Goal: Task Accomplishment & Management: Manage account settings

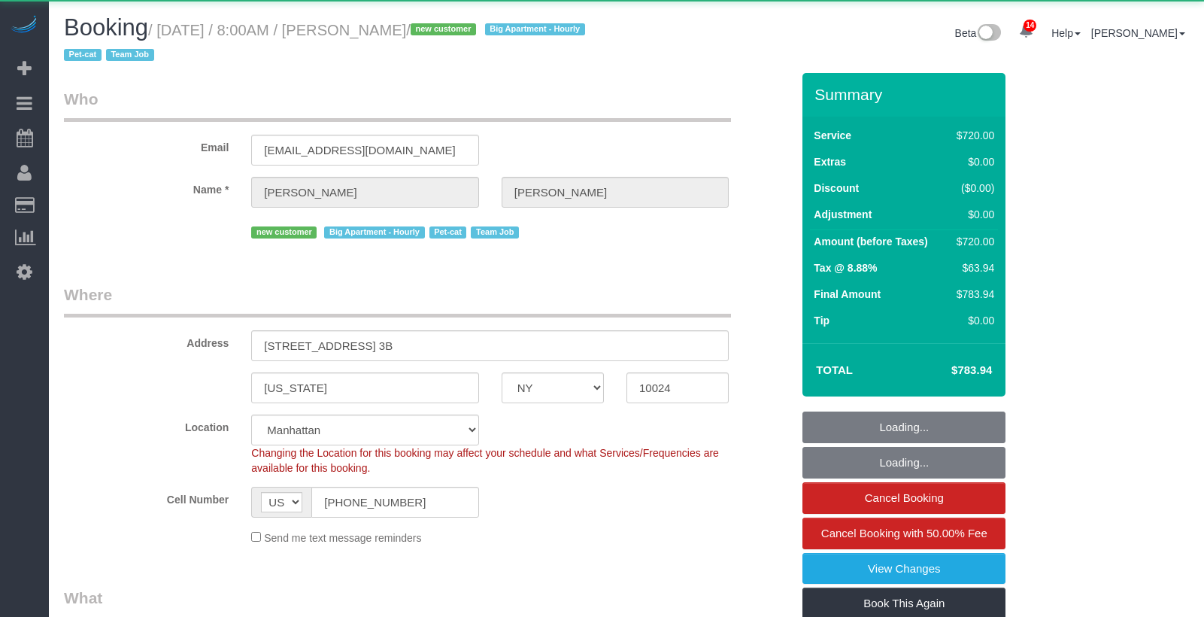
select select "NY"
select select "270"
select select "object:863"
select select "string:stripe-pm_1S2x4Y4VGloSiKo7I9q49Hh7"
select select "spot1"
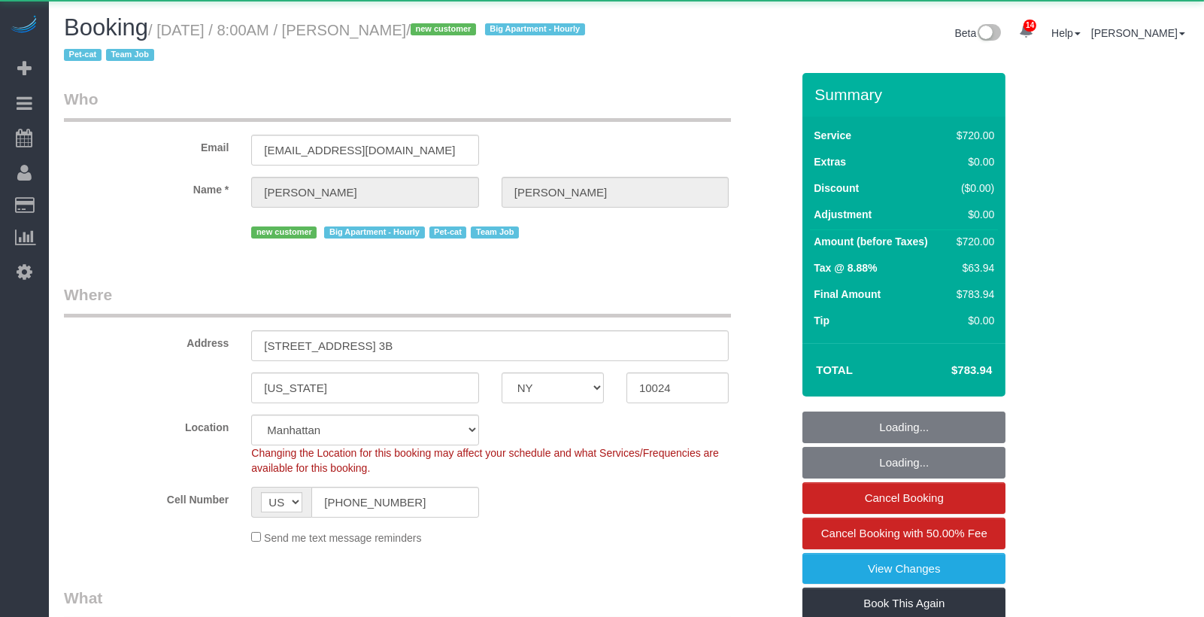
select select "number:56"
select select "number:68"
select select "number:14"
select select "number:5"
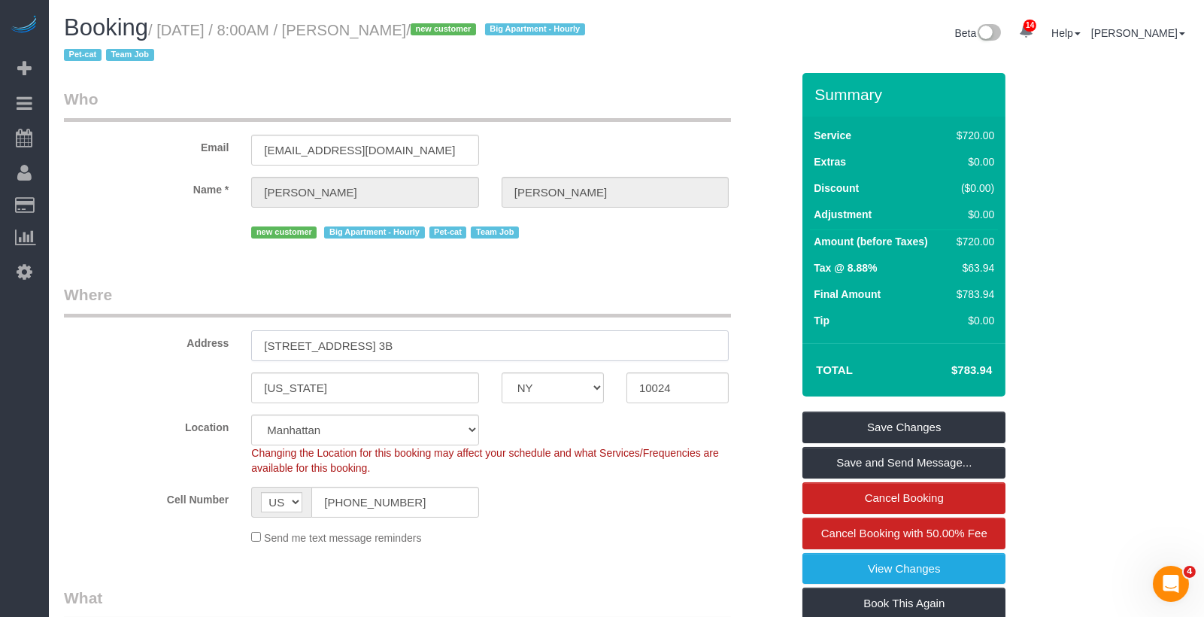
click at [417, 351] on input "[STREET_ADDRESS] 3B" at bounding box center [490, 345] width 478 height 31
drag, startPoint x: 417, startPoint y: 351, endPoint x: 141, endPoint y: 351, distance: 275.3
click at [141, 351] on div "Address [STREET_ADDRESS] 3B" at bounding box center [428, 322] width 750 height 77
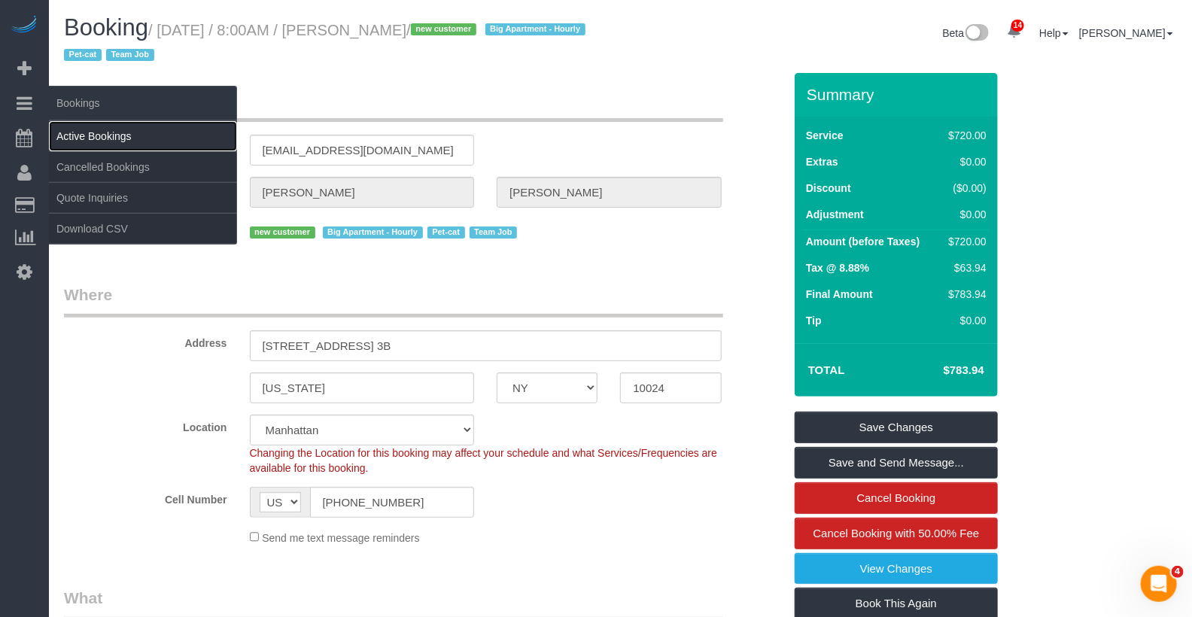
click at [96, 138] on link "Active Bookings" at bounding box center [143, 136] width 188 height 30
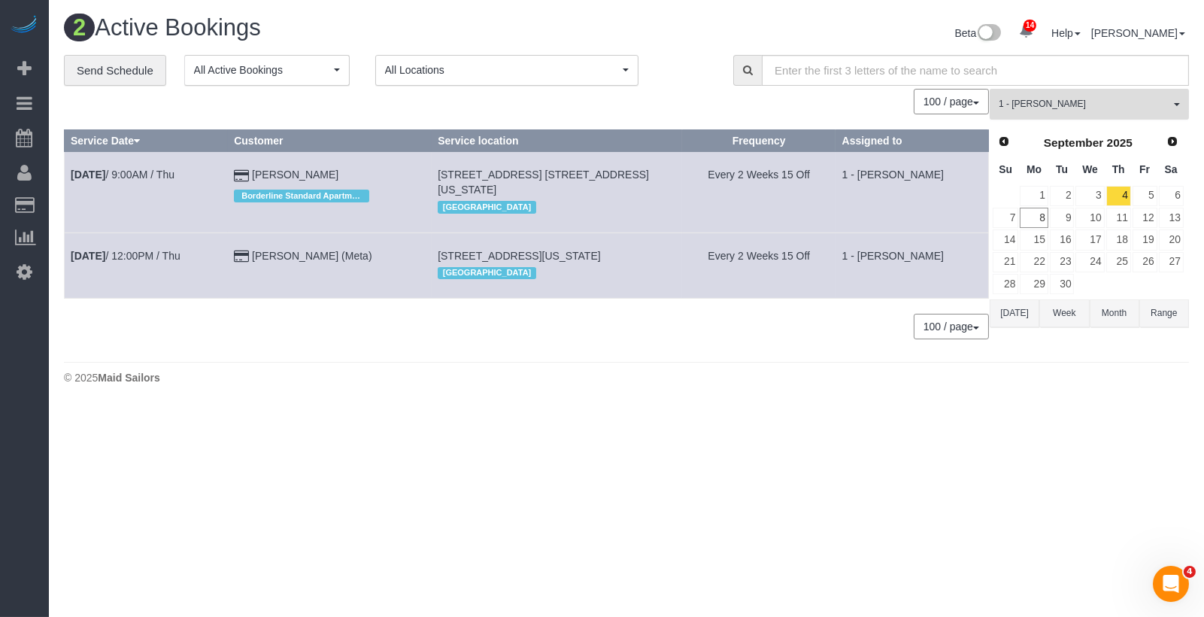
click at [1040, 111] on button "1 - [PERSON_NAME] All Teams" at bounding box center [1089, 104] width 199 height 31
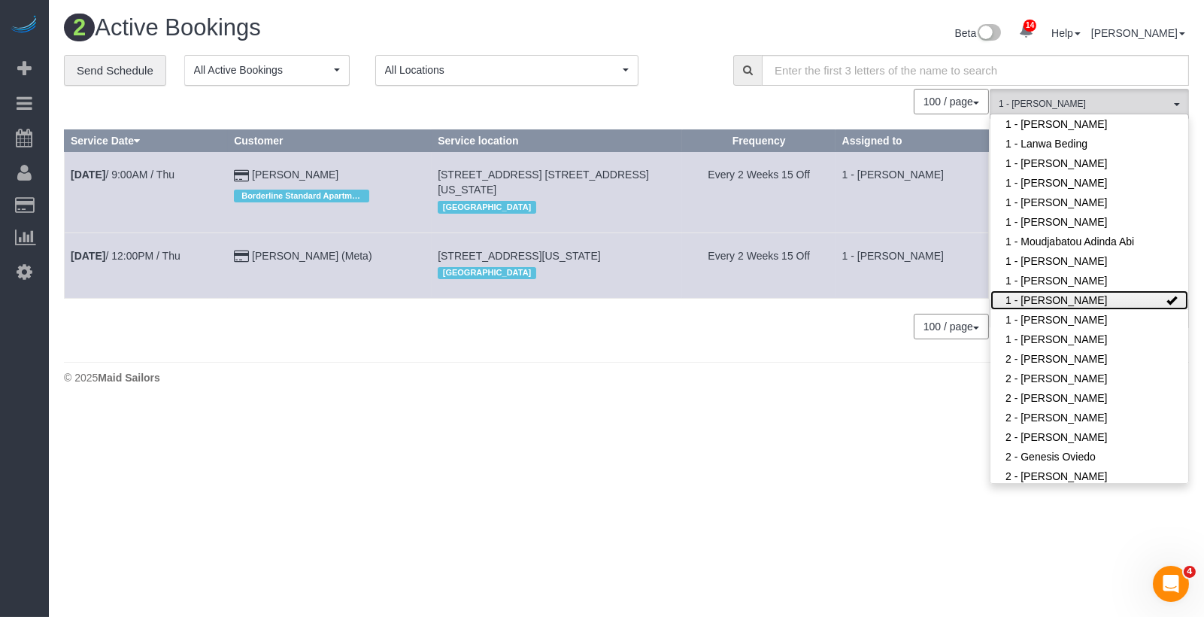
click at [1087, 302] on link "1 - [PERSON_NAME]" at bounding box center [1090, 300] width 198 height 20
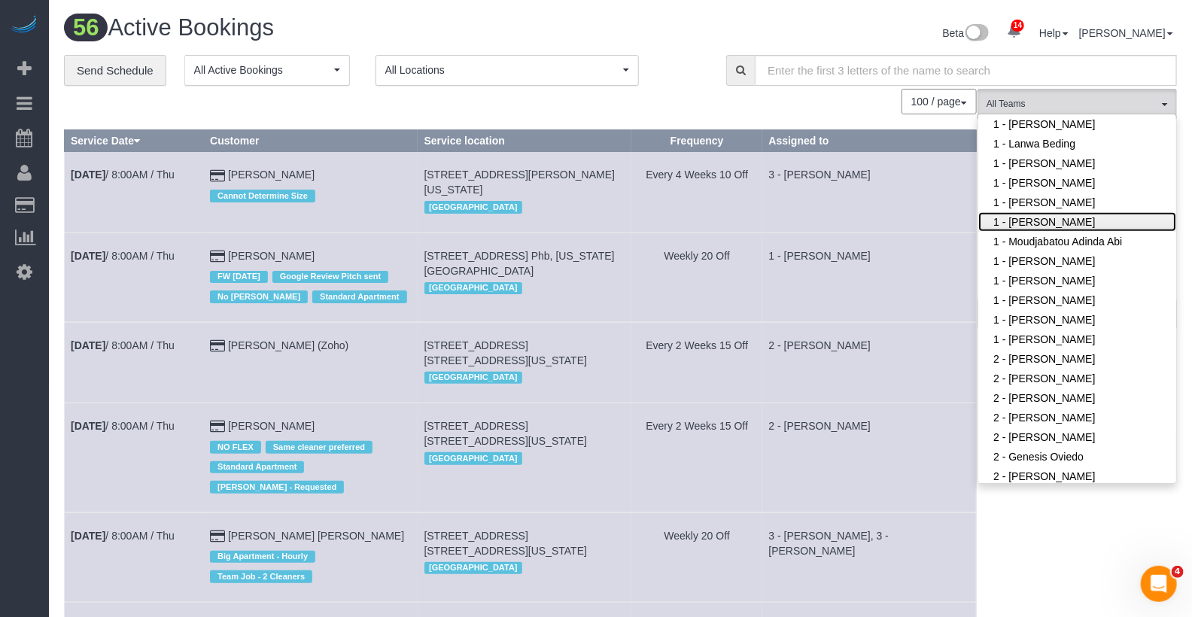
click at [1078, 214] on link "1 - [PERSON_NAME]" at bounding box center [1077, 222] width 198 height 20
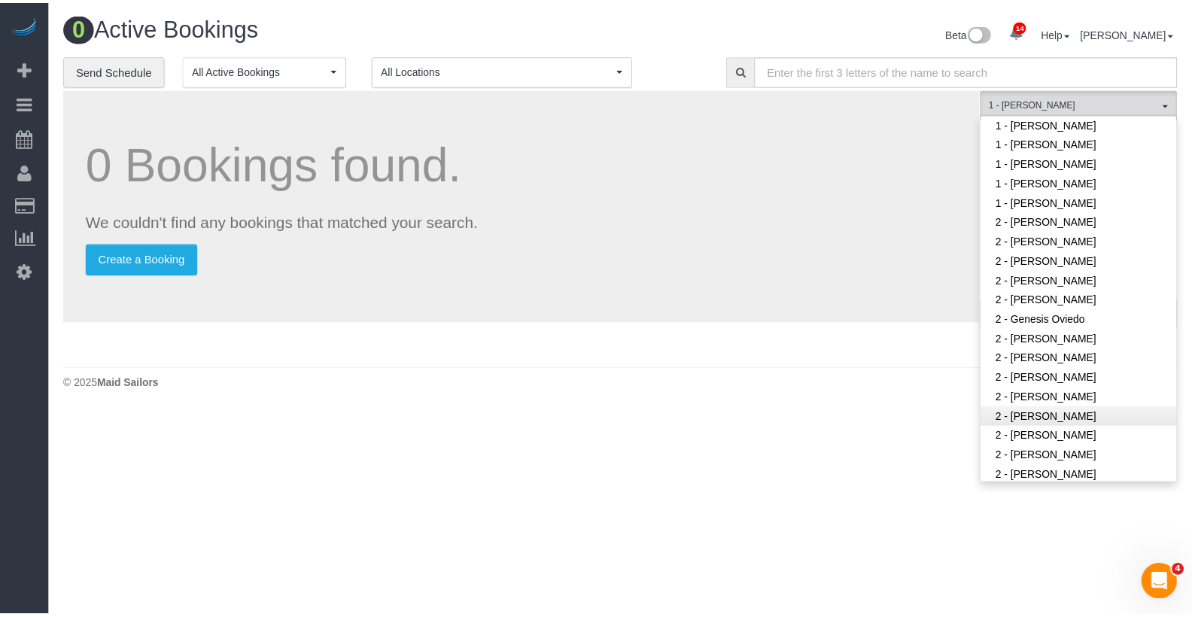
scroll to position [807, 0]
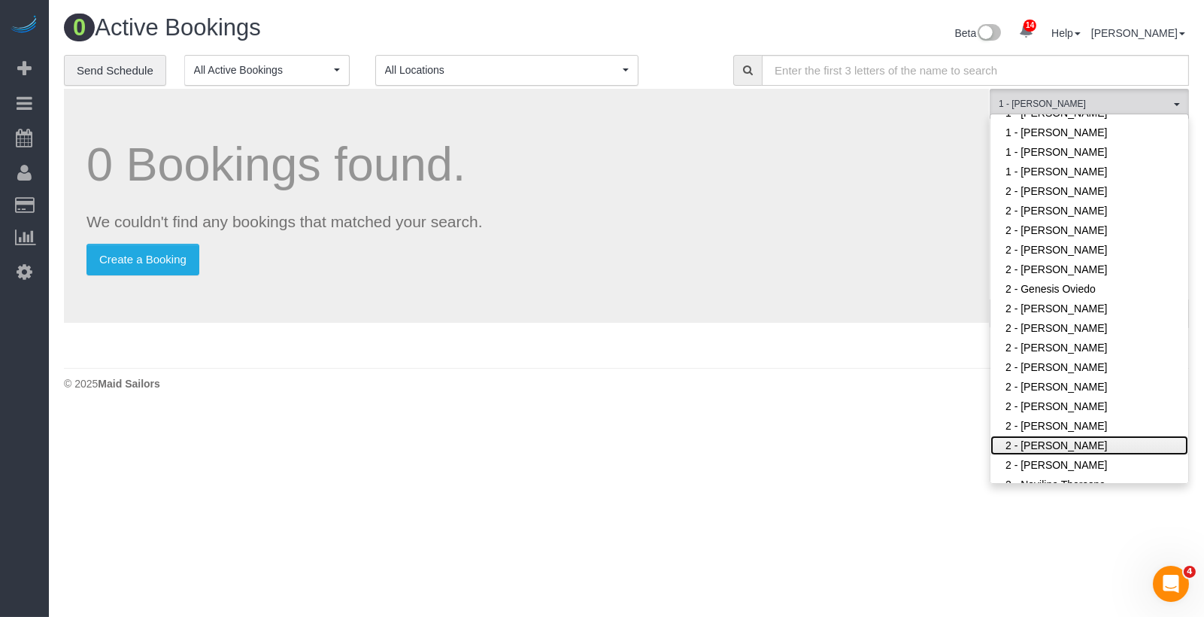
click at [1061, 441] on link "2 - [PERSON_NAME]" at bounding box center [1090, 446] width 198 height 20
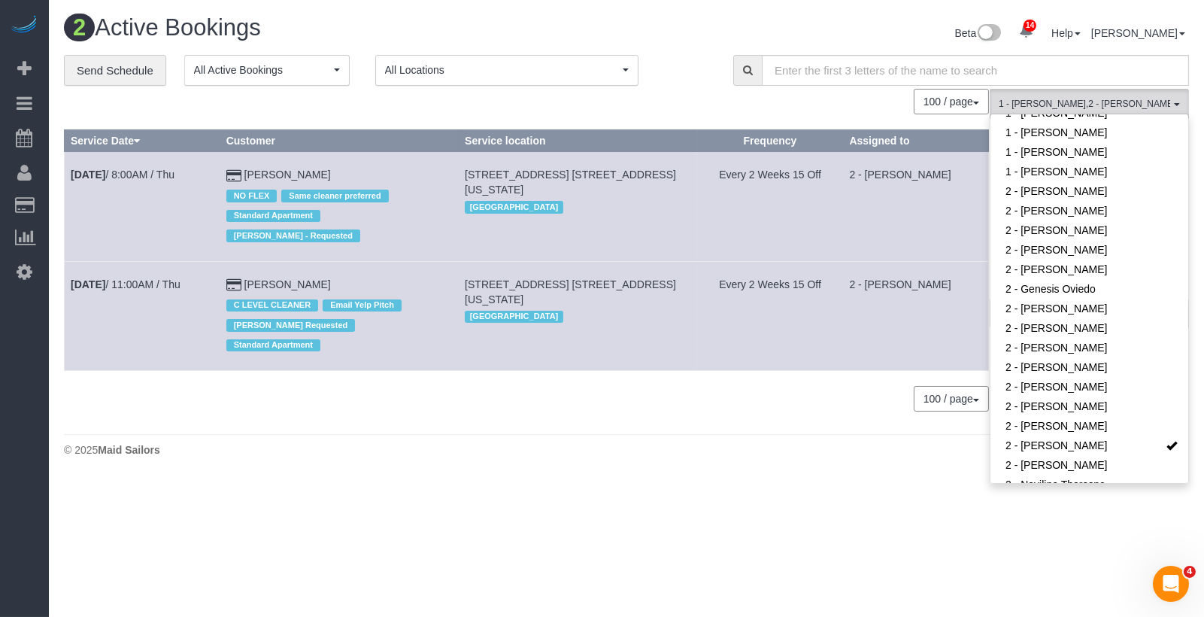
click at [915, 266] on td "2 - [PERSON_NAME]" at bounding box center [916, 315] width 146 height 109
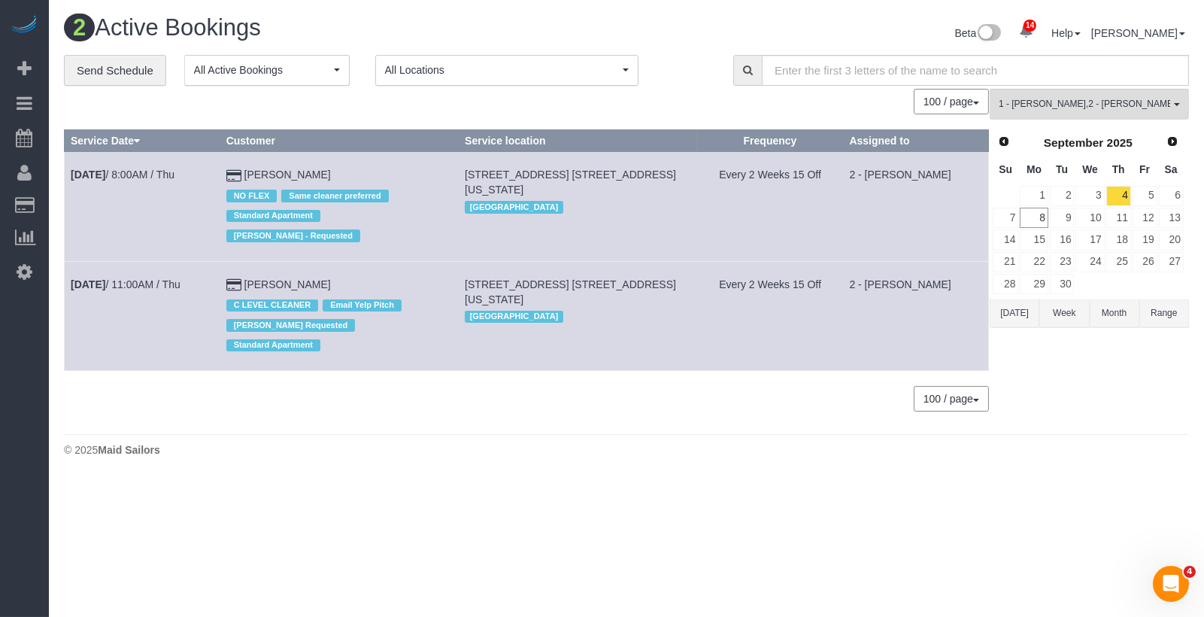
click at [1028, 312] on button "[DATE]" at bounding box center [1015, 313] width 50 height 28
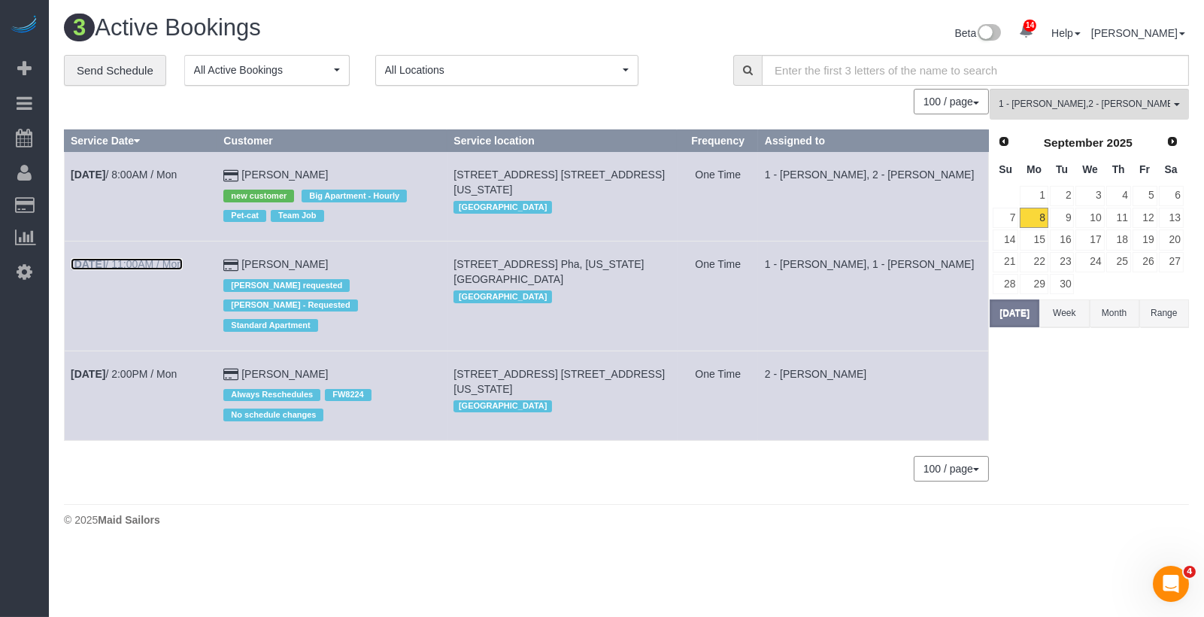
click at [105, 266] on b "[DATE]" at bounding box center [88, 264] width 35 height 12
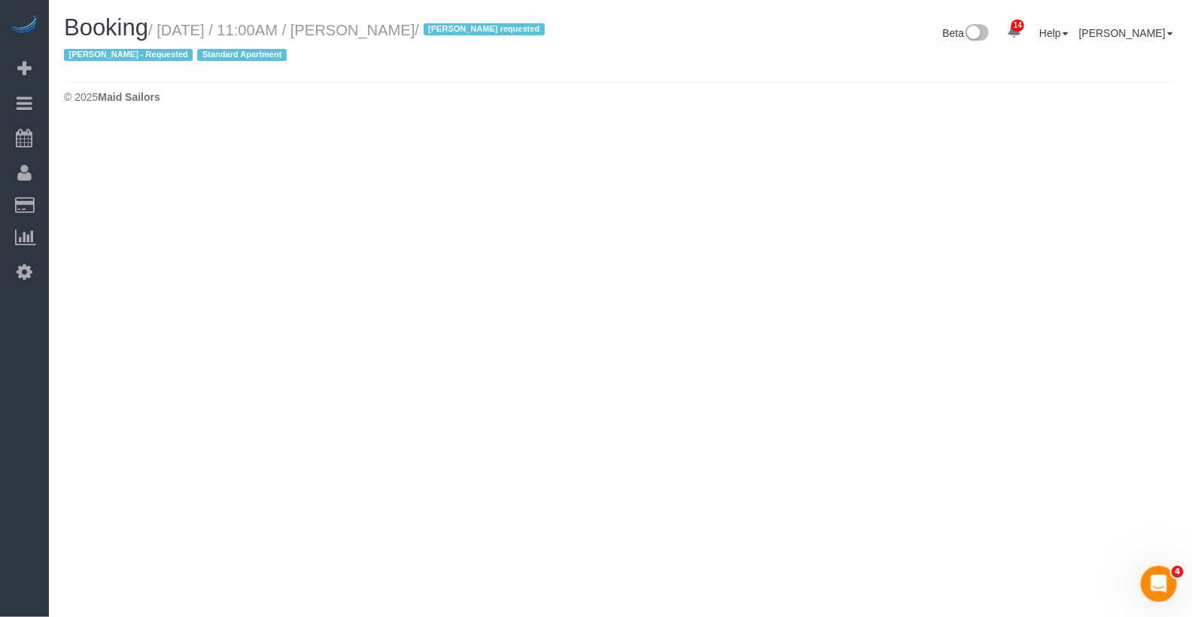
select select "NY"
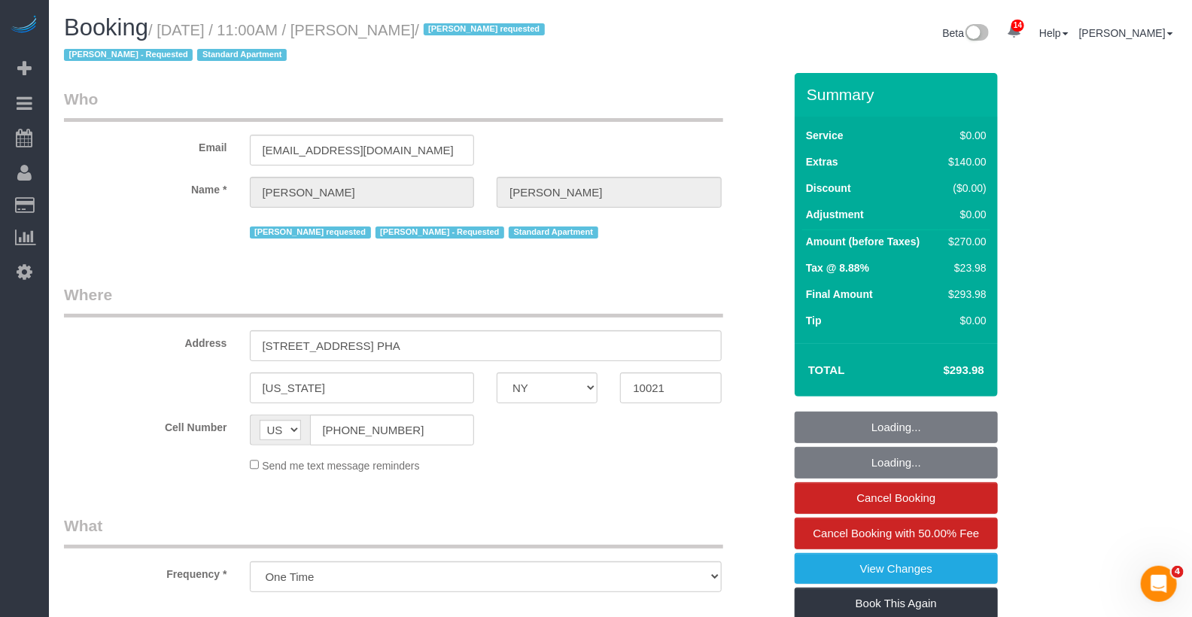
select select "1"
select select "number:58"
select select "number:90"
select select "number:15"
select select "number:5"
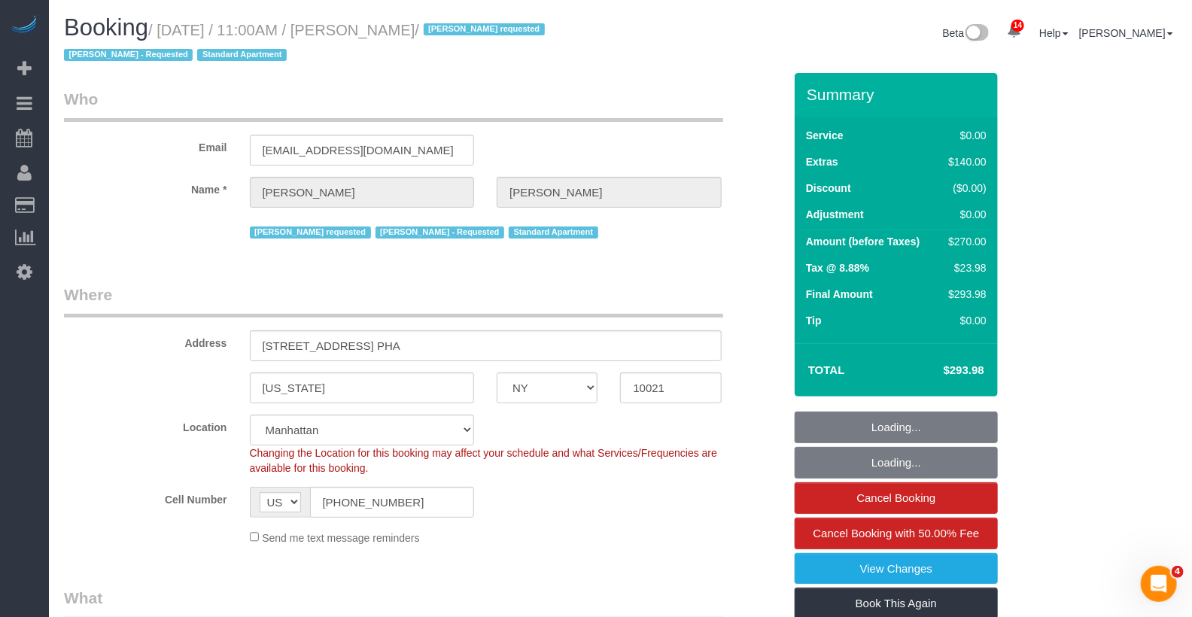
select select "object:4546"
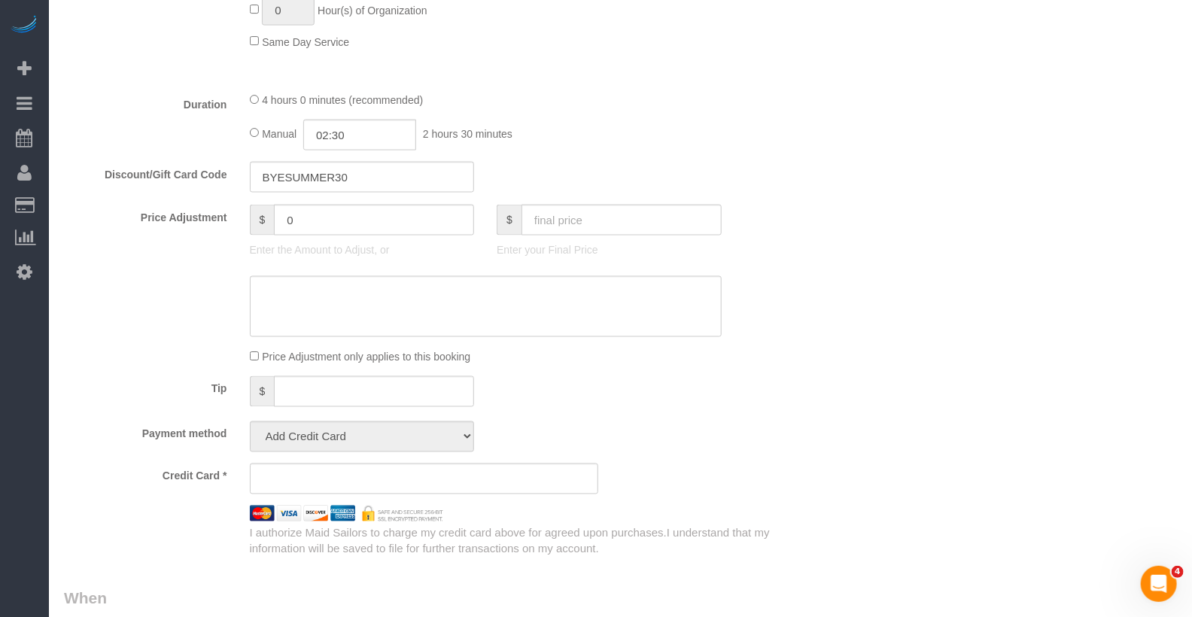
select select "string:stripe-pm_1RTSoE4VGloSiKo73TonRrZh"
select select "spot49"
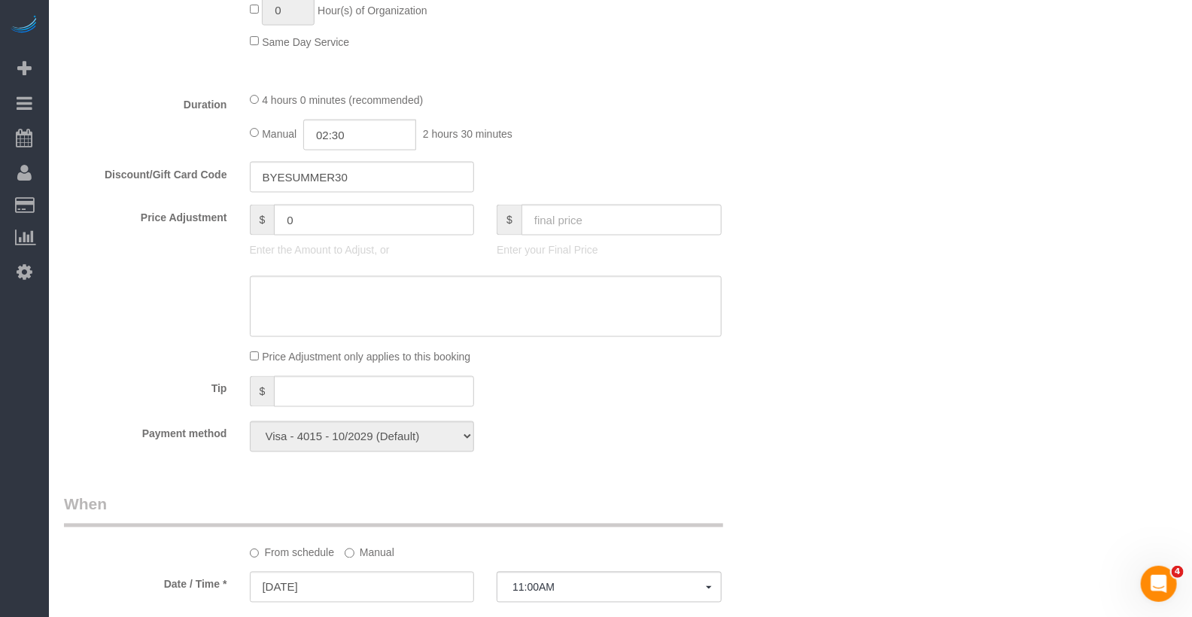
scroll to position [1047, 0]
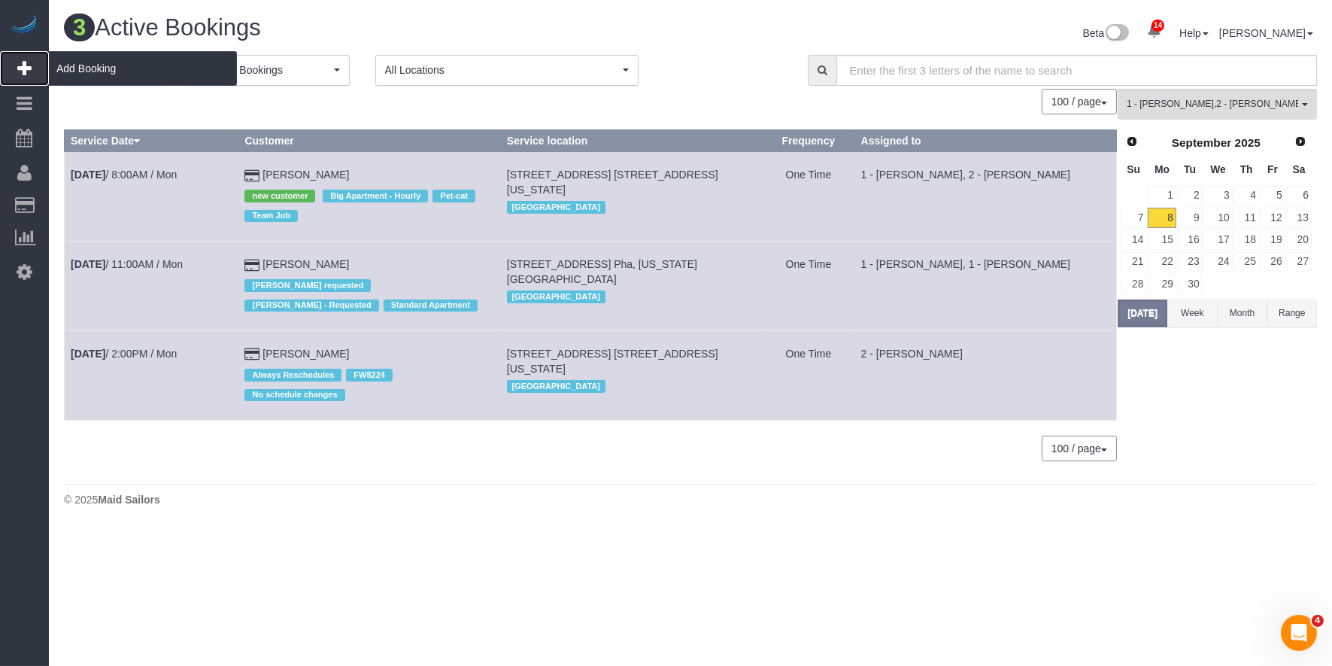
click at [105, 68] on span "Add Booking" at bounding box center [143, 68] width 188 height 35
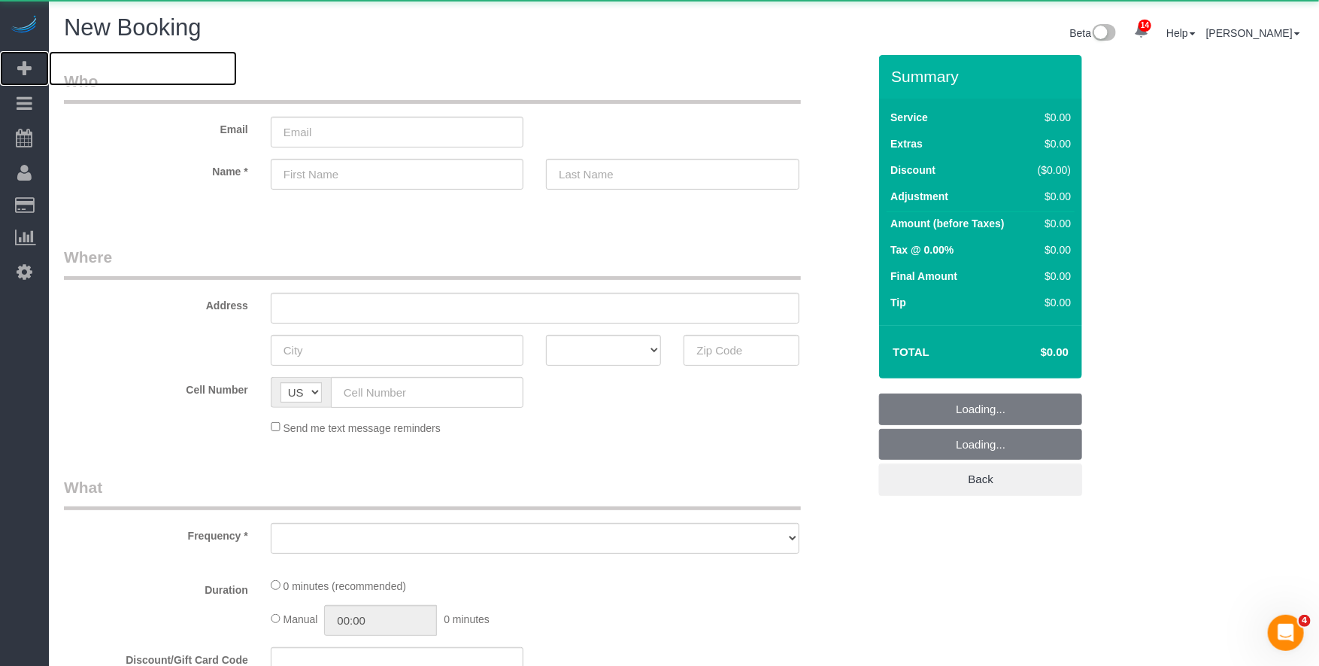
select select "object:5757"
select select "number:89"
select select "number:90"
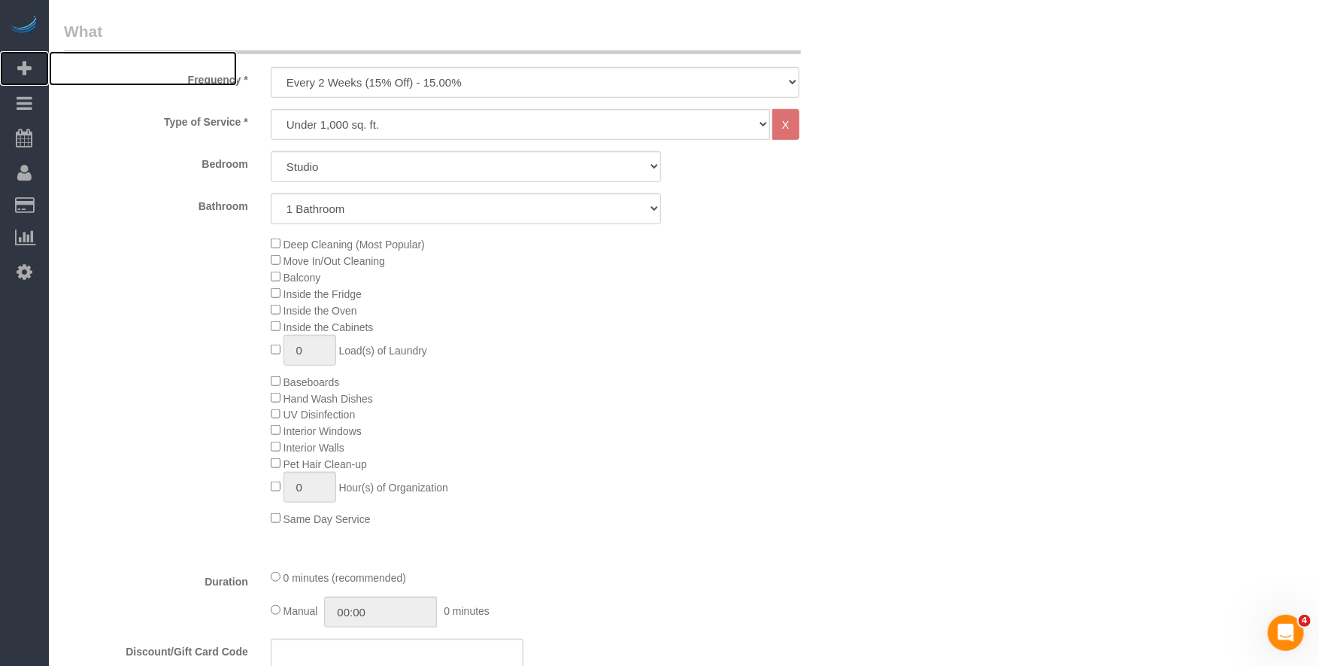
scroll to position [525, 0]
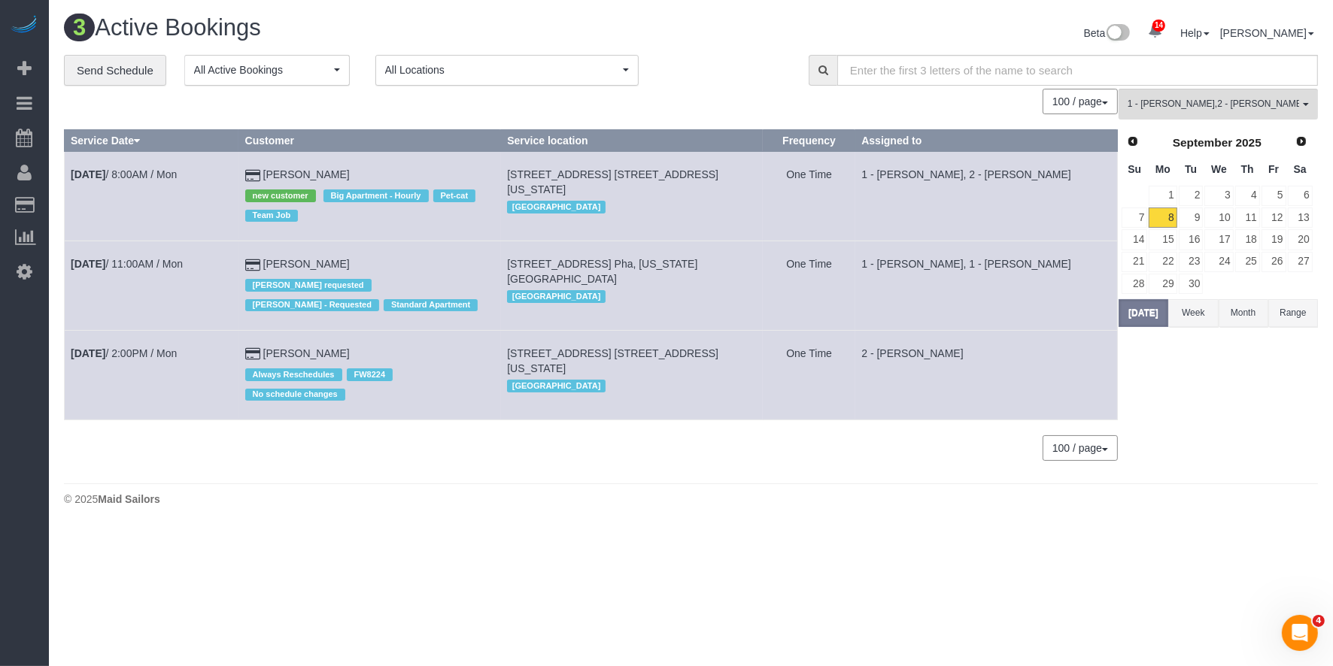
click at [187, 311] on td "[DATE] 11:00AM / Mon" at bounding box center [152, 286] width 175 height 90
click at [147, 261] on link "[DATE] 11:00AM / Mon" at bounding box center [127, 264] width 112 height 12
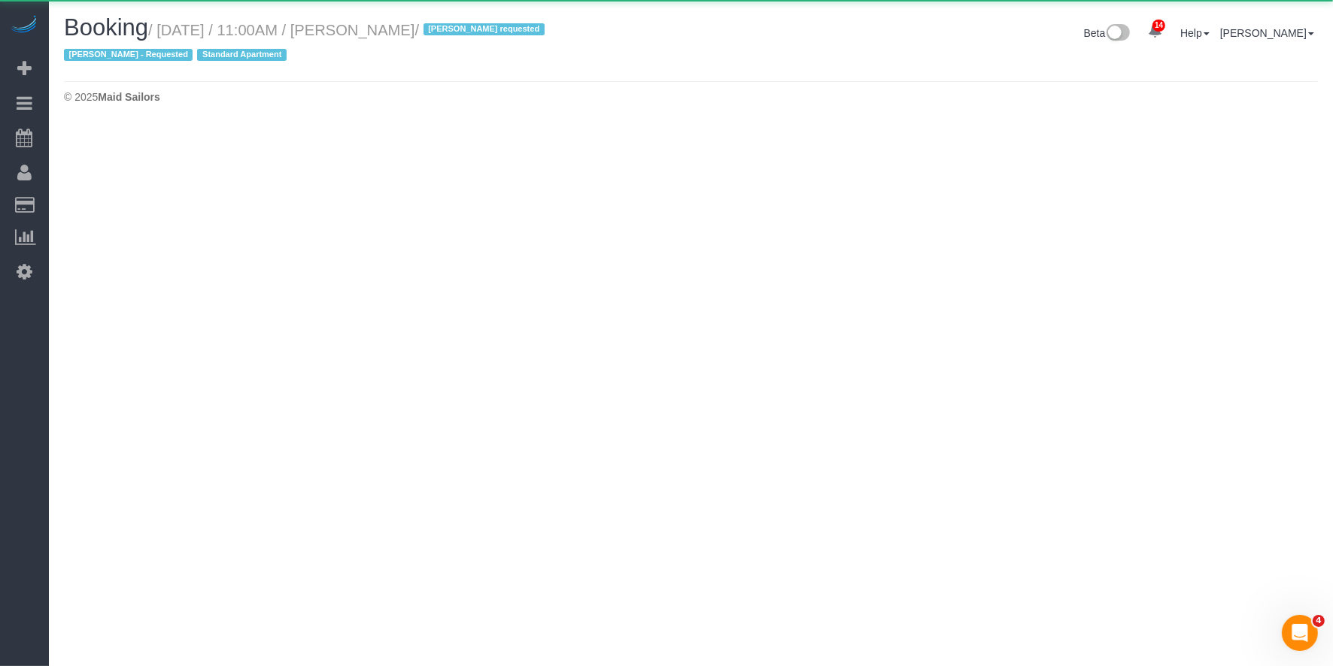
select select "NY"
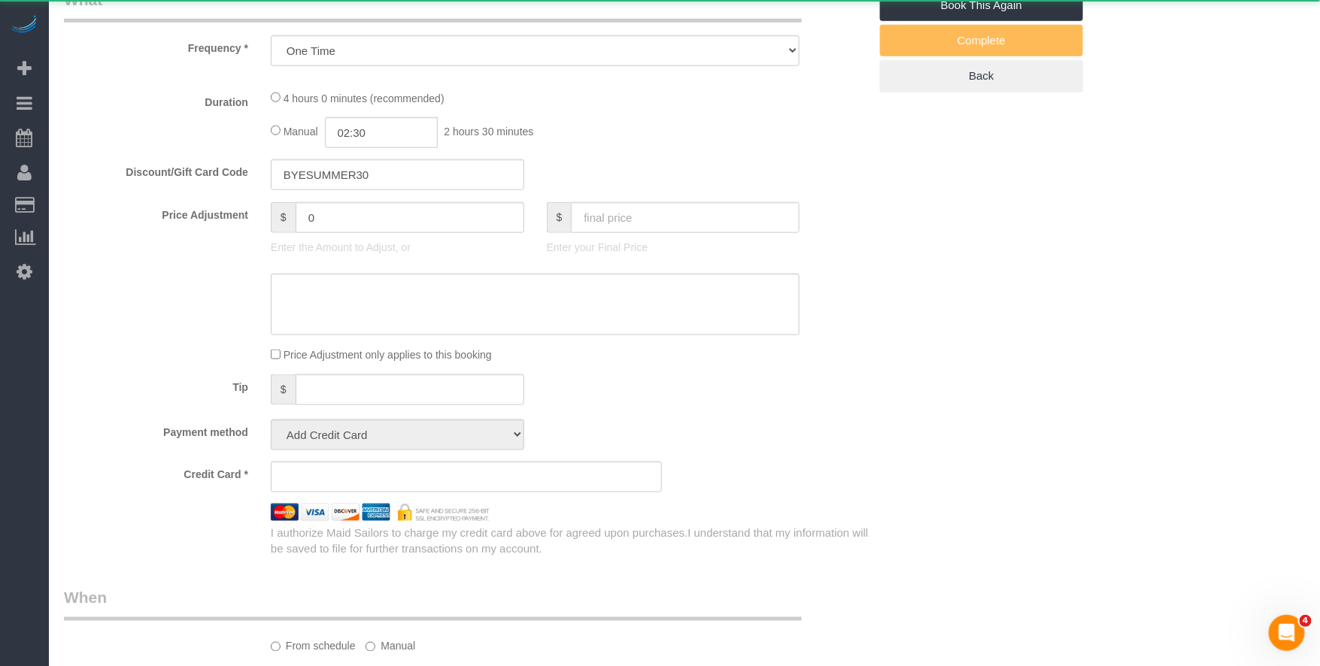
select select "object:7103"
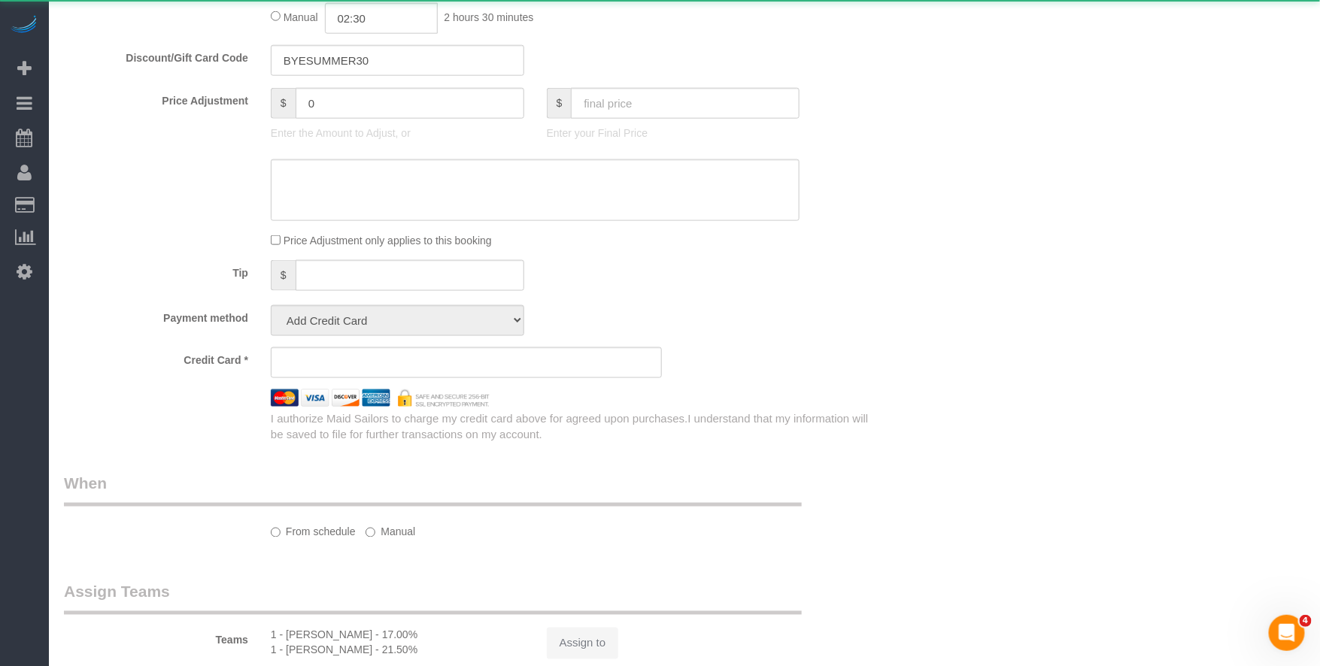
select select "string:stripe-pm_1RTSoE4VGloSiKo73TonRrZh"
select select "1"
select select "spot97"
select select "number:58"
select select "number:90"
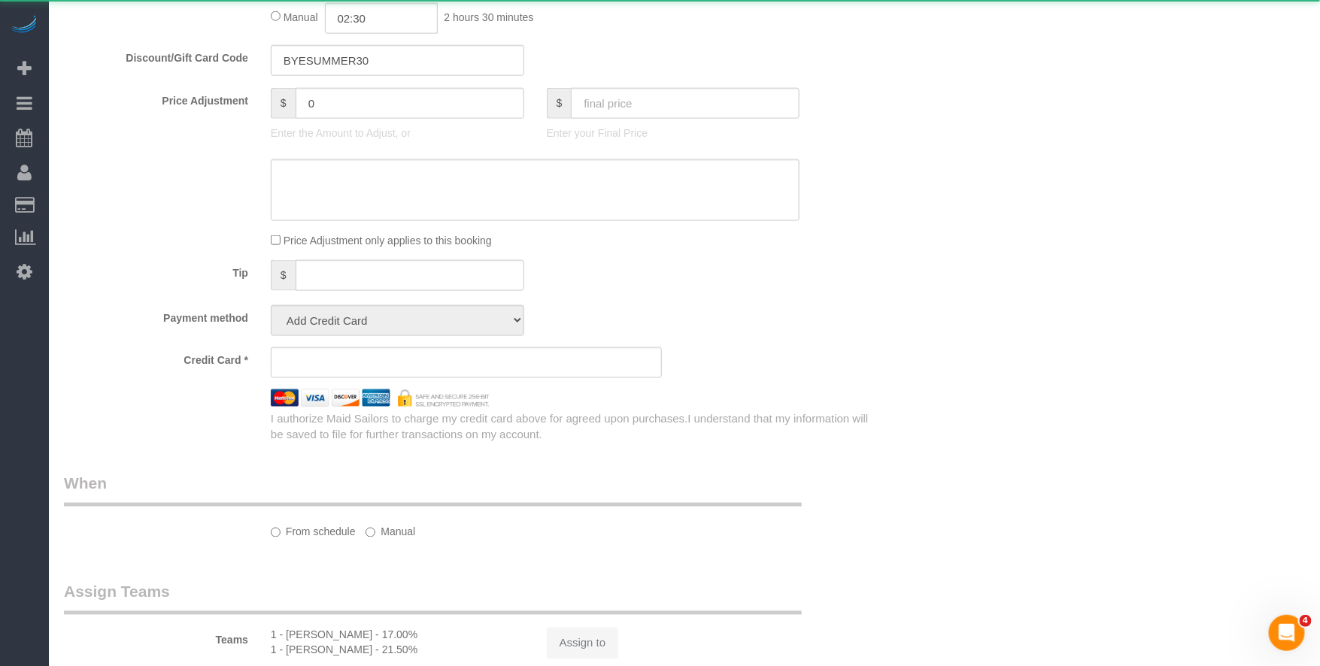
select select "number:15"
select select "number:5"
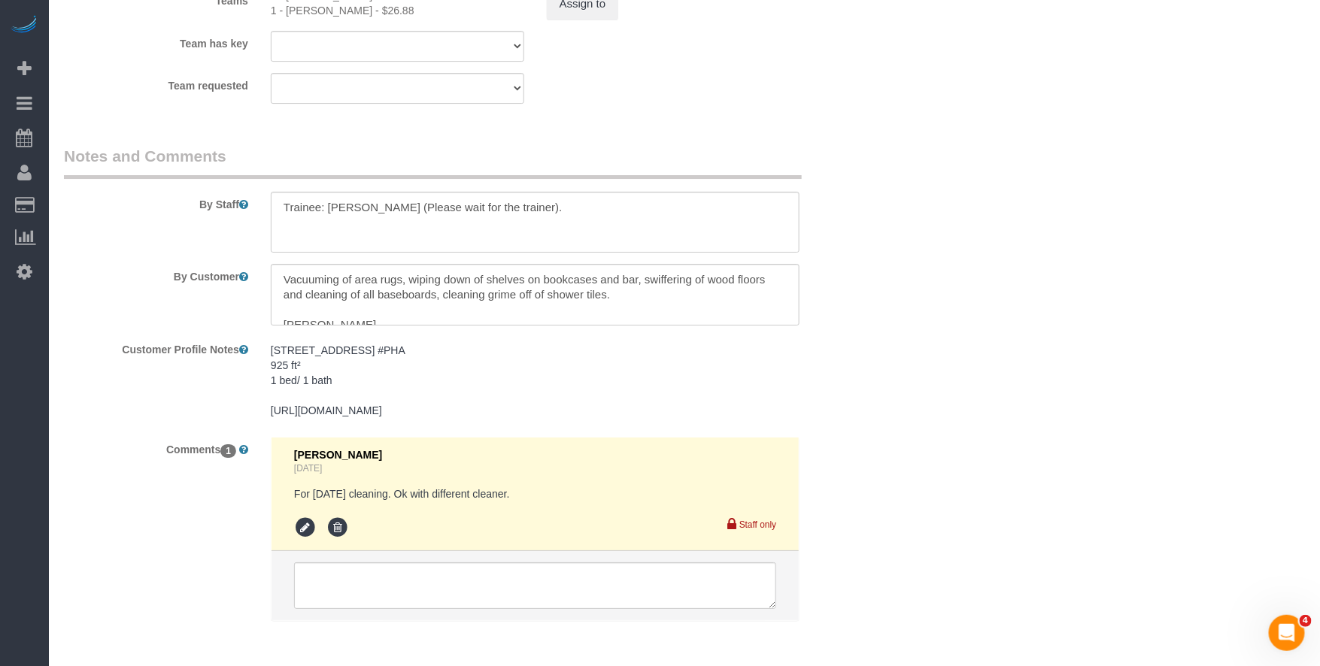
scroll to position [2078, 0]
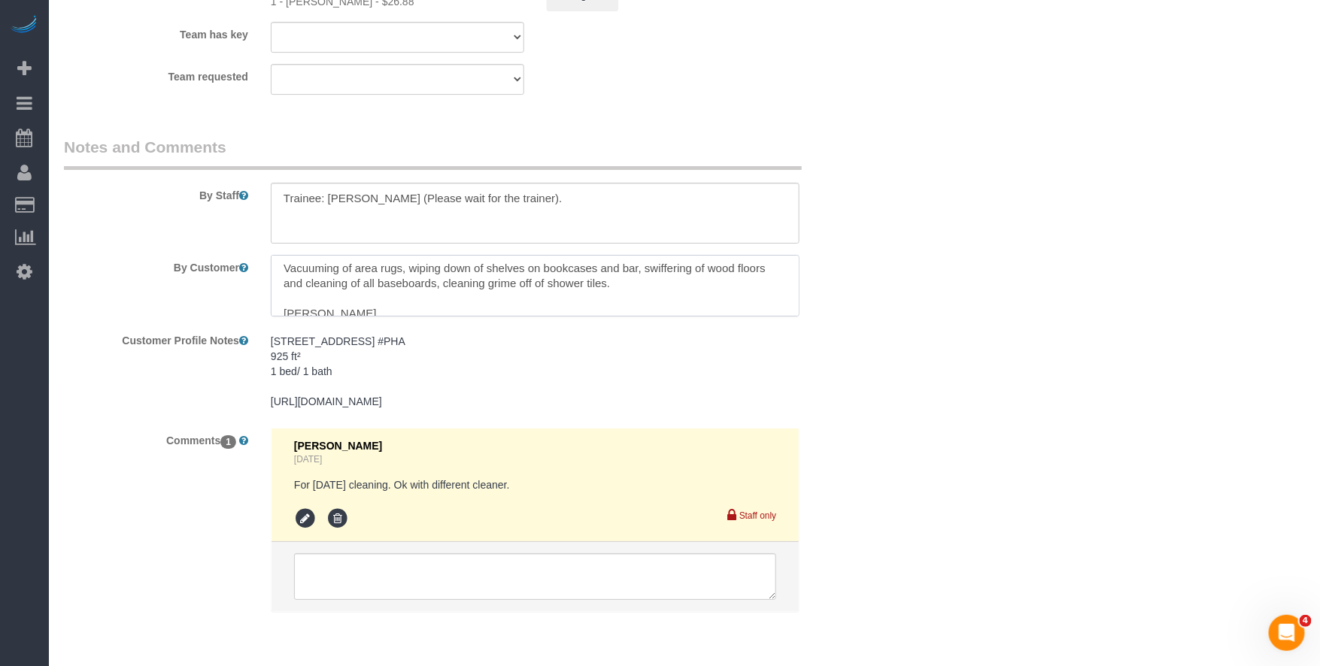
click at [604, 294] on textarea at bounding box center [535, 286] width 529 height 62
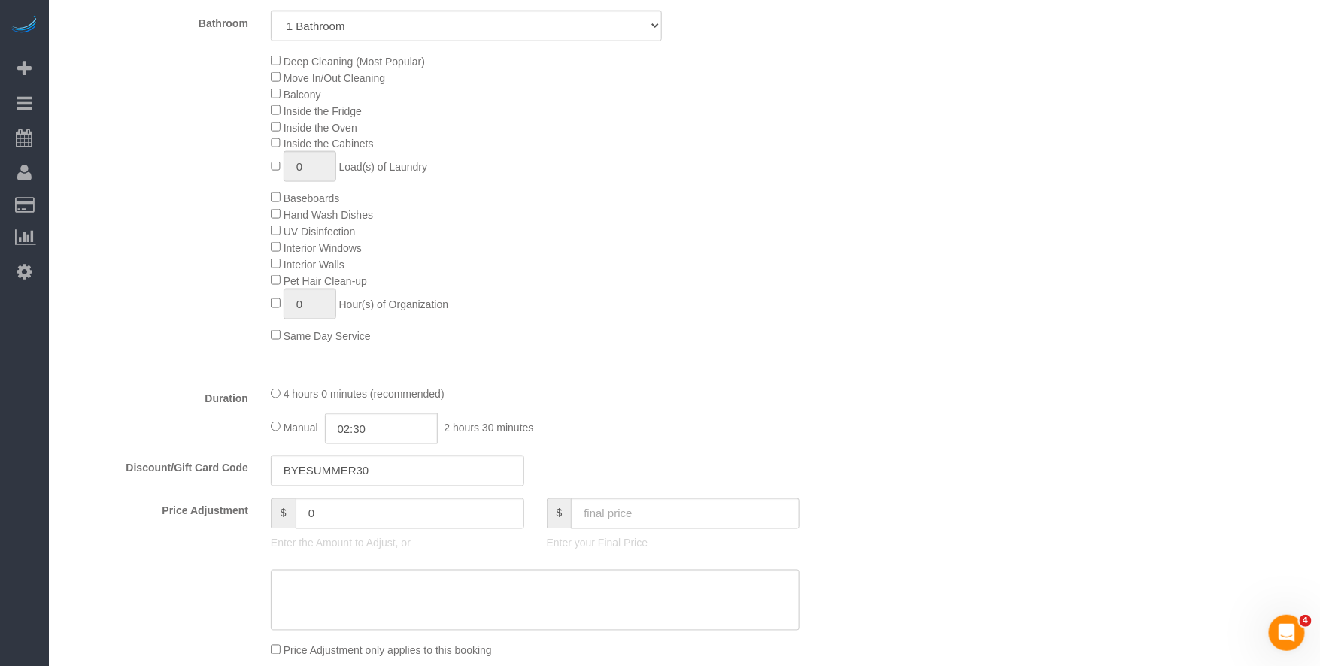
scroll to position [735, 0]
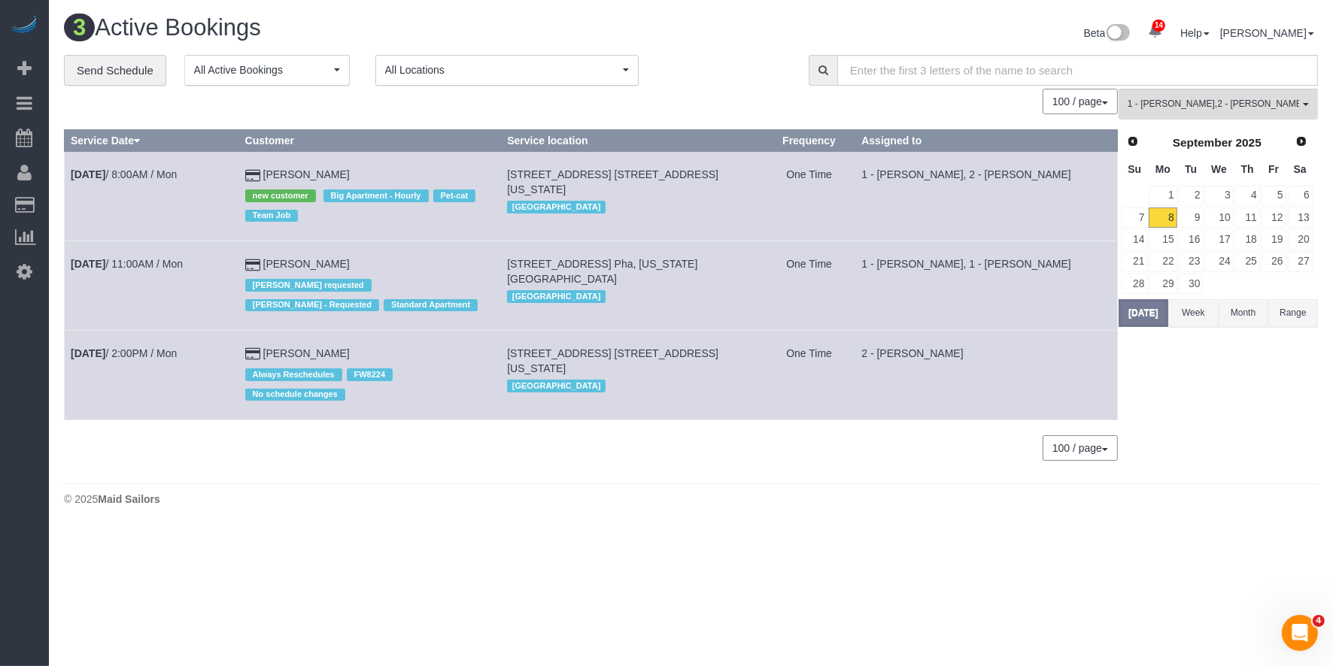
click at [847, 218] on td "One Time" at bounding box center [809, 197] width 92 height 90
click at [166, 272] on td "[DATE] 11:00AM / Mon" at bounding box center [152, 286] width 175 height 90
click at [170, 264] on link "[DATE] 11:00AM / Mon" at bounding box center [127, 264] width 112 height 12
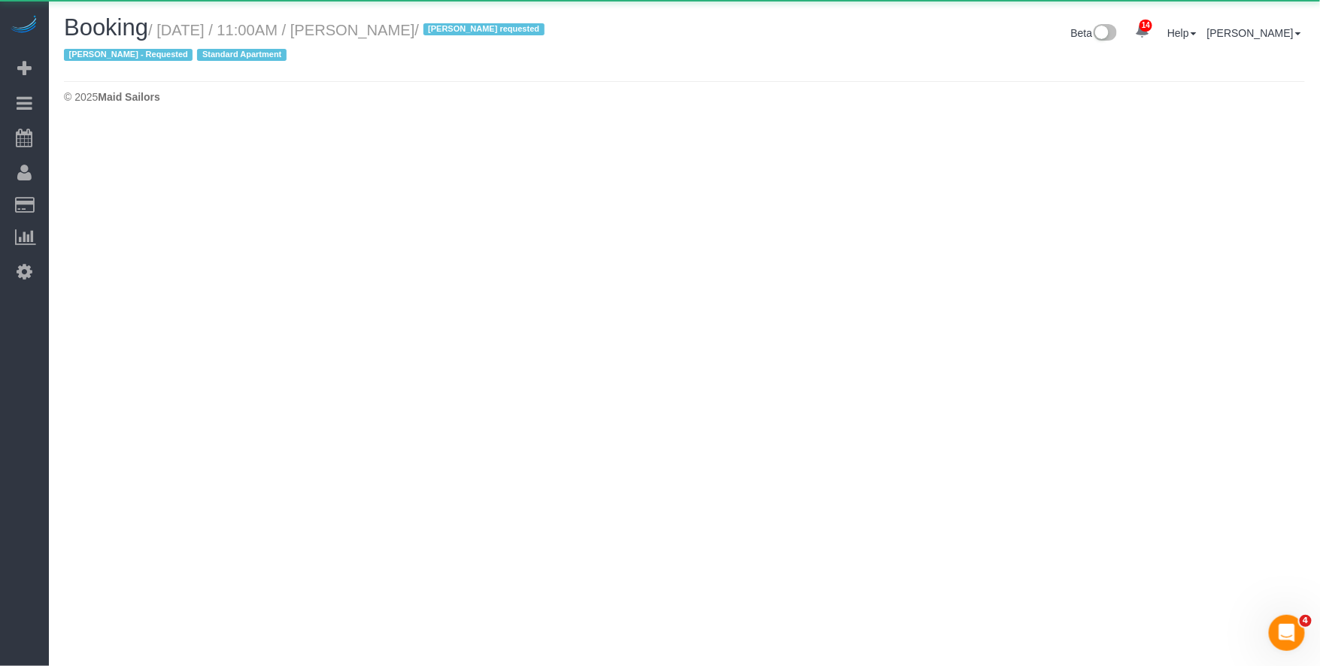
select select "NY"
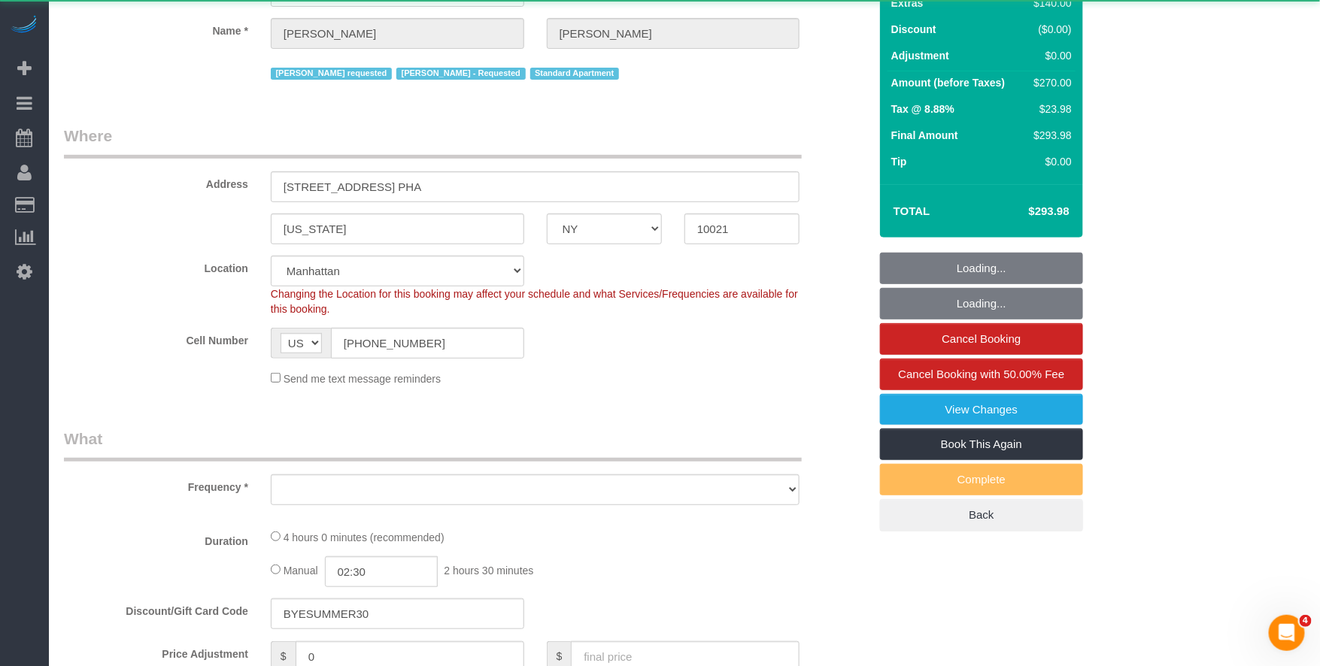
select select "object:8601"
select select "string:stripe-pm_1RTSoE4VGloSiKo73TonRrZh"
select select "1"
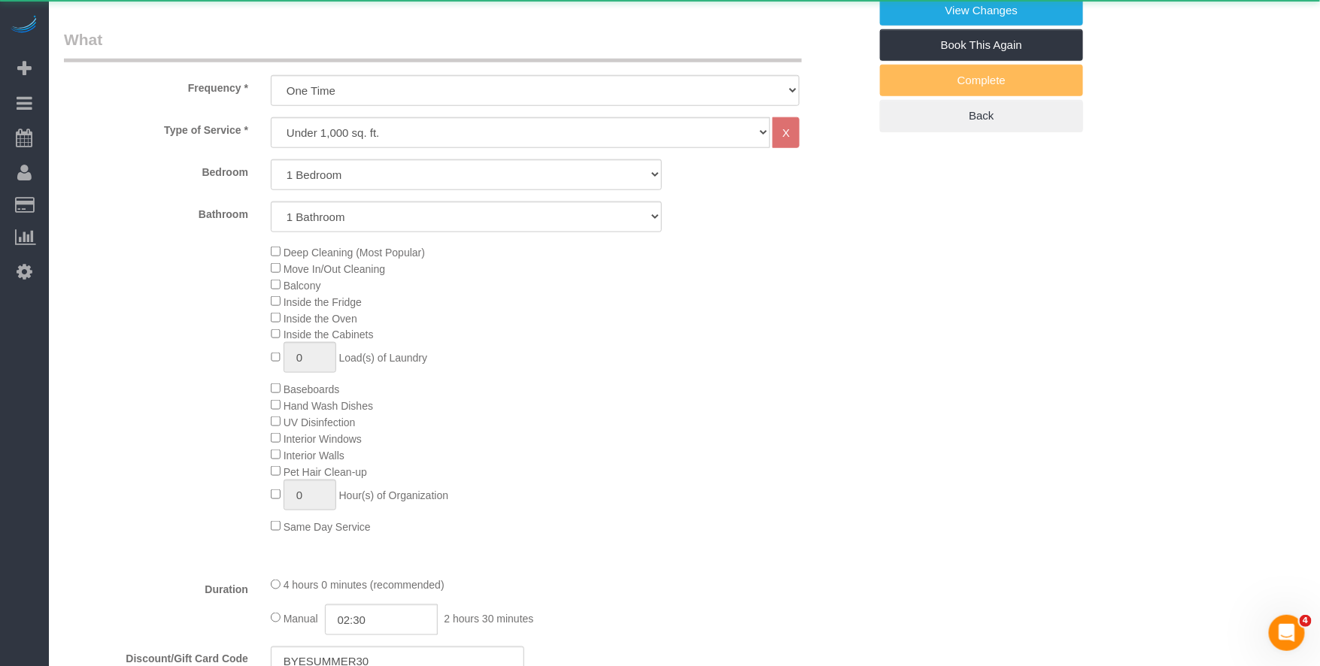
select select "object:8708"
select select "1"
select select "spot145"
select select "number:58"
select select "number:90"
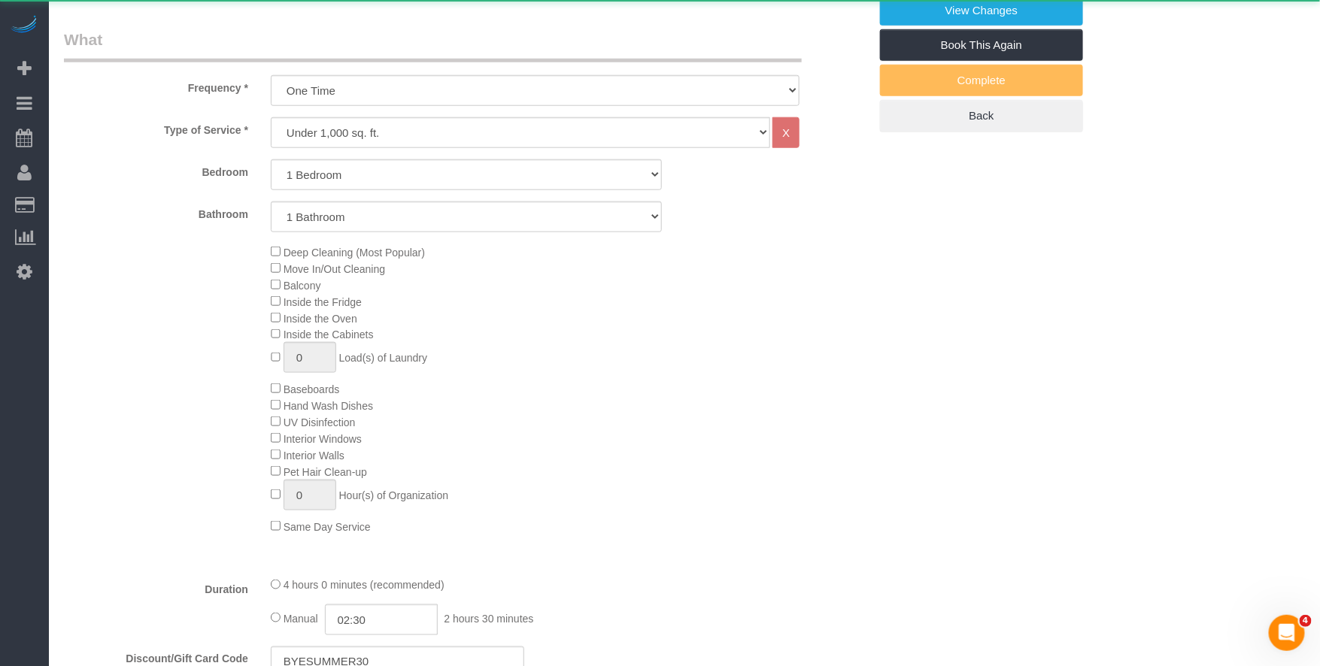
select select "number:15"
select select "number:5"
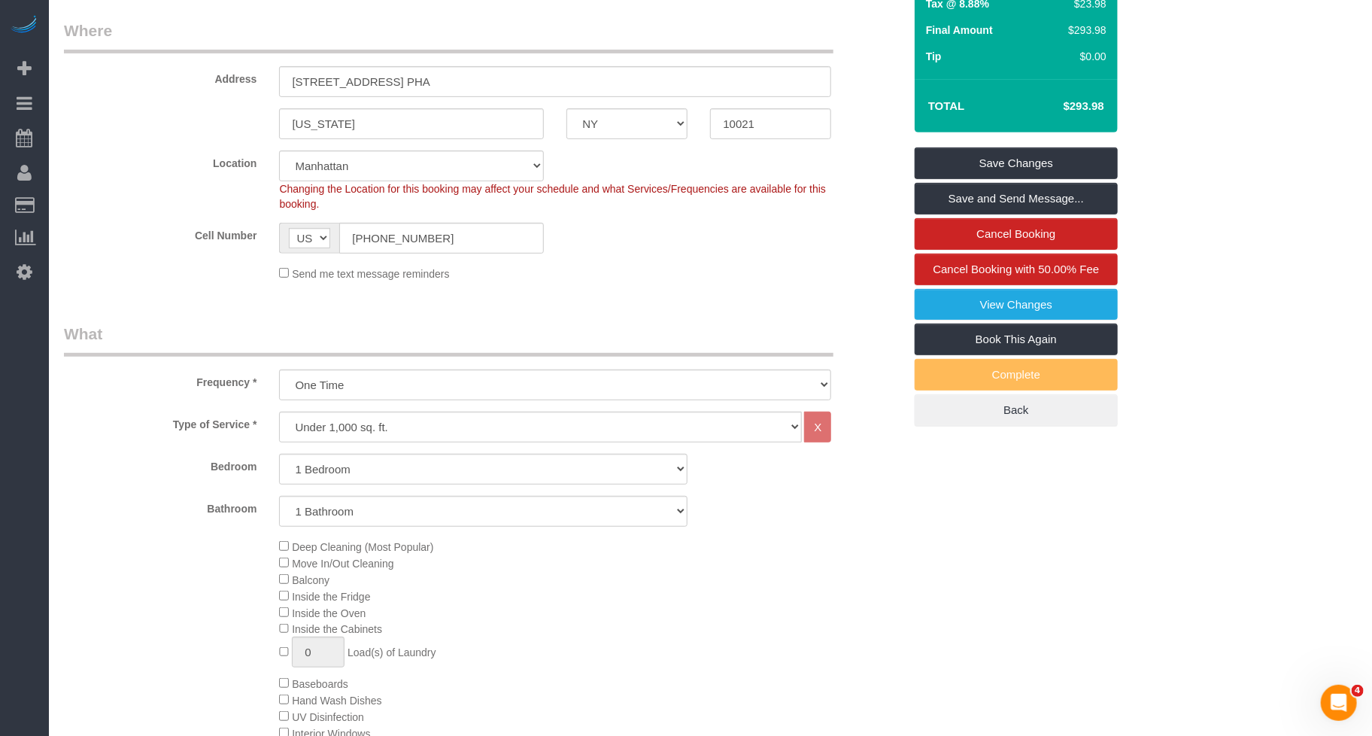
scroll to position [788, 0]
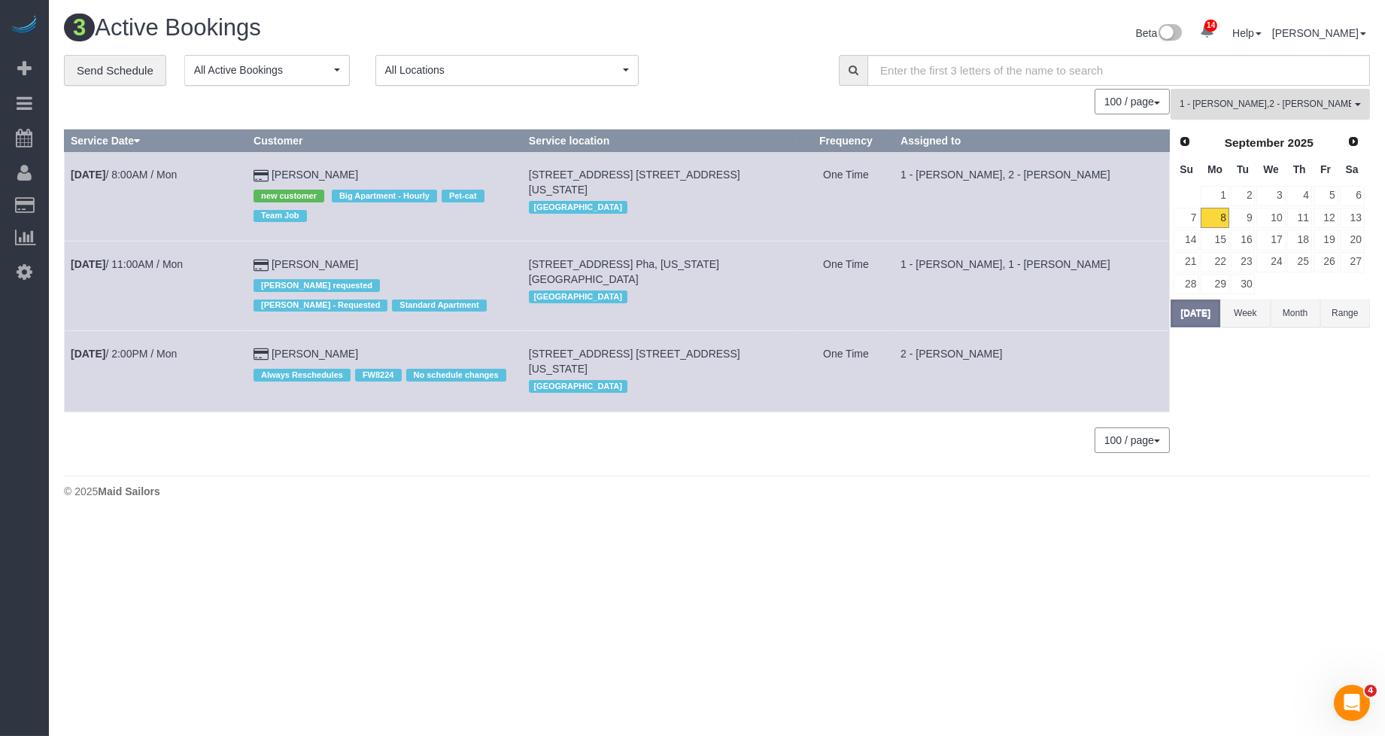
click at [1204, 106] on span "1 - [PERSON_NAME] , 2 - [PERSON_NAME]" at bounding box center [1266, 104] width 172 height 13
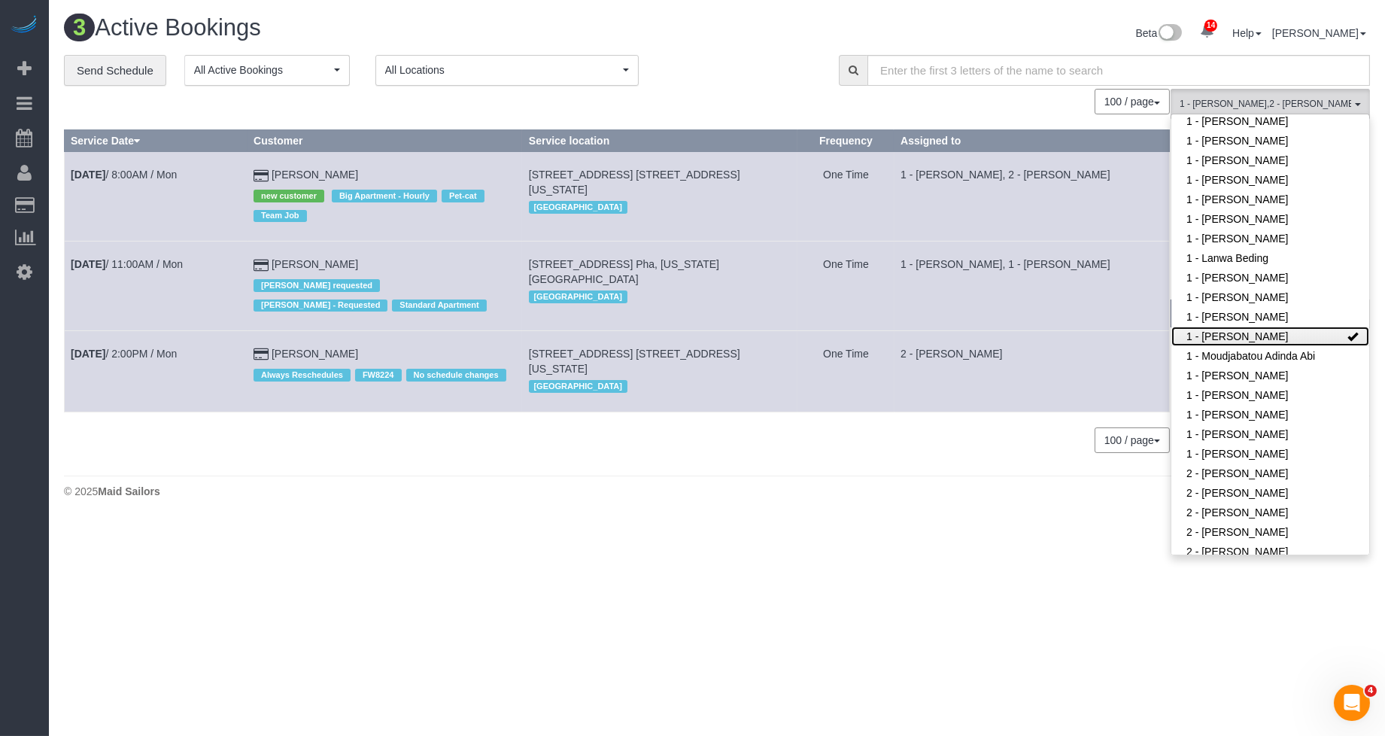
drag, startPoint x: 1300, startPoint y: 333, endPoint x: 1307, endPoint y: 338, distance: 8.1
click at [1204, 333] on link "1 - [PERSON_NAME]" at bounding box center [1270, 336] width 198 height 20
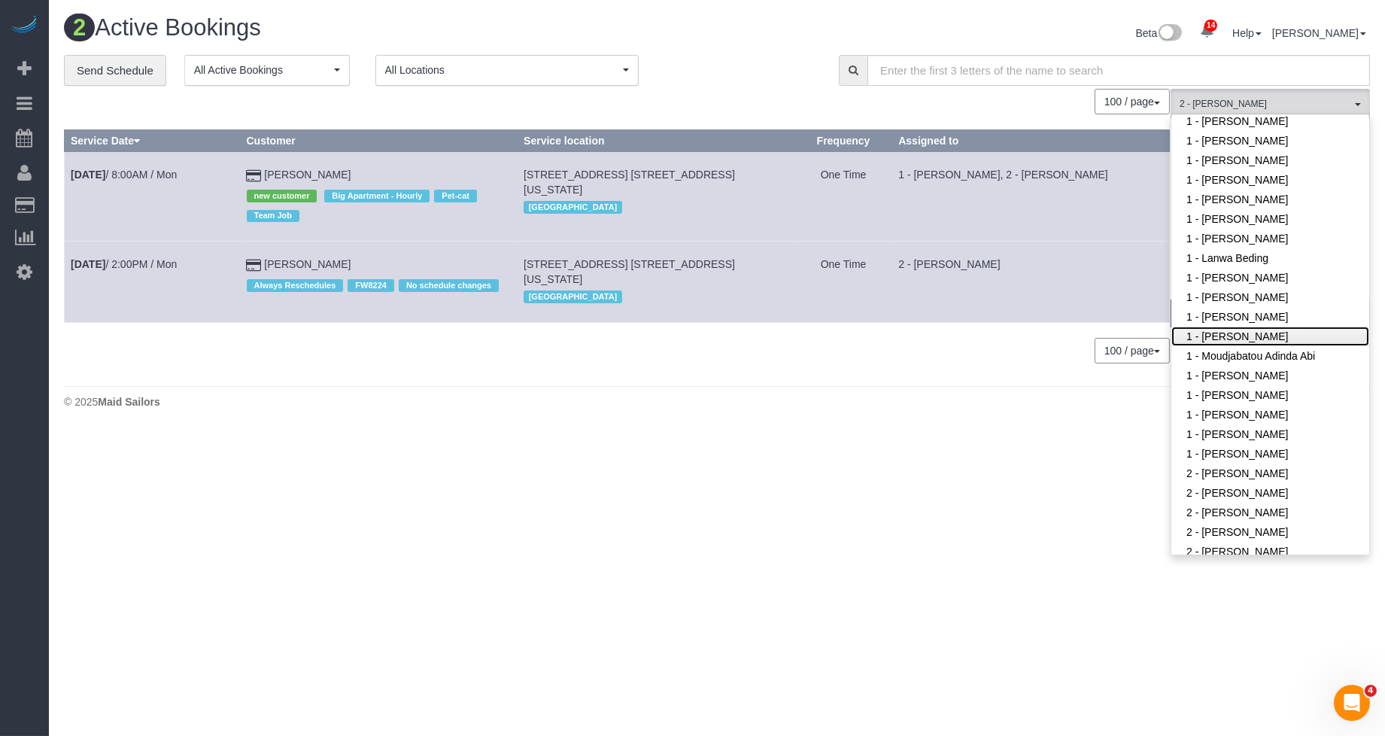
click at [1204, 335] on link "1 - [PERSON_NAME]" at bounding box center [1270, 336] width 198 height 20
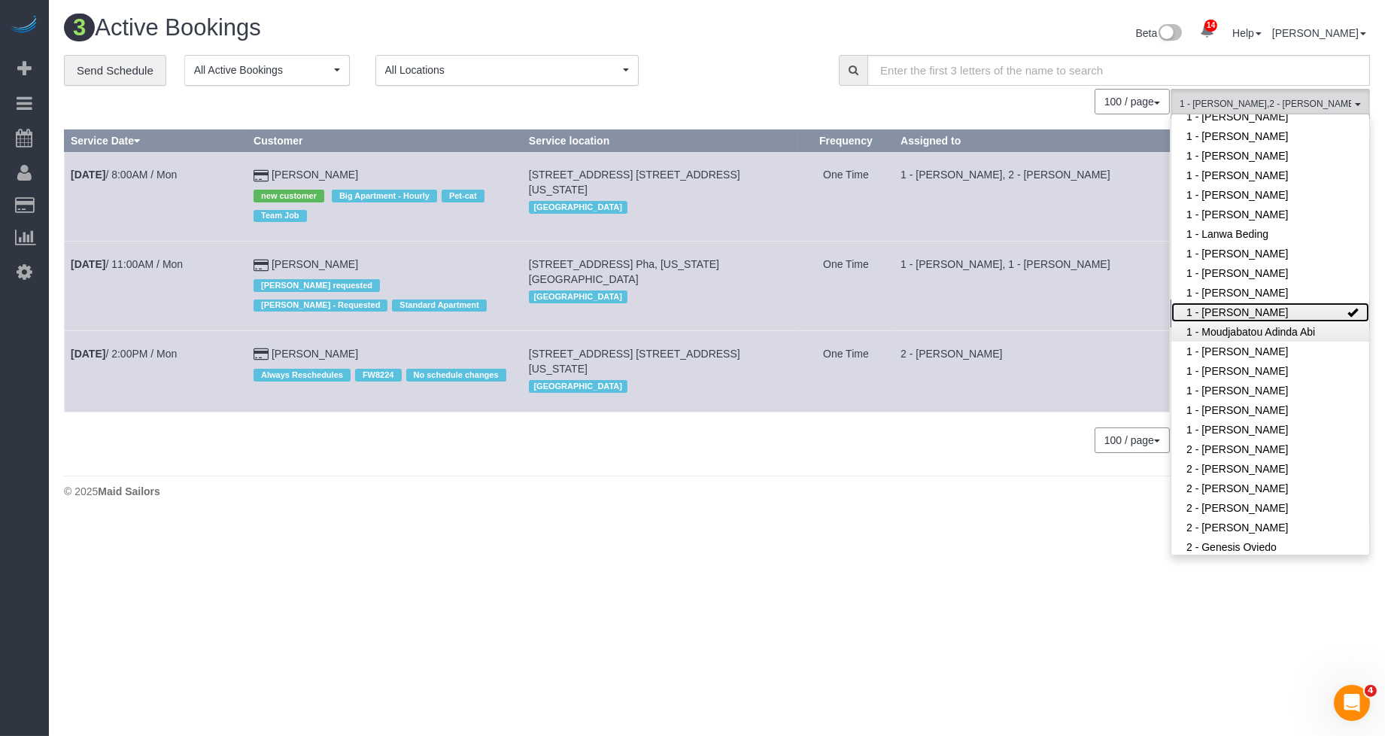
scroll to position [792, 0]
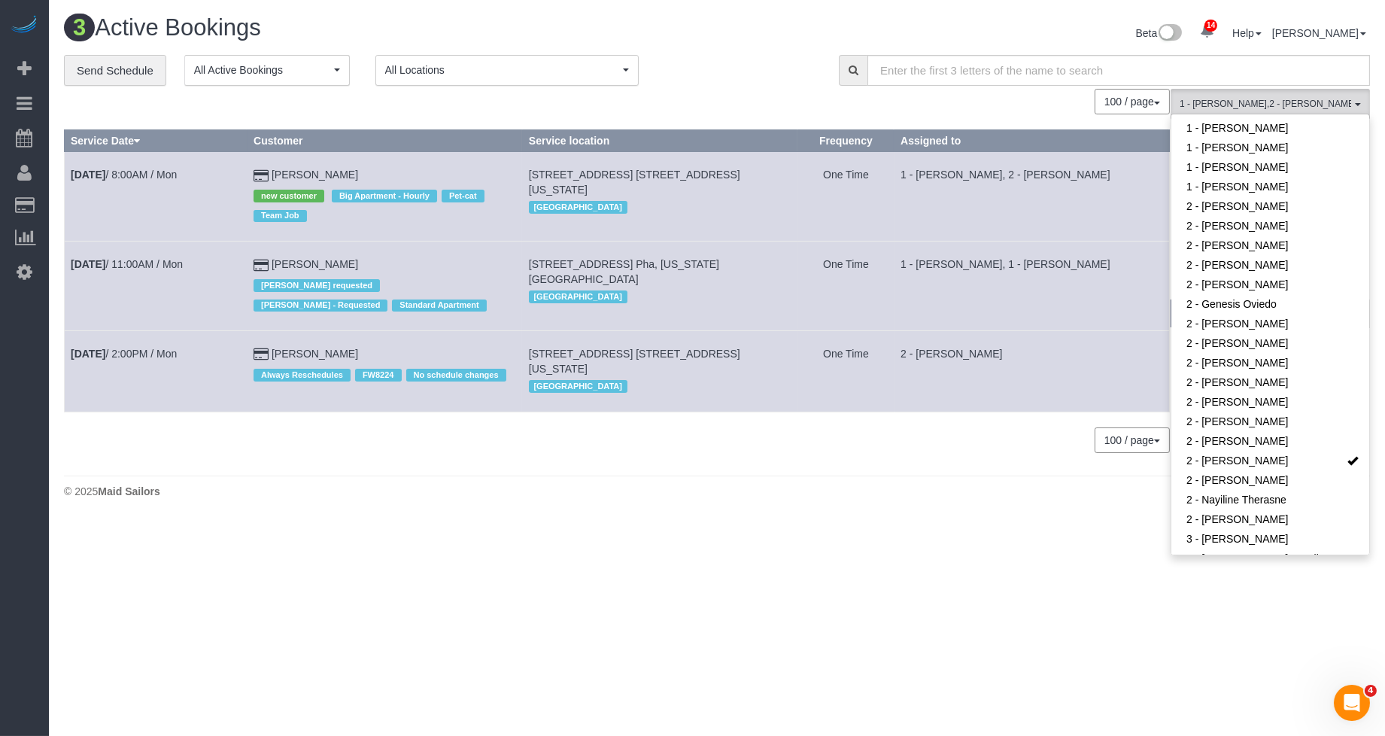
click at [1040, 346] on td "2 - [PERSON_NAME]" at bounding box center [1031, 371] width 275 height 80
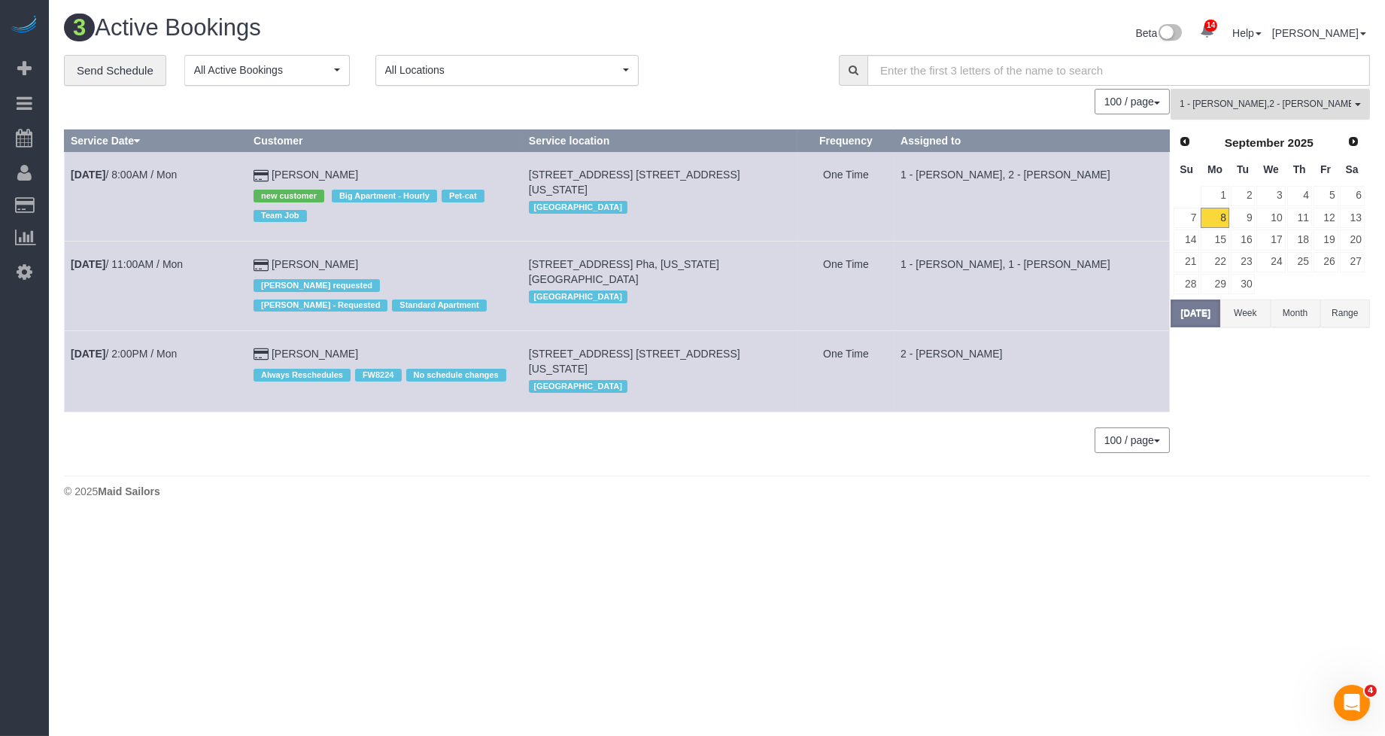
click at [1204, 105] on span "1 - [PERSON_NAME] , 2 - [PERSON_NAME]" at bounding box center [1266, 104] width 172 height 13
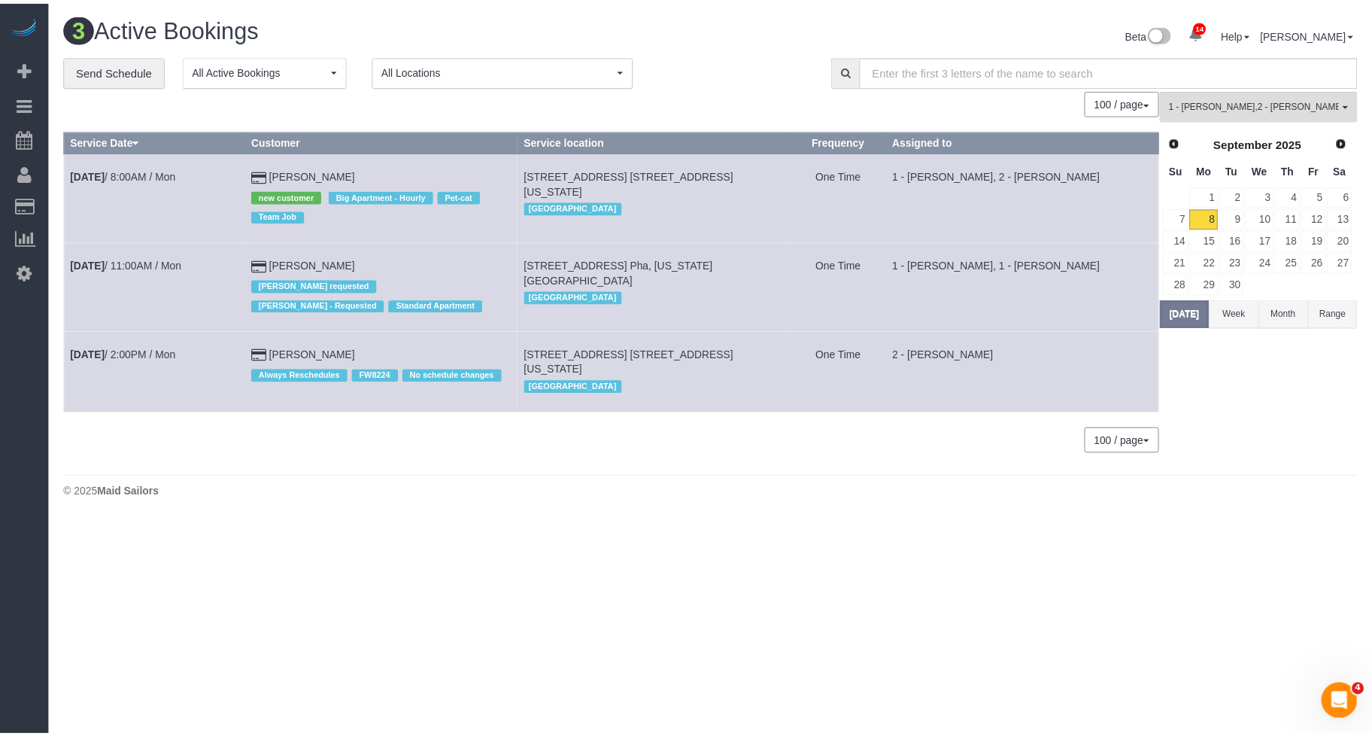
scroll to position [525, 0]
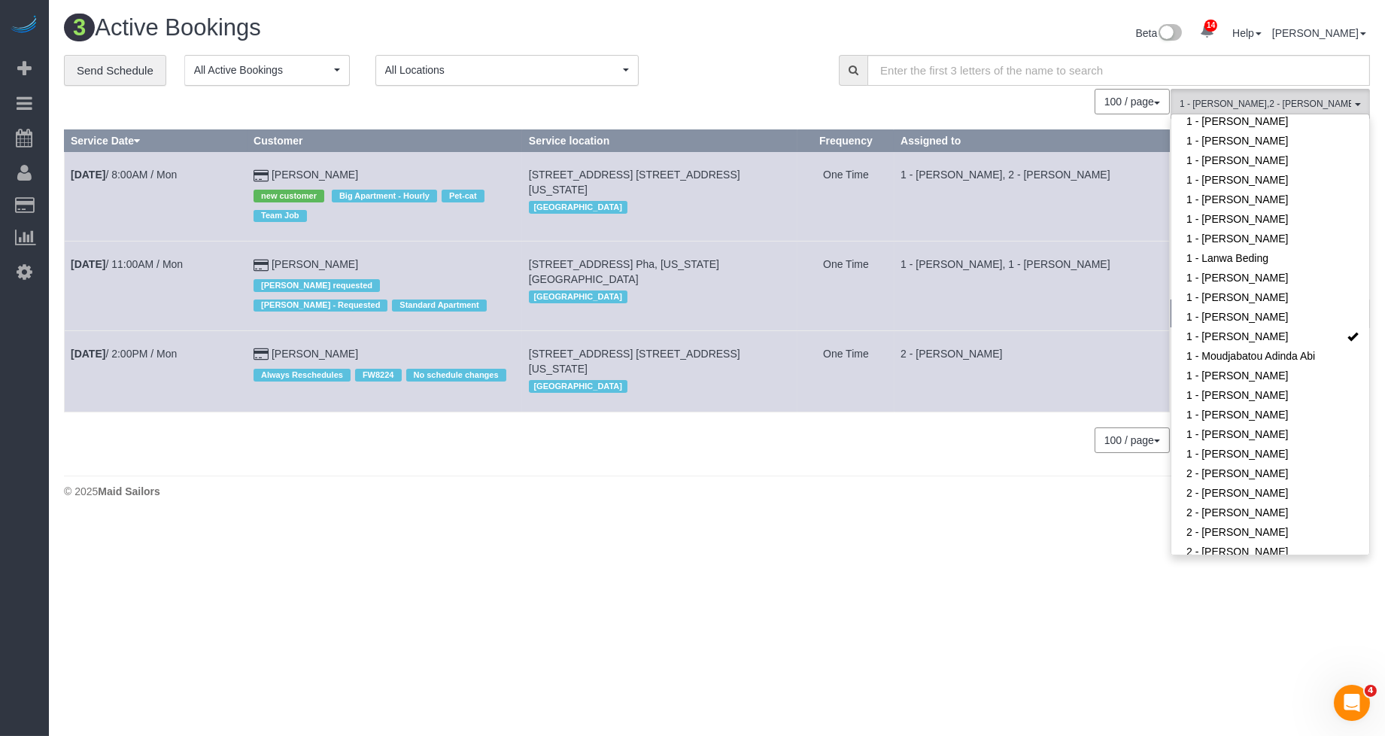
click at [1124, 296] on td "1 - [PERSON_NAME], 1 - [PERSON_NAME]" at bounding box center [1031, 286] width 275 height 90
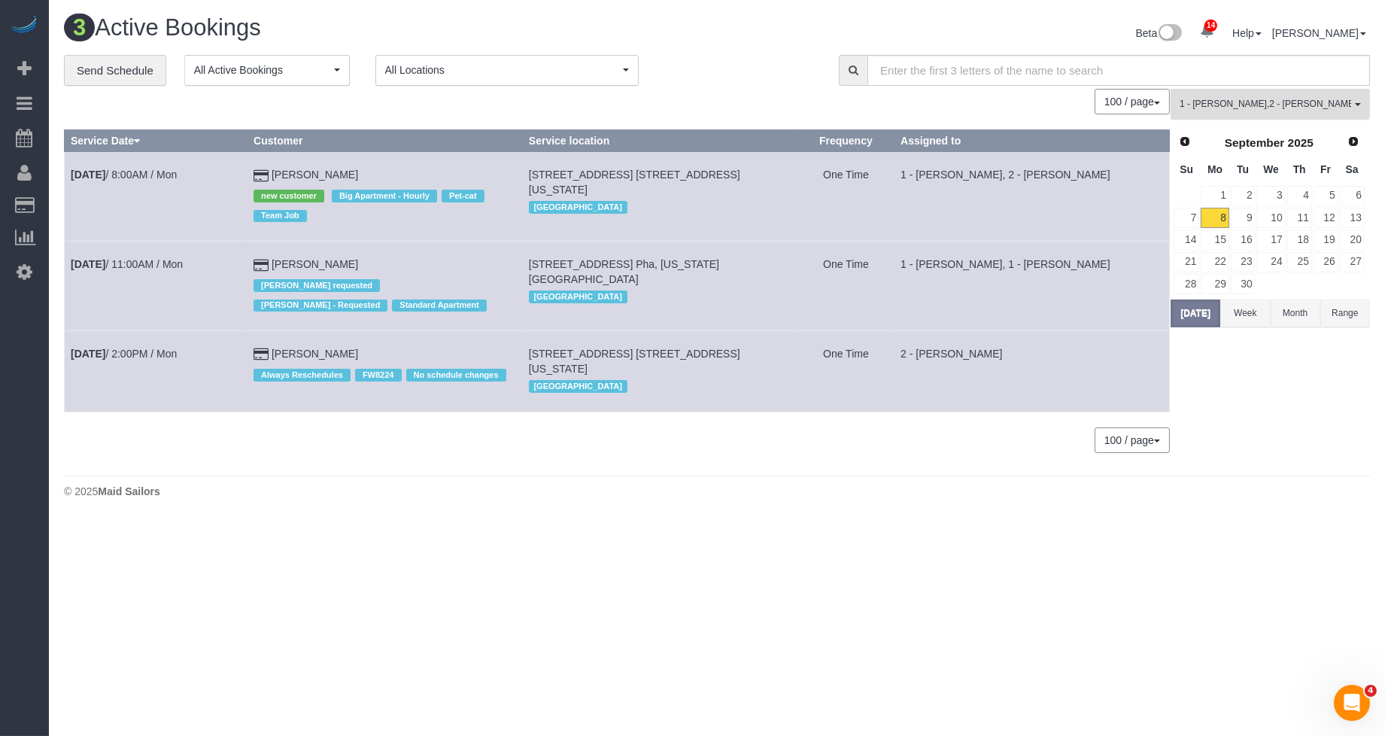
click at [1204, 105] on span "1 - [PERSON_NAME] , 2 - [PERSON_NAME]" at bounding box center [1266, 104] width 172 height 13
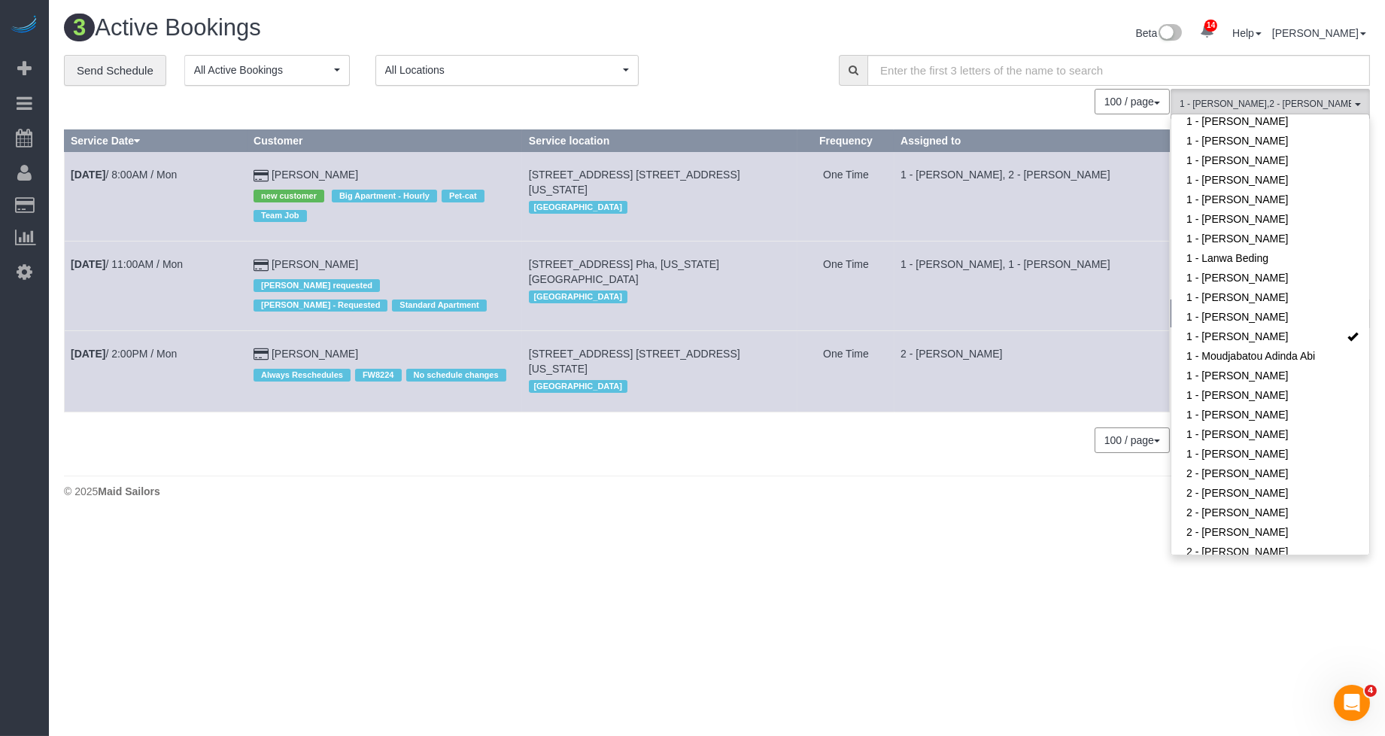
click at [973, 311] on td "1 - [PERSON_NAME], 1 - [PERSON_NAME]" at bounding box center [1031, 286] width 275 height 90
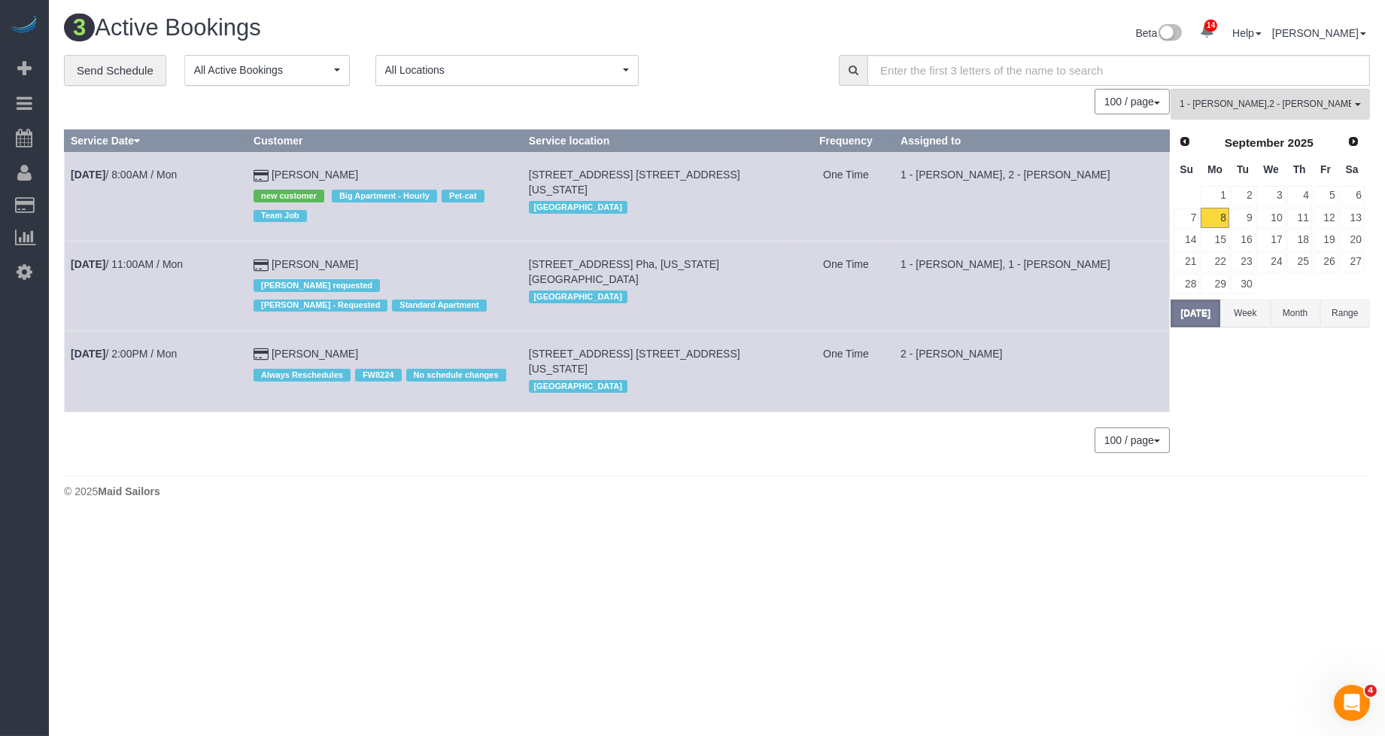
click at [439, 256] on td "[PERSON_NAME] [PERSON_NAME] requested [PERSON_NAME] - Requested Standard Apartm…" at bounding box center [384, 286] width 275 height 90
drag, startPoint x: 412, startPoint y: 257, endPoint x: 385, endPoint y: 263, distance: 27.7
click at [385, 263] on td "[PERSON_NAME] [PERSON_NAME] requested [PERSON_NAME] - Requested Standard Apartm…" at bounding box center [384, 286] width 275 height 90
copy td "[PERSON_NAME]"
click at [782, 108] on div "100 / page 10 / page 20 / page 30 / page 40 / page 50 / page 100 / page" at bounding box center [617, 102] width 1106 height 26
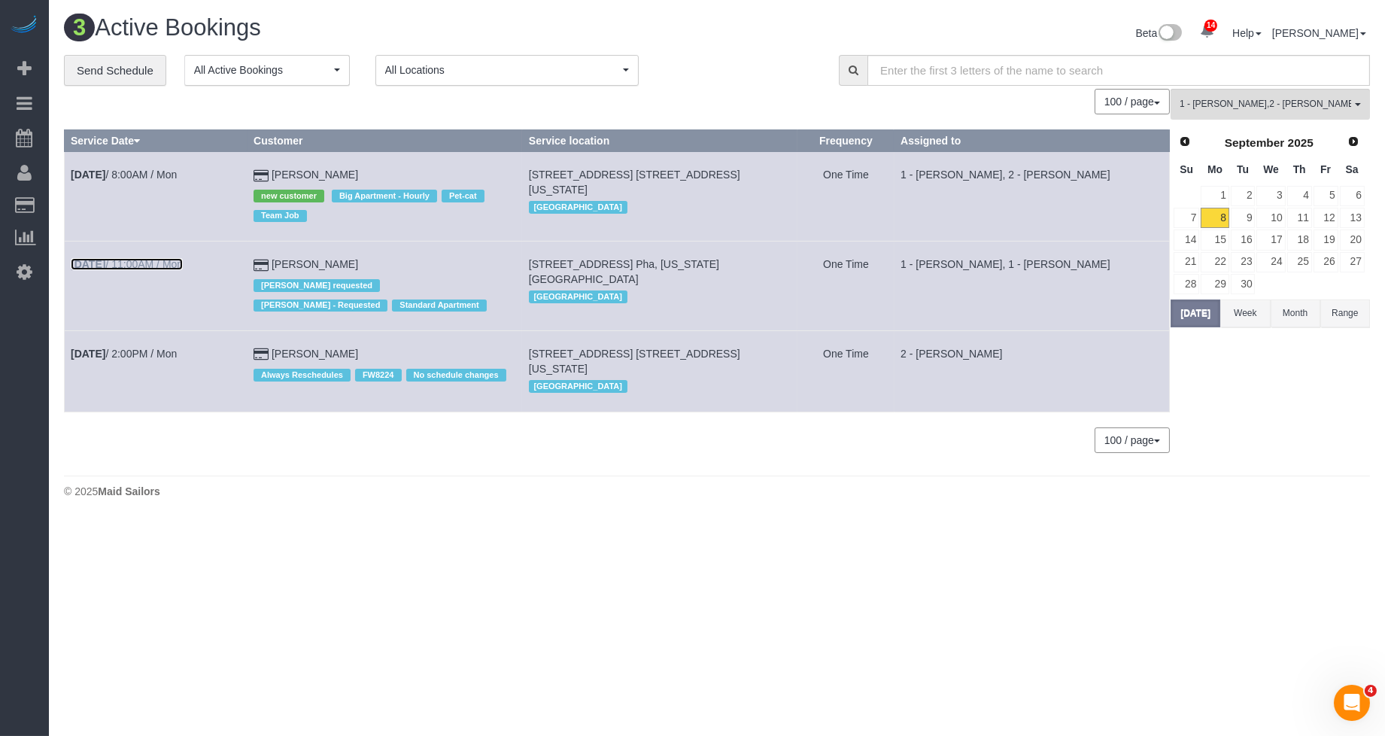
click at [169, 264] on link "[DATE] 11:00AM / Mon" at bounding box center [127, 264] width 112 height 12
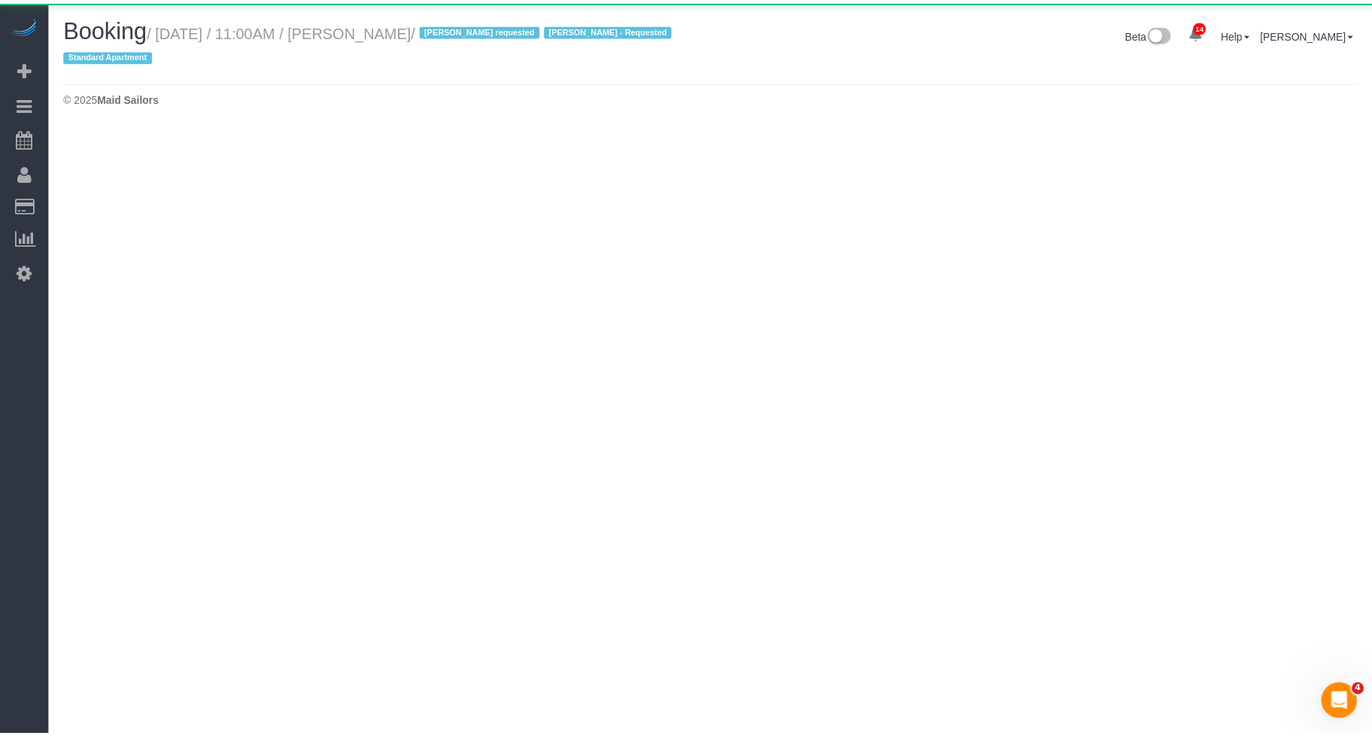
select select "NY"
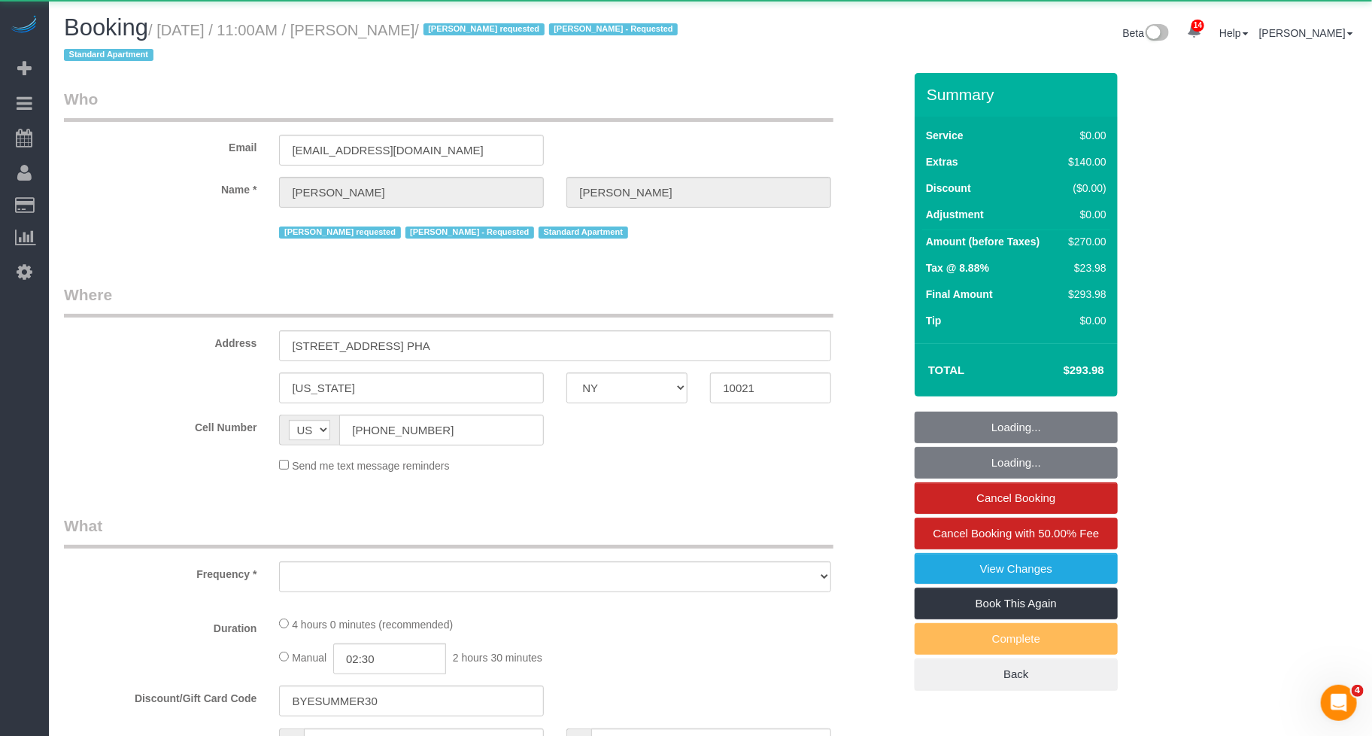
select select "object:10609"
select select "1"
select select "number:58"
select select "number:90"
select select "number:15"
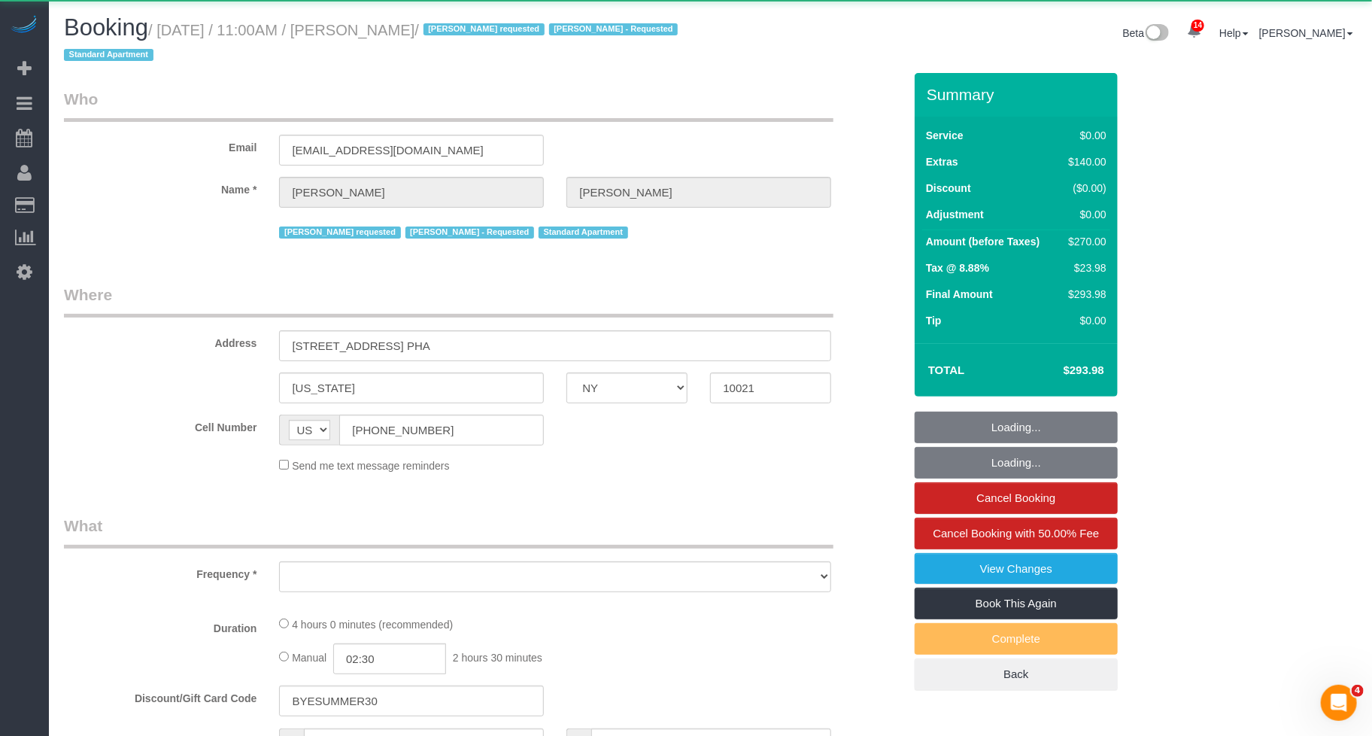
select select "number:5"
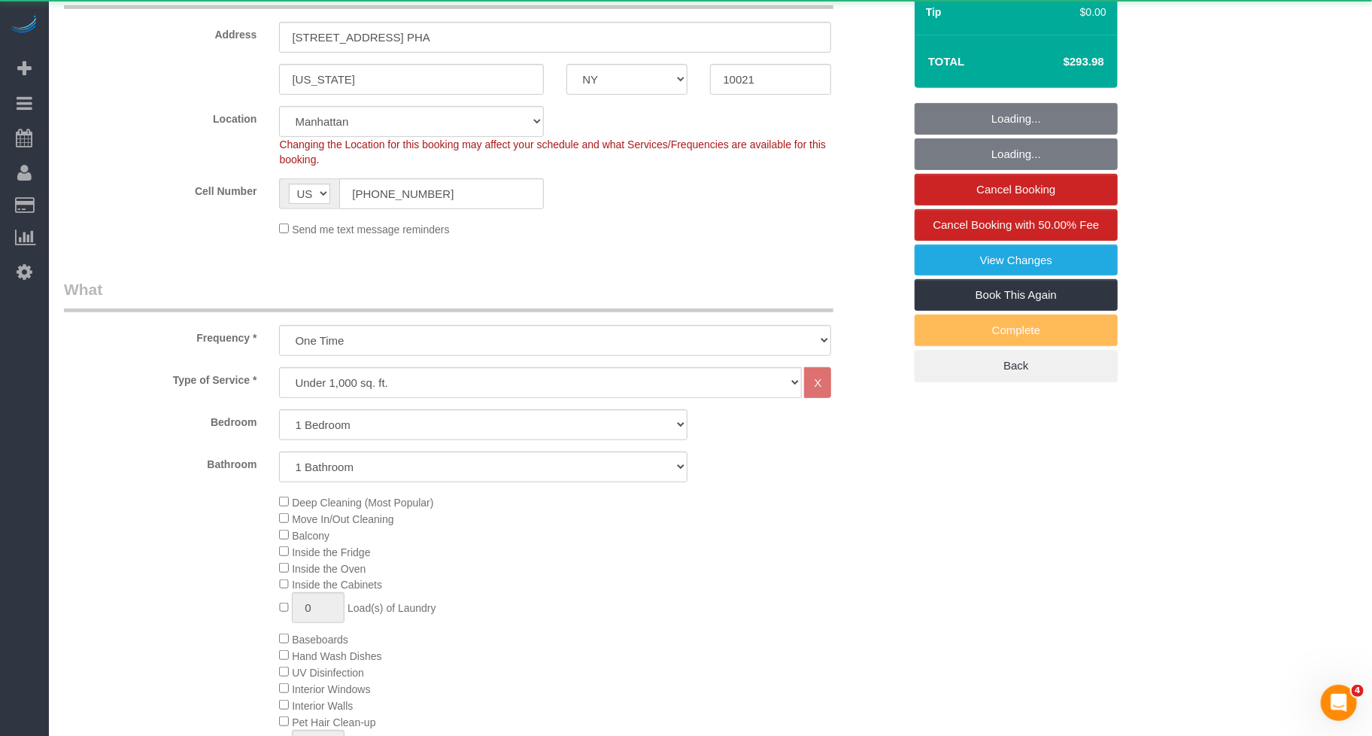
select select "string:stripe-pm_1RTSoE4VGloSiKo73TonRrZh"
select select "spot192"
select select "1"
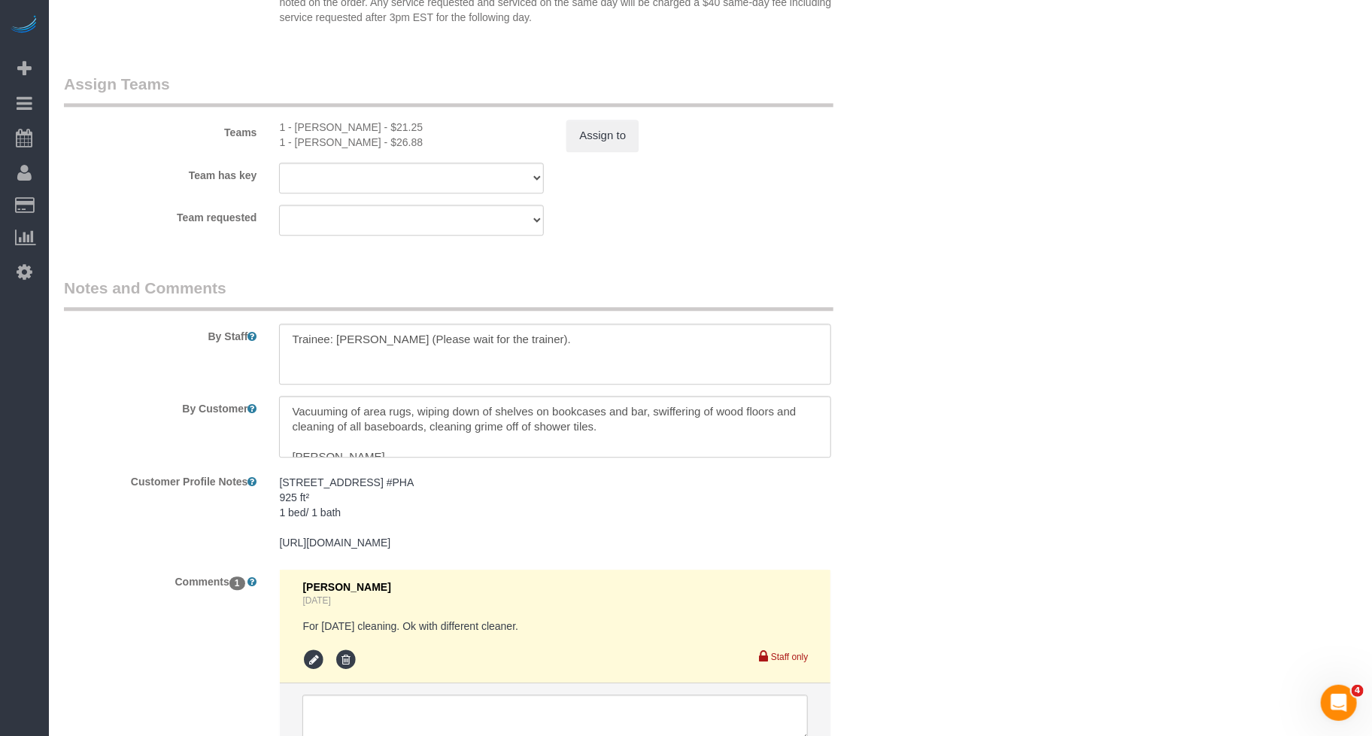
scroll to position [1961, 0]
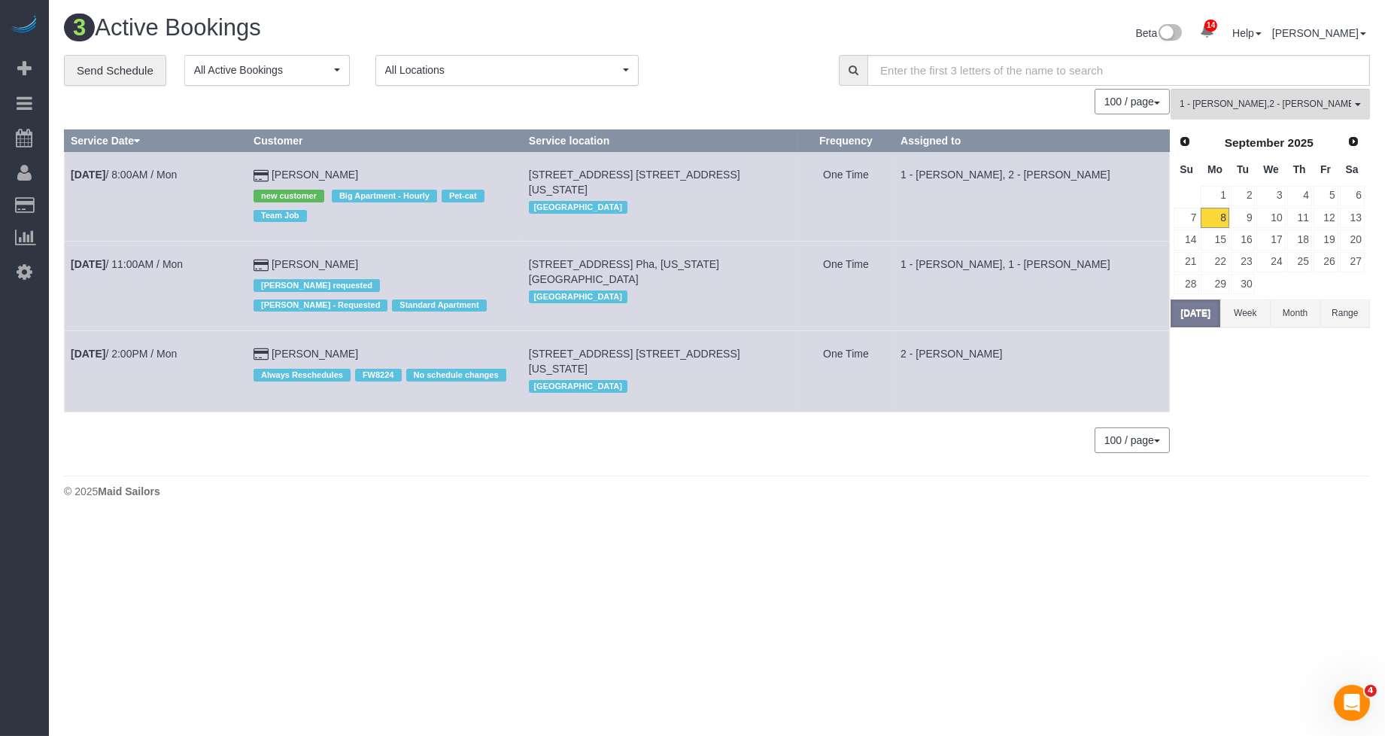
click at [179, 275] on td "[DATE] 11:00AM / Mon" at bounding box center [156, 286] width 183 height 90
click at [178, 265] on link "[DATE] 11:00AM / Mon" at bounding box center [127, 264] width 112 height 12
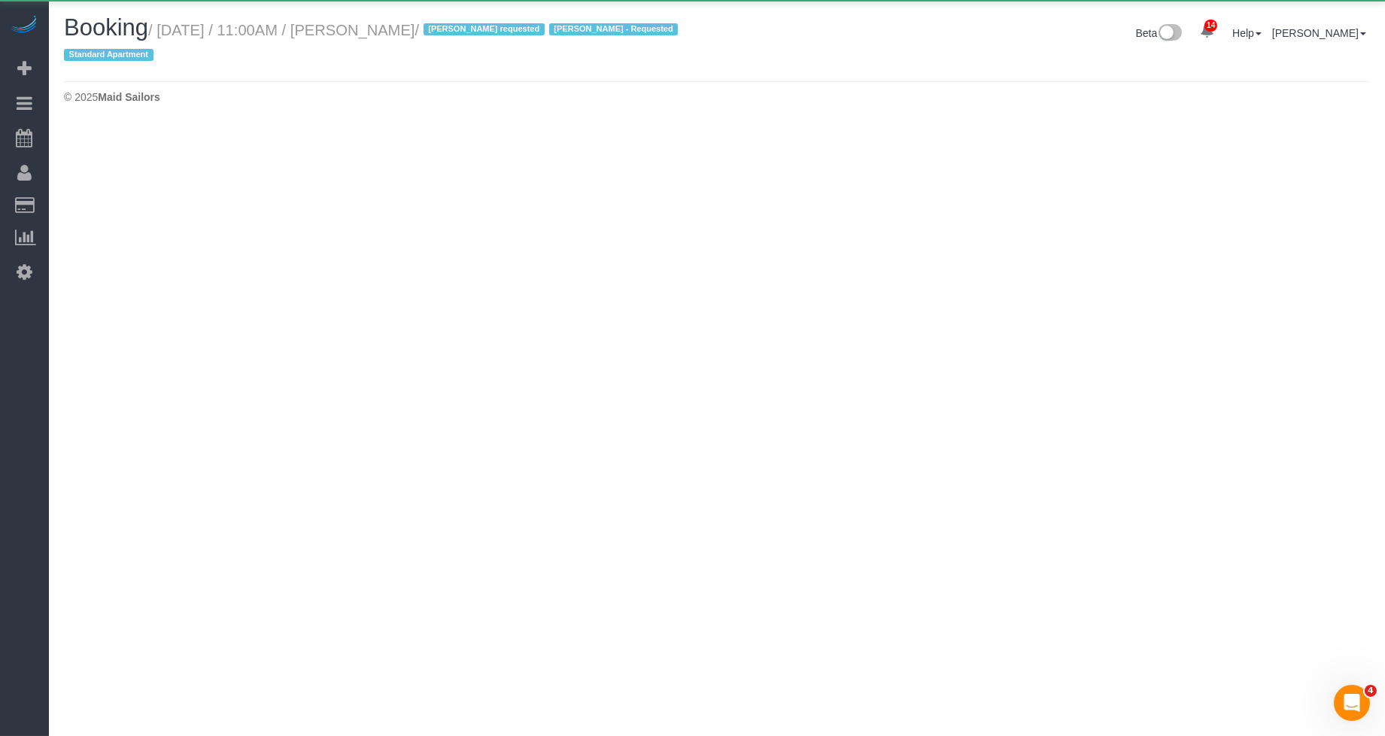
select select "NY"
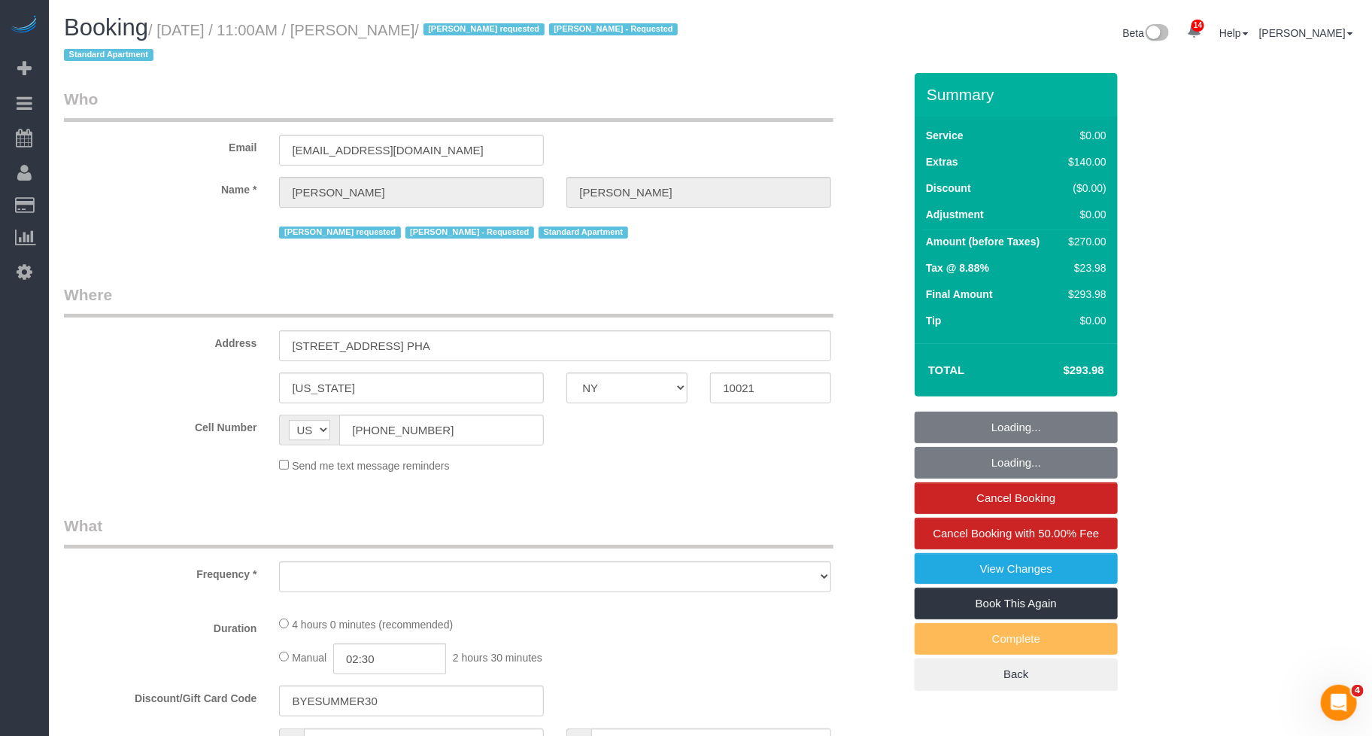
select select "object:12322"
select select "1"
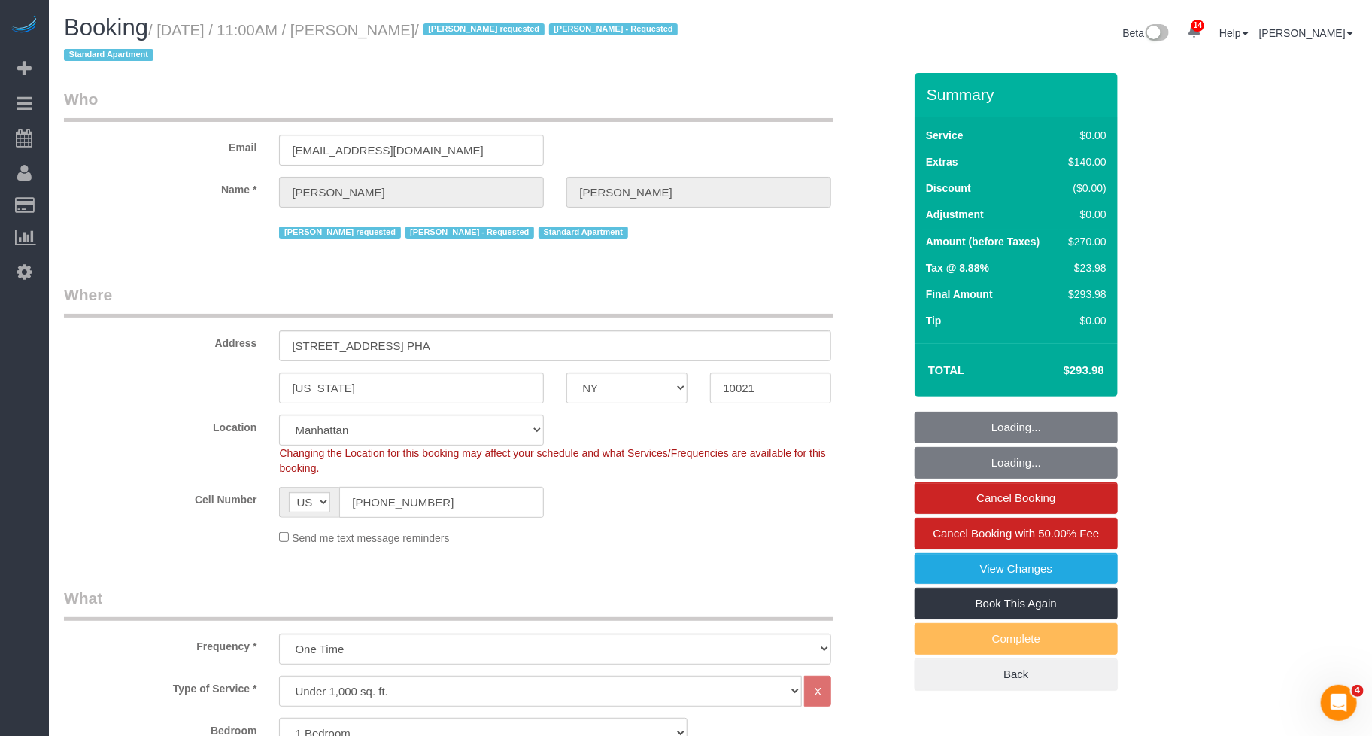
select select "number:58"
select select "number:90"
select select "number:15"
select select "number:5"
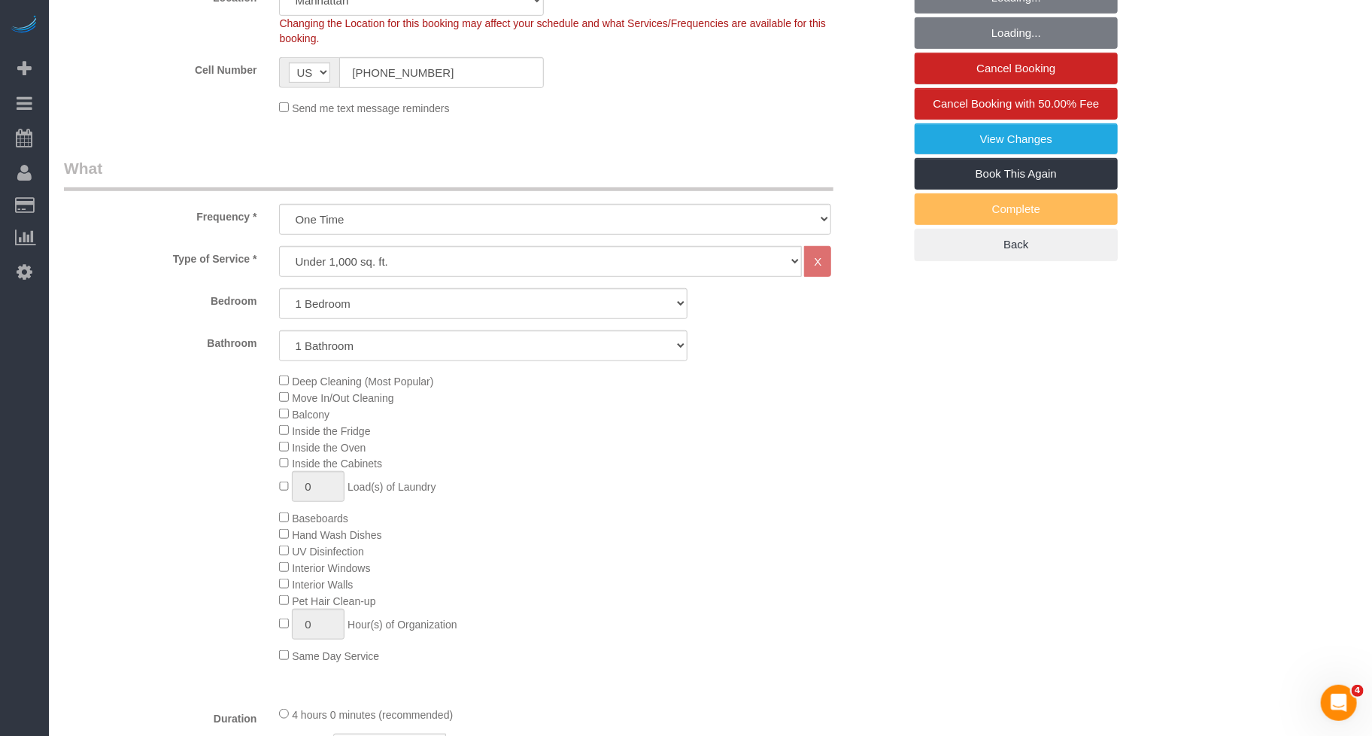
select select "string:stripe-pm_1RTSoE4VGloSiKo73TonRrZh"
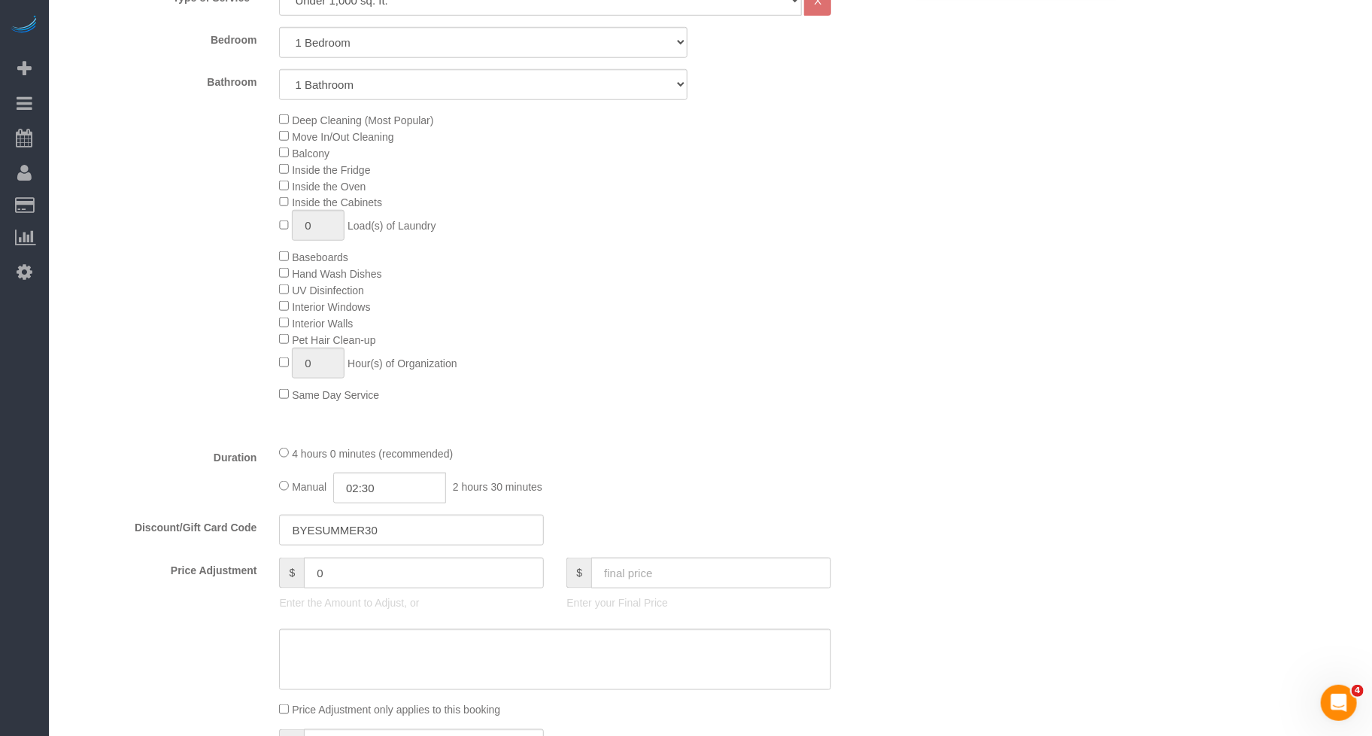
select select "spot238"
select select "1"
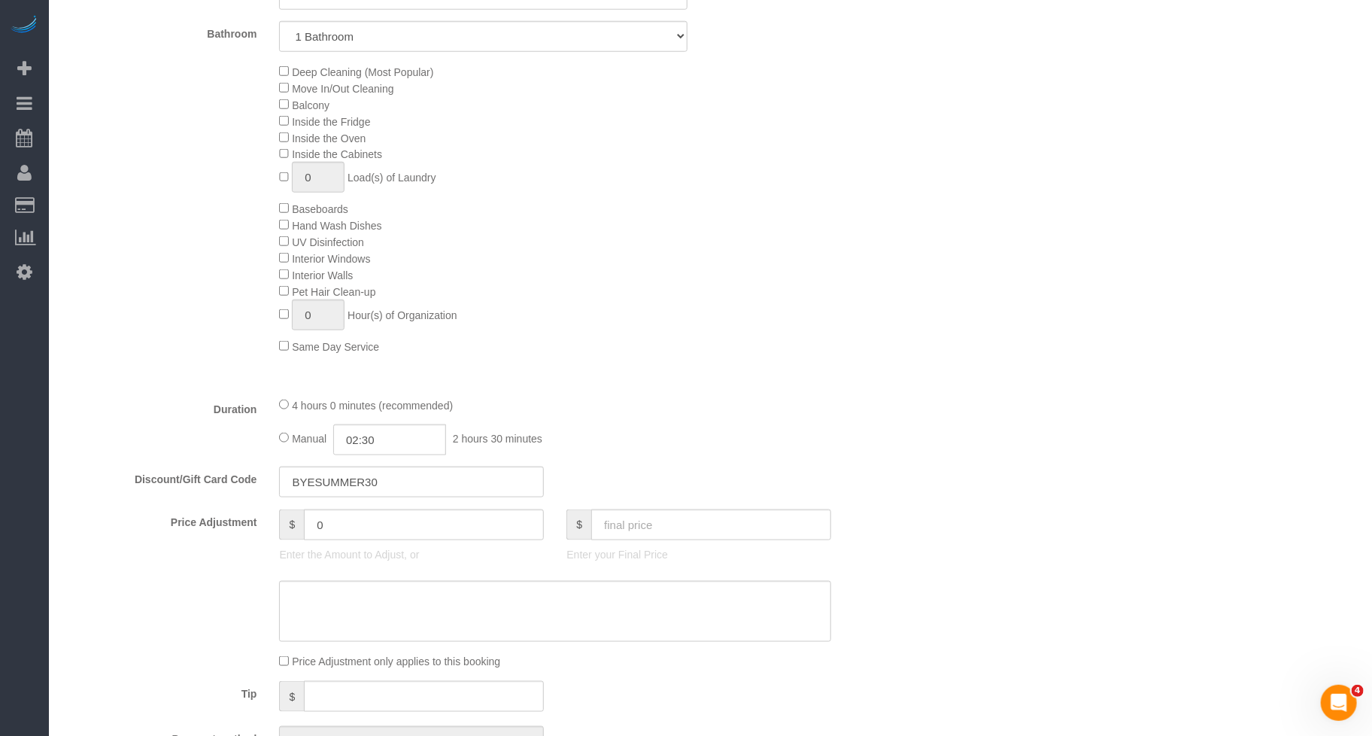
scroll to position [732, 0]
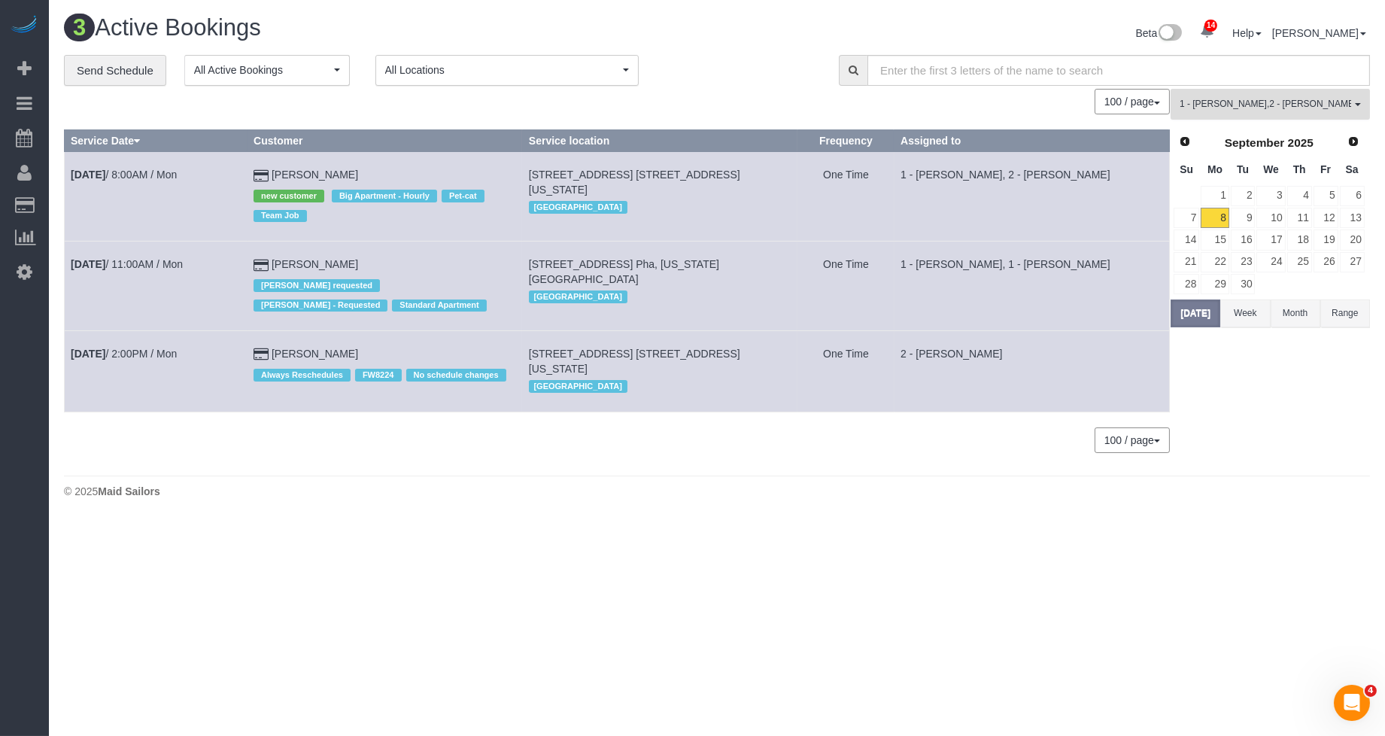
click at [1204, 110] on span "1 - [PERSON_NAME] , 2 - [PERSON_NAME]" at bounding box center [1266, 104] width 172 height 13
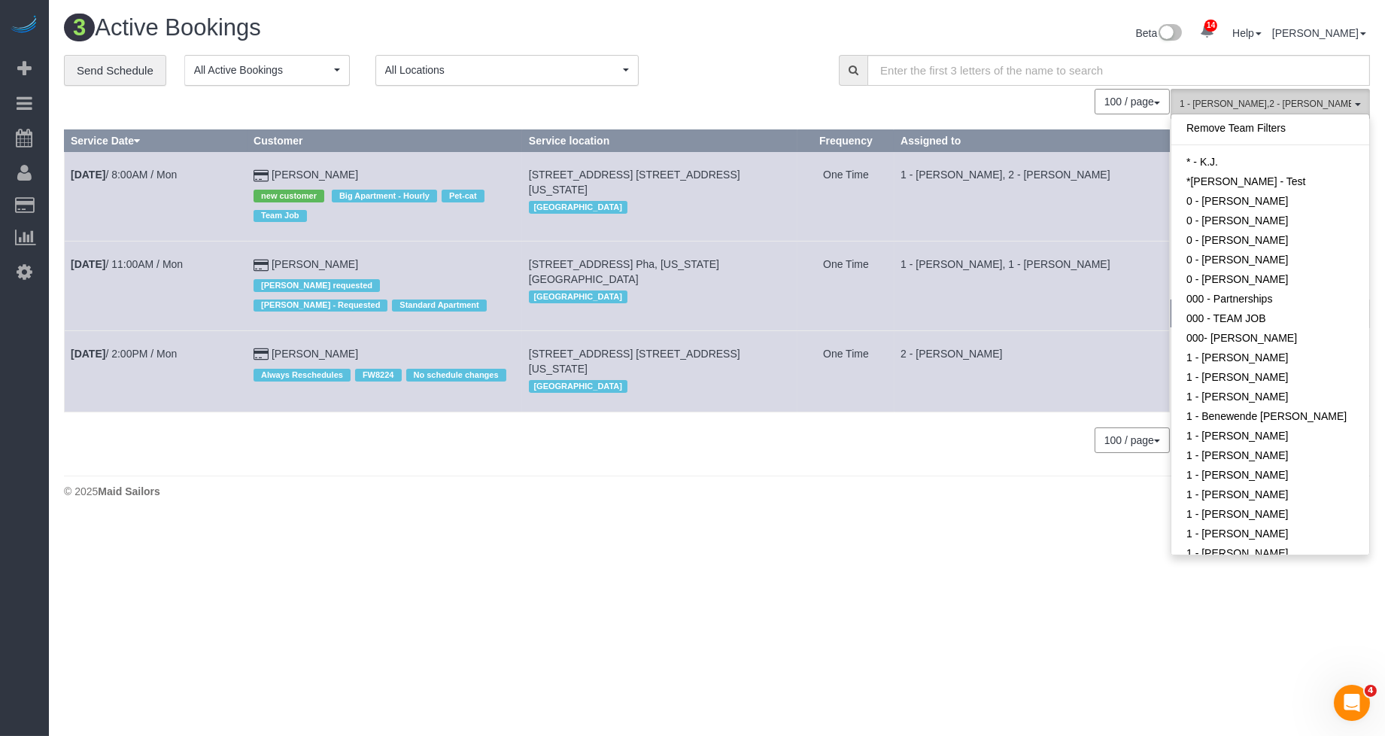
scroll to position [525, 0]
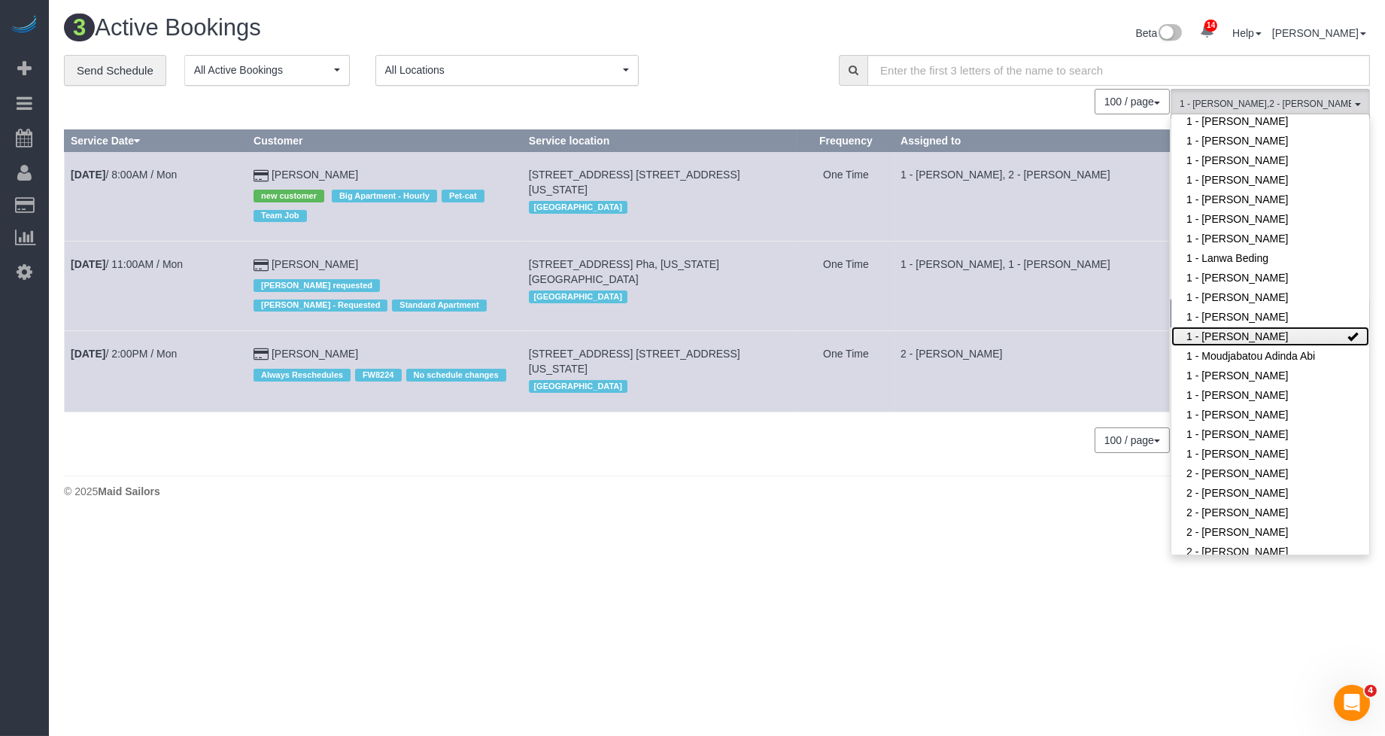
click at [1204, 337] on link "1 - [PERSON_NAME]" at bounding box center [1270, 336] width 198 height 20
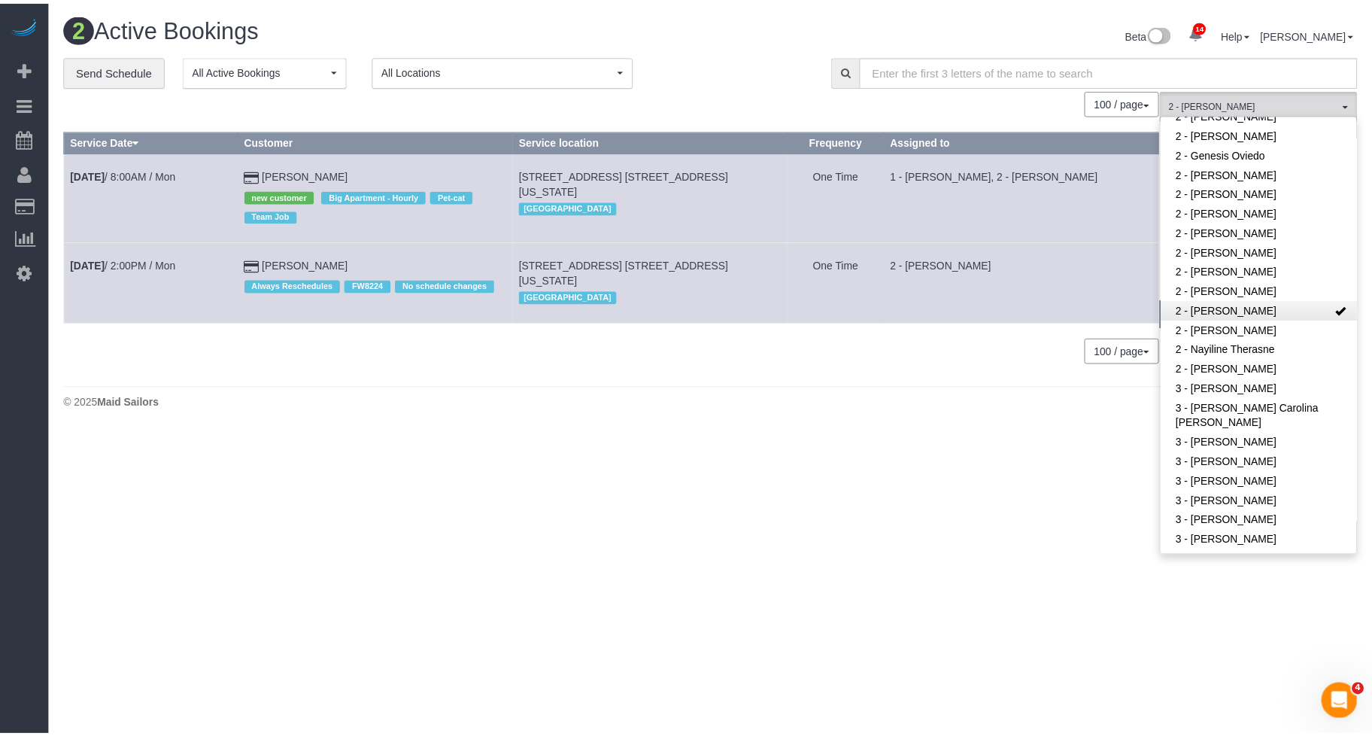
scroll to position [934, 0]
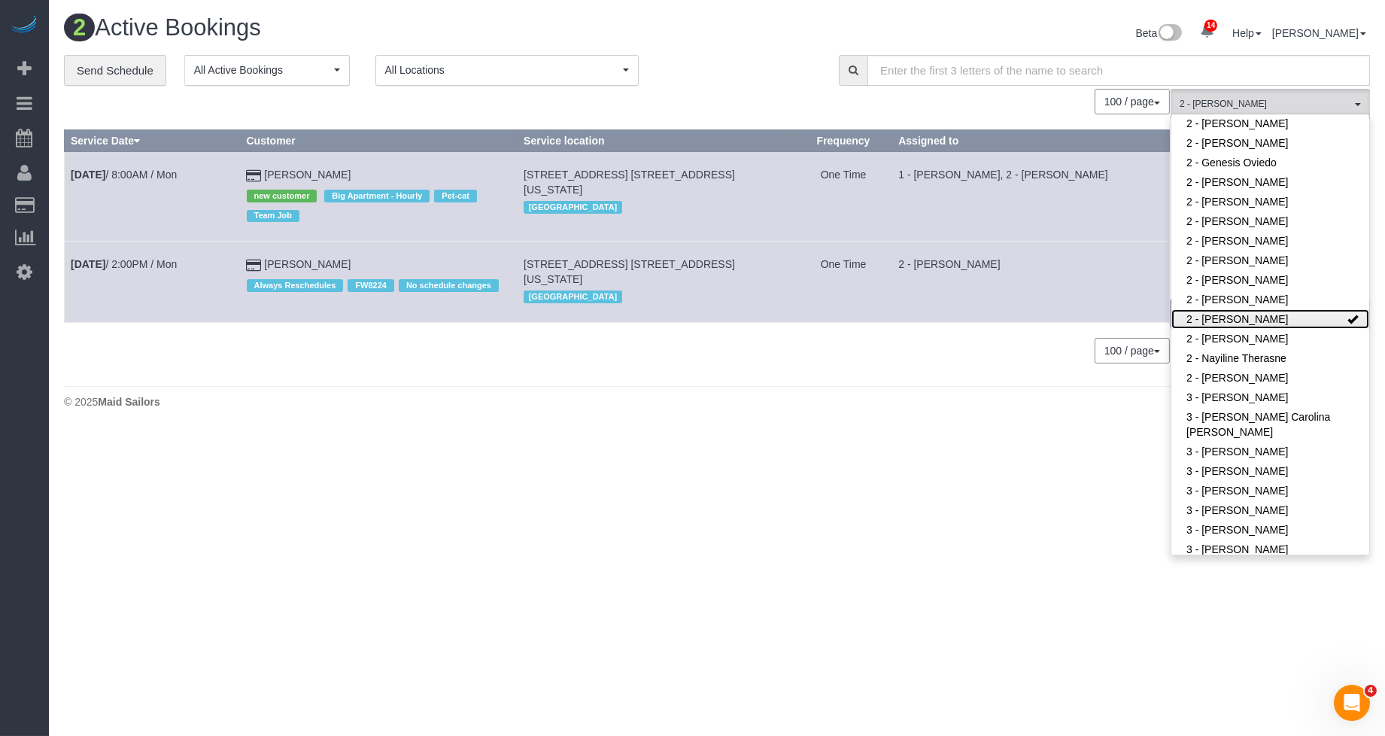
click at [1204, 317] on link "2 - [PERSON_NAME]" at bounding box center [1270, 319] width 198 height 20
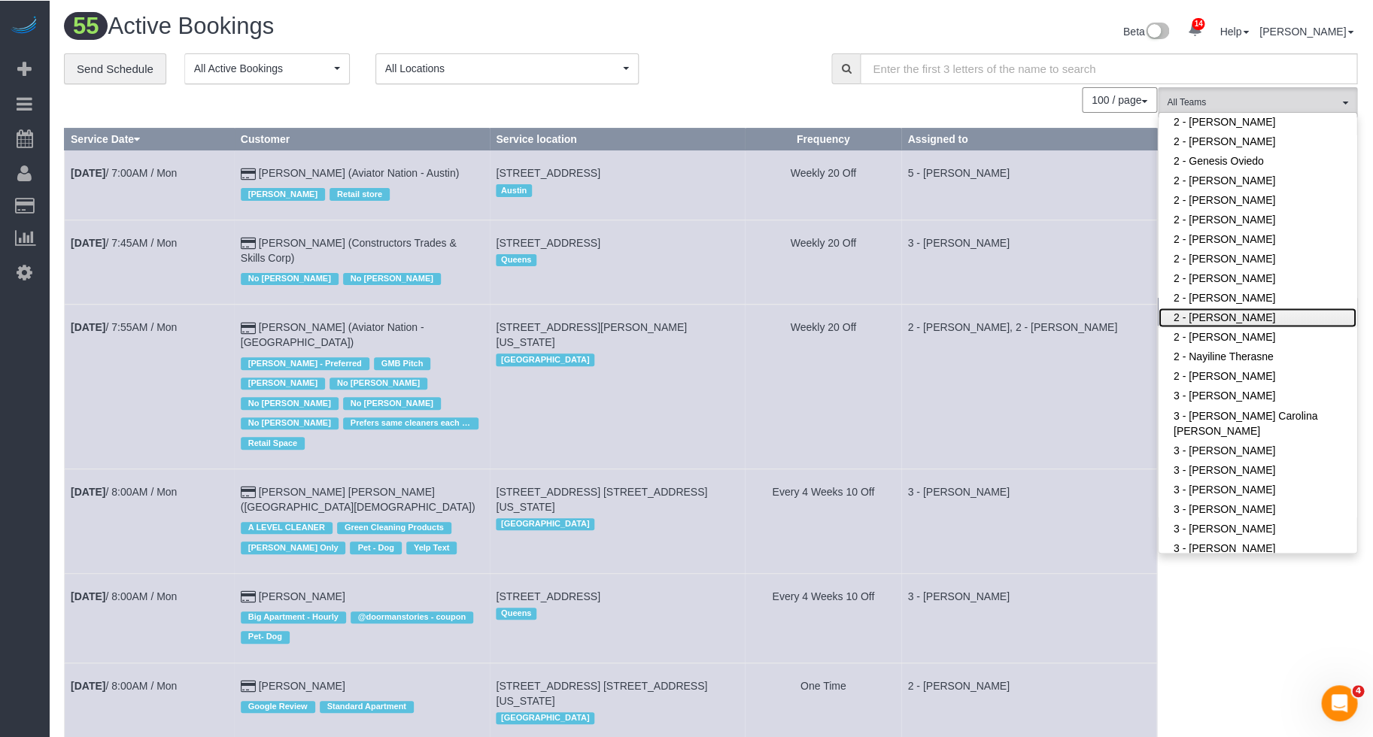
scroll to position [3, 0]
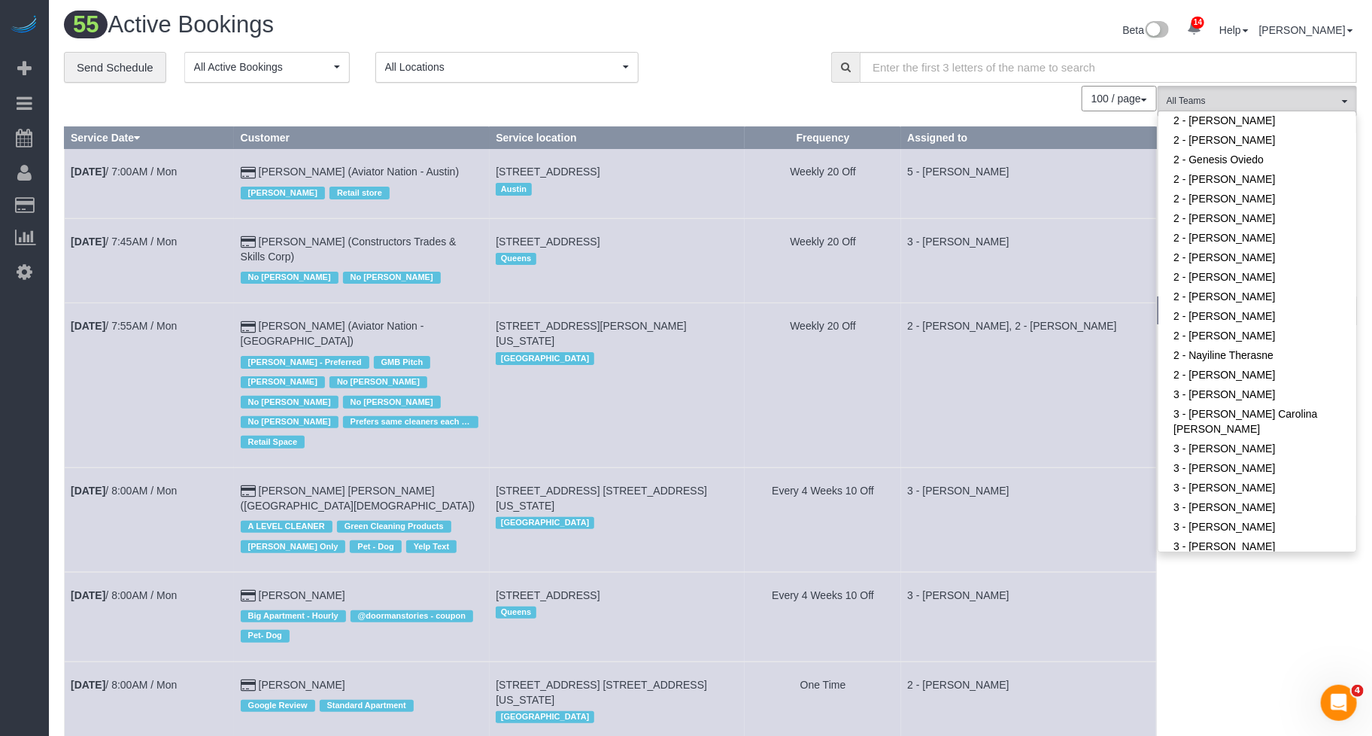
click at [1110, 287] on td "3 - [PERSON_NAME]" at bounding box center [1029, 260] width 256 height 84
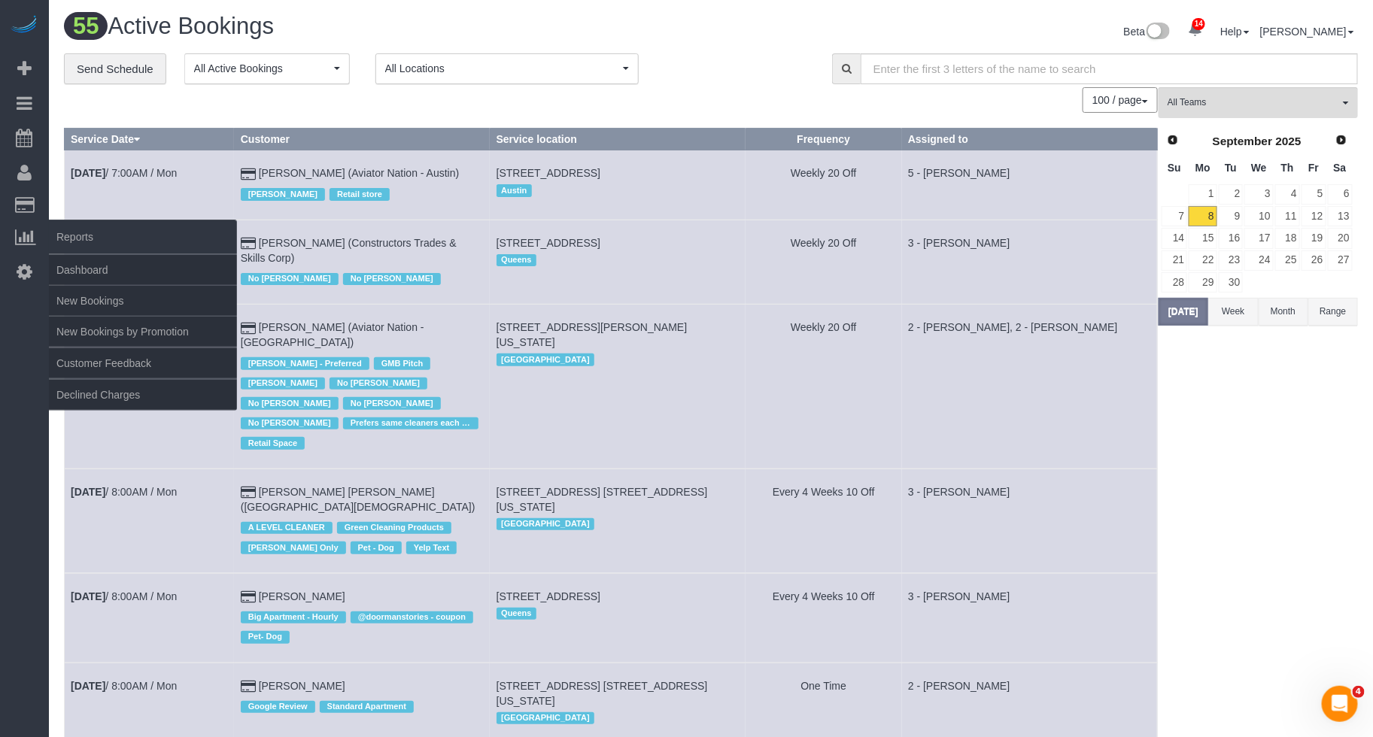
scroll to position [0, 0]
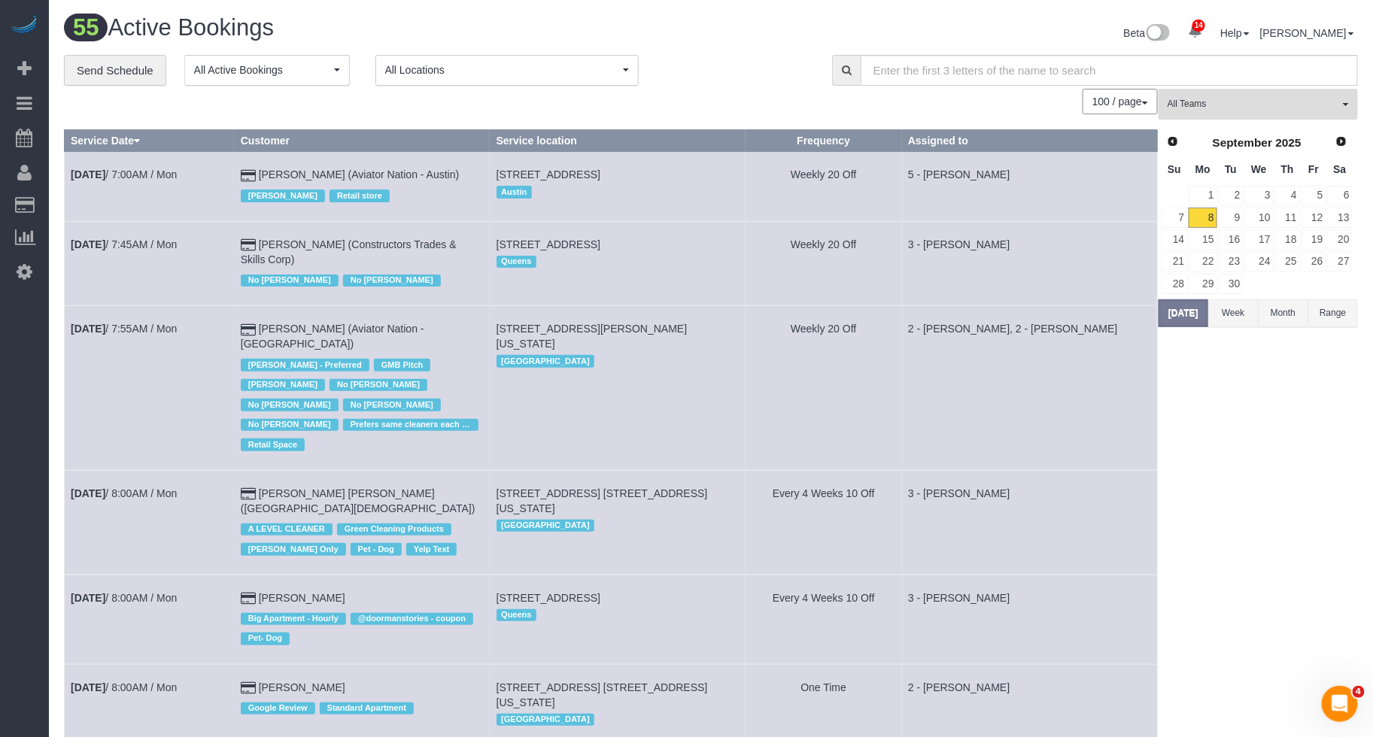
click at [1204, 110] on span "All Teams" at bounding box center [1253, 104] width 172 height 13
click at [1204, 111] on span "All Teams" at bounding box center [1253, 104] width 172 height 13
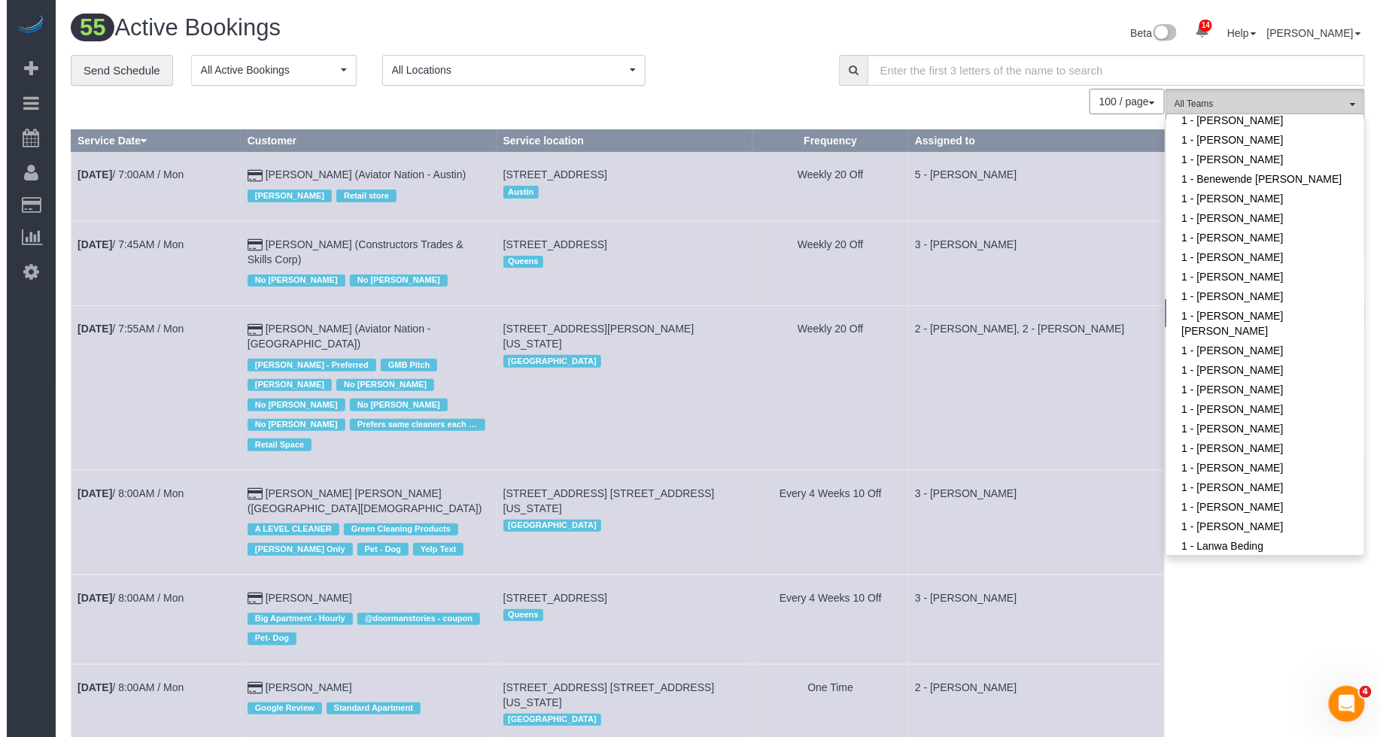
scroll to position [569, 0]
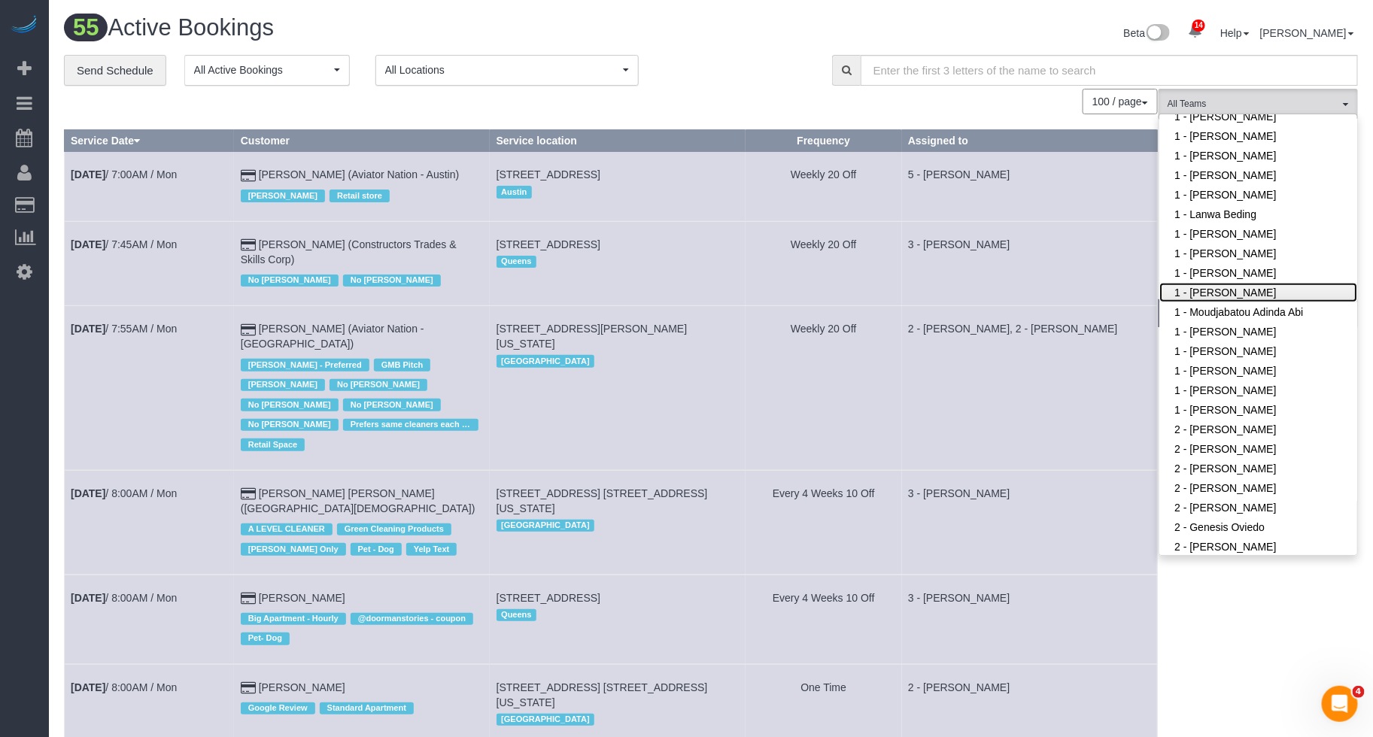
click at [1204, 294] on link "1 - [PERSON_NAME]" at bounding box center [1258, 293] width 198 height 20
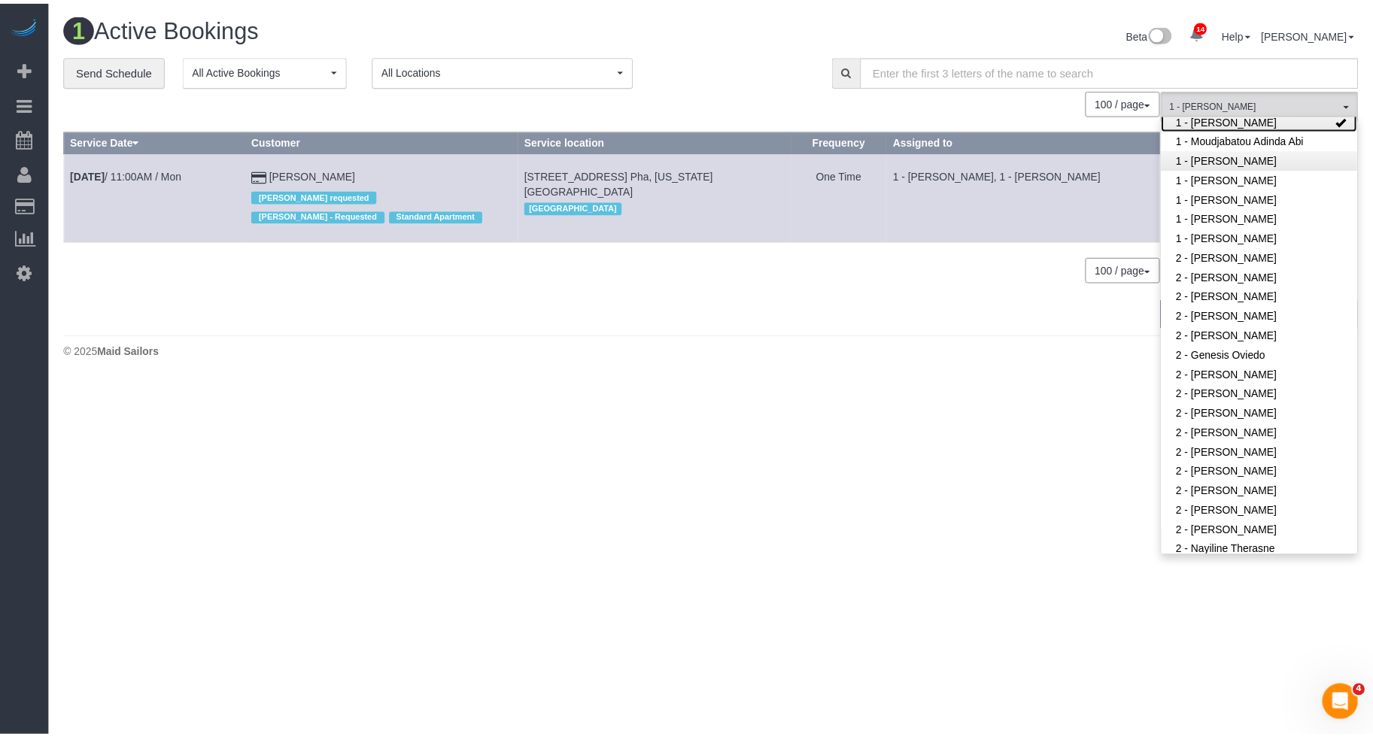
scroll to position [770, 0]
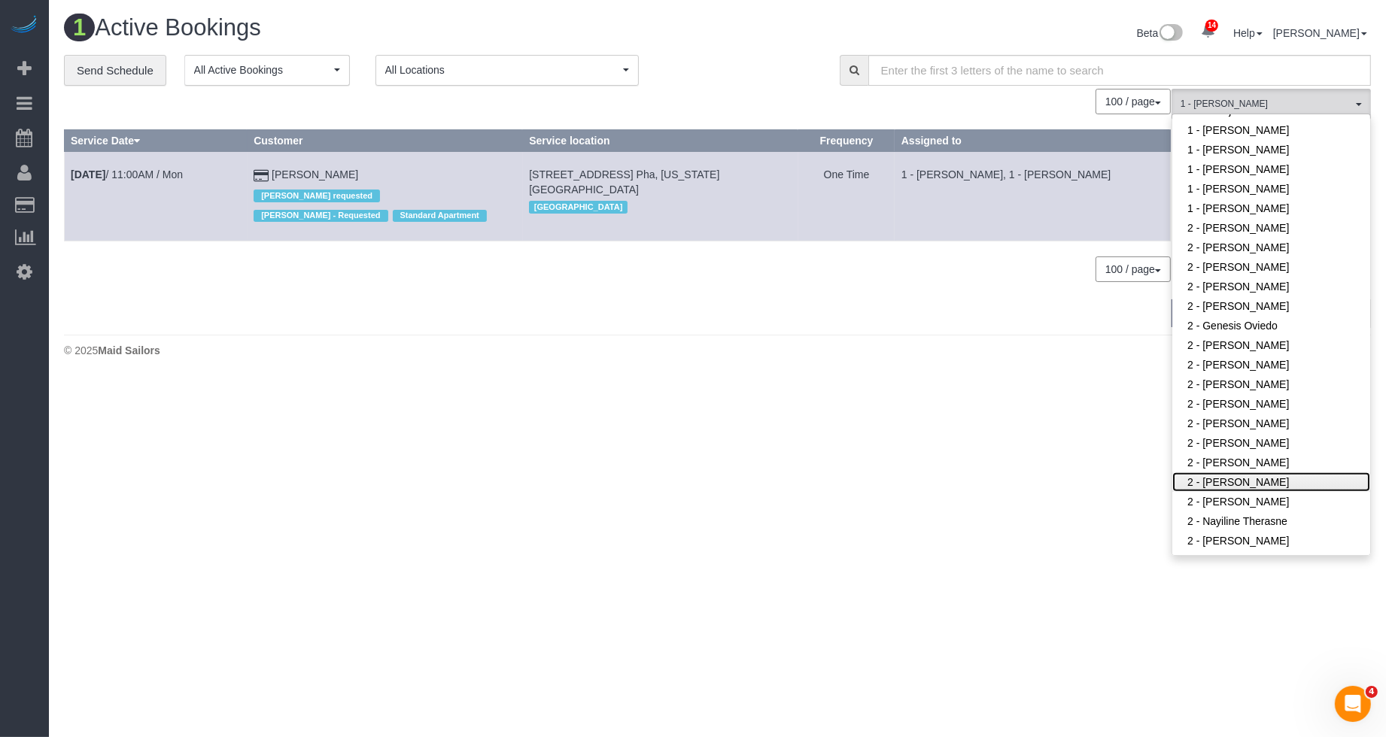
click at [1204, 476] on link "2 - [PERSON_NAME]" at bounding box center [1271, 482] width 198 height 20
click at [1026, 477] on body "14 Beta Your Notifications You have 0 alerts × You have 2 to charge for [DATE] …" at bounding box center [693, 368] width 1386 height 737
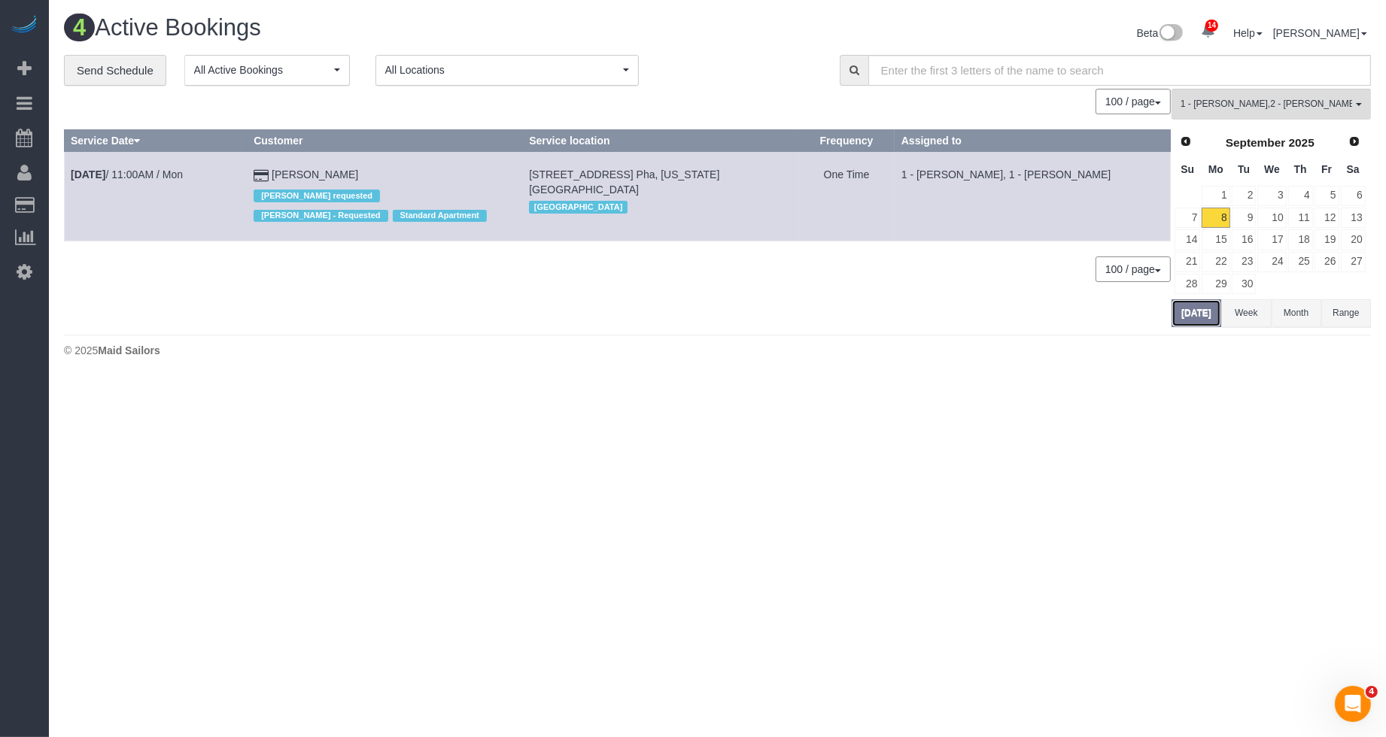
click at [1204, 314] on button "[DATE]" at bounding box center [1196, 313] width 50 height 28
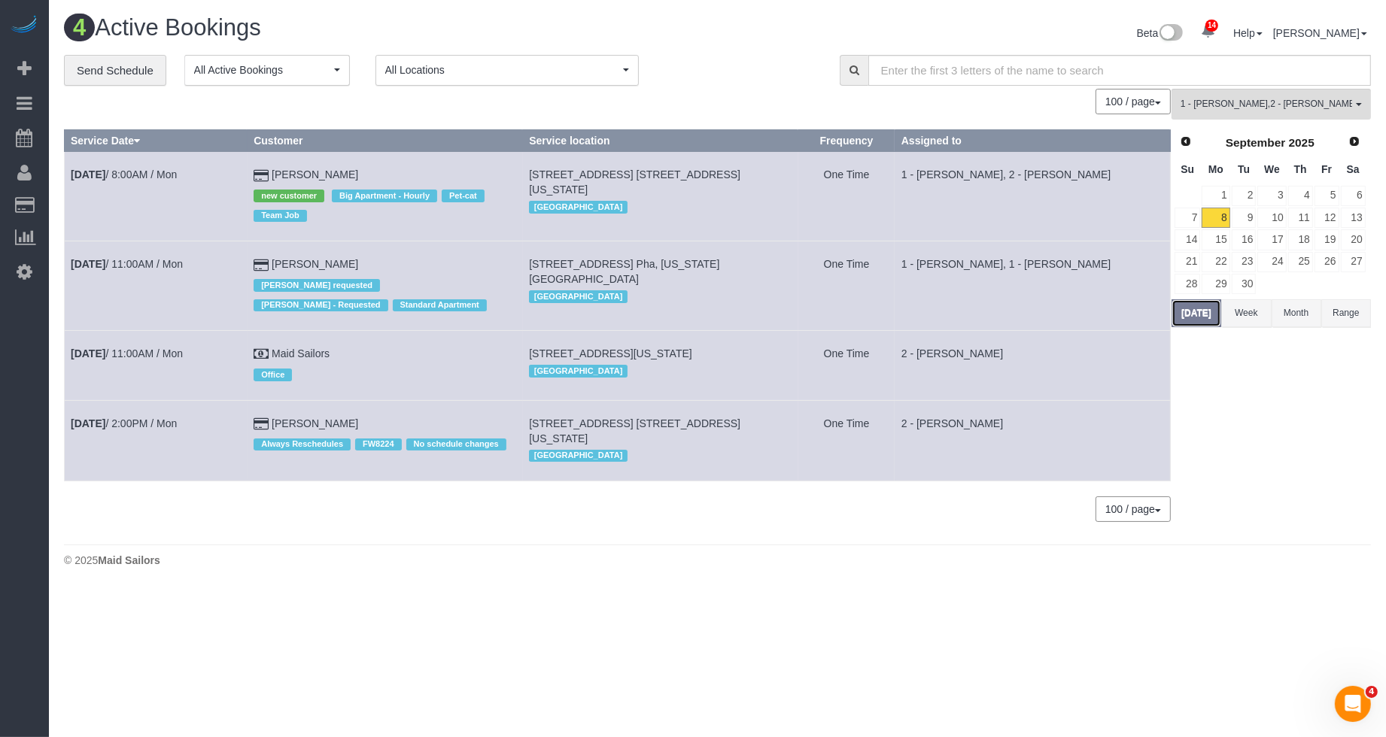
click at [1204, 314] on button "[DATE]" at bounding box center [1196, 313] width 50 height 28
click at [100, 177] on b "[DATE]" at bounding box center [88, 175] width 35 height 12
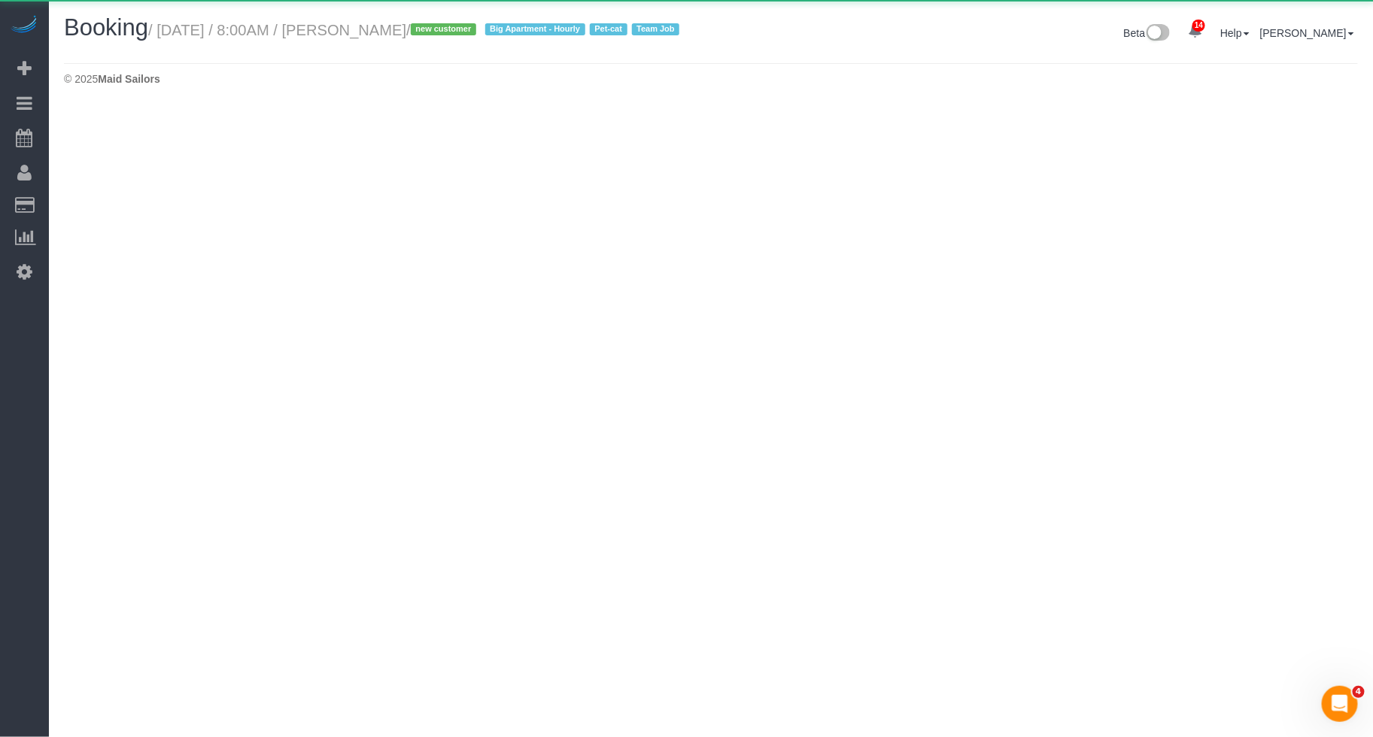
select select "NY"
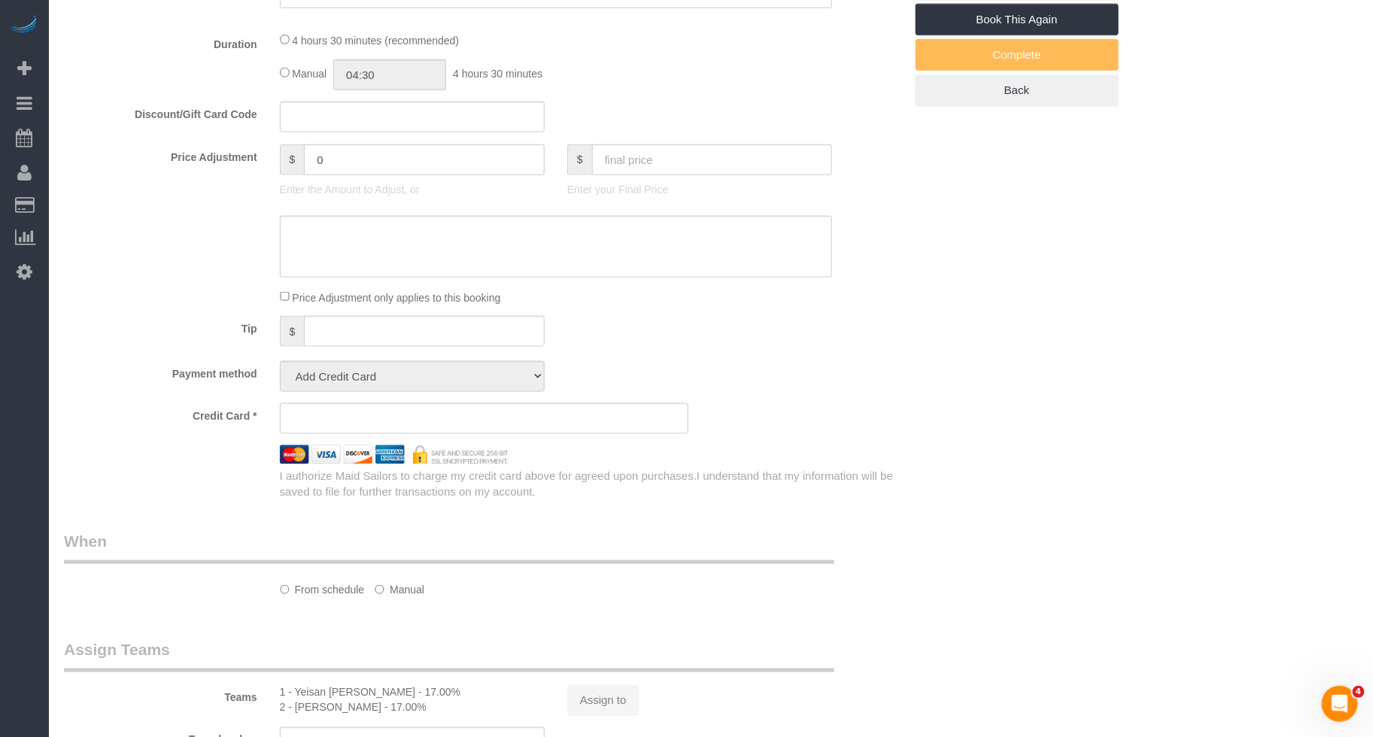
select select "object:15383"
select select "270"
select select "spot284"
select select "number:56"
select select "number:68"
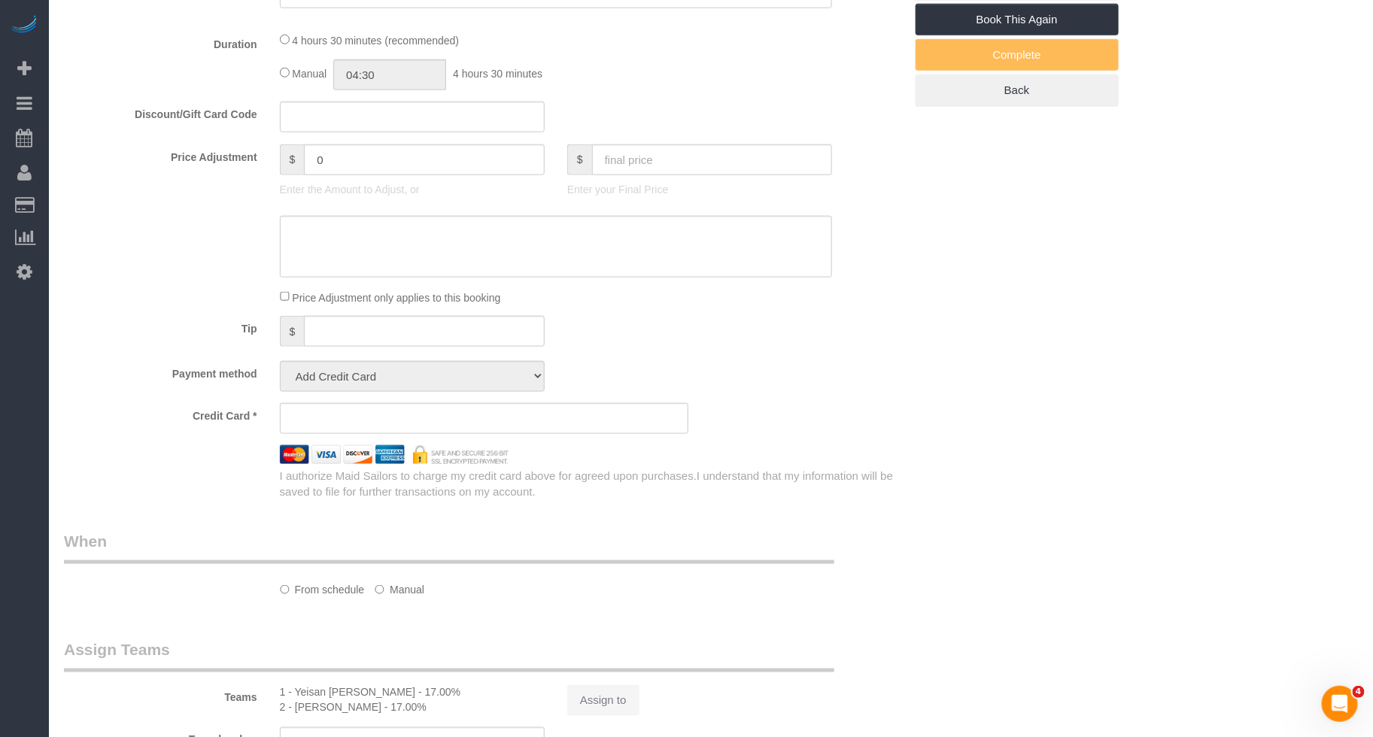
select select "number:14"
select select "number:5"
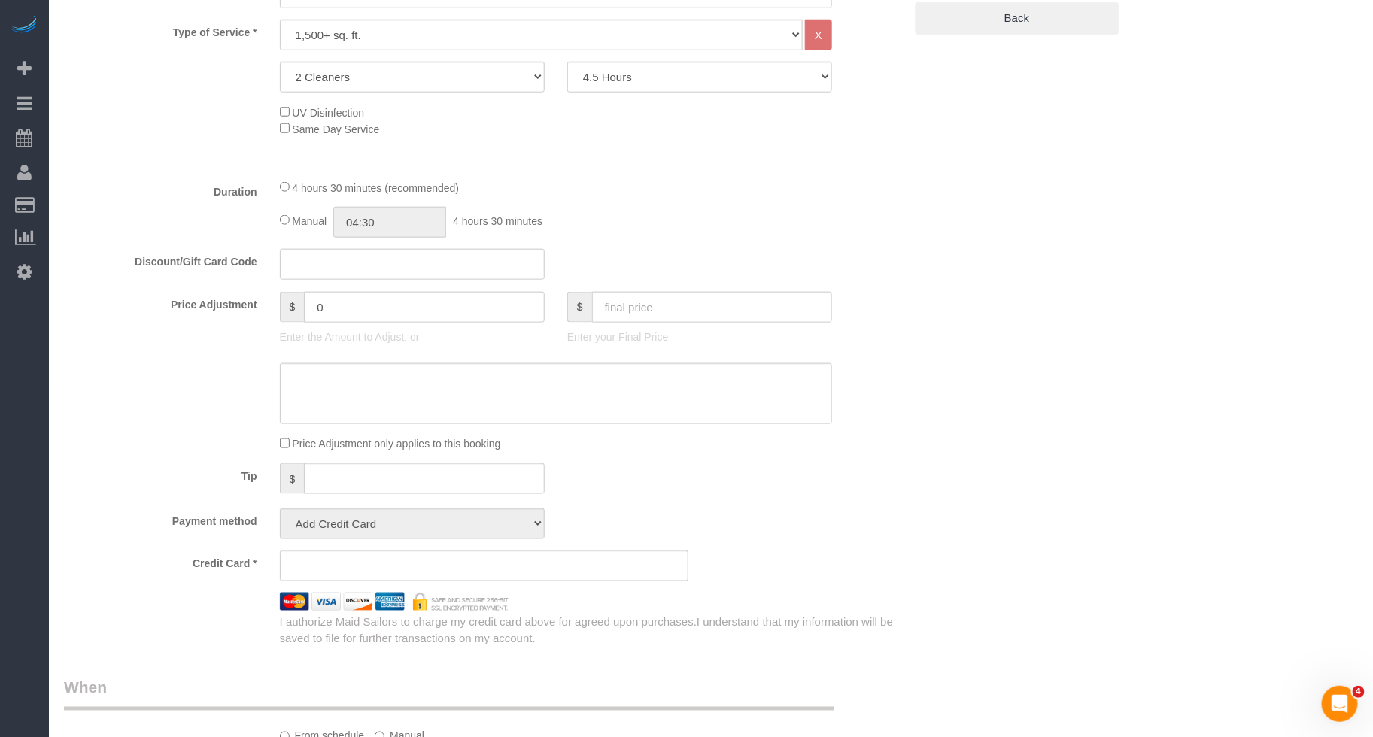
select select "object:15630"
select select "spot330"
select select "string:stripe-pm_1S2x4Y4VGloSiKo7I9q49Hh7"
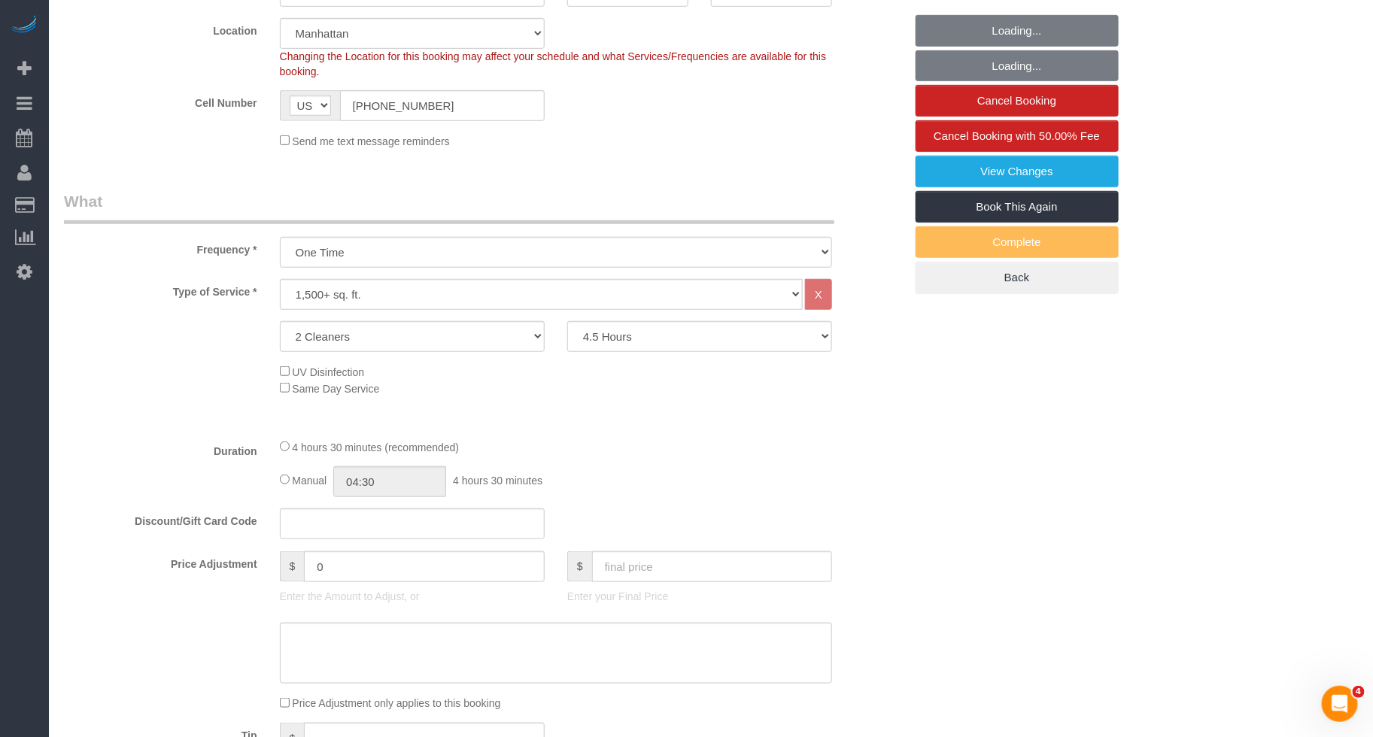
scroll to position [364, 0]
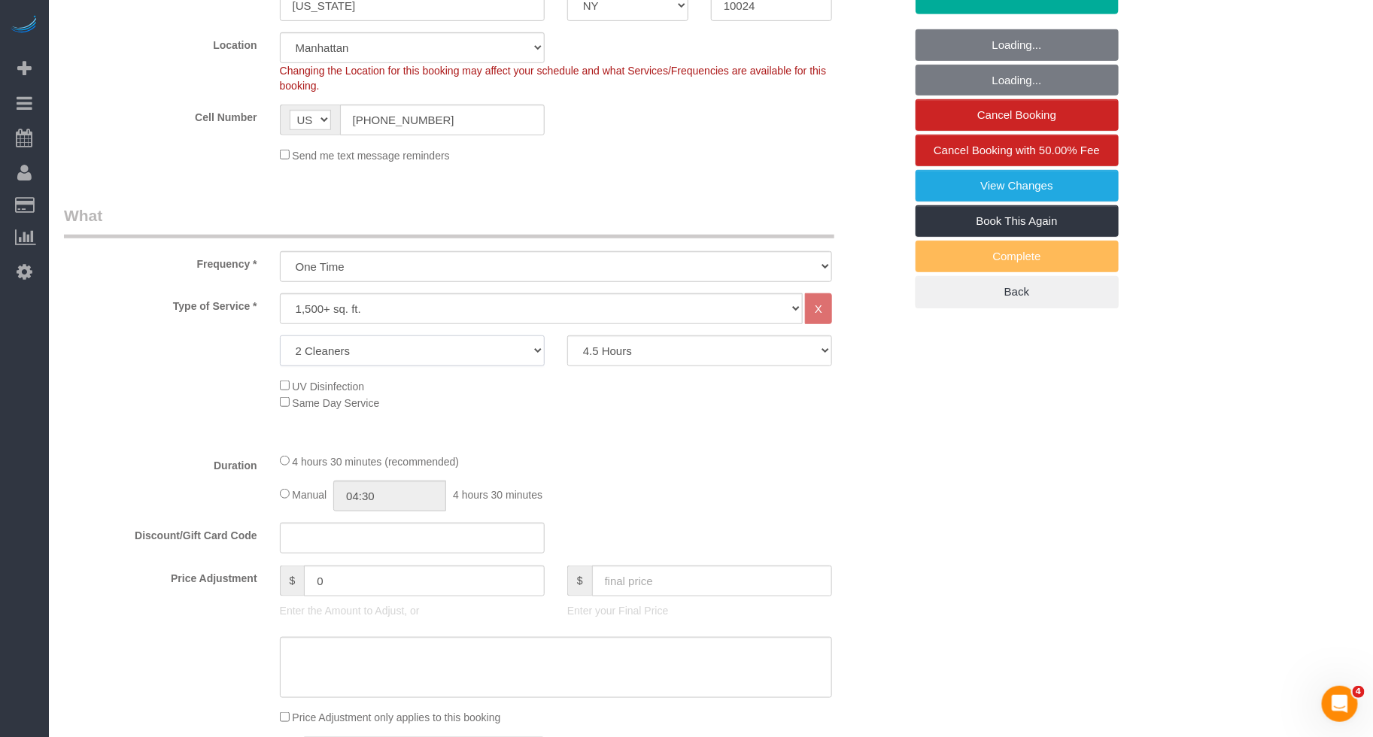
click at [396, 366] on select "2 Cleaners 3 Cleaners 4 Cleaners 5 Cleaners" at bounding box center [412, 350] width 265 height 31
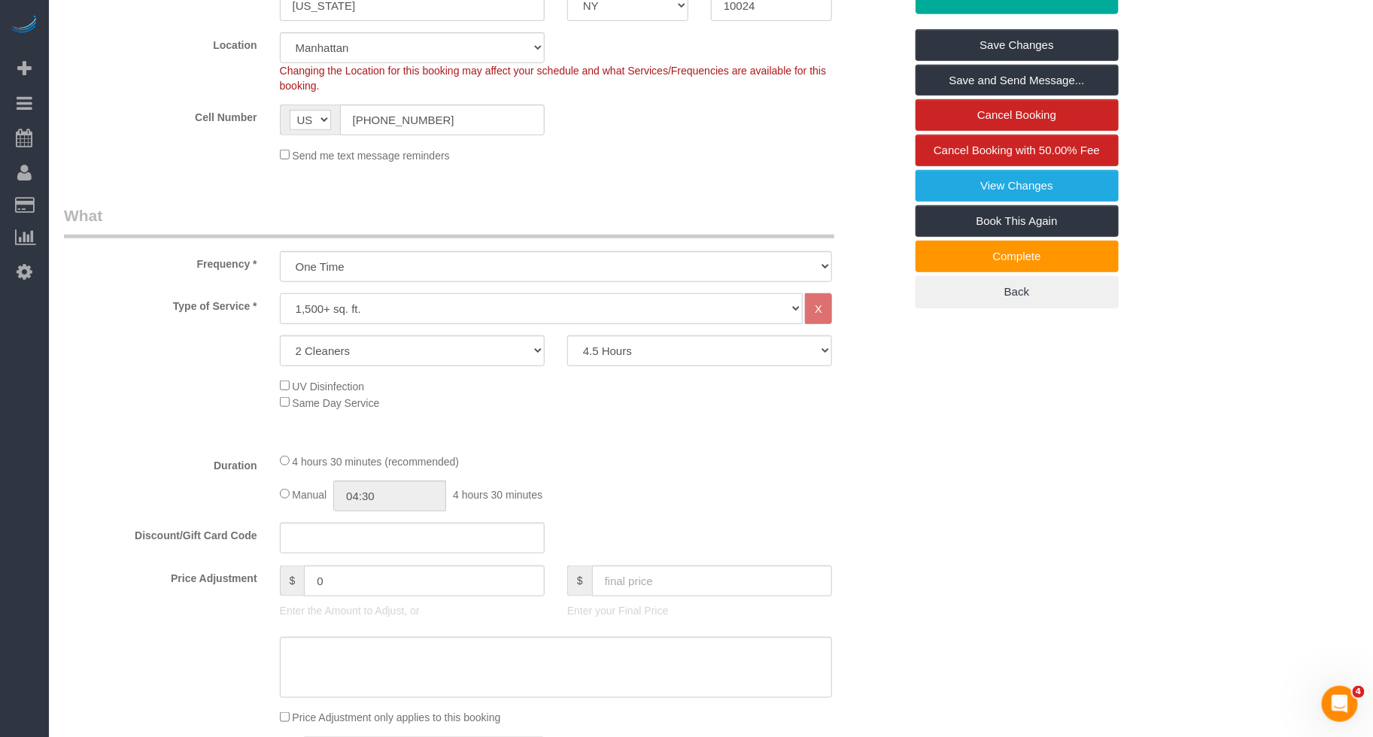
click at [348, 324] on select "Under 1,000 sq. ft. 1,001 - 1,500 sq. ft. 1,500+ sq. ft. Custom Cleaning Office…" at bounding box center [541, 308] width 523 height 31
select select "213"
click at [280, 311] on select "Under 1,000 sq. ft. 1,001 - 1,500 sq. ft. 1,500+ sq. ft. Custom Cleaning Office…" at bounding box center [541, 308] width 523 height 31
click at [366, 366] on select "1 Cleaner 2 Cleaners 3 Cleaners 4 Cleaners 5 Cleaners" at bounding box center [412, 350] width 265 height 31
select select "1"
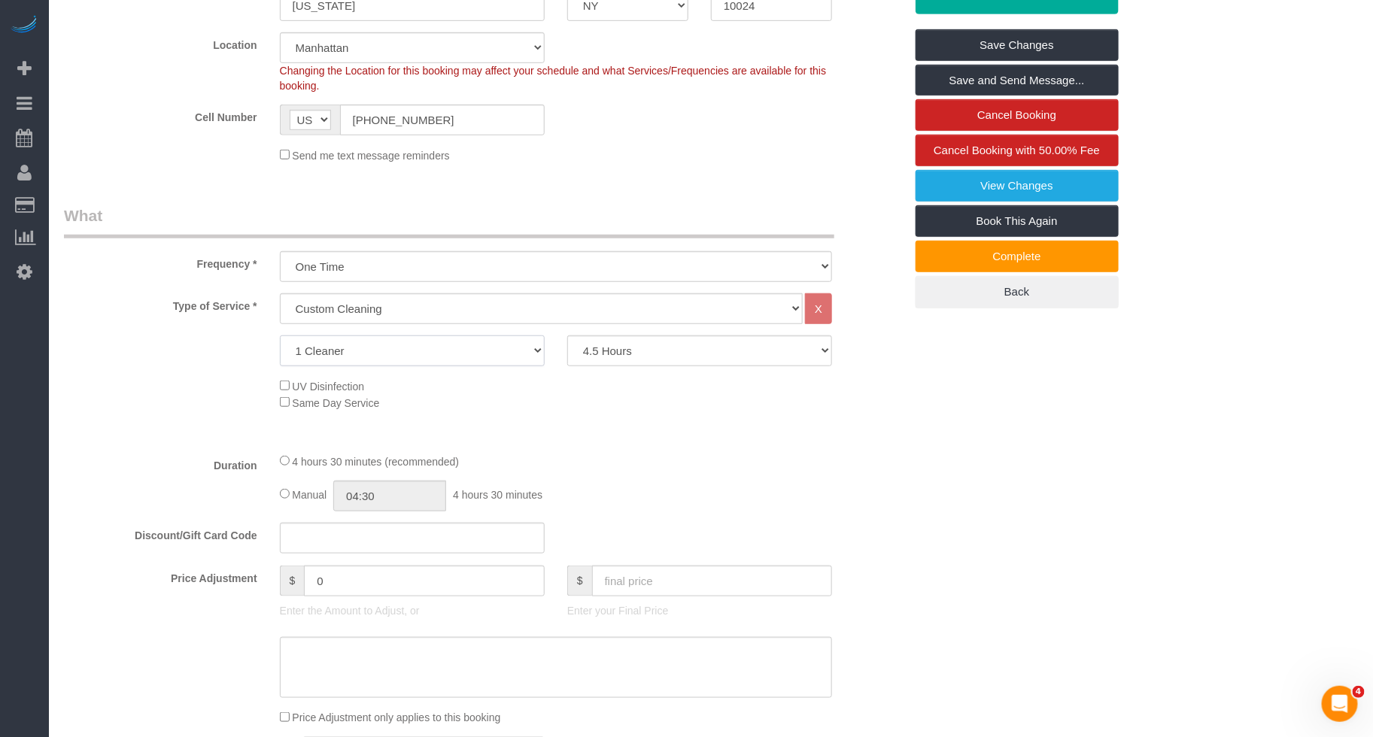
click at [280, 353] on select "1 Cleaner 2 Cleaners 3 Cleaners 4 Cleaners 5 Cleaners" at bounding box center [412, 350] width 265 height 31
click at [621, 366] on select "2 Hours 2.5 Hours 3 Hours 3.5 Hours 4 Hours 4.5 Hours 5 Hours 5.5 Hours 6 Hours…" at bounding box center [699, 350] width 265 height 31
select select "150"
click at [567, 353] on select "2 Hours 2.5 Hours 3 Hours 3.5 Hours 4 Hours 4.5 Hours 5 Hours 5.5 Hours 6 Hours…" at bounding box center [699, 350] width 265 height 31
click at [351, 597] on input "0" at bounding box center [424, 581] width 240 height 31
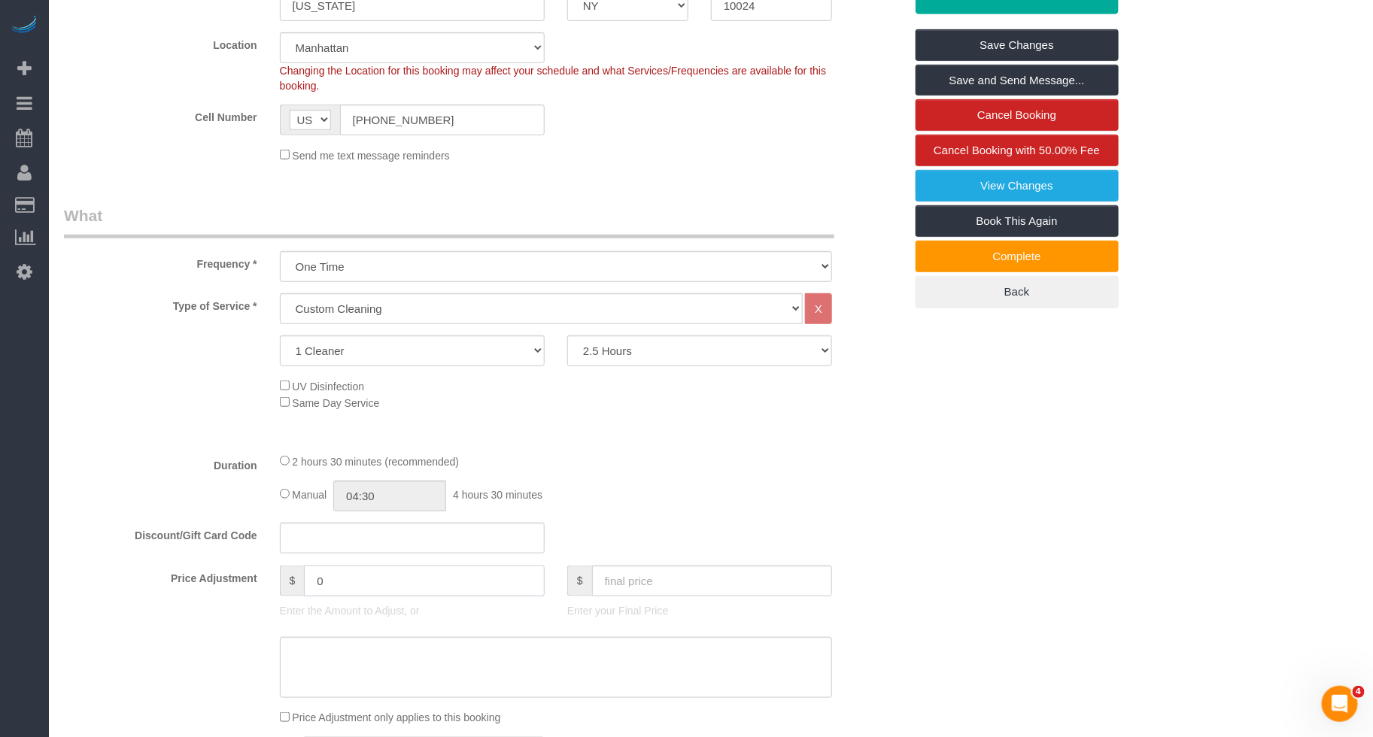
select select "spot376"
type input "-30"
click at [424, 616] on textarea at bounding box center [556, 668] width 552 height 62
type textarea "inconvenience"
click at [656, 544] on div "Discount/Gift Card Code" at bounding box center [484, 539] width 863 height 32
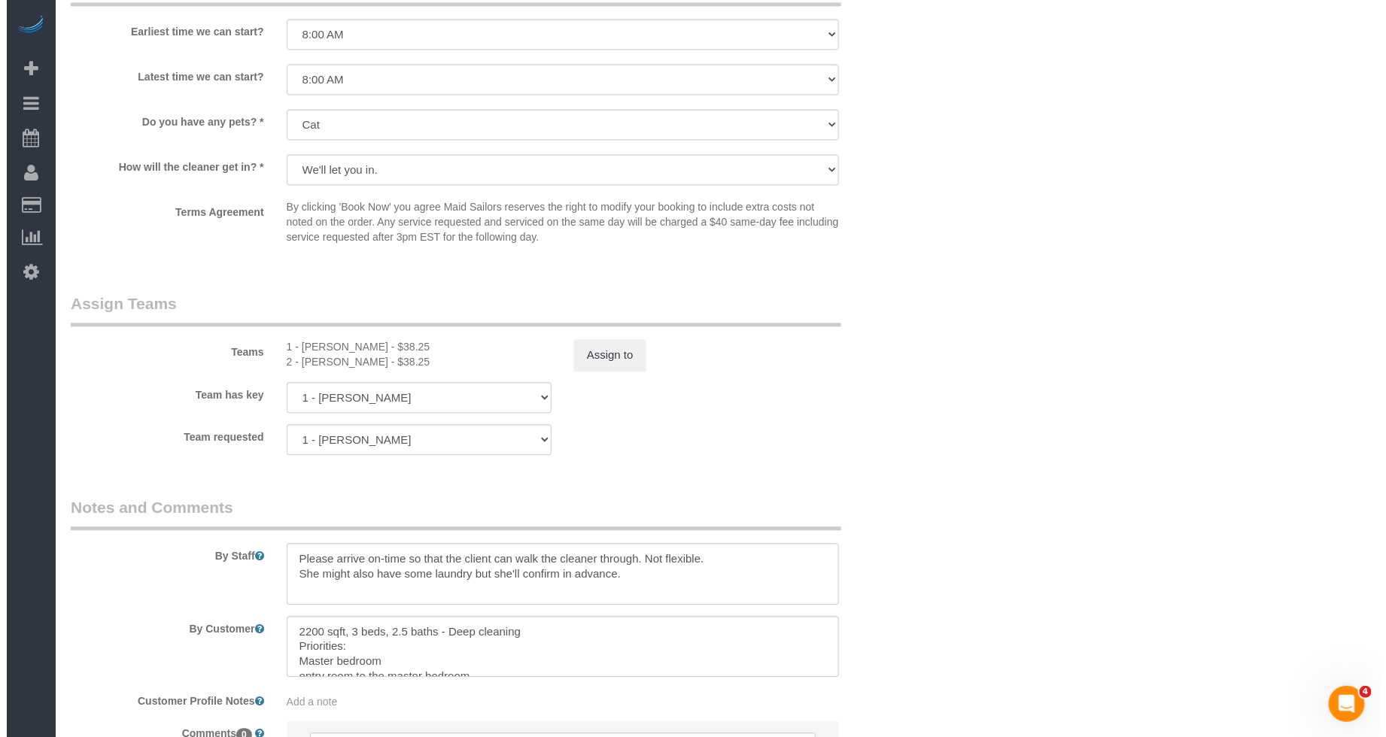
scroll to position [1413, 0]
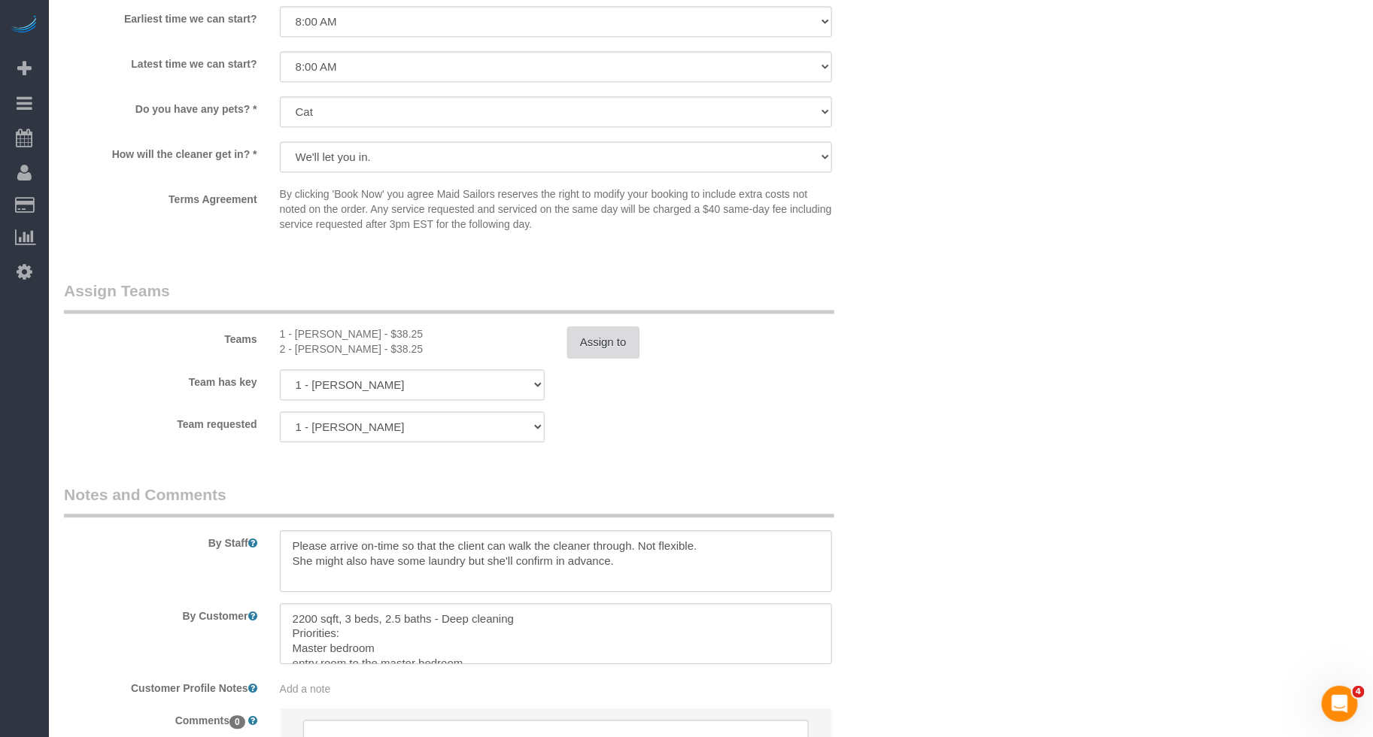
click at [583, 358] on button "Assign to" at bounding box center [603, 342] width 72 height 32
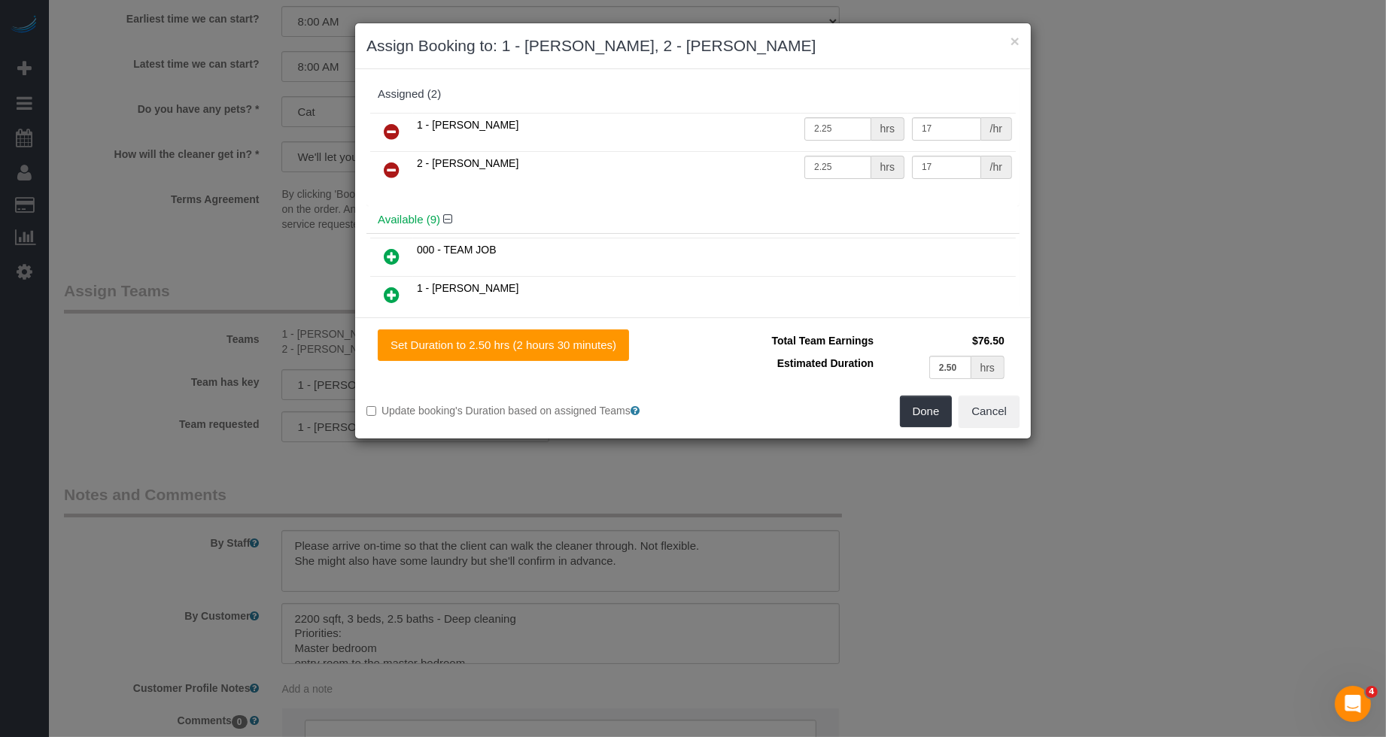
click at [388, 118] on td at bounding box center [391, 132] width 43 height 38
click at [389, 128] on icon at bounding box center [392, 132] width 16 height 18
drag, startPoint x: 389, startPoint y: 128, endPoint x: 392, endPoint y: 140, distance: 12.4
click at [389, 128] on icon at bounding box center [392, 132] width 16 height 18
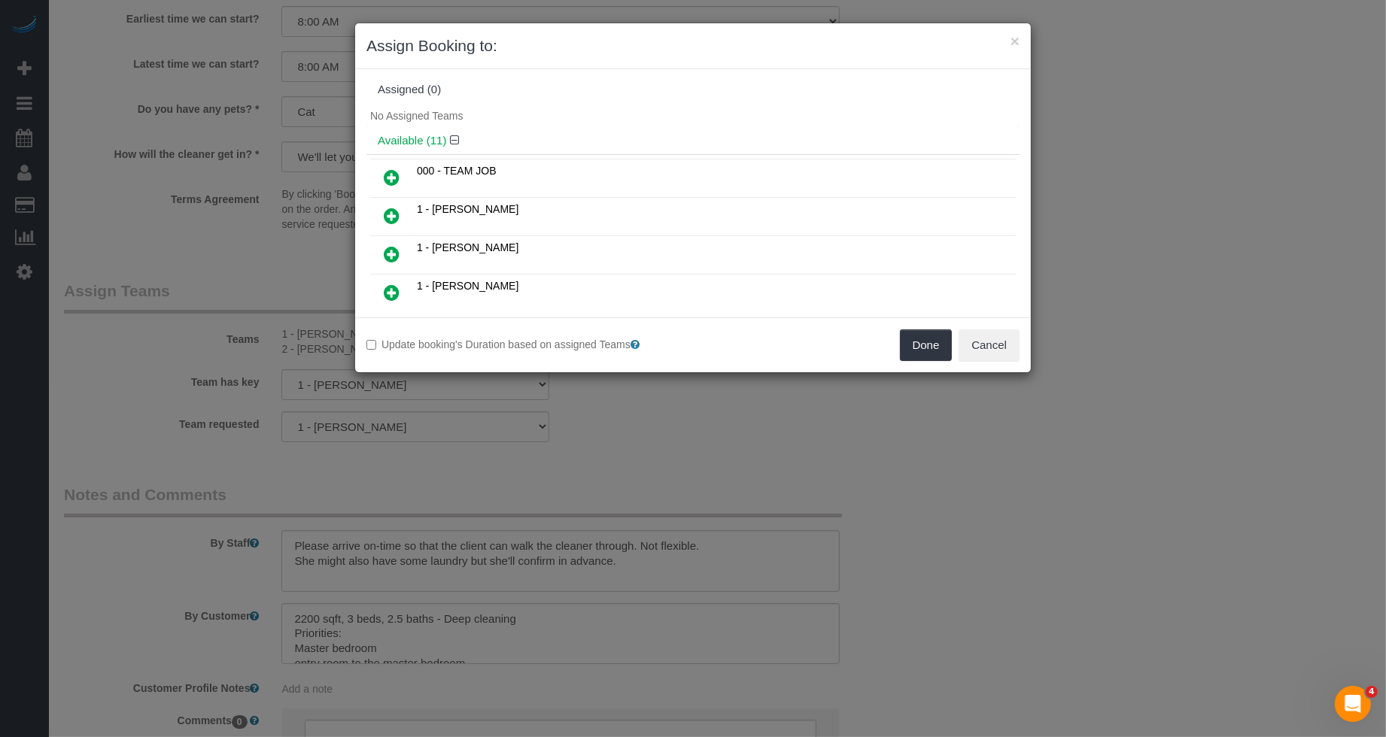
scroll to position [0, 0]
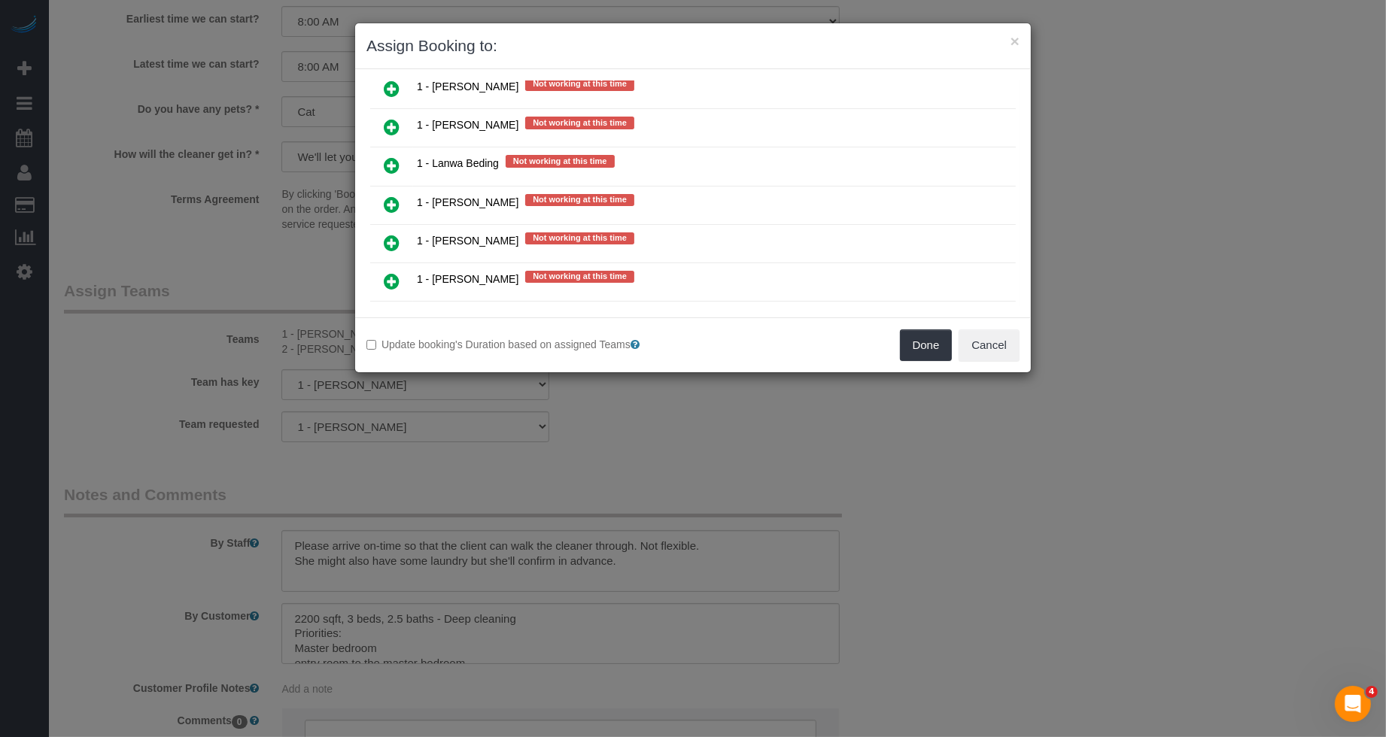
click at [399, 272] on icon at bounding box center [392, 281] width 16 height 18
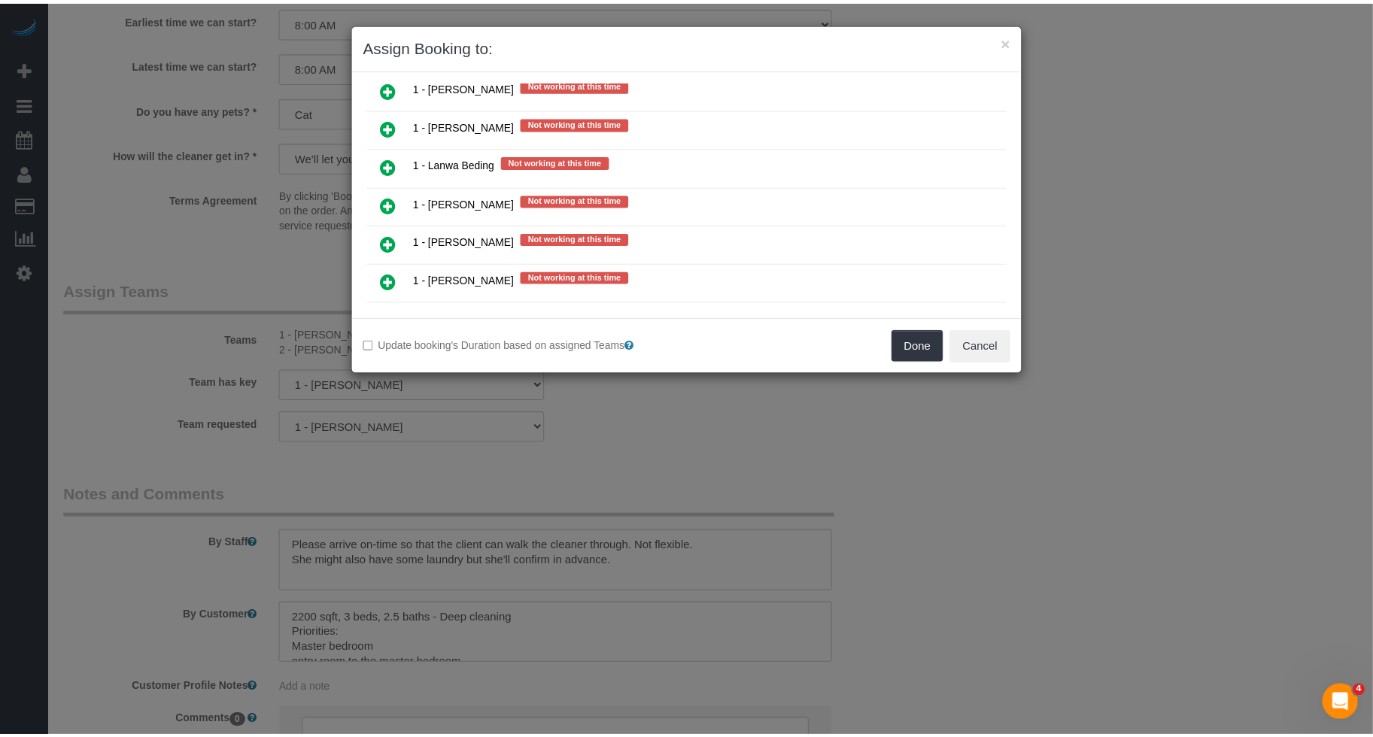
scroll to position [1620, 0]
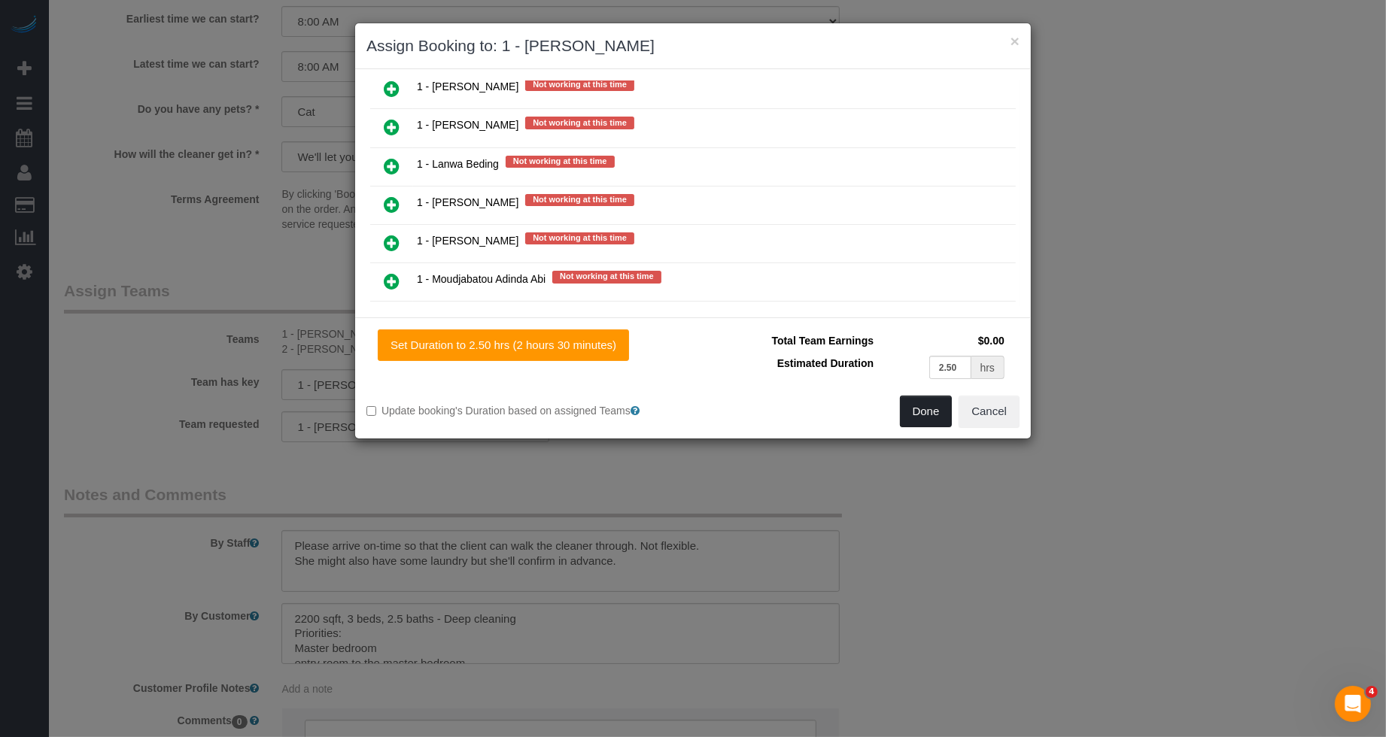
click at [936, 416] on button "Done" at bounding box center [926, 412] width 53 height 32
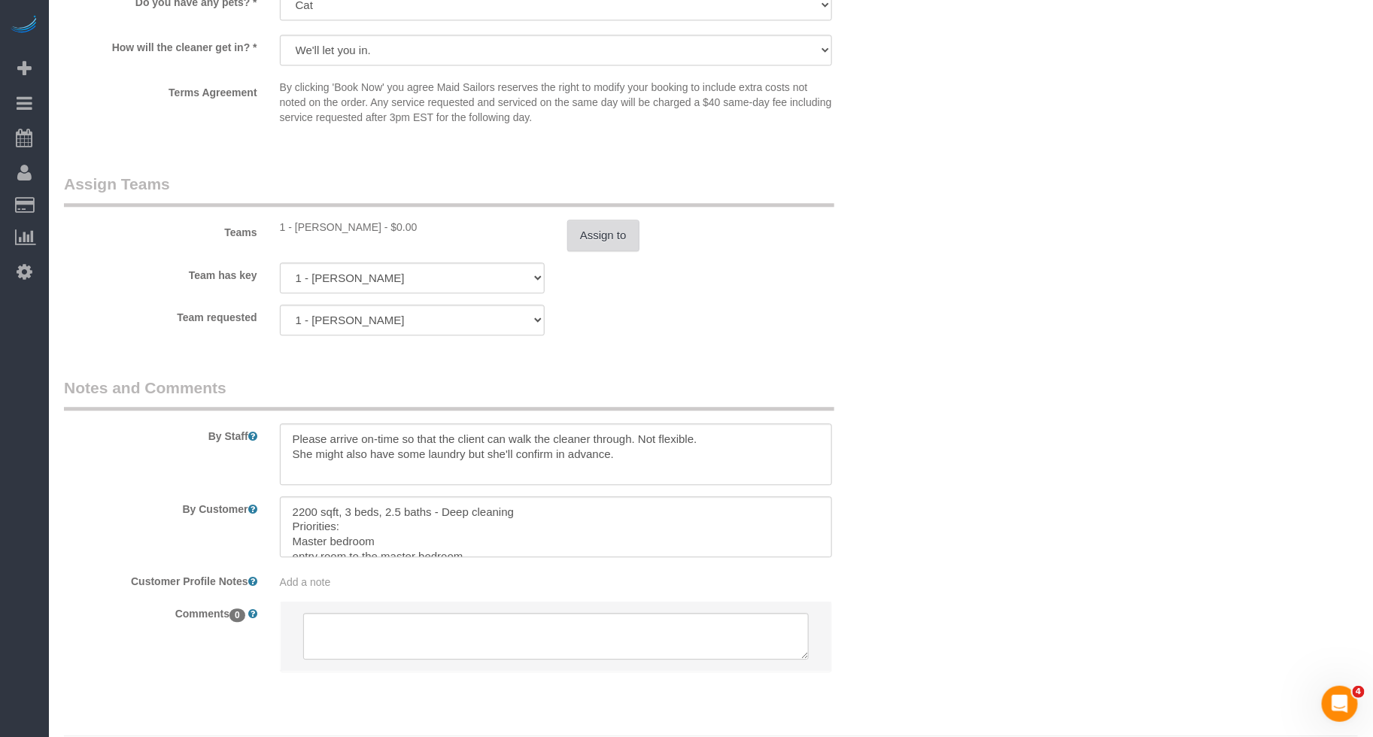
scroll to position [1582, 0]
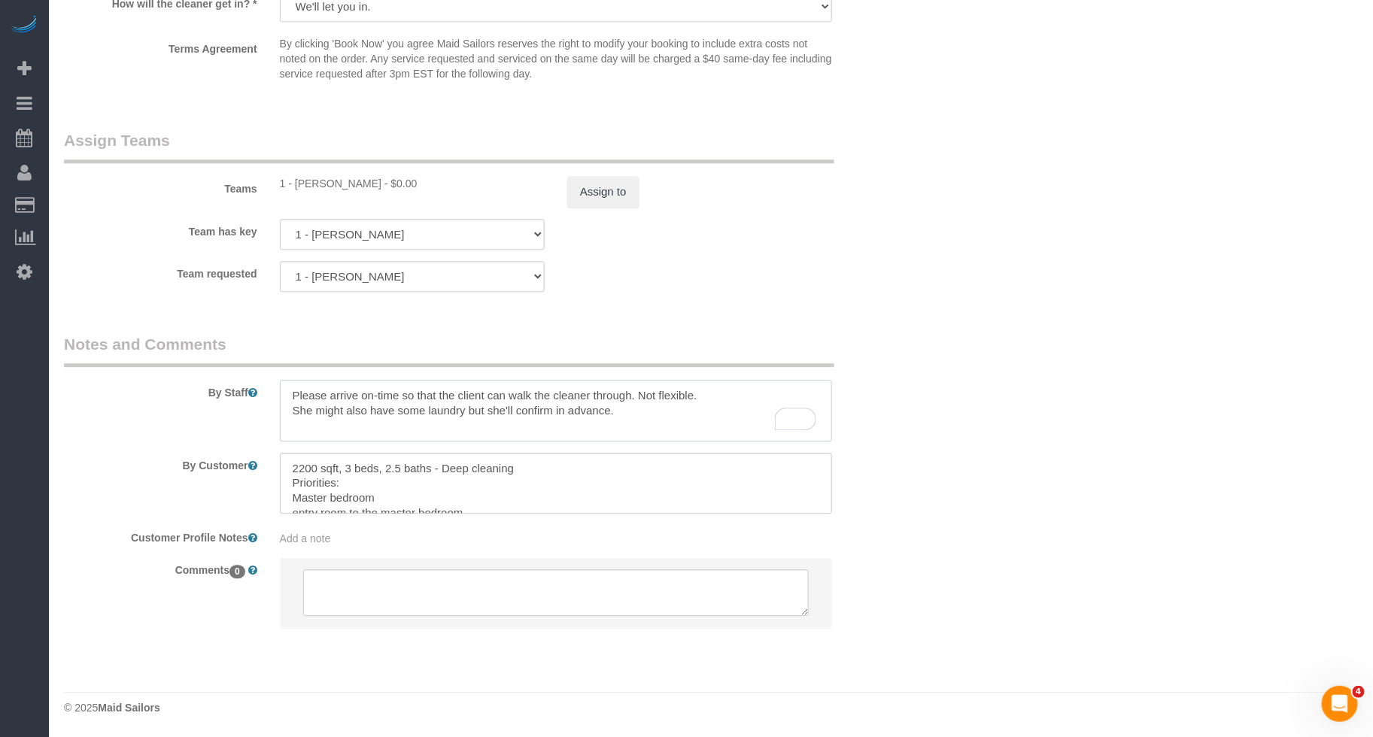
drag, startPoint x: 682, startPoint y: 416, endPoint x: 284, endPoint y: 366, distance: 401.8
click at [284, 366] on div "By Staff" at bounding box center [484, 387] width 863 height 108
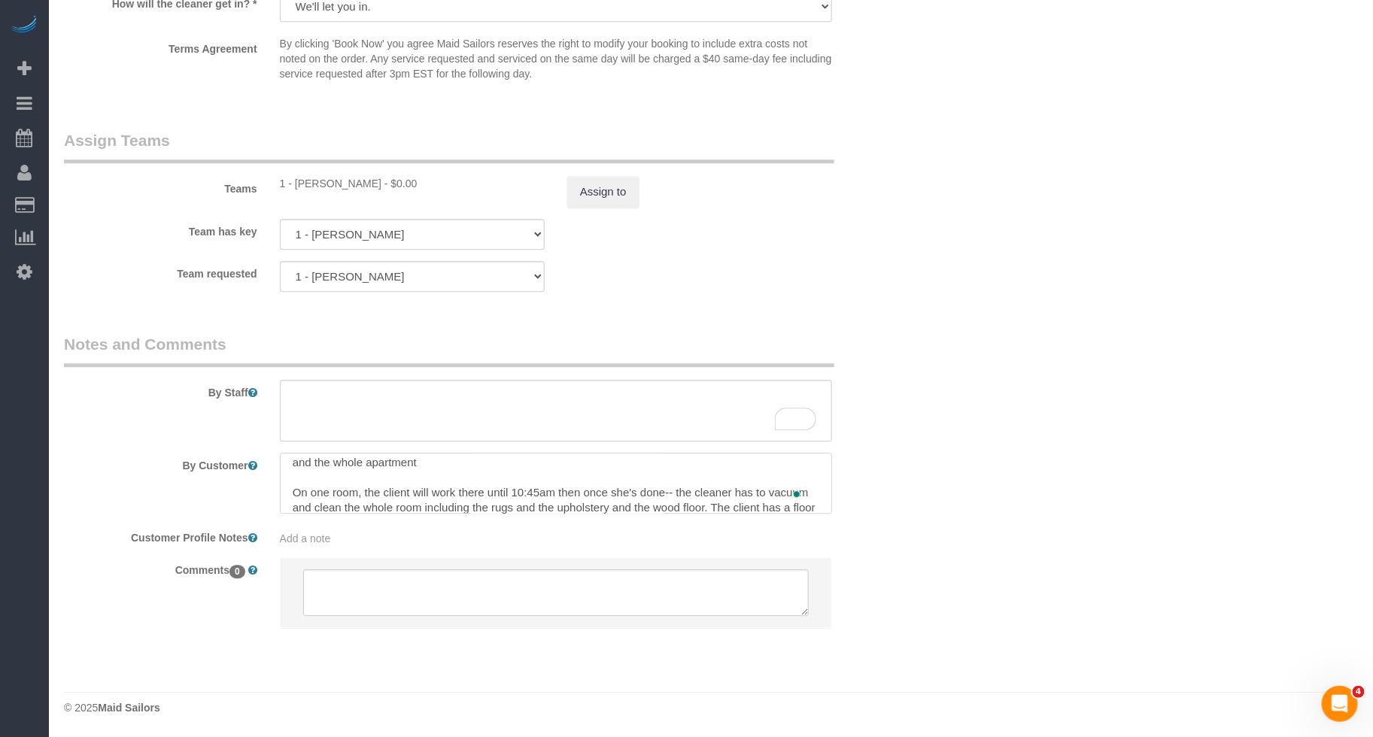
scroll to position [46, 0]
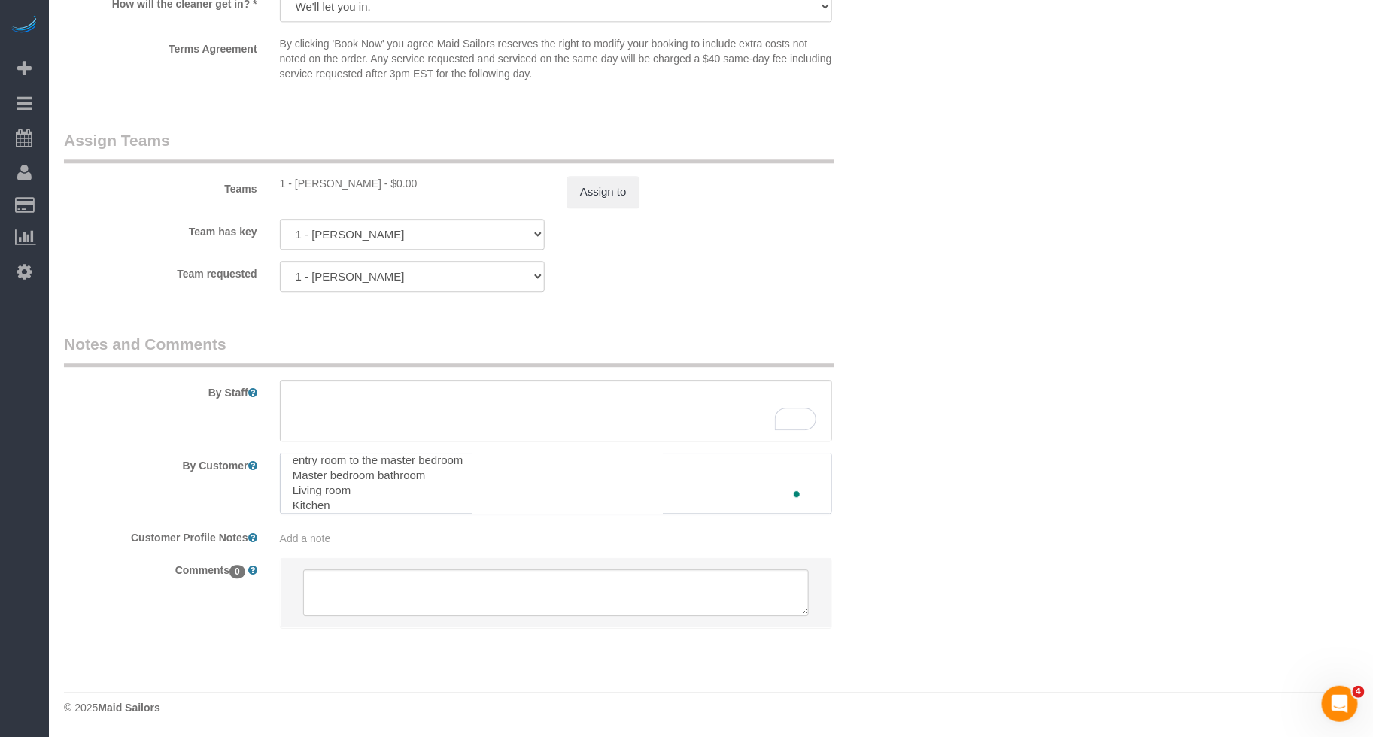
drag, startPoint x: 416, startPoint y: 501, endPoint x: 284, endPoint y: 464, distance: 137.4
click at [284, 464] on textarea "To enrich screen reader interactions, please activate Accessibility in Grammarl…" at bounding box center [556, 484] width 552 height 62
click at [365, 485] on textarea "To enrich screen reader interactions, please activate Accessibility in Grammarl…" at bounding box center [556, 484] width 552 height 62
drag, startPoint x: 423, startPoint y: 502, endPoint x: 244, endPoint y: 356, distance: 230.4
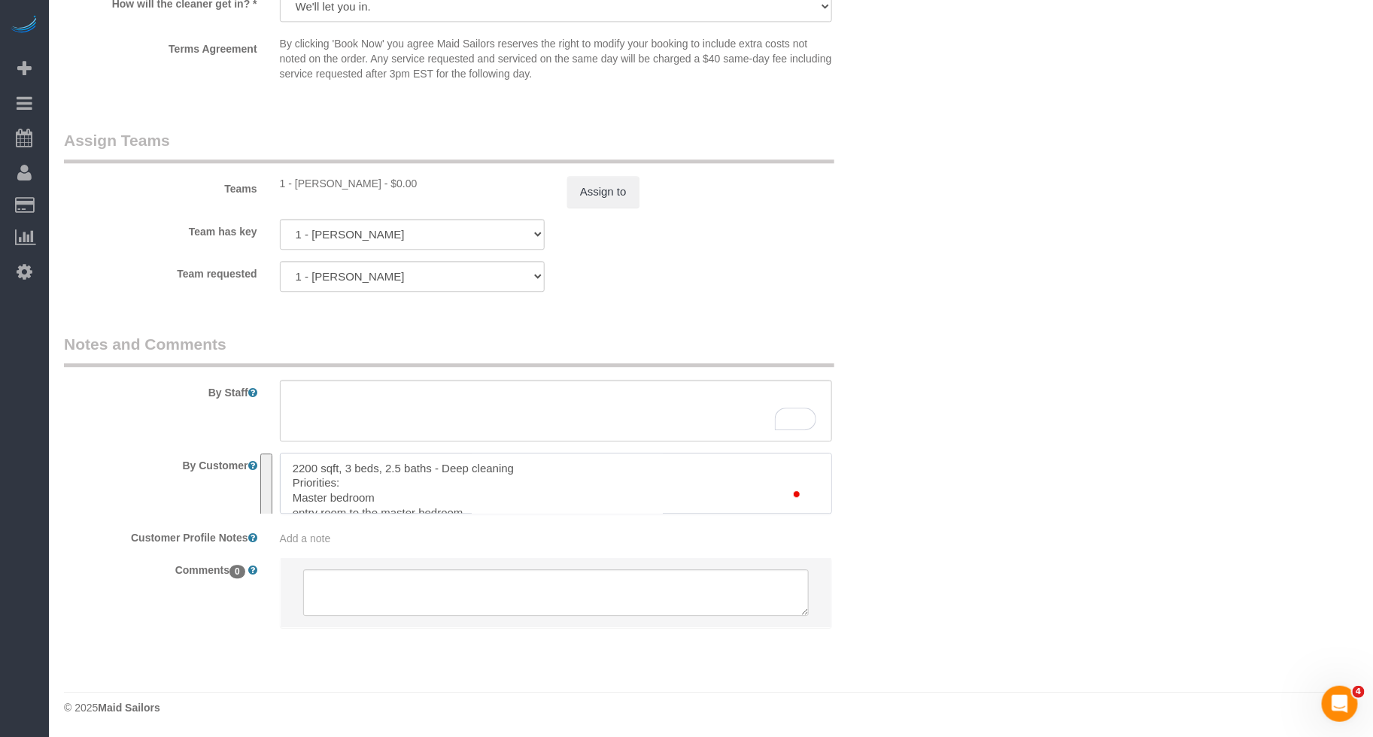
click at [244, 356] on fieldset "Notes and Comments By Staff By Customer Customer Profile Notes Add a note Comme…" at bounding box center [484, 494] width 840 height 322
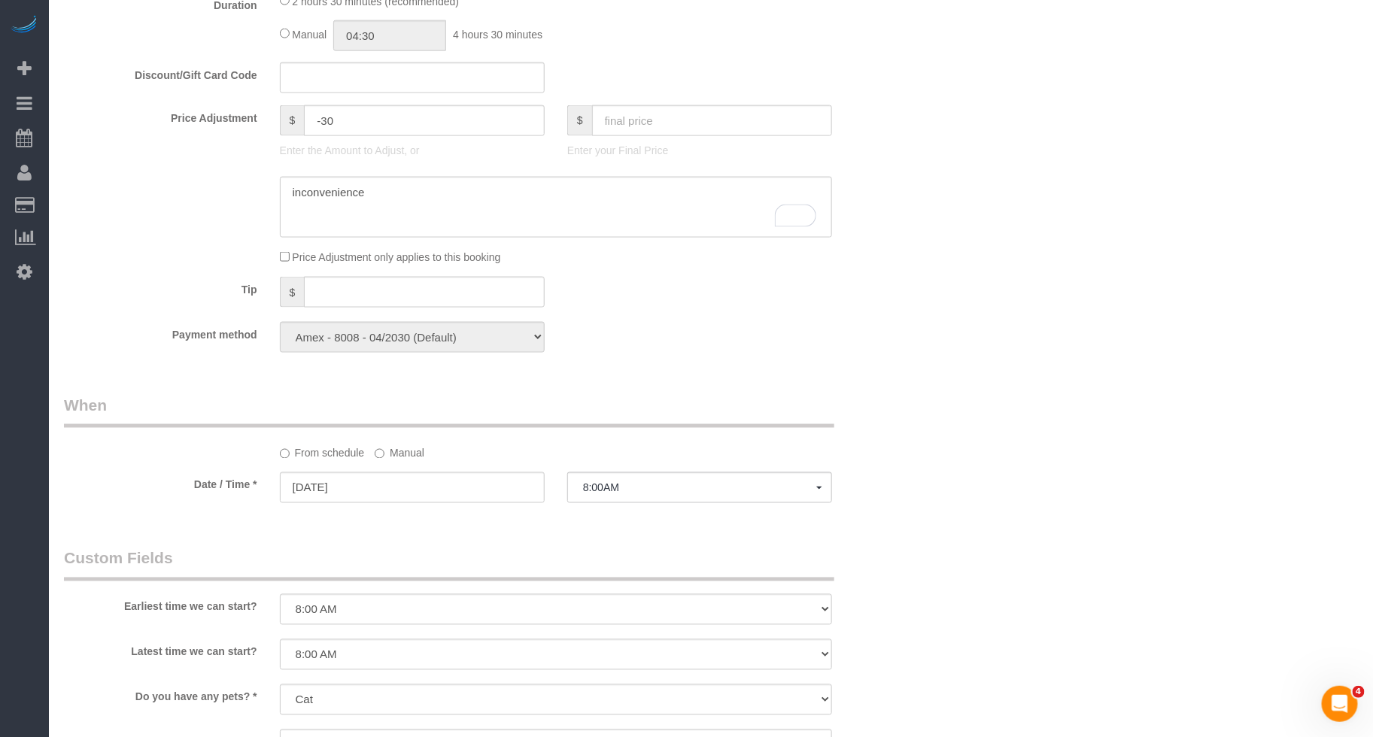
type textarea "Clean 2 bathrooms and office shelves"
click at [632, 494] on span "8:00AM" at bounding box center [699, 488] width 233 height 12
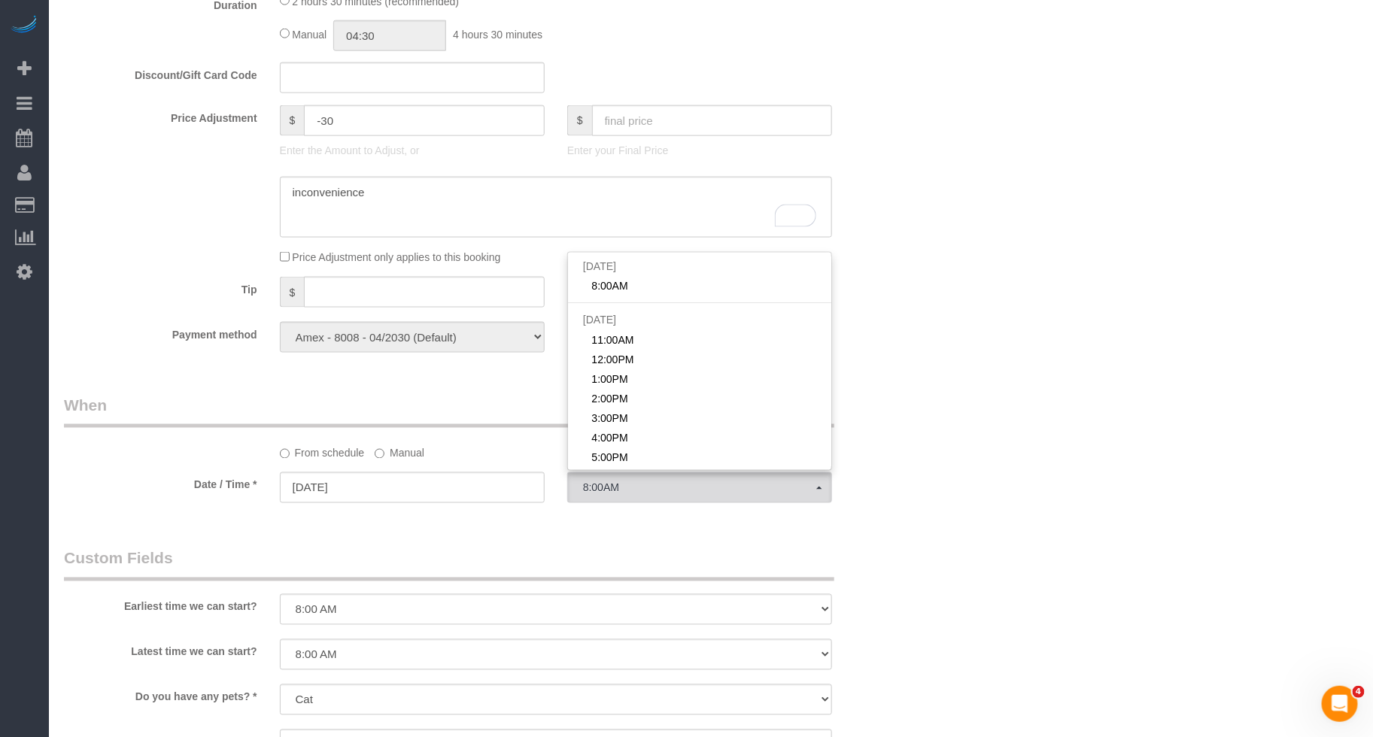
click at [405, 461] on label "Manual" at bounding box center [400, 451] width 50 height 20
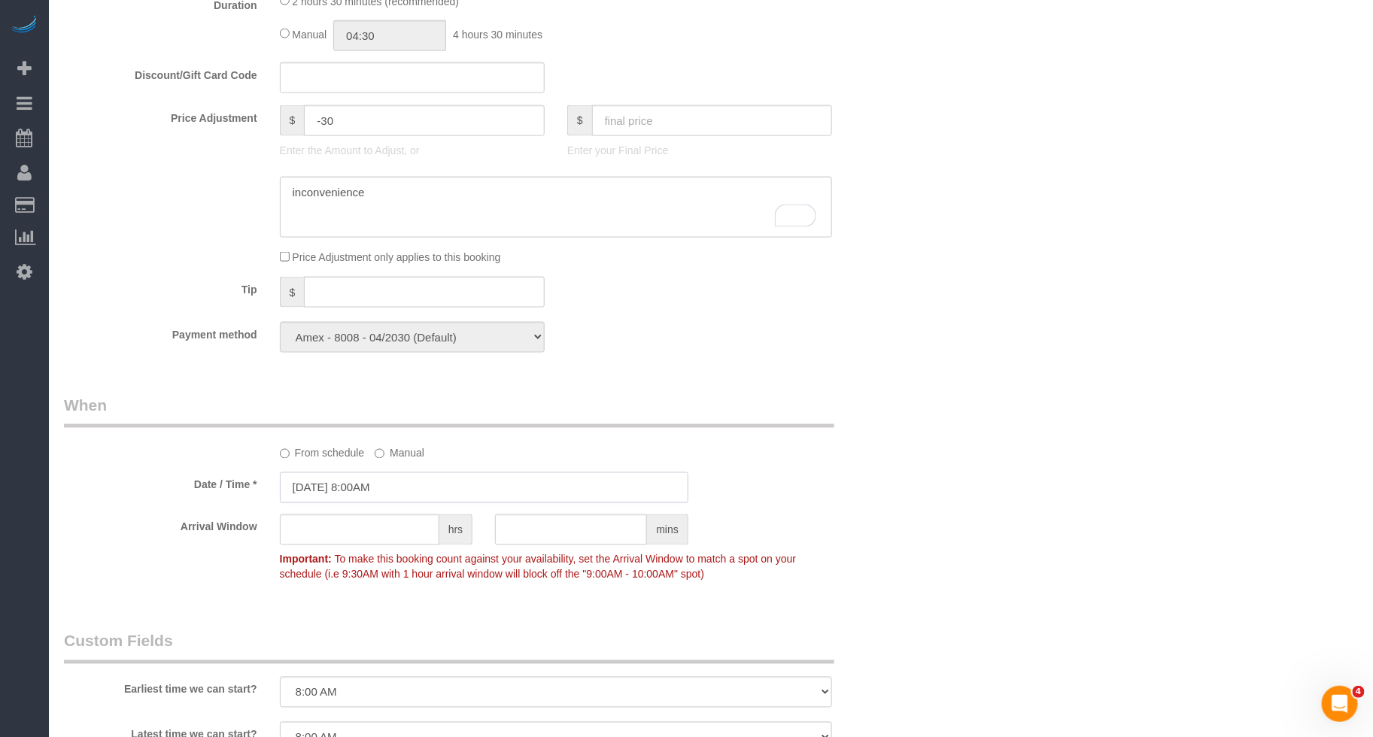
click at [379, 503] on input "[DATE] 8:00AM" at bounding box center [484, 487] width 408 height 31
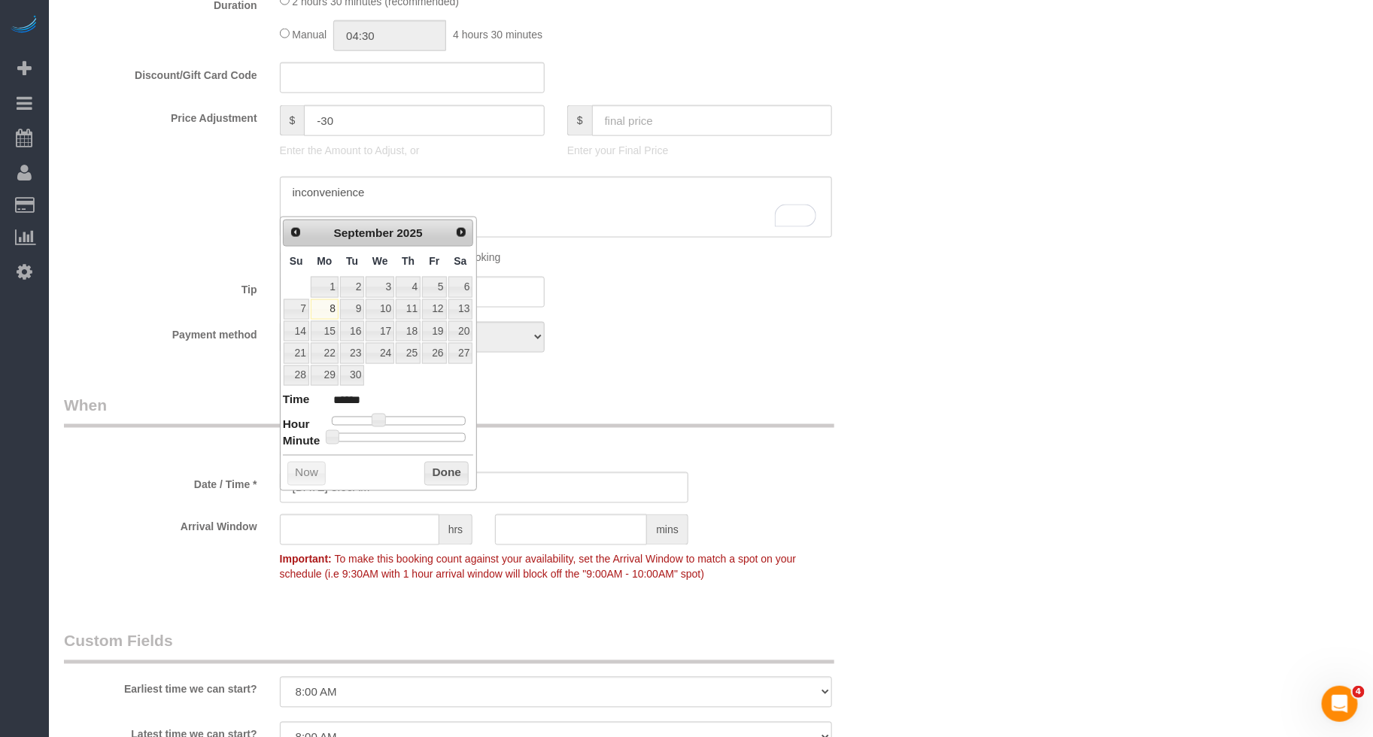
type input "[DATE] 12:00PM"
type input "*******"
click at [404, 426] on div at bounding box center [399, 421] width 135 height 9
type input "[DATE] 1:00PM"
type input "******"
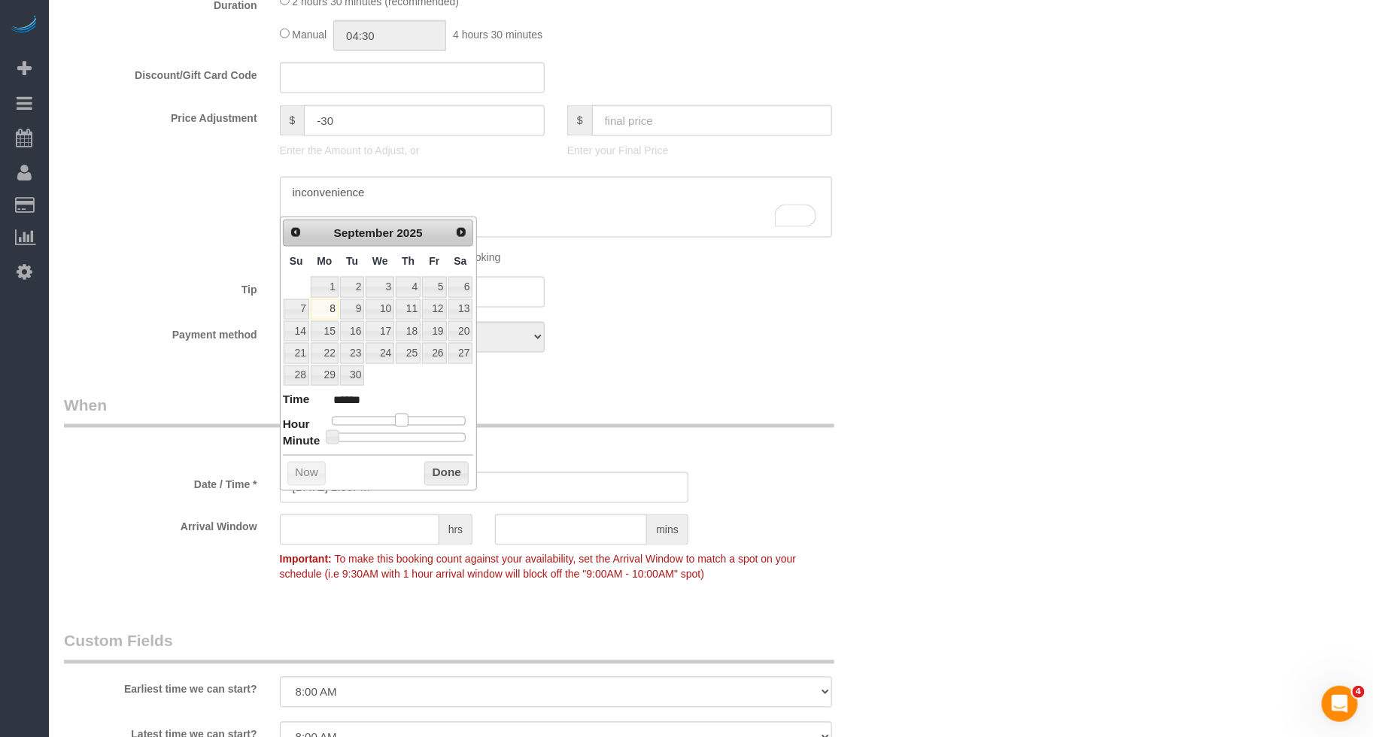
type input "[DATE] 2:00PM"
type input "******"
type input "[DATE] 3:00PM"
type input "******"
drag, startPoint x: 407, startPoint y: 423, endPoint x: 425, endPoint y: 423, distance: 18.1
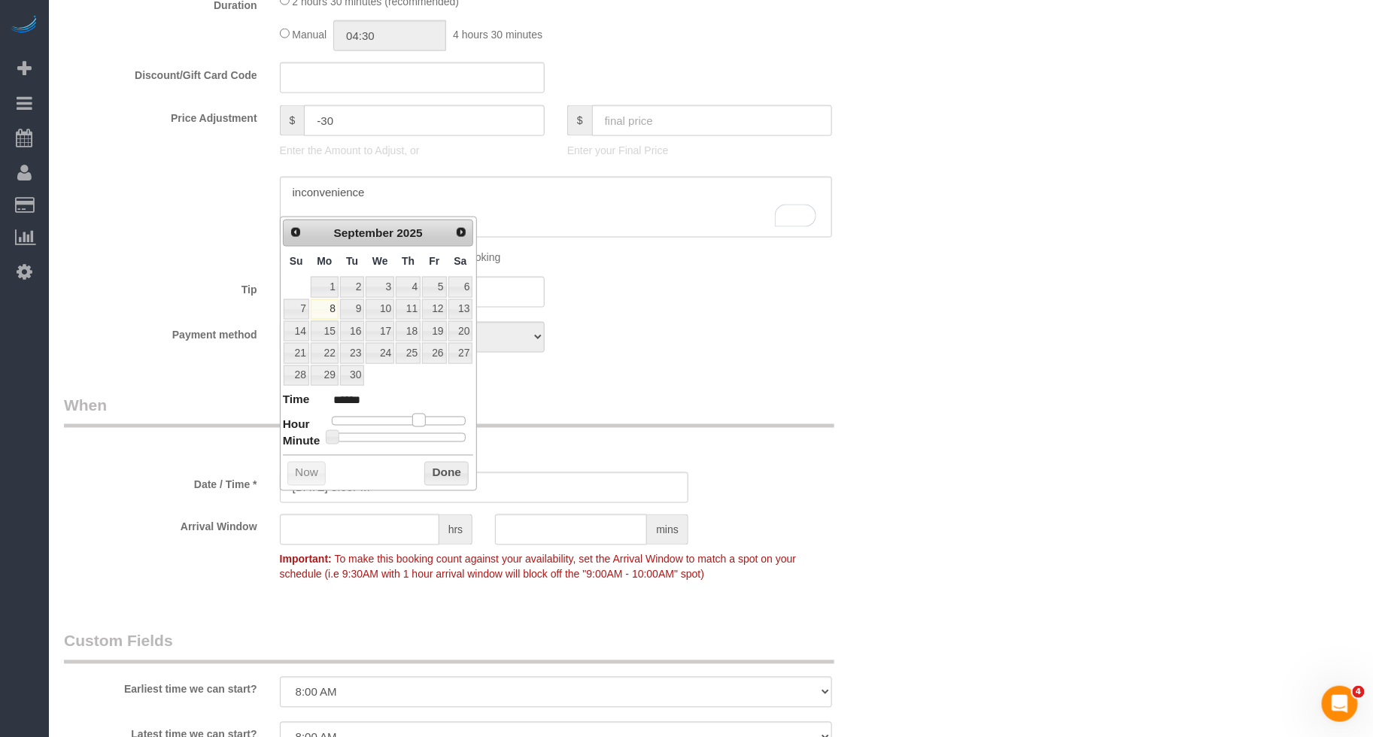
click at [425, 423] on span at bounding box center [419, 421] width 14 height 14
type input "[DATE] 3:35PM"
type input "******"
click at [416, 436] on div at bounding box center [399, 437] width 135 height 9
type input "[DATE] 3:30PM"
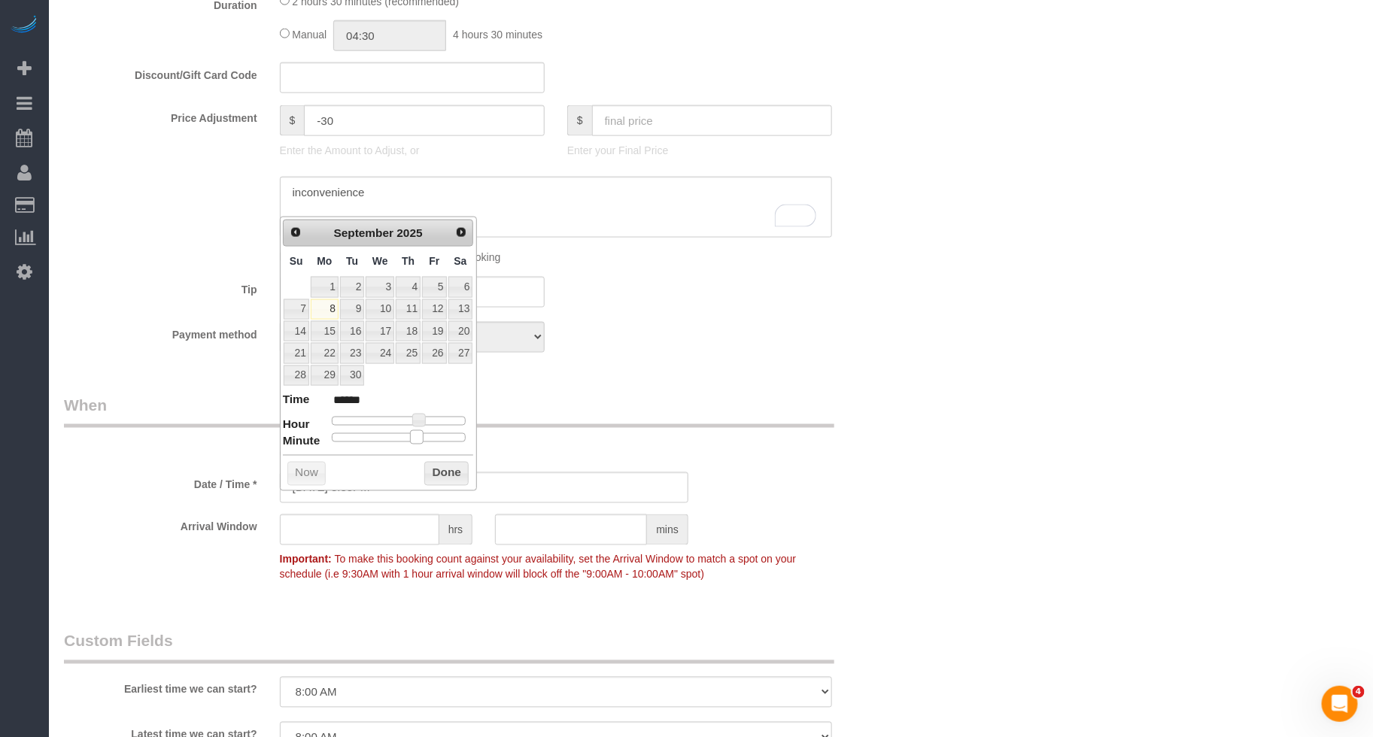
type input "******"
drag, startPoint x: 416, startPoint y: 436, endPoint x: 407, endPoint y: 438, distance: 9.2
click at [407, 438] on span at bounding box center [405, 437] width 14 height 14
drag, startPoint x: 436, startPoint y: 467, endPoint x: 800, endPoint y: 453, distance: 363.6
click at [436, 468] on button "Done" at bounding box center [446, 474] width 44 height 24
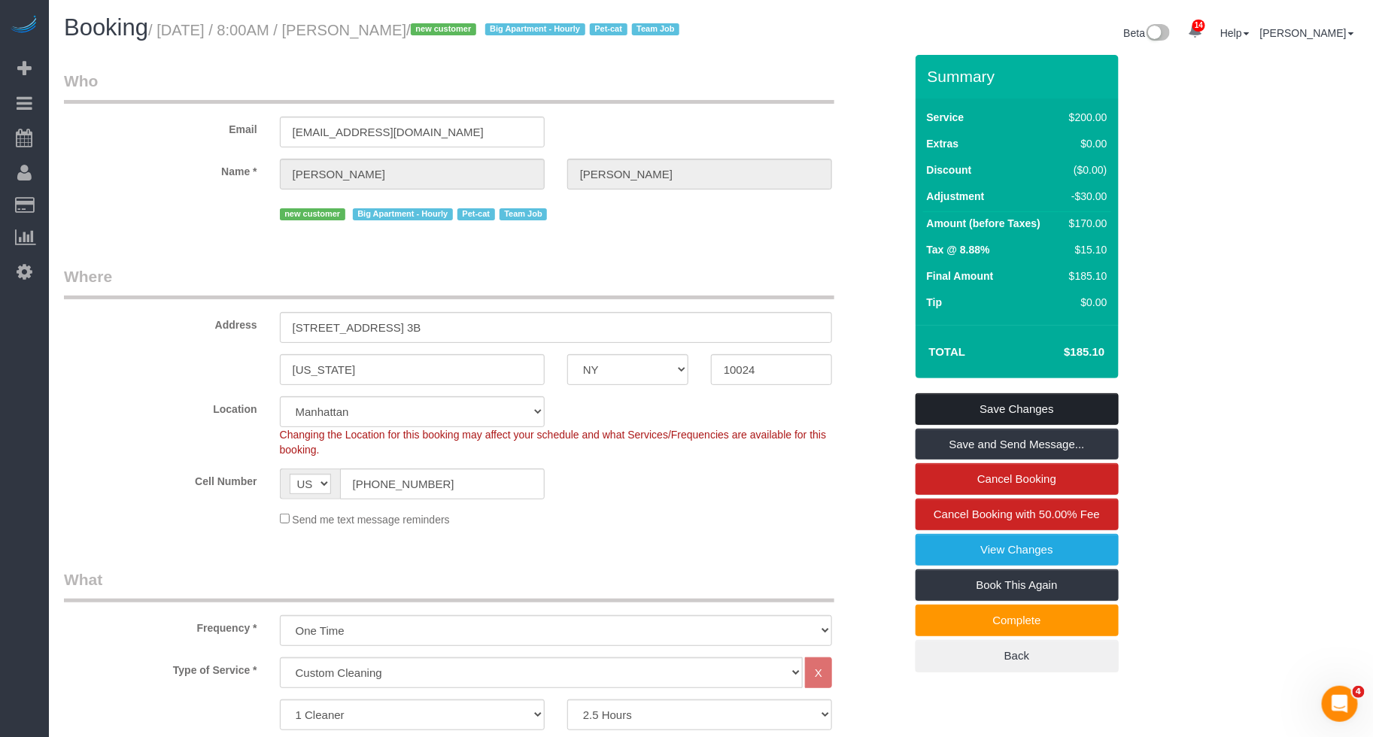
click at [985, 425] on link "Save Changes" at bounding box center [1016, 409] width 203 height 32
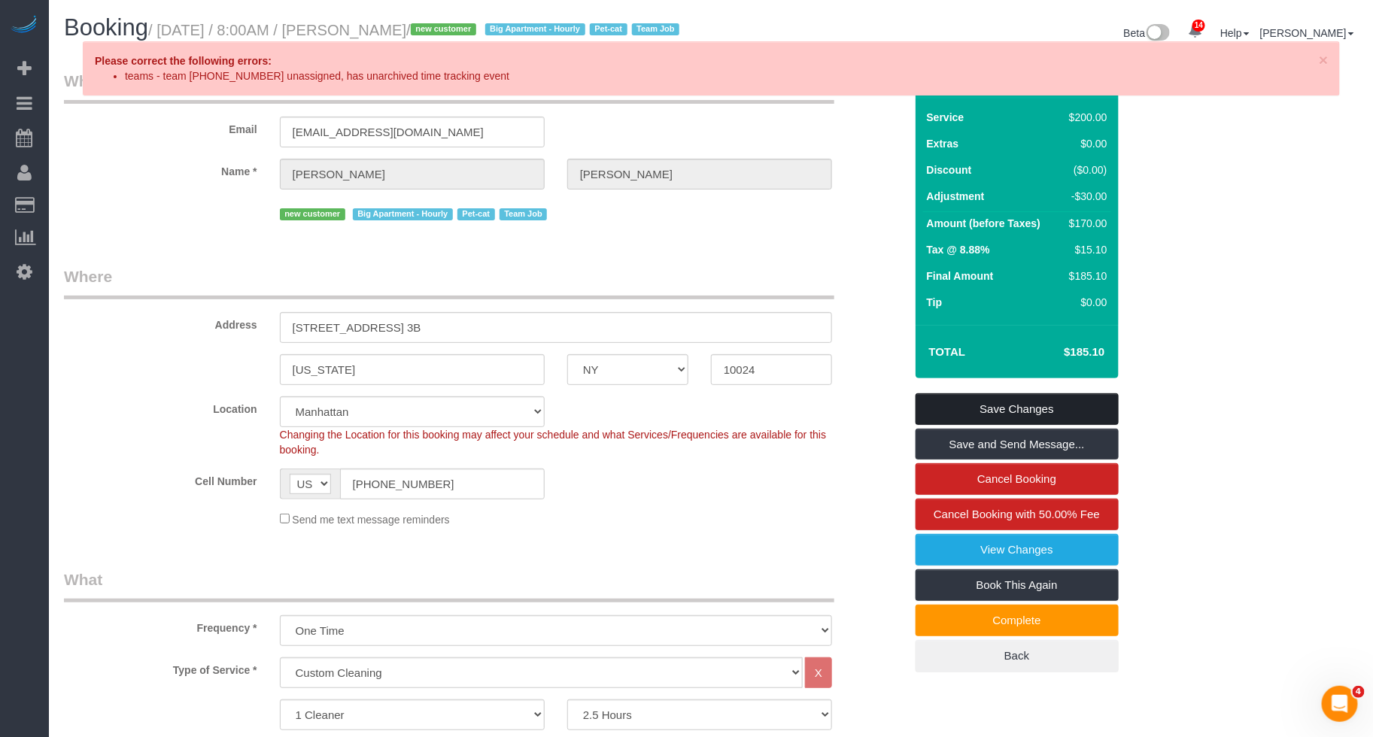
click at [1098, 421] on link "Save Changes" at bounding box center [1016, 409] width 203 height 32
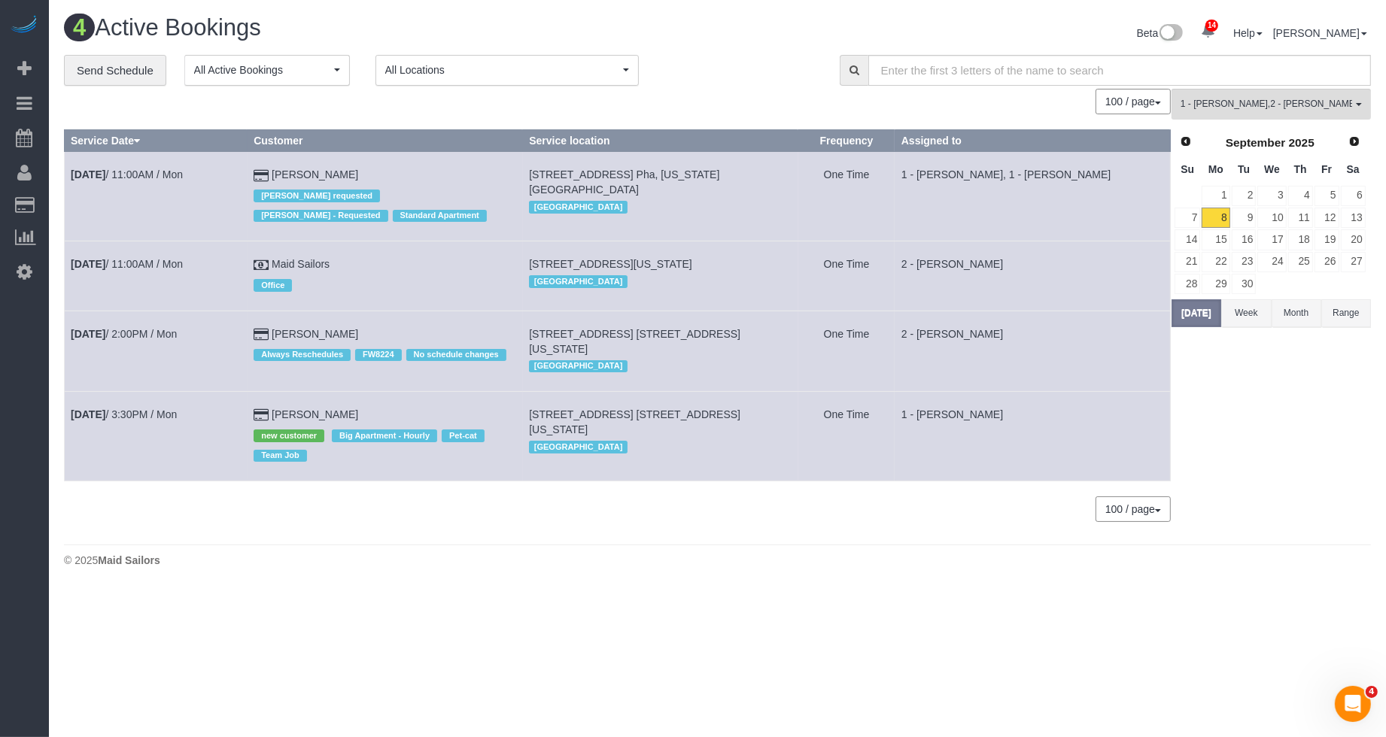
click at [1204, 435] on div "1 - [PERSON_NAME] , 2 - [PERSON_NAME] All Teams Remove Team Filters * - K.J. *[…" at bounding box center [1270, 313] width 199 height 448
click at [1128, 287] on td "2 - [PERSON_NAME]" at bounding box center [1031, 275] width 275 height 69
click at [1000, 223] on td "1 - [PERSON_NAME], 1 - [PERSON_NAME]" at bounding box center [1031, 197] width 275 height 90
click at [260, 235] on td "[PERSON_NAME] [PERSON_NAME] requested [PERSON_NAME] - Requested Standard Apartm…" at bounding box center [384, 197] width 275 height 90
drag, startPoint x: 165, startPoint y: 208, endPoint x: 71, endPoint y: 171, distance: 101.3
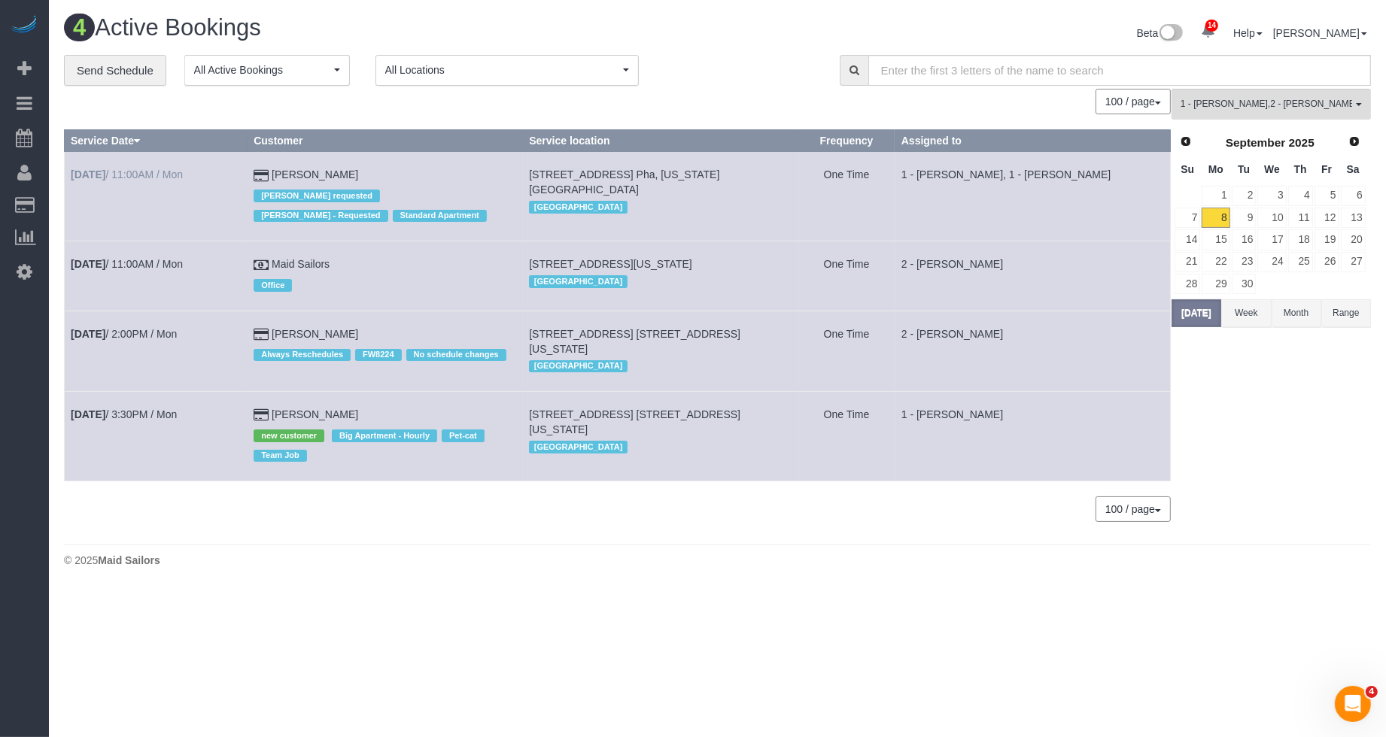
click at [71, 171] on td "[DATE] 11:00AM / Mon" at bounding box center [156, 197] width 183 height 90
copy link "[DATE] 11:00AM / Mon"
drag, startPoint x: 380, startPoint y: 175, endPoint x: 275, endPoint y: 169, distance: 105.5
click at [275, 169] on td "[PERSON_NAME] [PERSON_NAME] requested [PERSON_NAME] - Requested Standard Apartm…" at bounding box center [384, 197] width 275 height 90
copy td "[PERSON_NAME]"
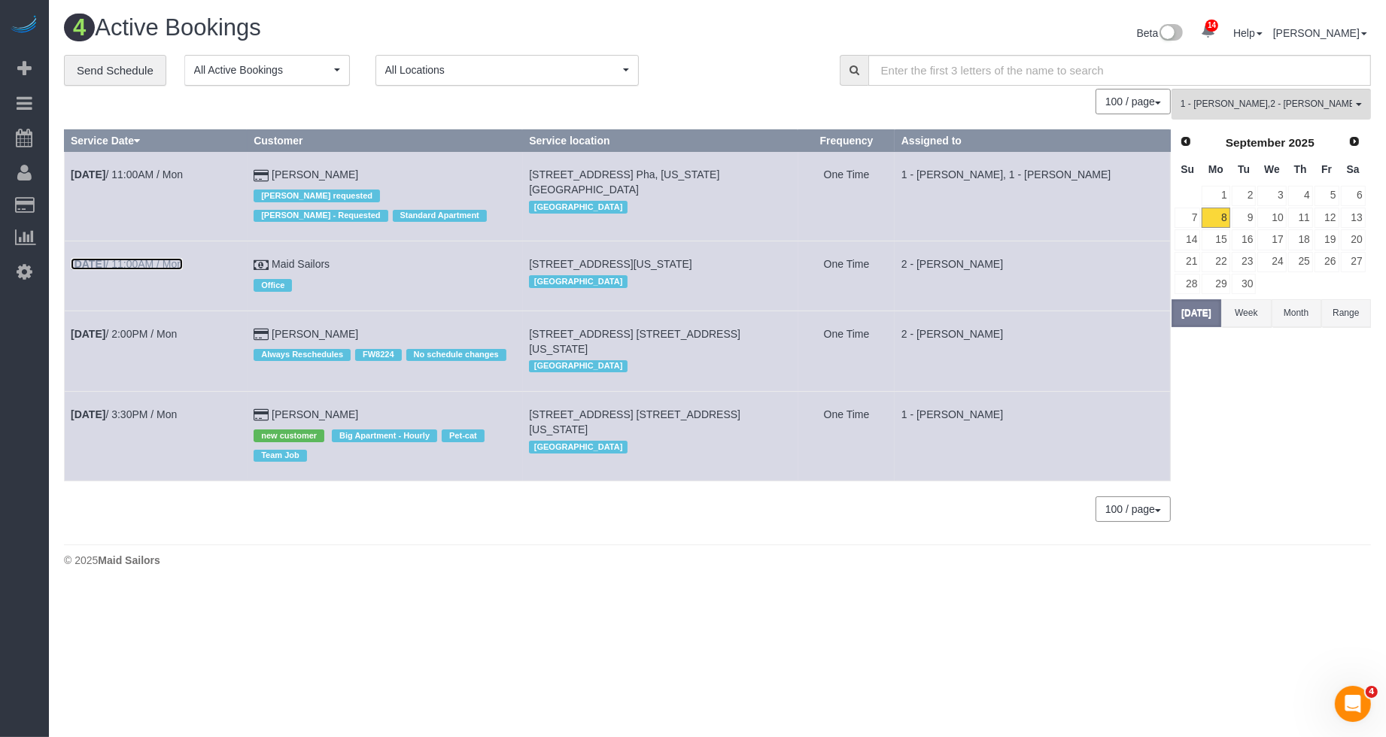
click at [154, 265] on link "[DATE] 11:00AM / Mon" at bounding box center [127, 264] width 112 height 12
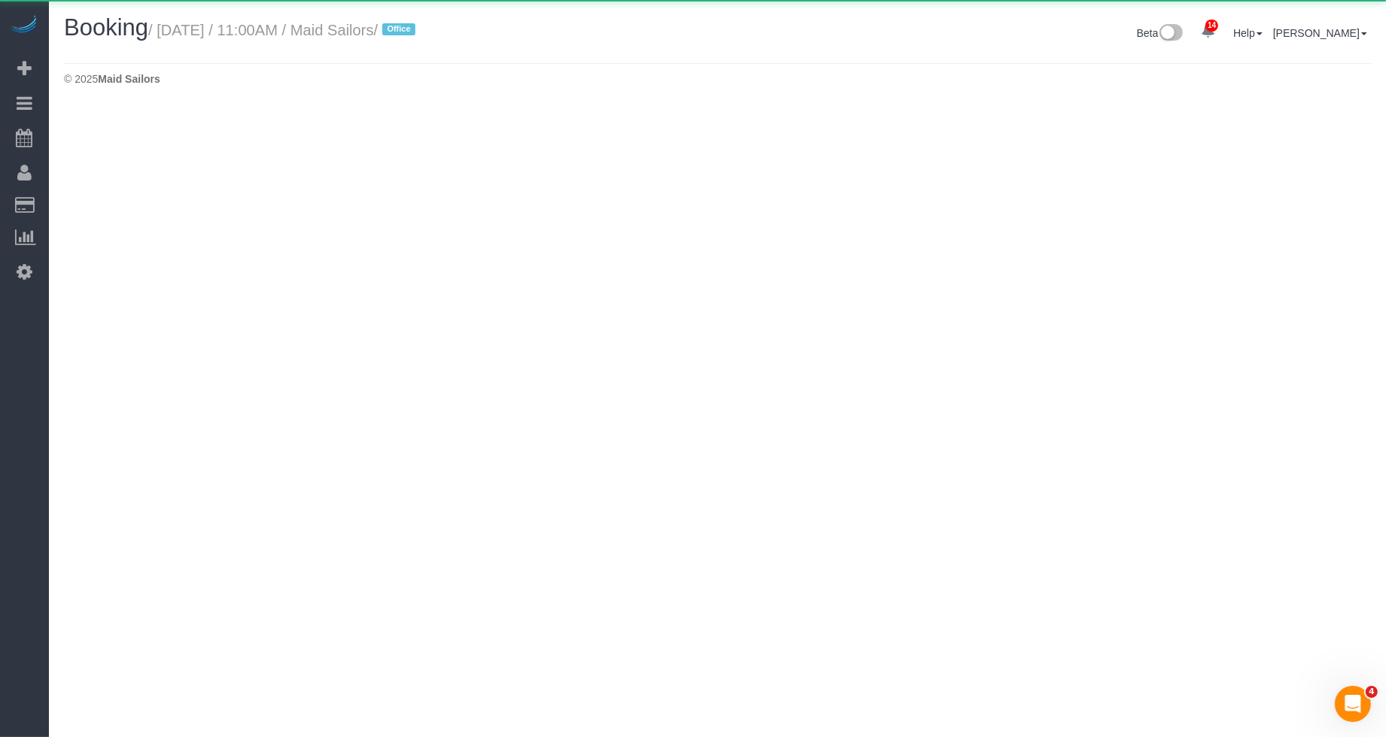
select select "NY"
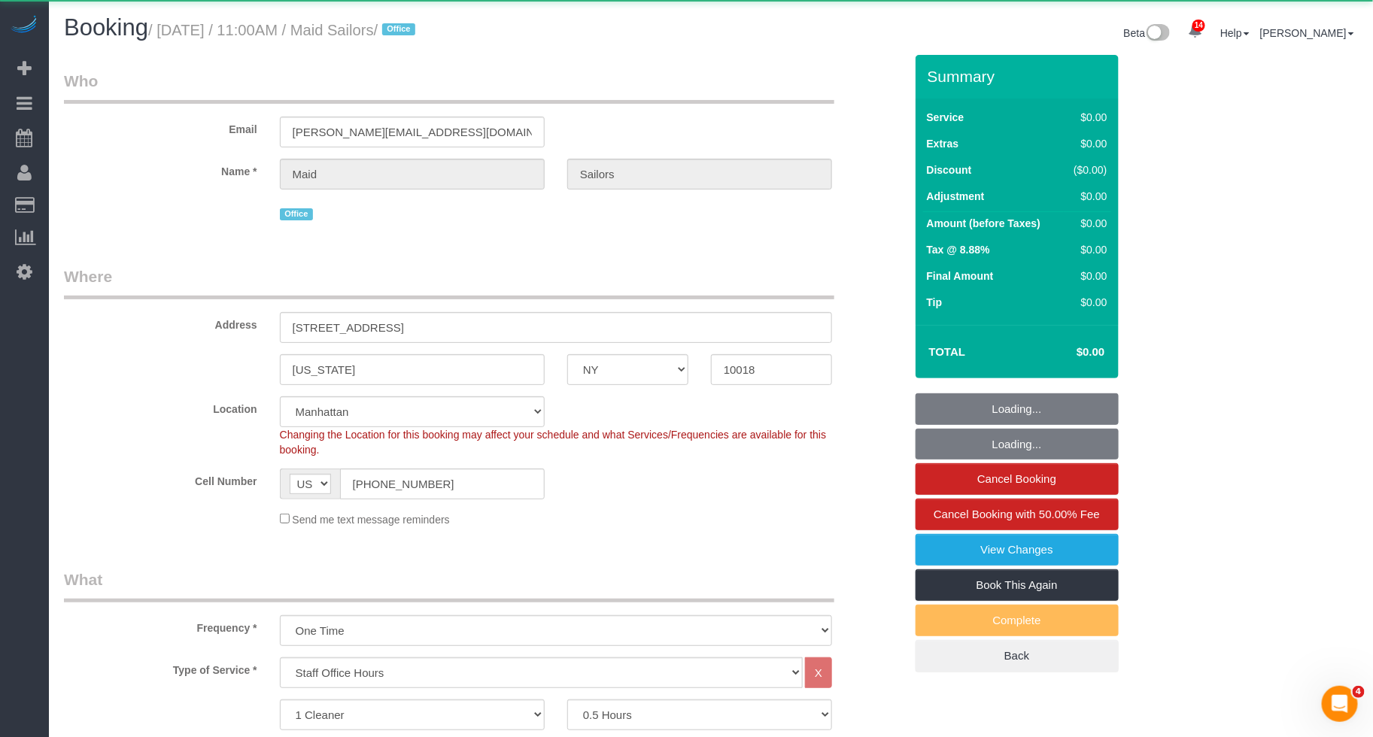
select select "object:20235"
select select "spot422"
select select "number:89"
select select "number:90"
select select "number:15"
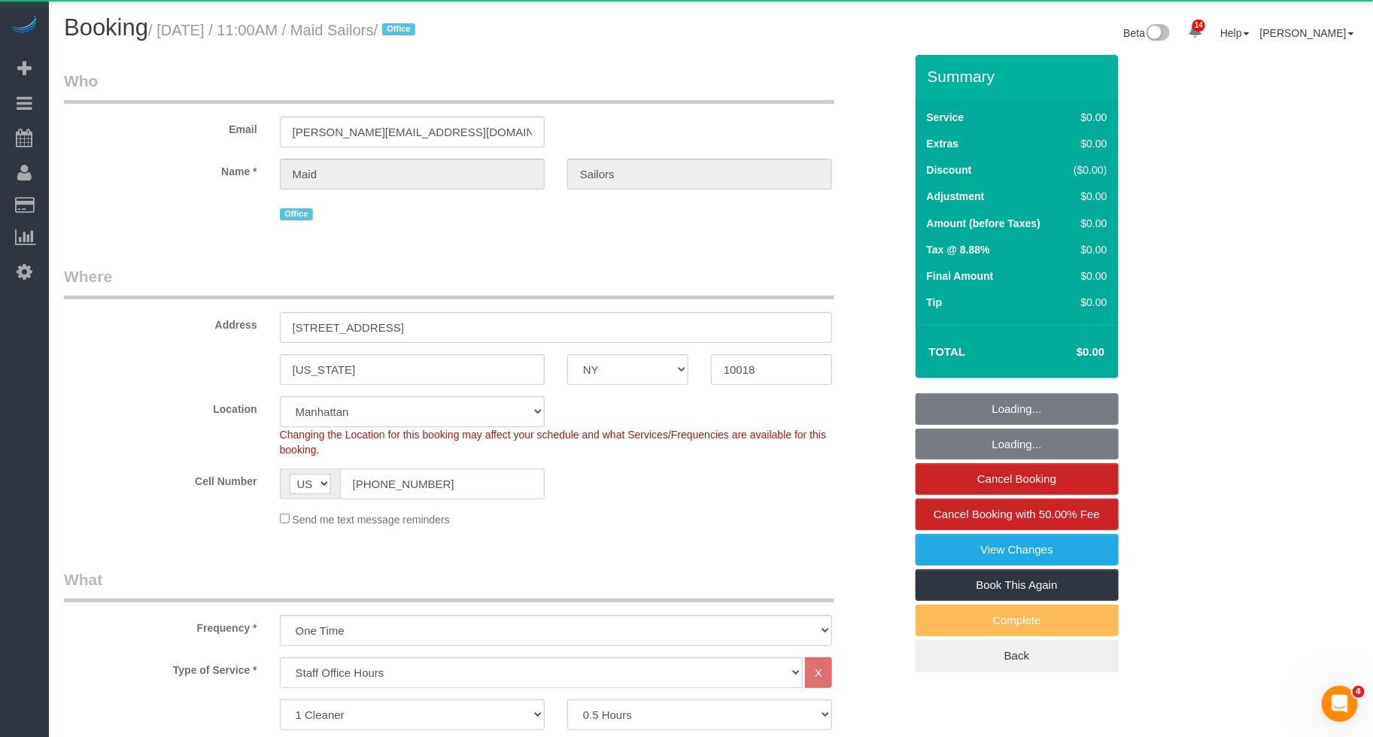
select select "number:5"
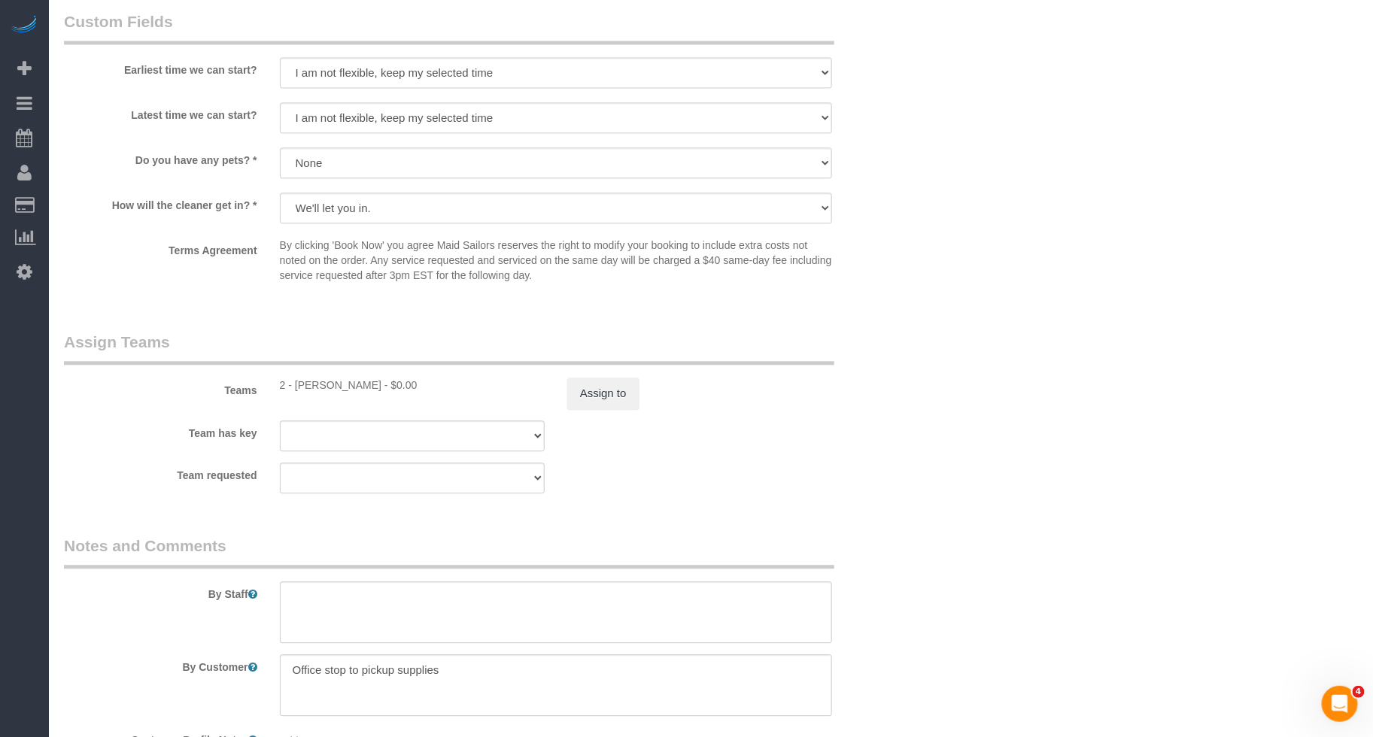
scroll to position [798, 0]
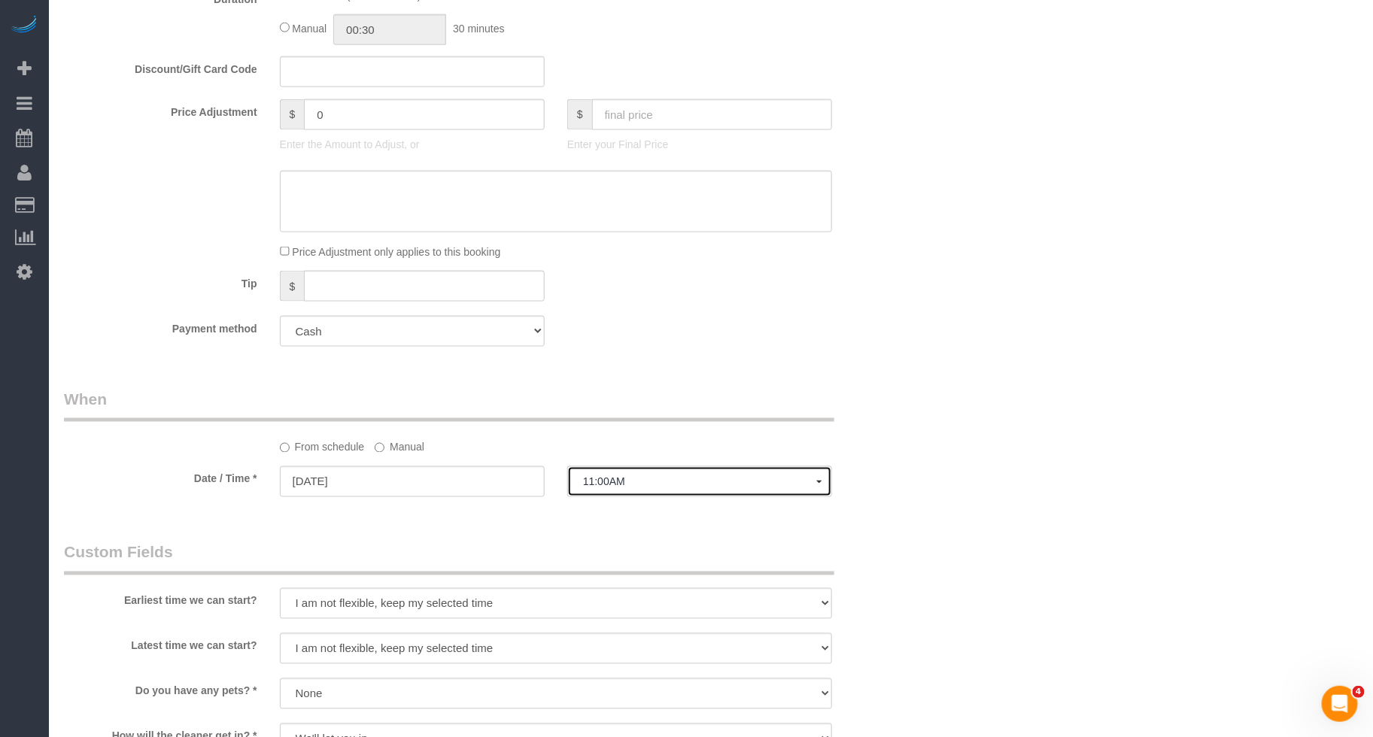
click at [630, 479] on span "11:00AM" at bounding box center [699, 482] width 233 height 12
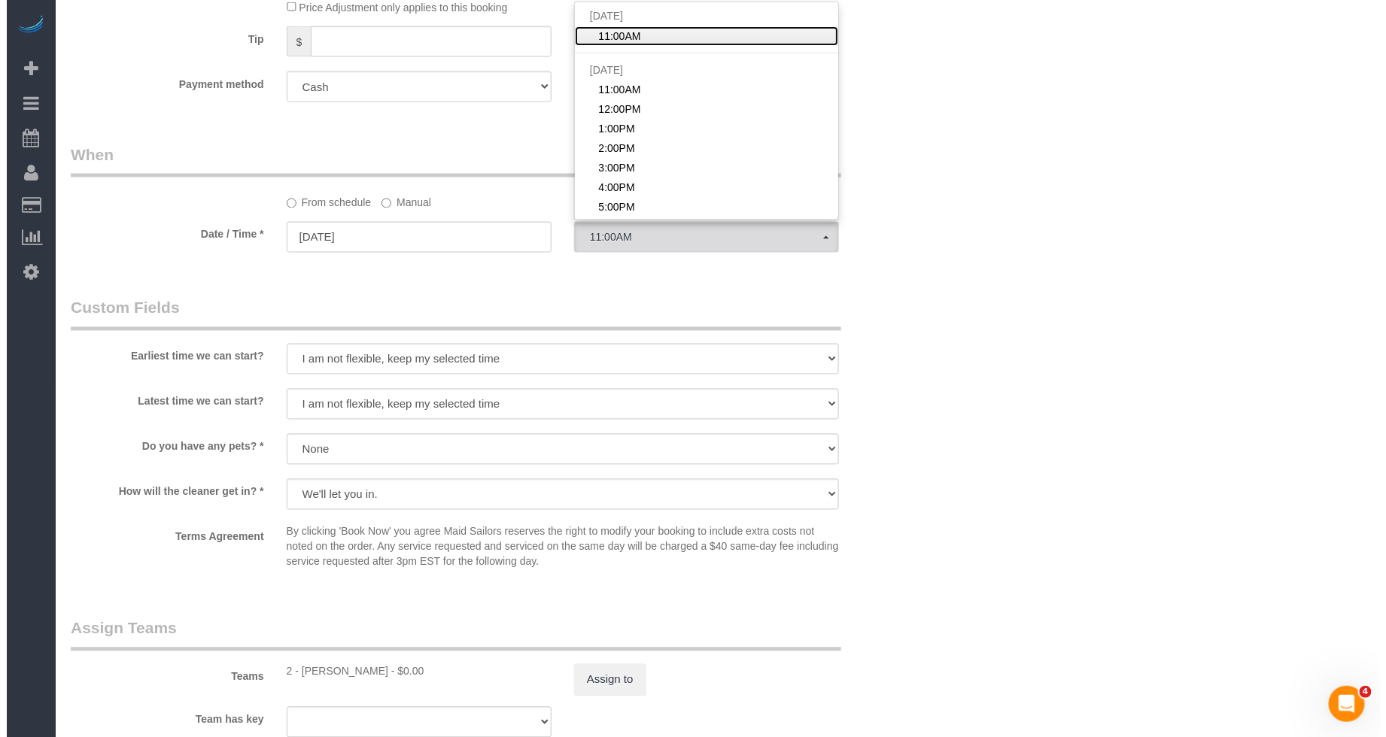
scroll to position [1369, 0]
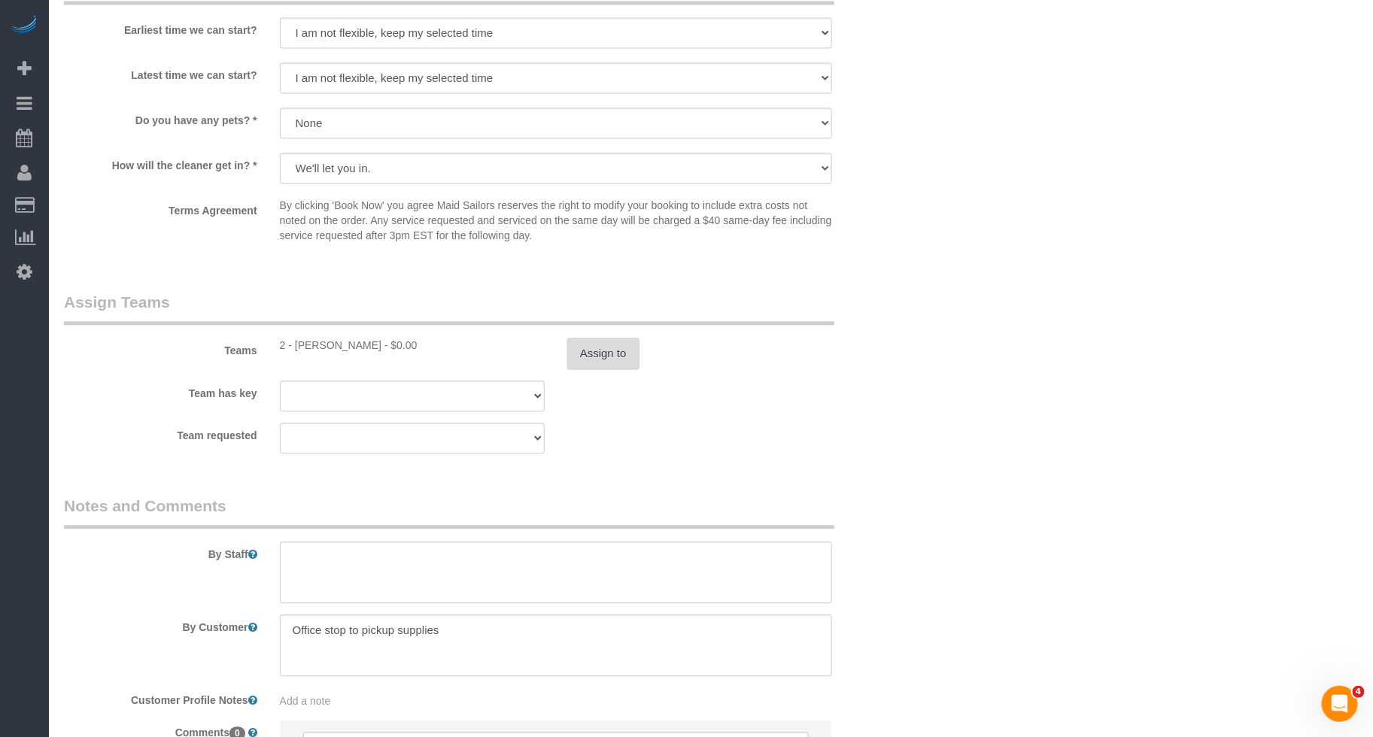
drag, startPoint x: 640, startPoint y: 377, endPoint x: 630, endPoint y: 362, distance: 17.9
click at [639, 375] on sui-booking-teams "Teams 2 - [PERSON_NAME] - $0.00 Assign to Team has key 2 - [PERSON_NAME] 000- […" at bounding box center [484, 372] width 840 height 162
click at [466, 616] on textarea at bounding box center [556, 646] width 552 height 62
click at [609, 357] on button "Assign to" at bounding box center [603, 354] width 72 height 32
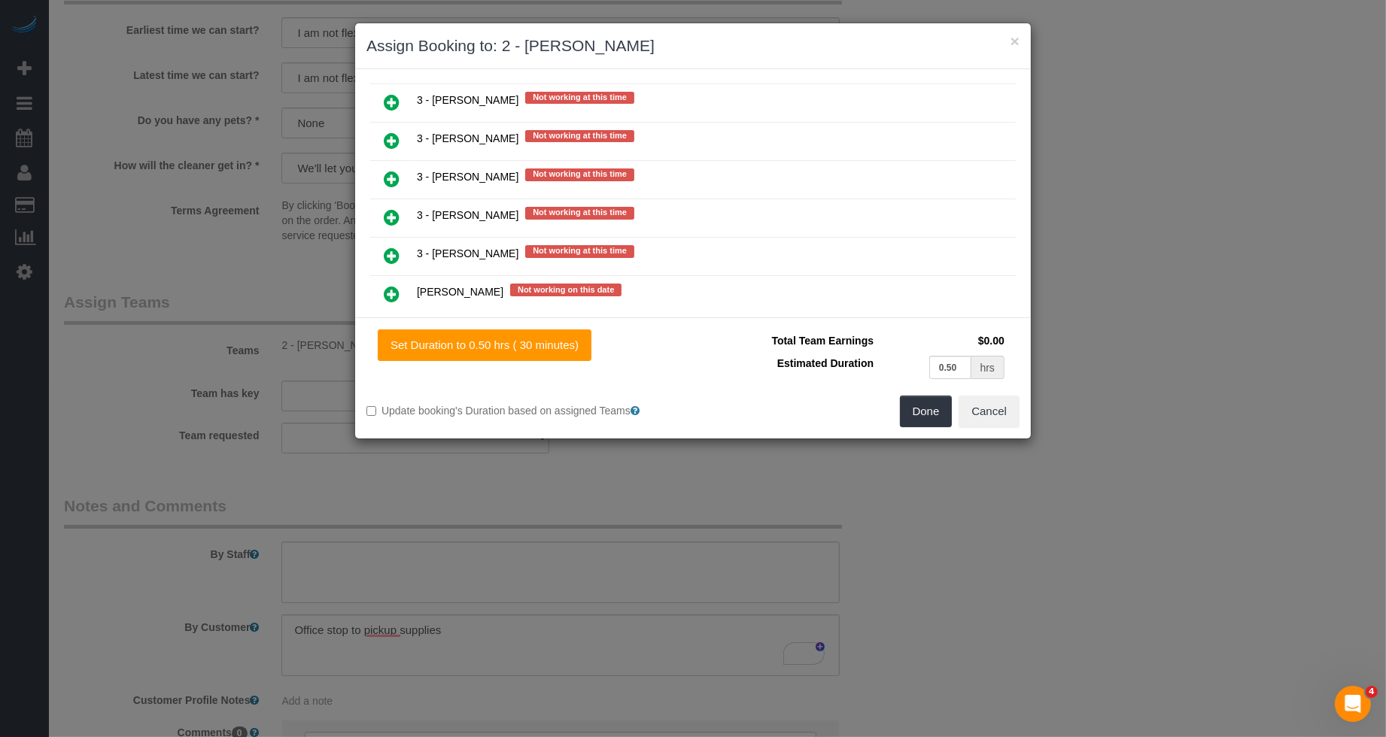
scroll to position [2262, 0]
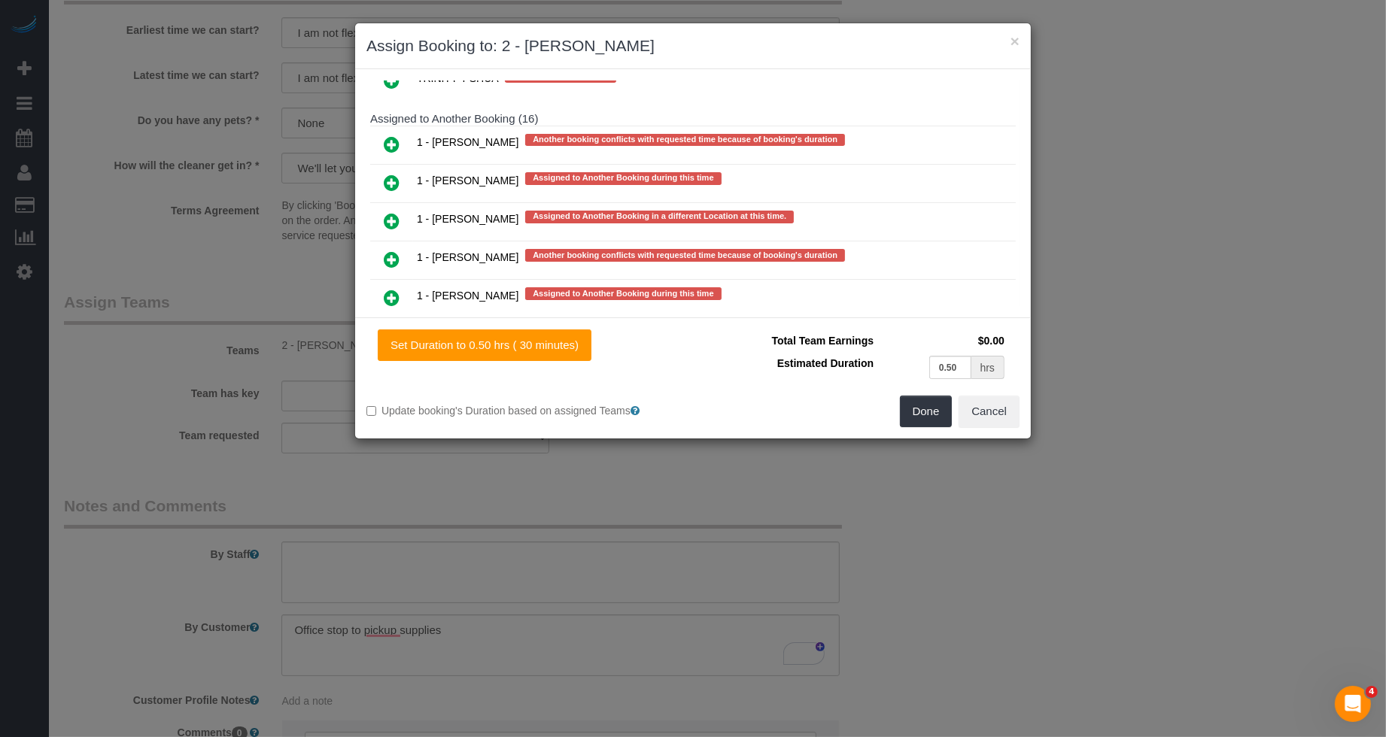
click at [390, 289] on icon at bounding box center [392, 298] width 16 height 18
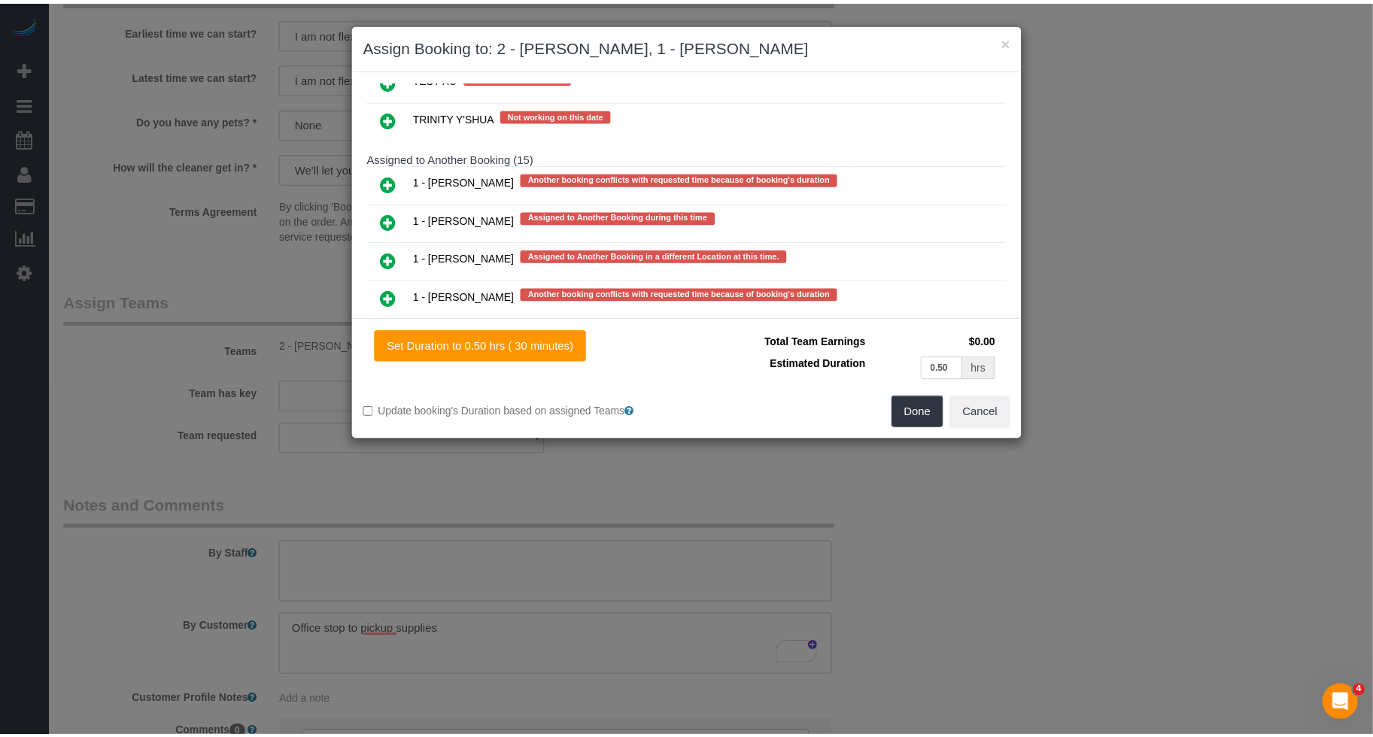
scroll to position [2743, 0]
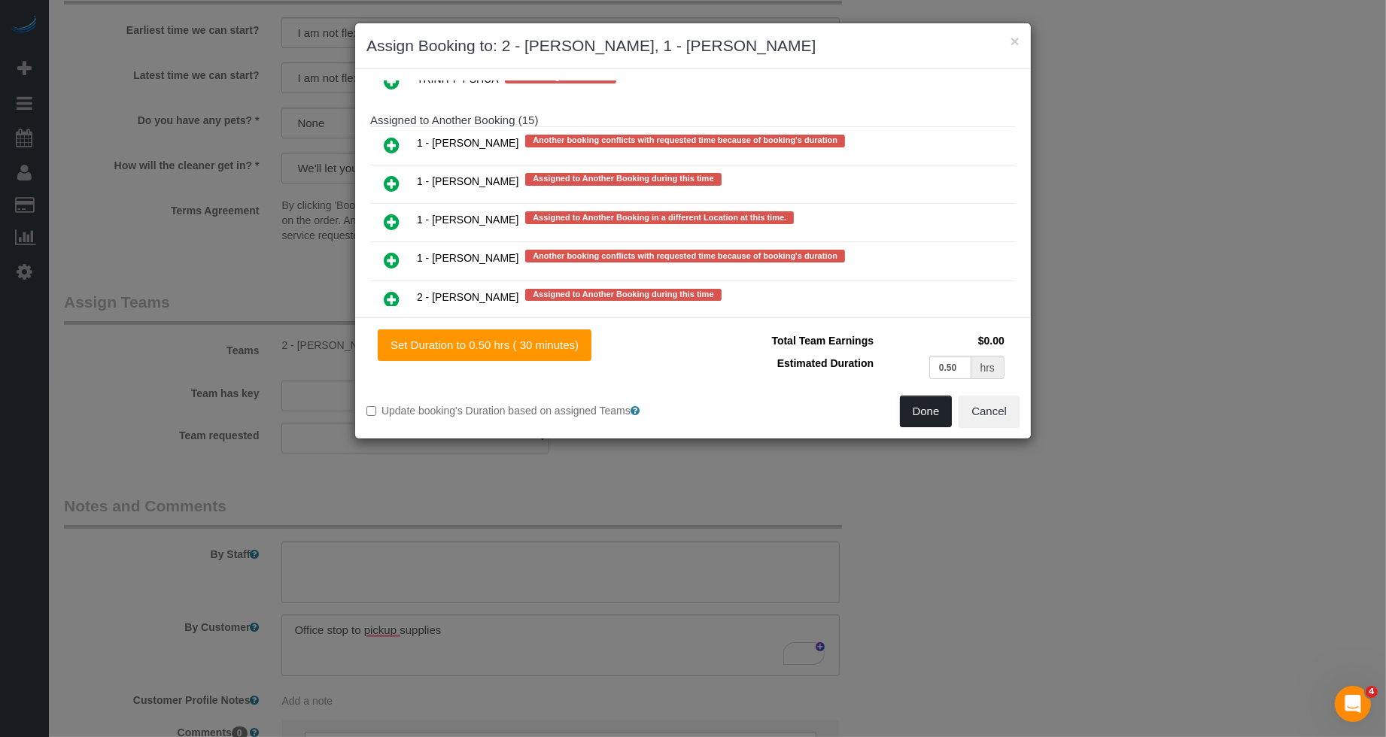
click at [900, 411] on button "Done" at bounding box center [926, 412] width 53 height 32
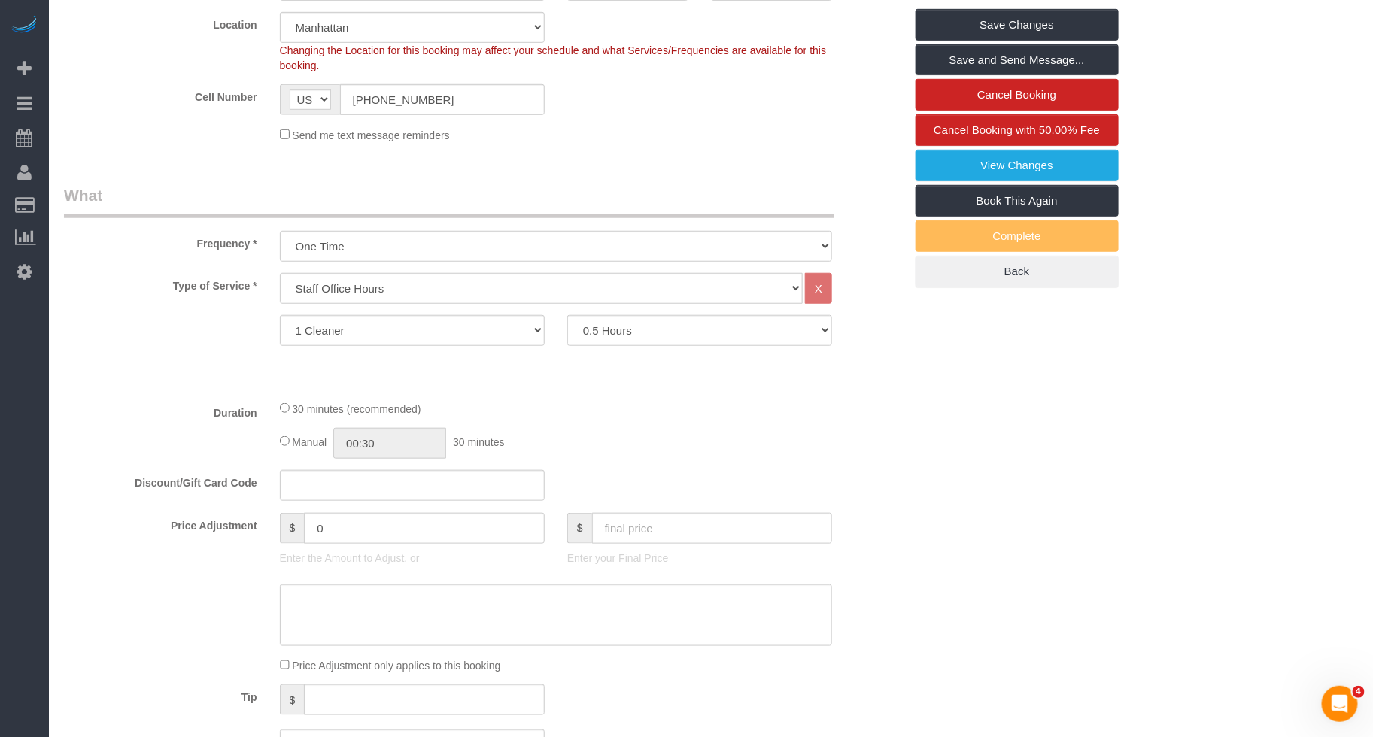
scroll to position [0, 0]
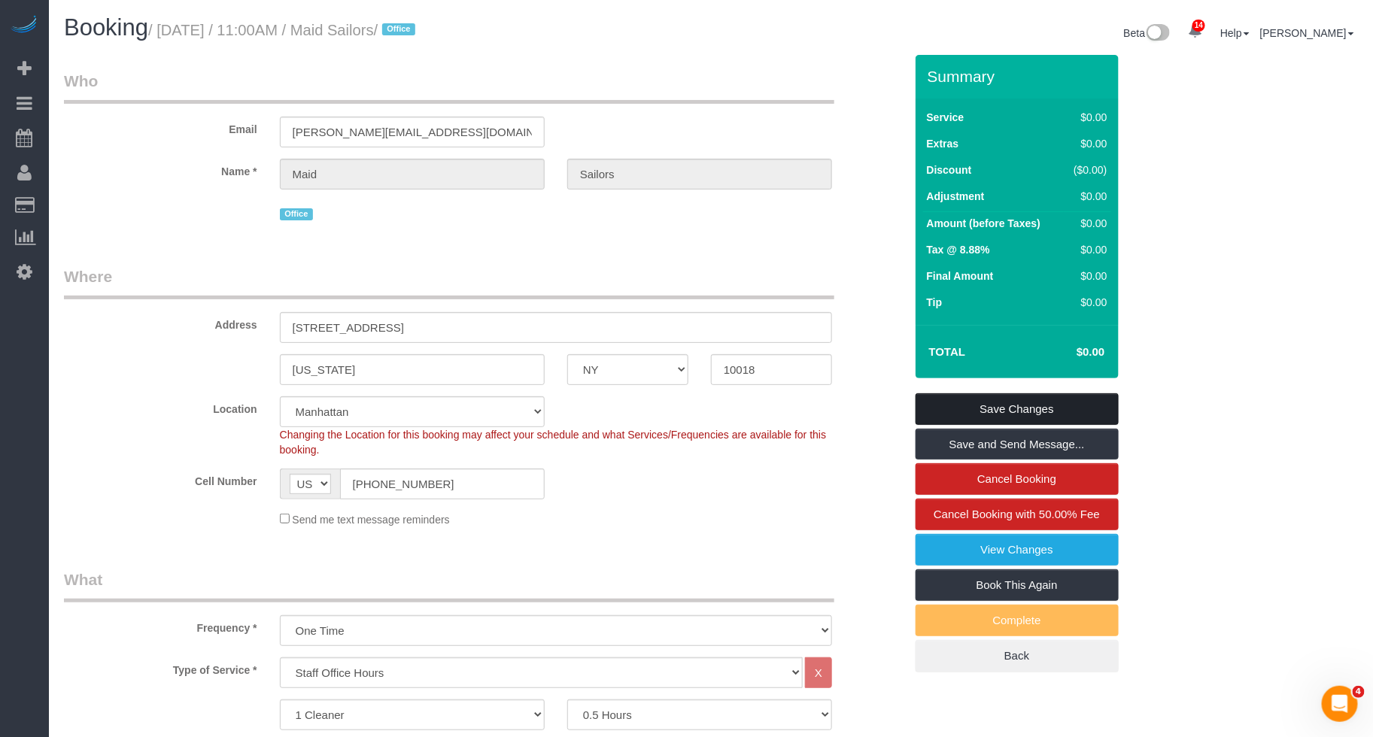
click at [1053, 424] on link "Save Changes" at bounding box center [1016, 409] width 203 height 32
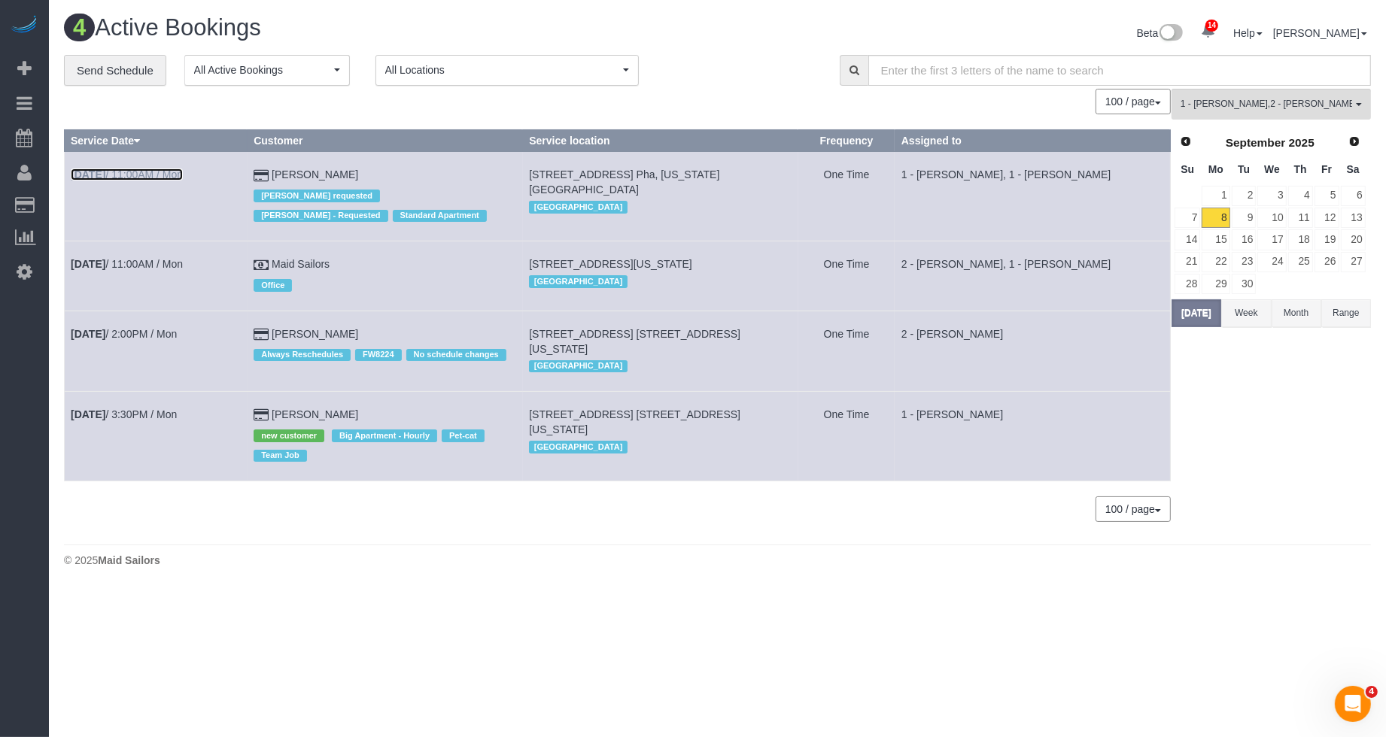
click at [164, 175] on link "[DATE] 11:00AM / Mon" at bounding box center [127, 175] width 112 height 12
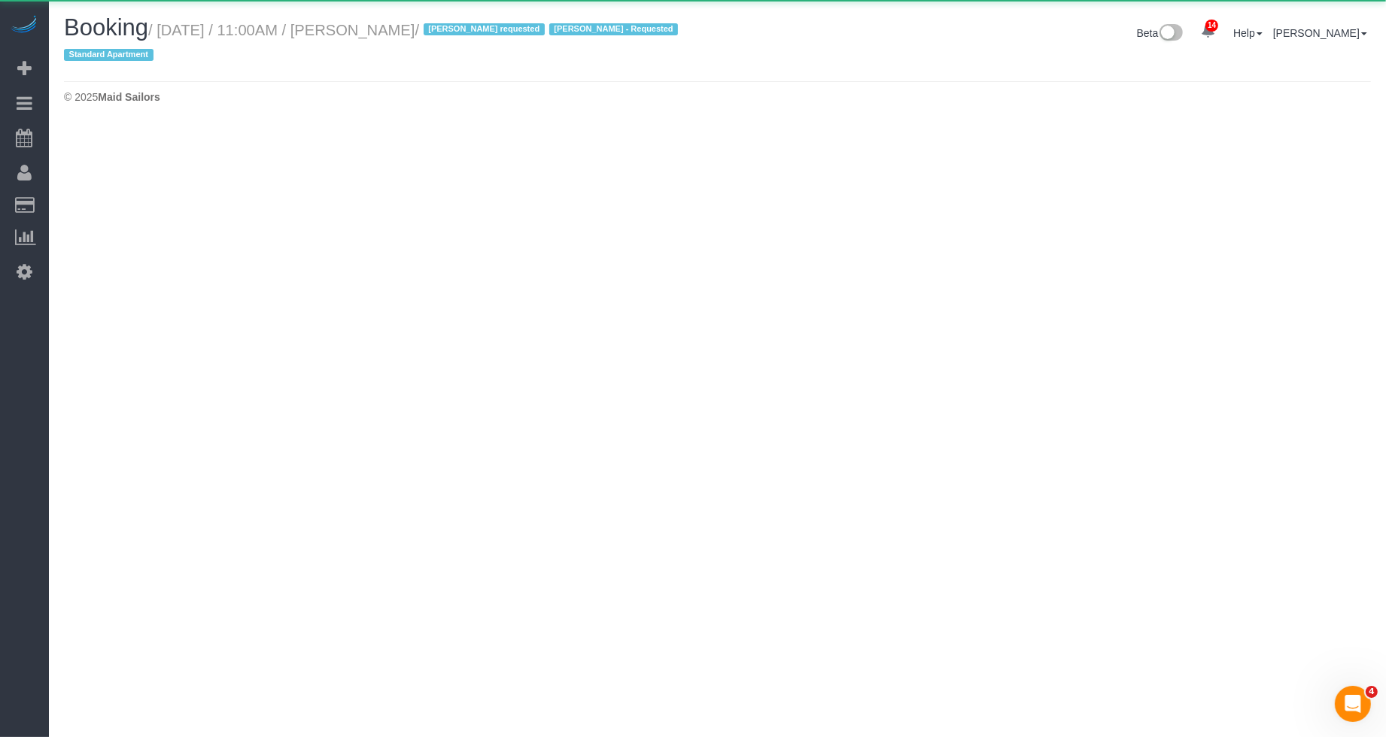
select select "NY"
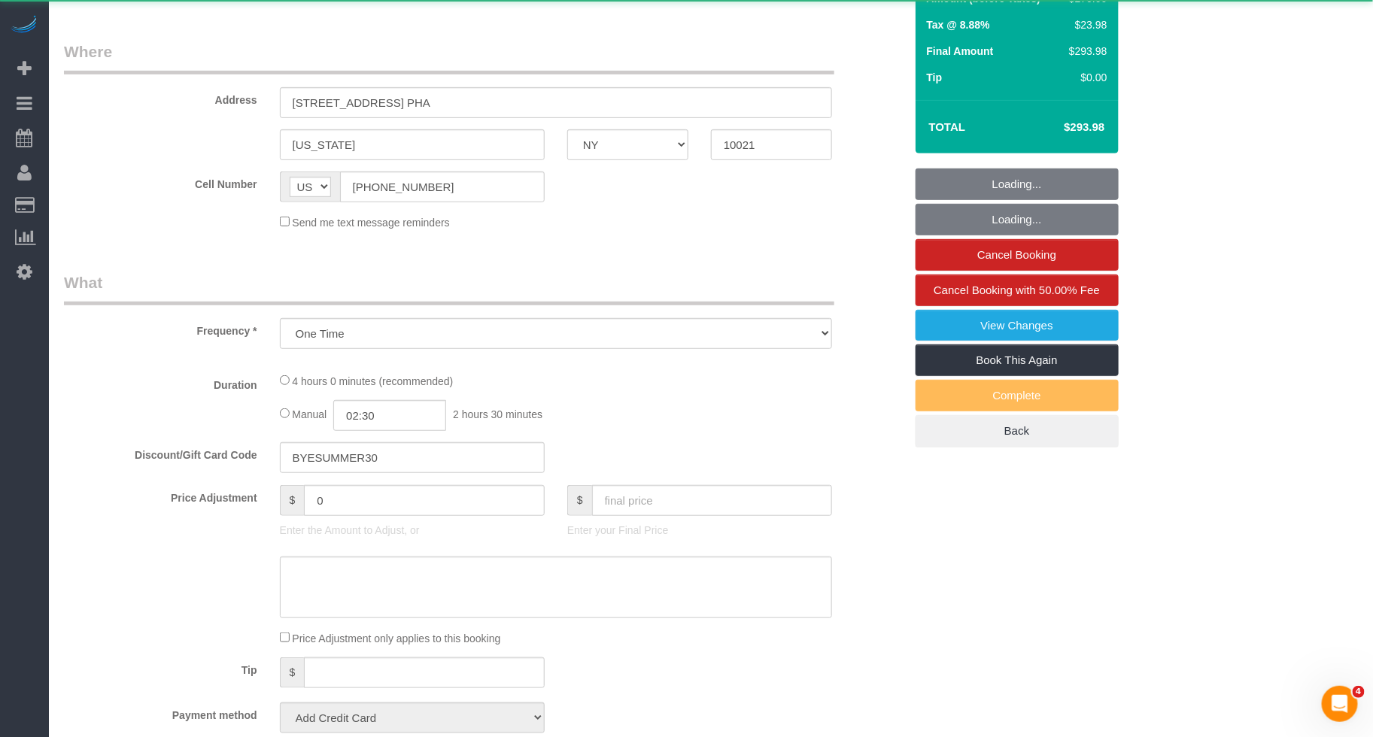
select select "object:23536"
select select "1"
select select "spot468"
select select "number:58"
select select "number:90"
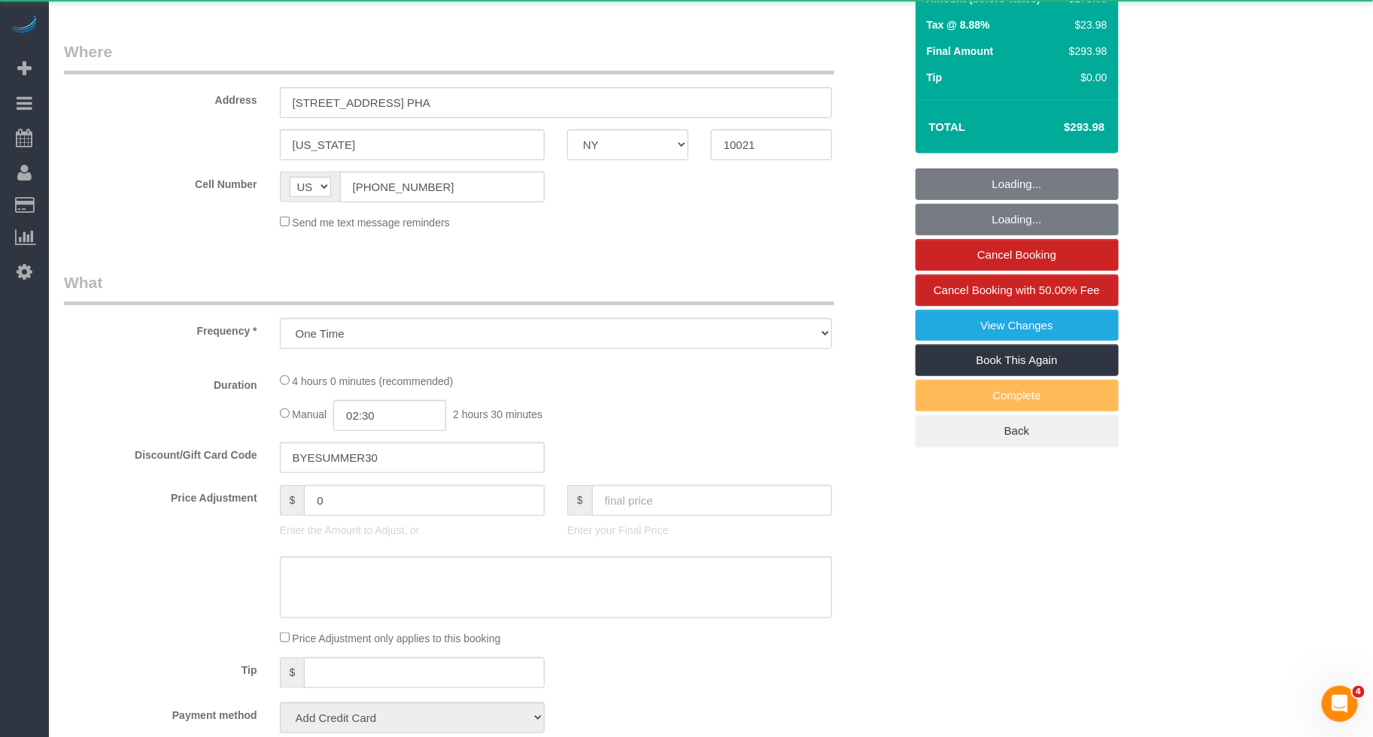
select select "number:15"
select select "number:5"
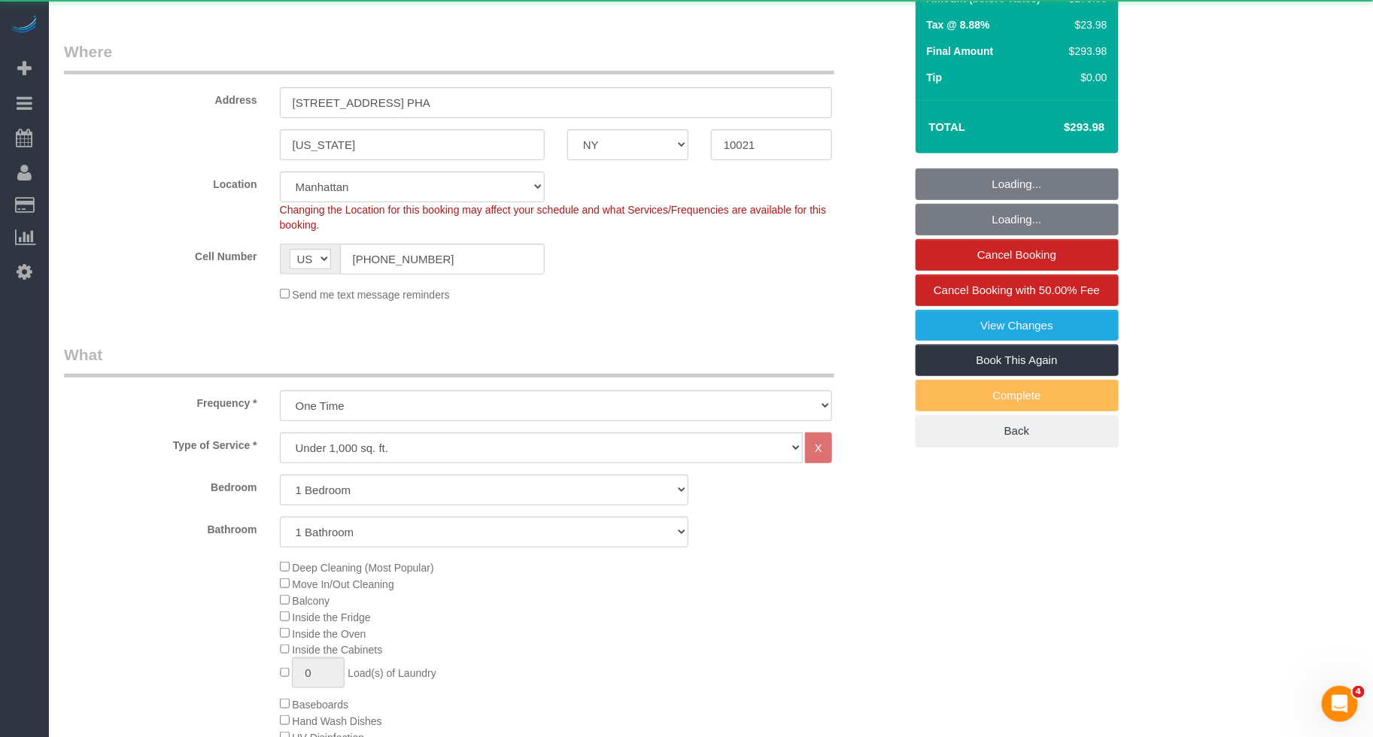
scroll to position [551, 0]
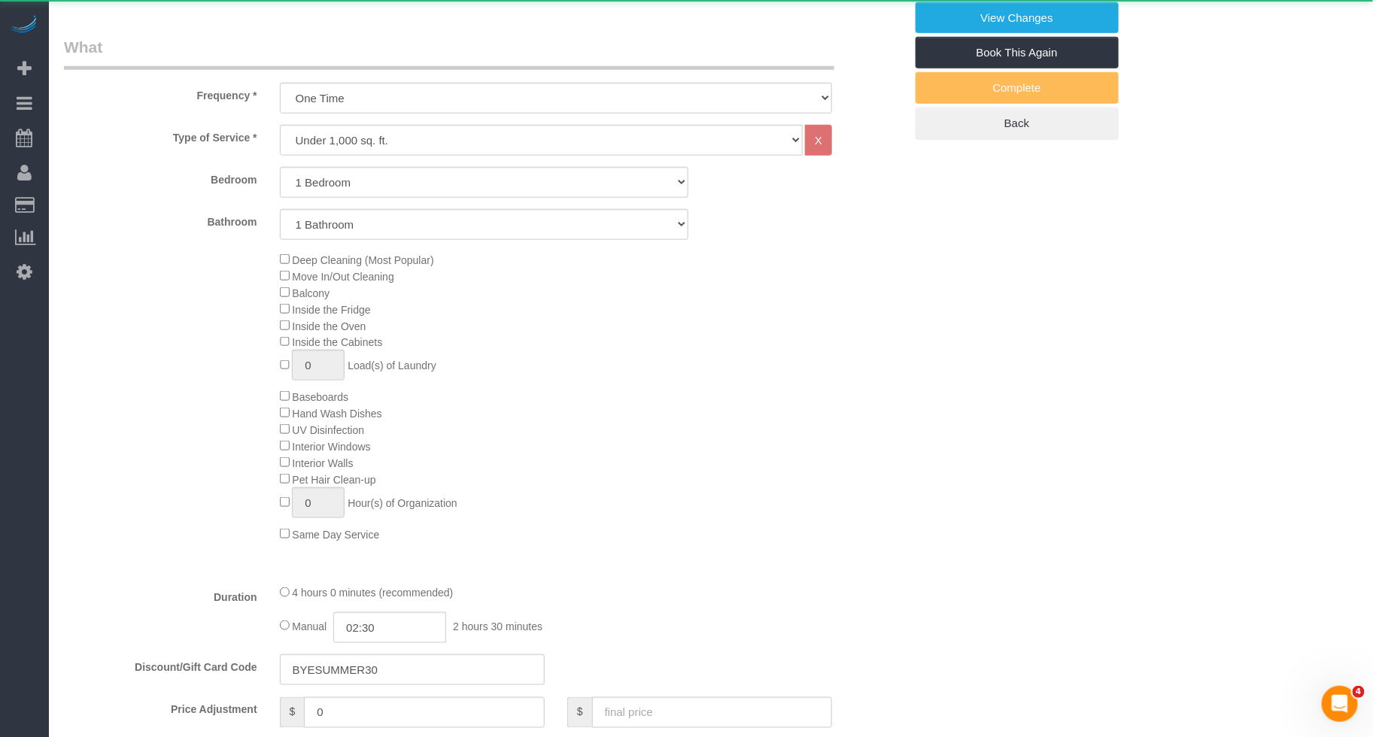
select select "string:stripe-pm_1RTSoE4VGloSiKo73TonRrZh"
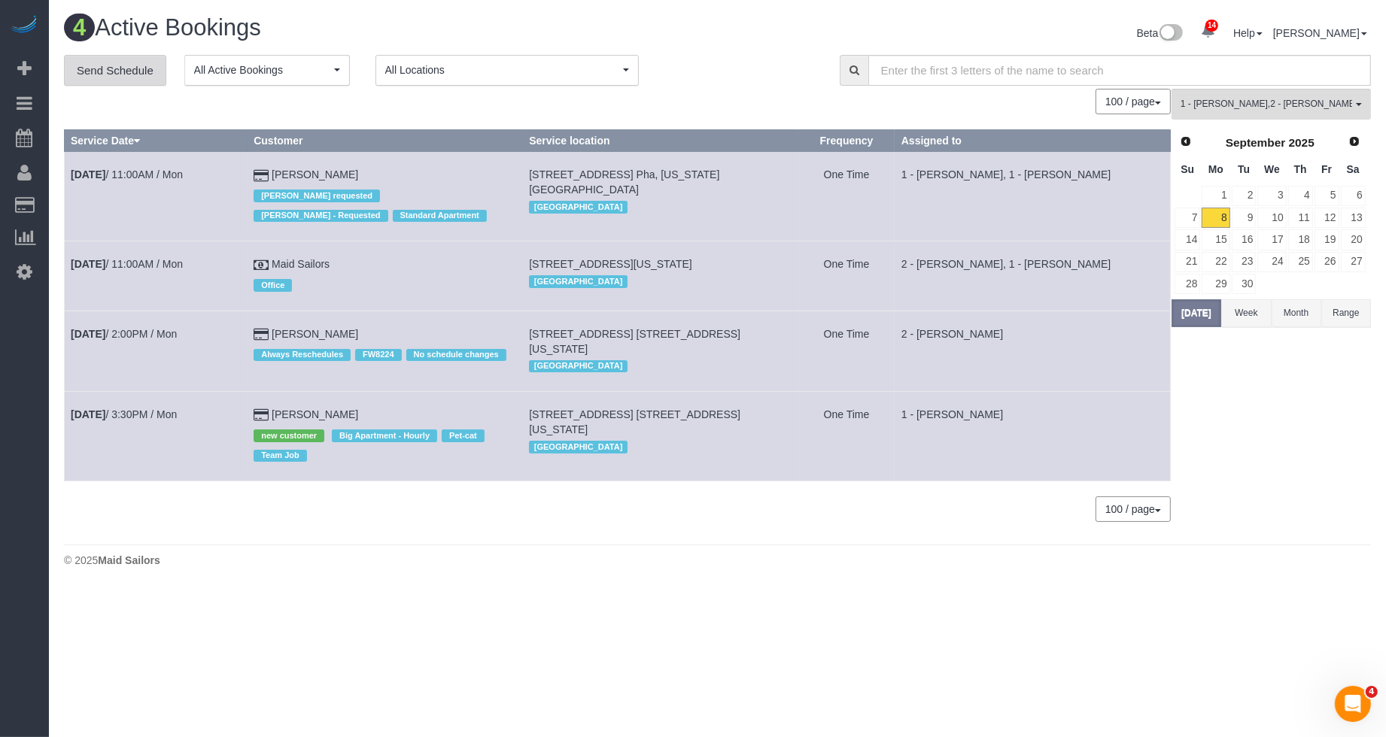
click at [138, 68] on link "Send Schedule" at bounding box center [115, 71] width 102 height 32
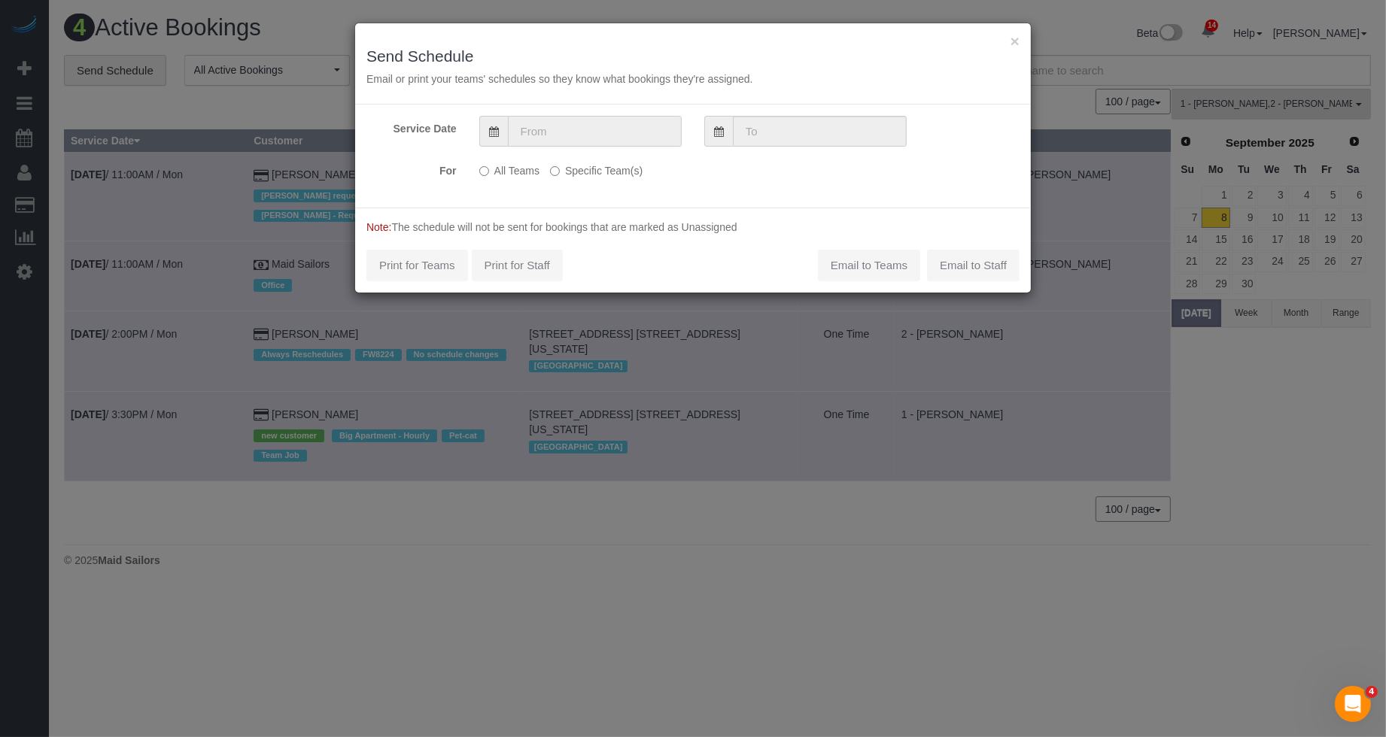
click at [543, 137] on input "text" at bounding box center [595, 131] width 174 height 31
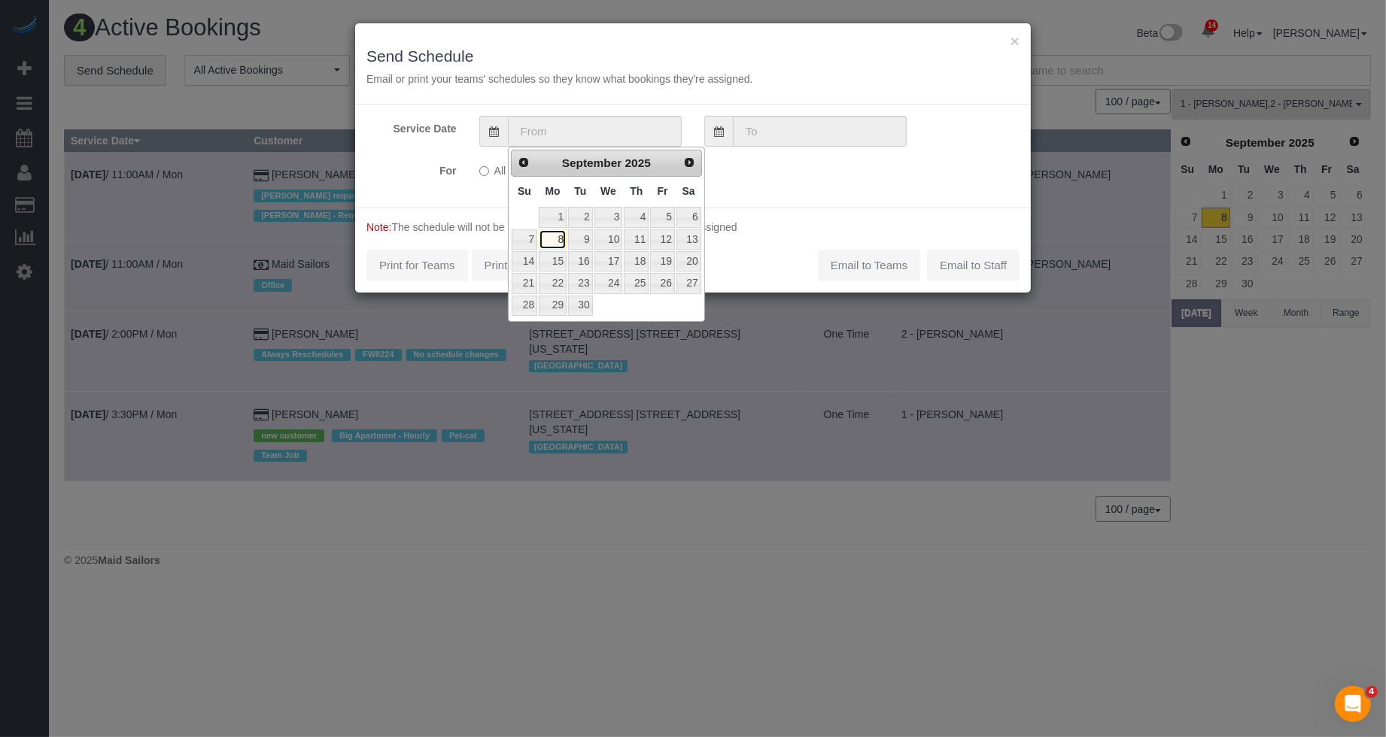
click at [557, 245] on link "8" at bounding box center [553, 239] width 28 height 20
type input "[DATE]"
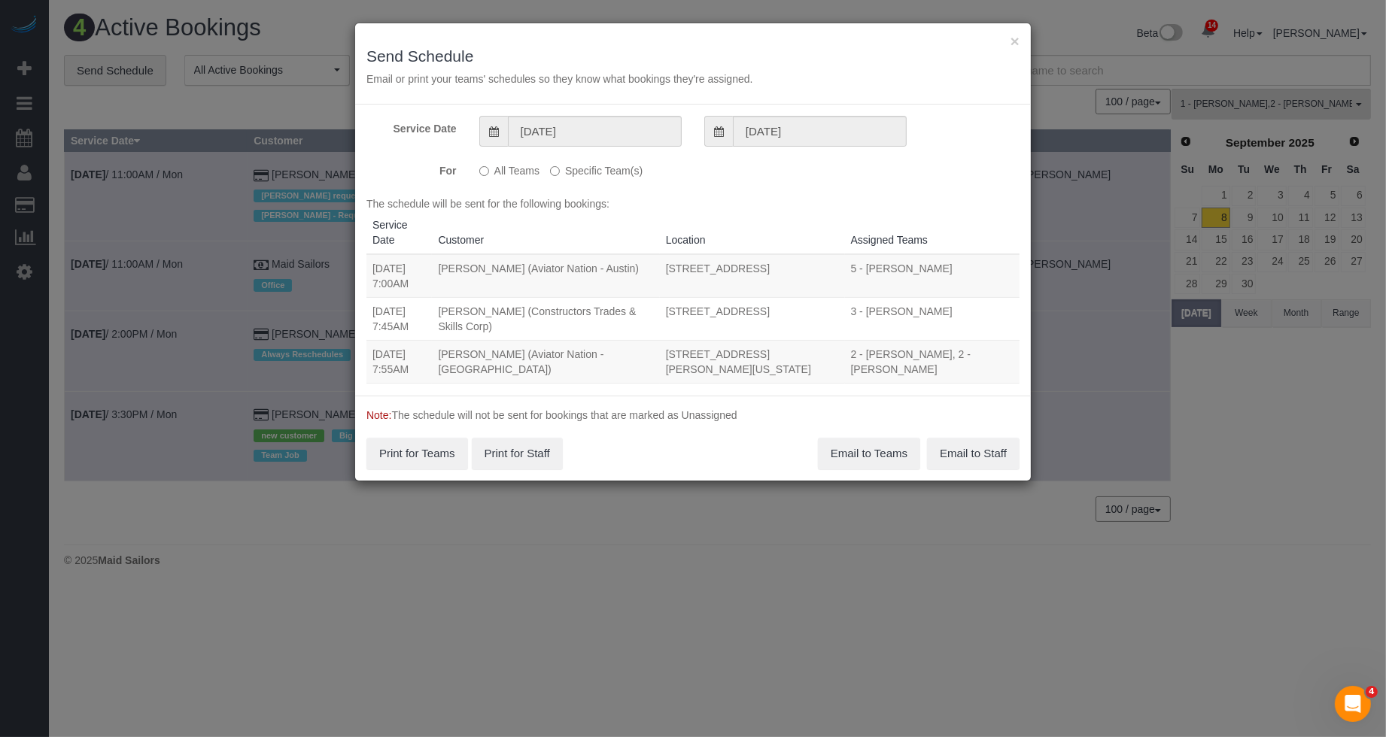
click at [582, 166] on label "Specific Team(s)" at bounding box center [596, 168] width 93 height 20
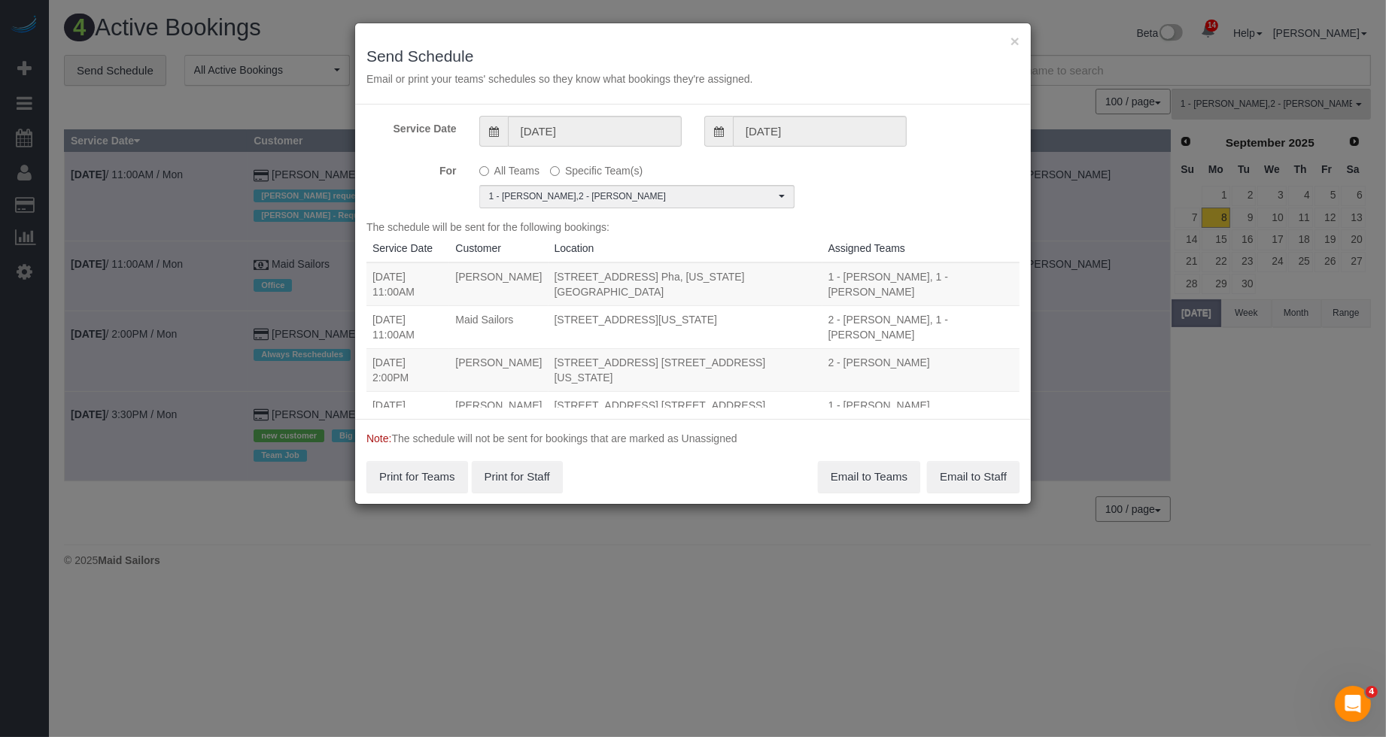
click at [833, 197] on div "For All Teams Specific Team(s) 1 - [PERSON_NAME] , 2 - [PERSON_NAME] Choose Tea…" at bounding box center [693, 183] width 676 height 50
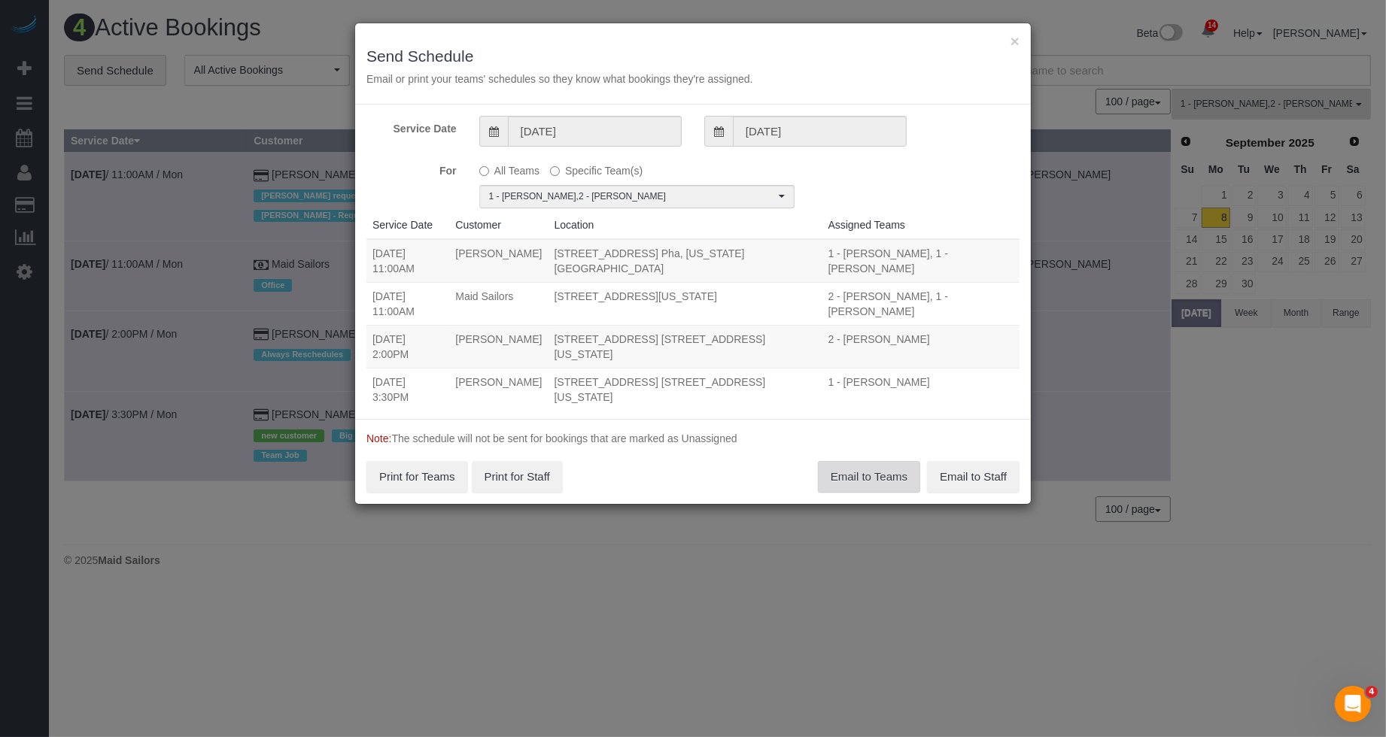
click at [846, 469] on button "Email to Teams" at bounding box center [869, 477] width 102 height 32
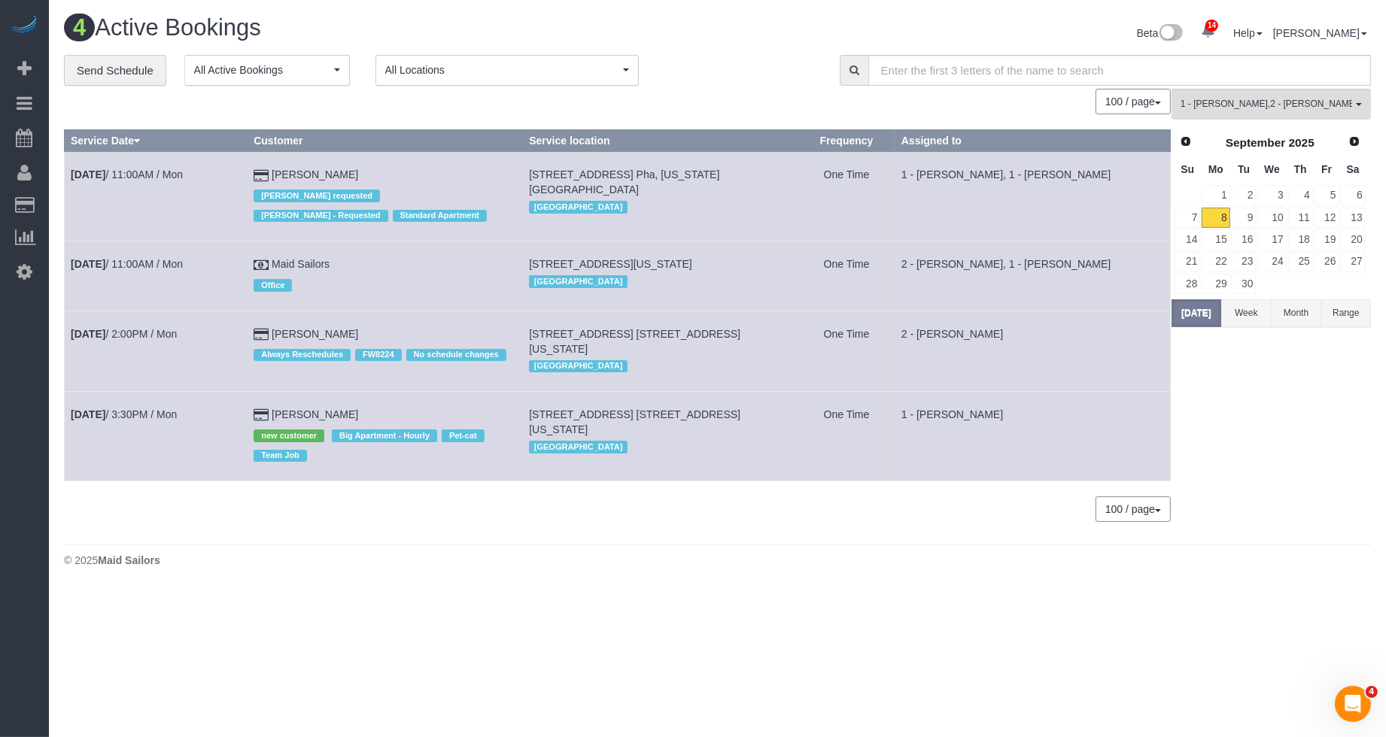
click at [981, 263] on td "2 - [PERSON_NAME], 1 - [PERSON_NAME]" at bounding box center [1031, 275] width 275 height 69
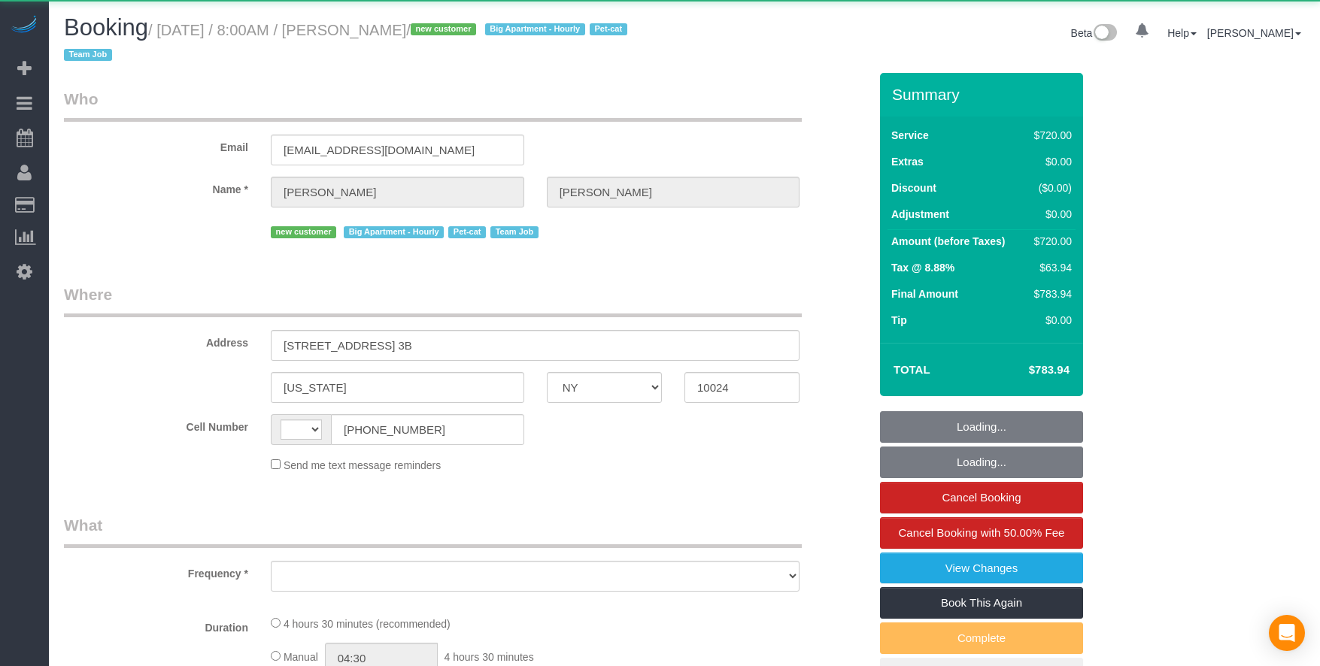
select select "NY"
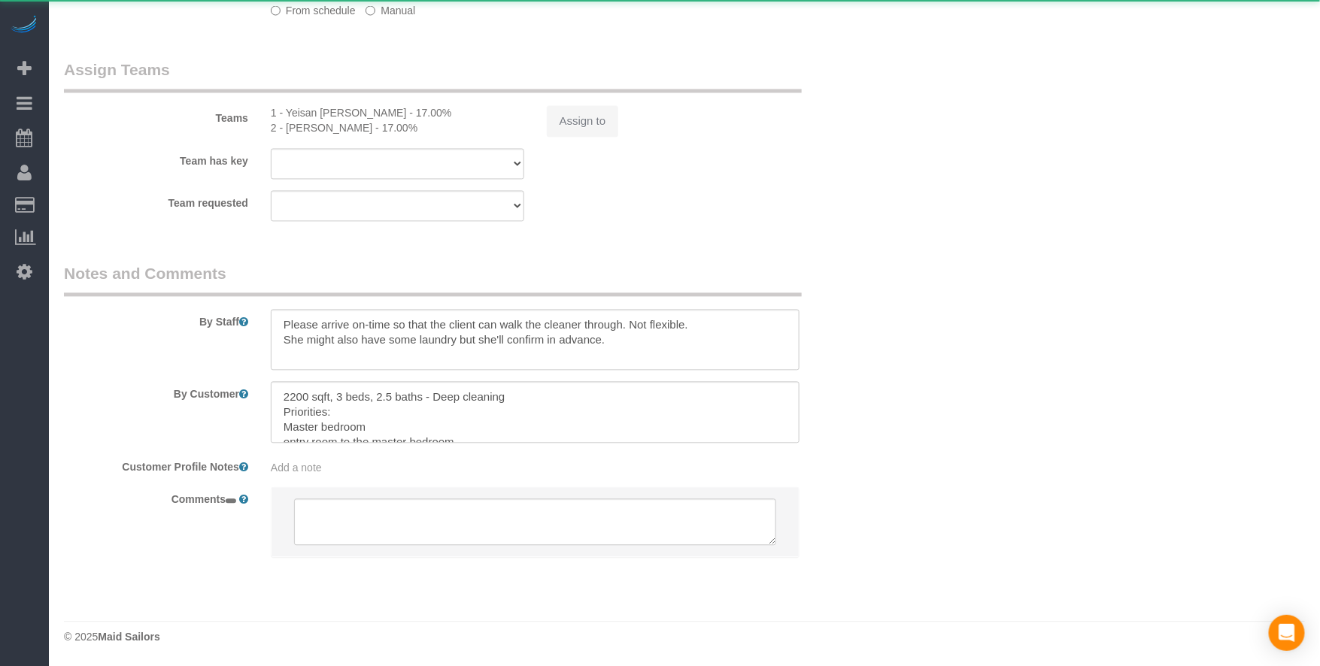
select select "string:US"
select select "object:766"
select select "270"
select select "object:1008"
select select "spot1"
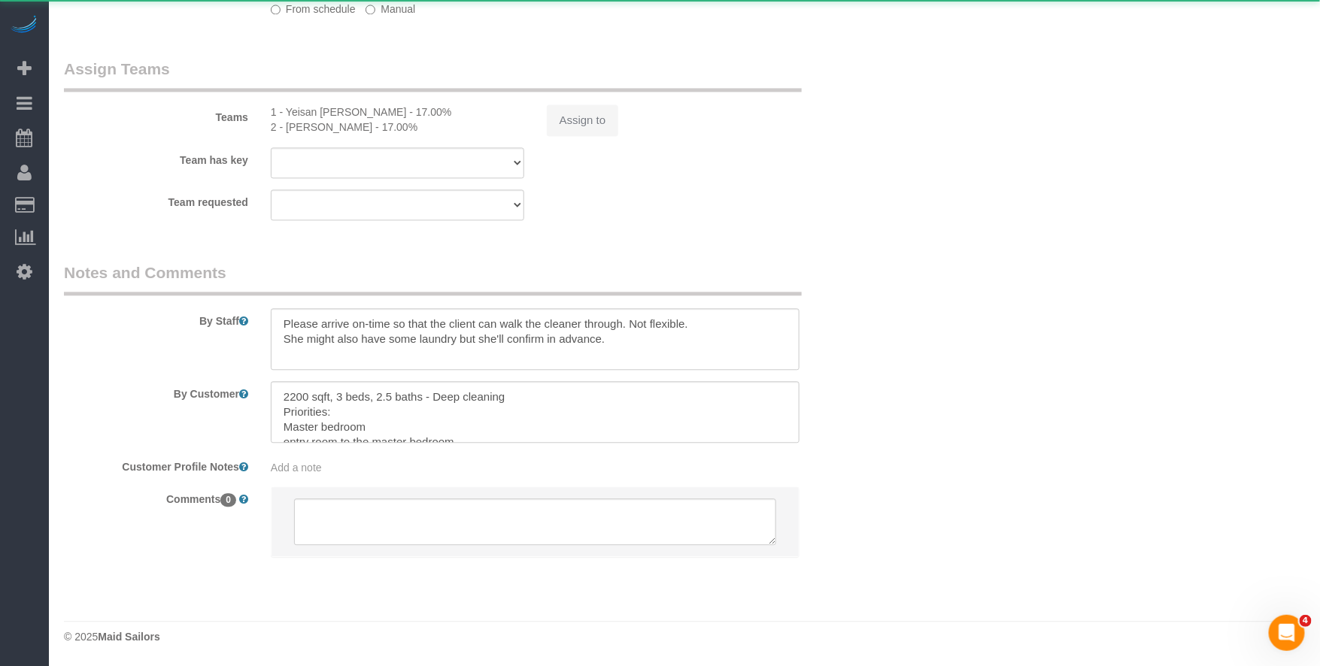
select select "number:56"
select select "number:68"
select select "number:14"
select select "number:5"
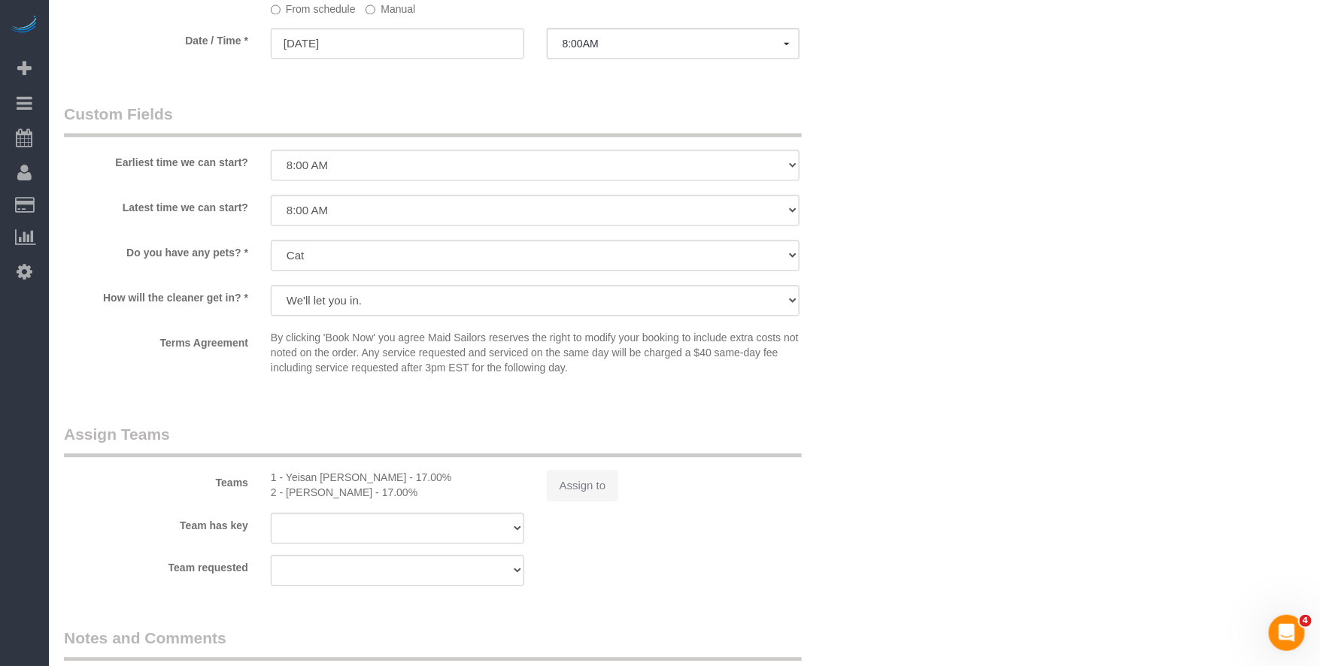
scroll to position [1287, 0]
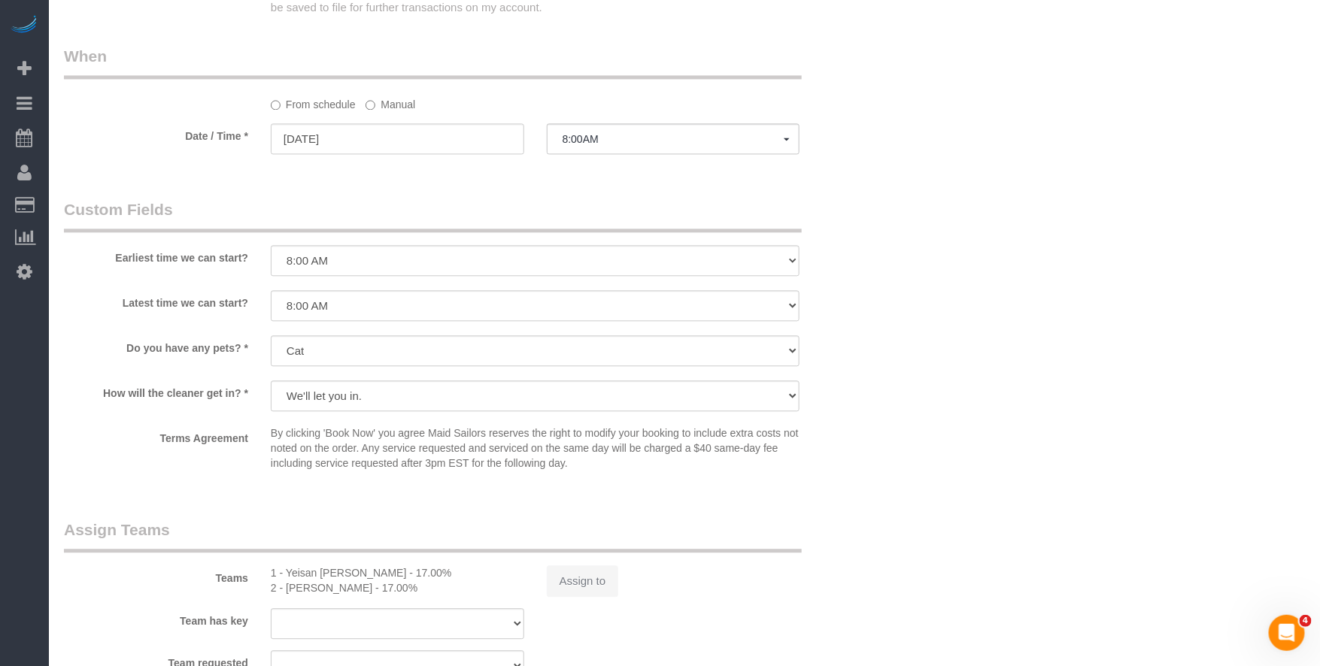
select select "string:stripe-pm_1S2x4Y4VGloSiKo7I9q49Hh7"
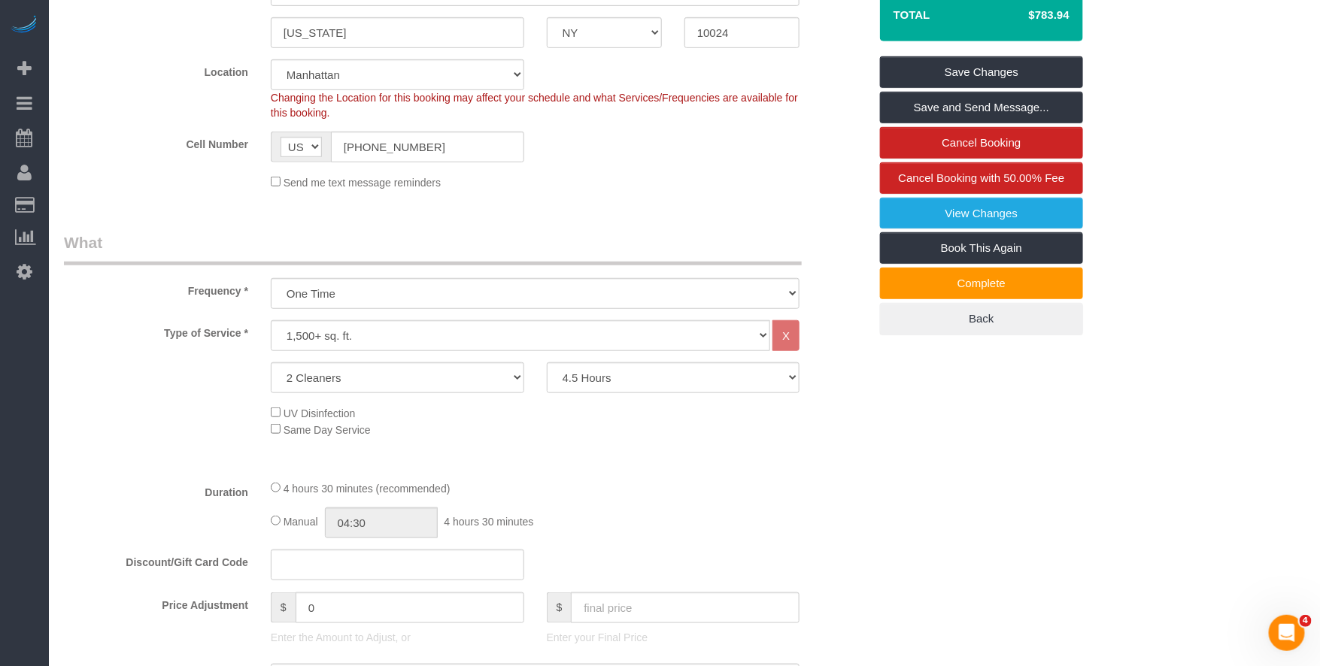
scroll to position [422, 0]
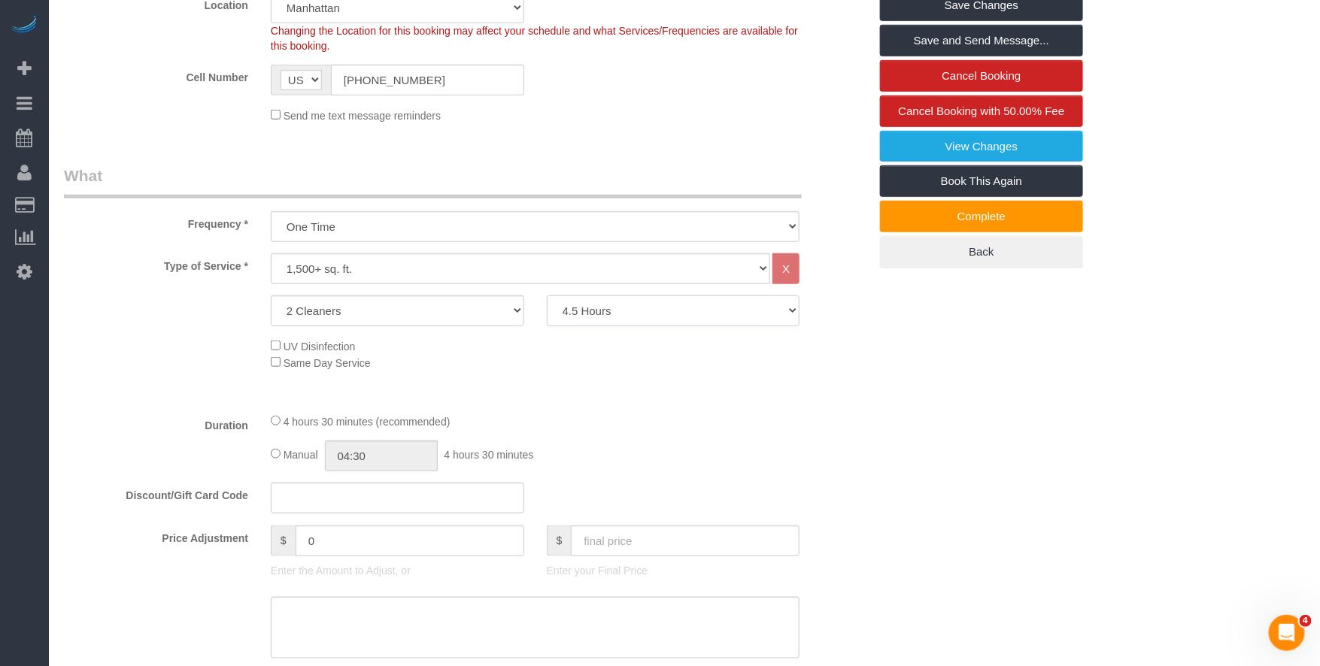
click at [636, 318] on select "2 Hours 2.5 Hours 3 Hours 3.5 Hours 4 Hours 4.5 Hours 5 Hours 5.5 Hours 6 Hours…" at bounding box center [674, 311] width 254 height 31
click at [411, 312] on select "2 Cleaners 3 Cleaners 4 Cleaners 5 Cleaners" at bounding box center [398, 311] width 254 height 31
click at [321, 265] on select "Under 1,000 sq. ft. 1,001 - 1,500 sq. ft. 1,500+ sq. ft. Custom Cleaning Office…" at bounding box center [520, 269] width 499 height 31
click at [271, 254] on select "Under 1,000 sq. ft. 1,001 - 1,500 sq. ft. 1,500+ sq. ft. Custom Cleaning Office…" at bounding box center [520, 269] width 499 height 31
click at [433, 275] on select "Under 1,000 sq. ft. 1,001 - 1,500 sq. ft. 1,500+ sq. ft. Custom Cleaning Office…" at bounding box center [520, 269] width 499 height 31
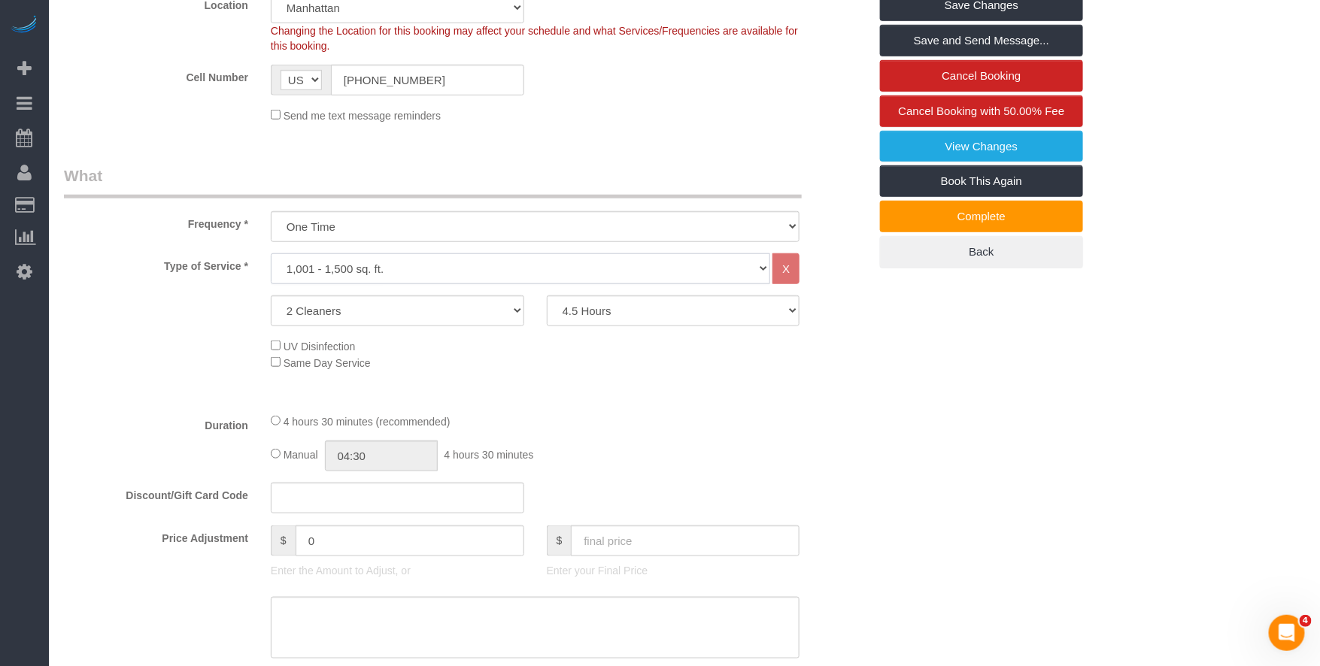
select select "216"
click at [271, 254] on select "Under 1,000 sq. ft. 1,001 - 1,500 sq. ft. 1,500+ sq. ft. Custom Cleaning Office…" at bounding box center [520, 269] width 499 height 31
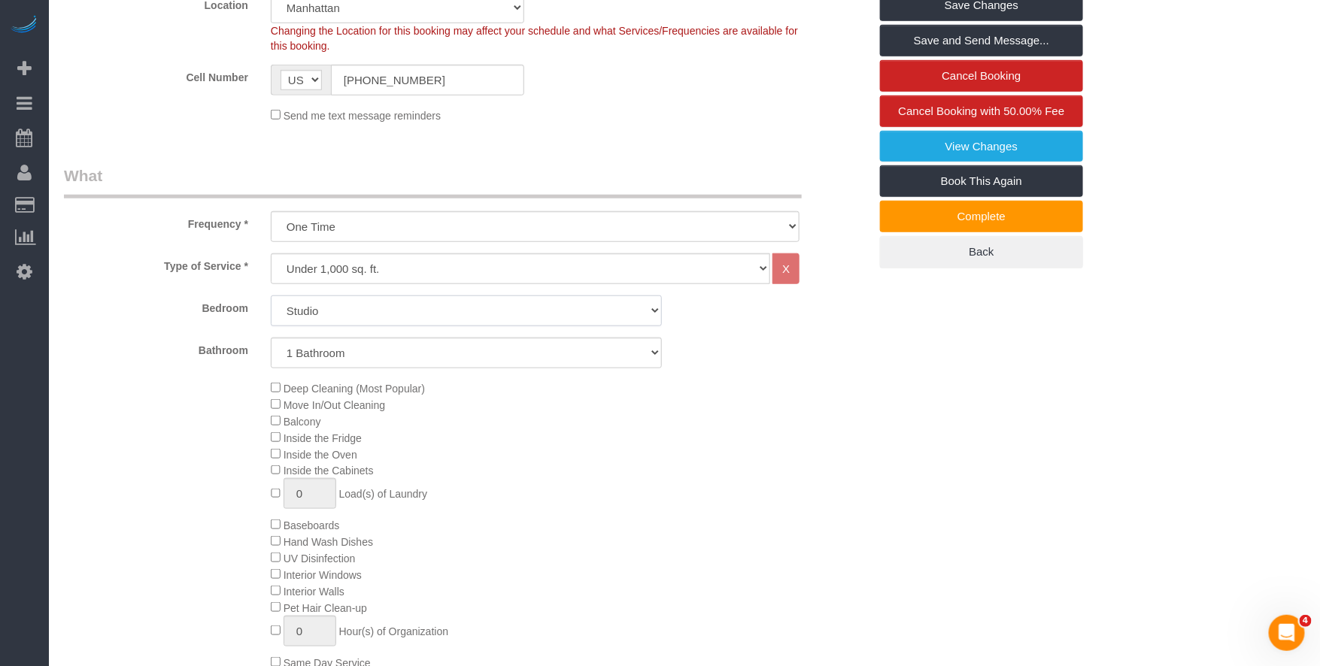
click at [378, 314] on select "Studio 1 Bedroom 2 Bedrooms 3 Bedrooms" at bounding box center [466, 311] width 391 height 31
click at [366, 266] on select "Under 1,000 sq. ft. 1,001 - 1,500 sq. ft. 1,500+ sq. ft. Custom Cleaning Office…" at bounding box center [520, 269] width 499 height 31
select select "spot48"
select select "213"
click at [271, 254] on select "Under 1,000 sq. ft. 1,001 - 1,500 sq. ft. 1,500+ sq. ft. Custom Cleaning Office…" at bounding box center [520, 269] width 499 height 31
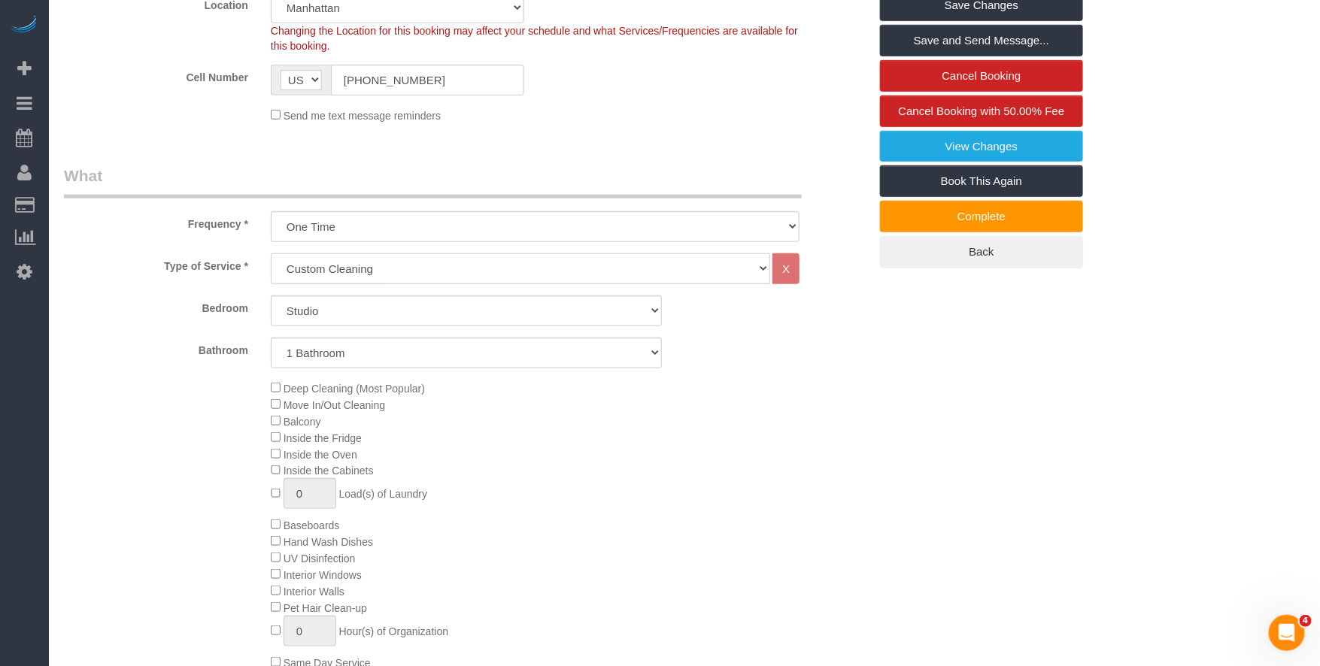
select select "1"
select select "120"
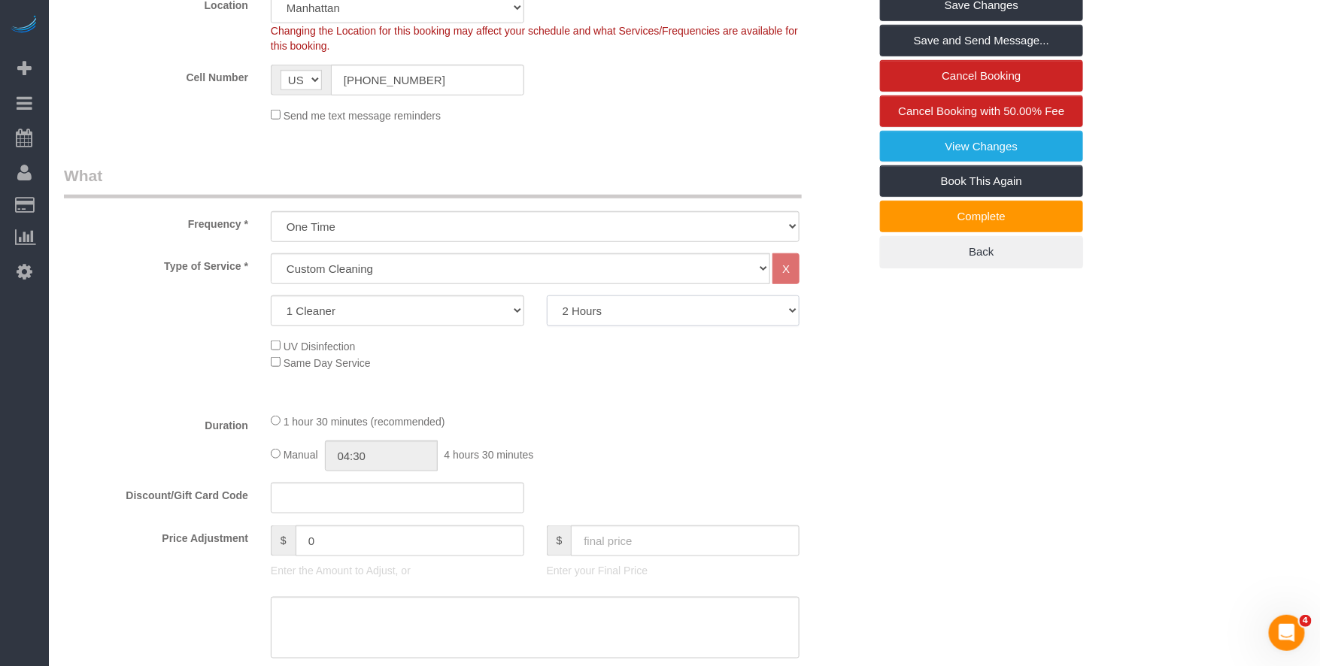
click at [670, 317] on select "2 Hours 2.5 Hours 3 Hours 3.5 Hours 4 Hours 4.5 Hours 5 Hours 5.5 Hours 6 Hours…" at bounding box center [674, 311] width 254 height 31
select select "spot95"
select select "150"
click at [547, 296] on select "2 Hours 2.5 Hours 3 Hours 3.5 Hours 4 Hours 4.5 Hours 5 Hours 5.5 Hours 6 Hours…" at bounding box center [674, 311] width 254 height 31
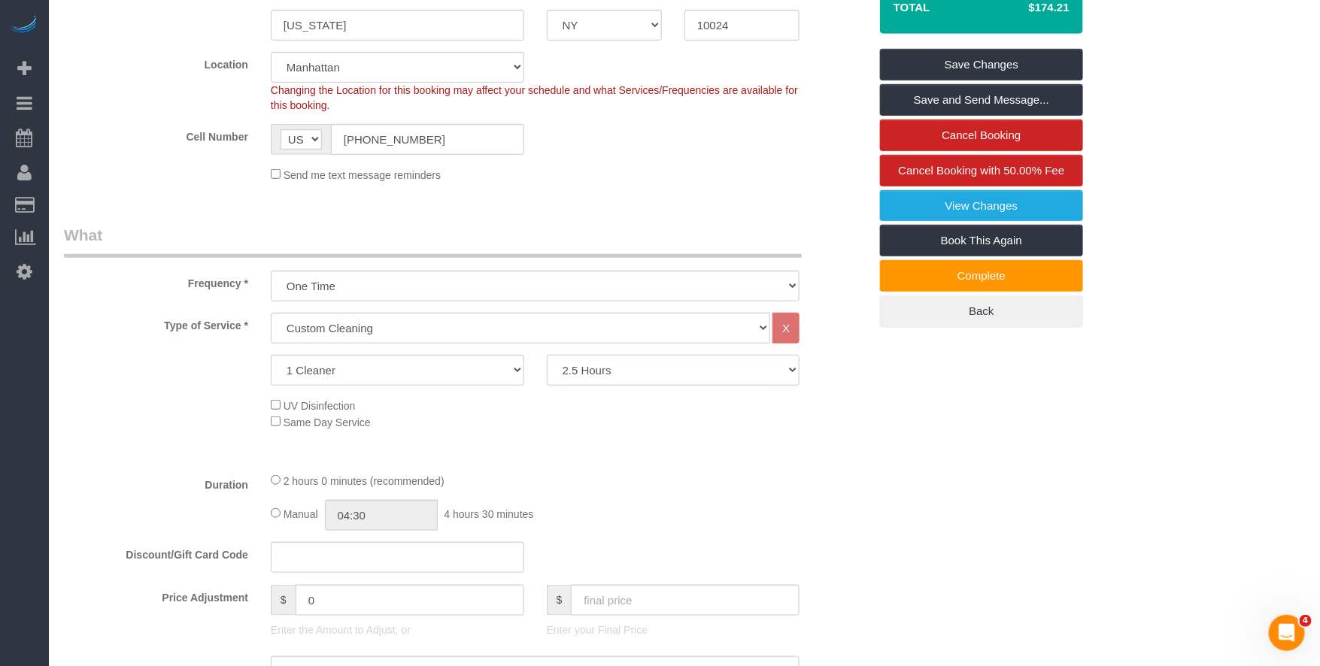
scroll to position [0, 0]
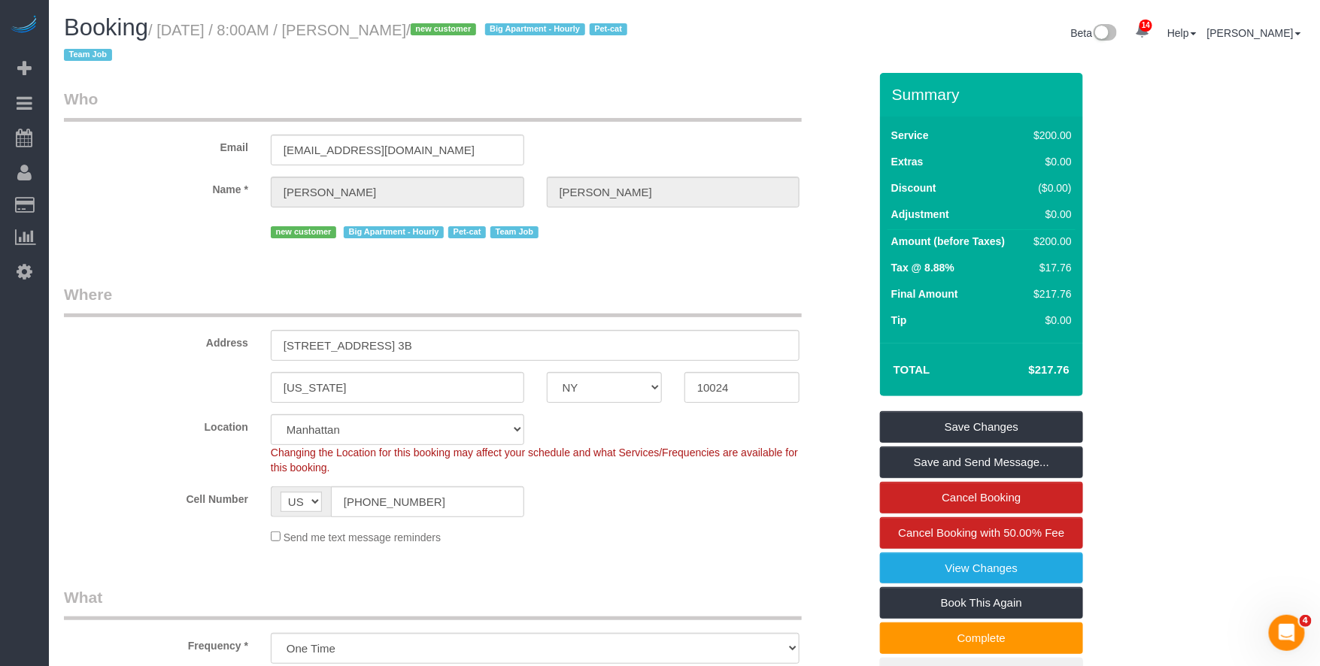
select select "spot142"
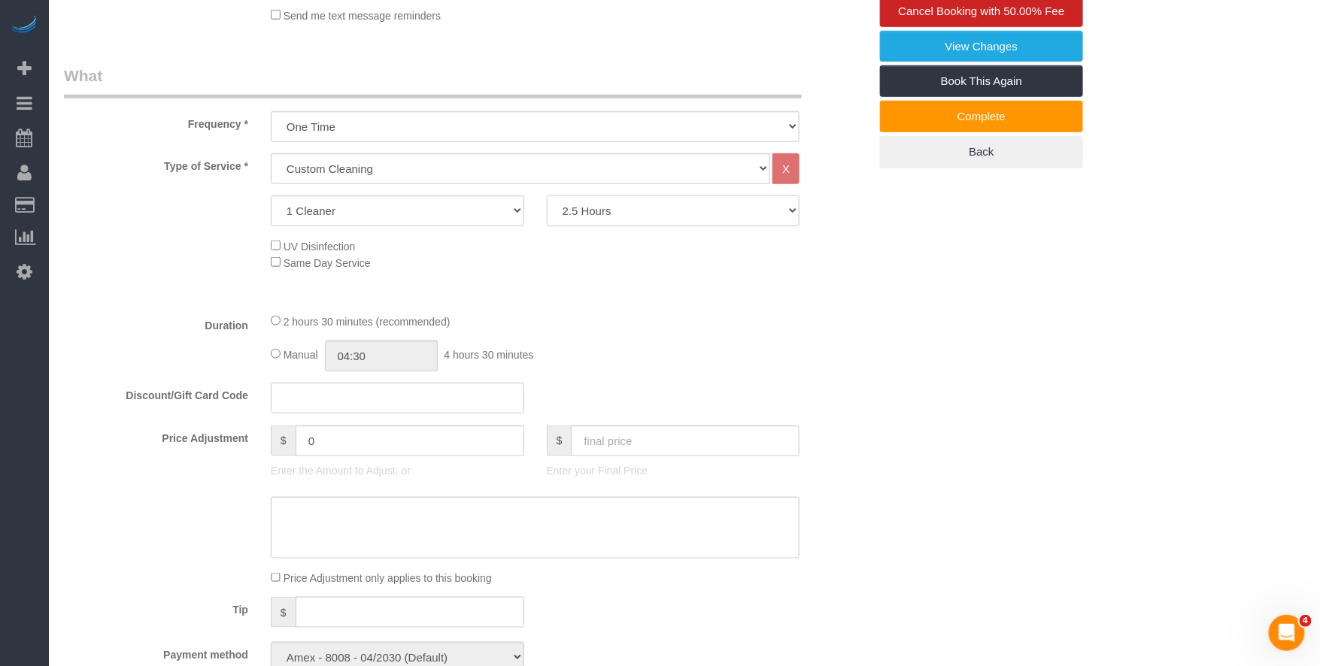
scroll to position [521, 0]
click at [588, 219] on select "2 Hours 2.5 Hours 3 Hours 3.5 Hours 4 Hours 4.5 Hours 5 Hours 5.5 Hours 6 Hours…" at bounding box center [674, 211] width 254 height 31
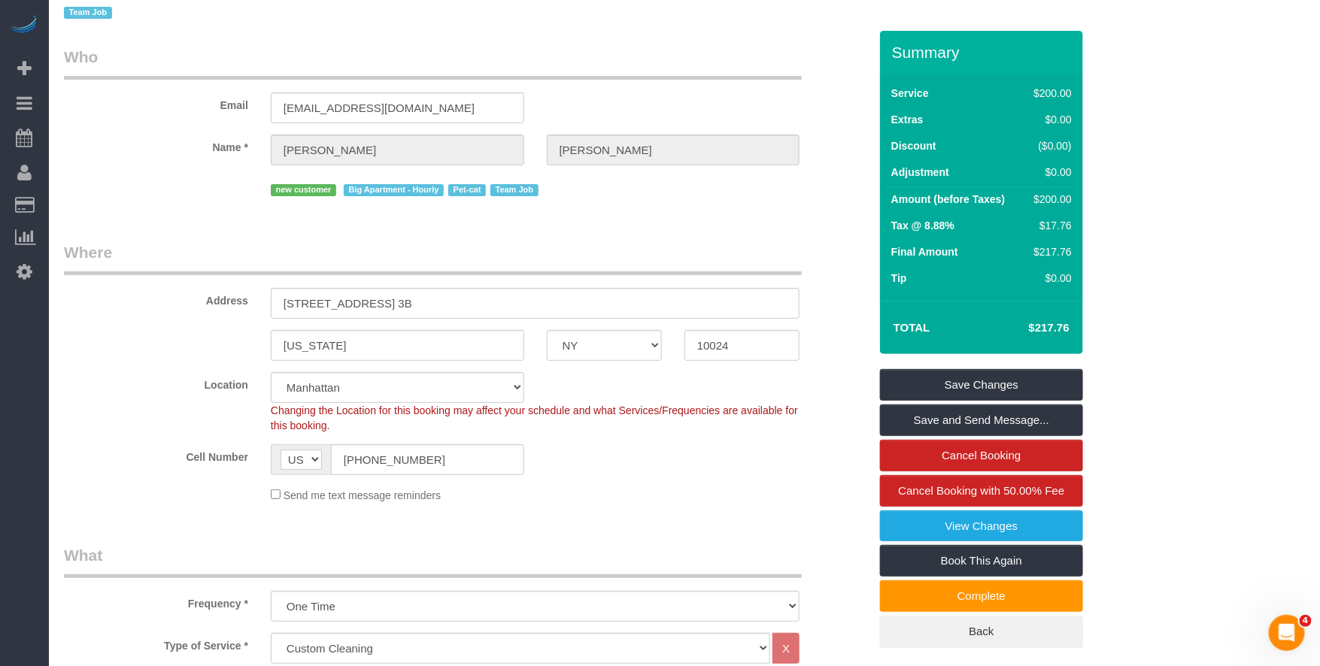
scroll to position [0, 0]
